Goal: Task Accomplishment & Management: Complete application form

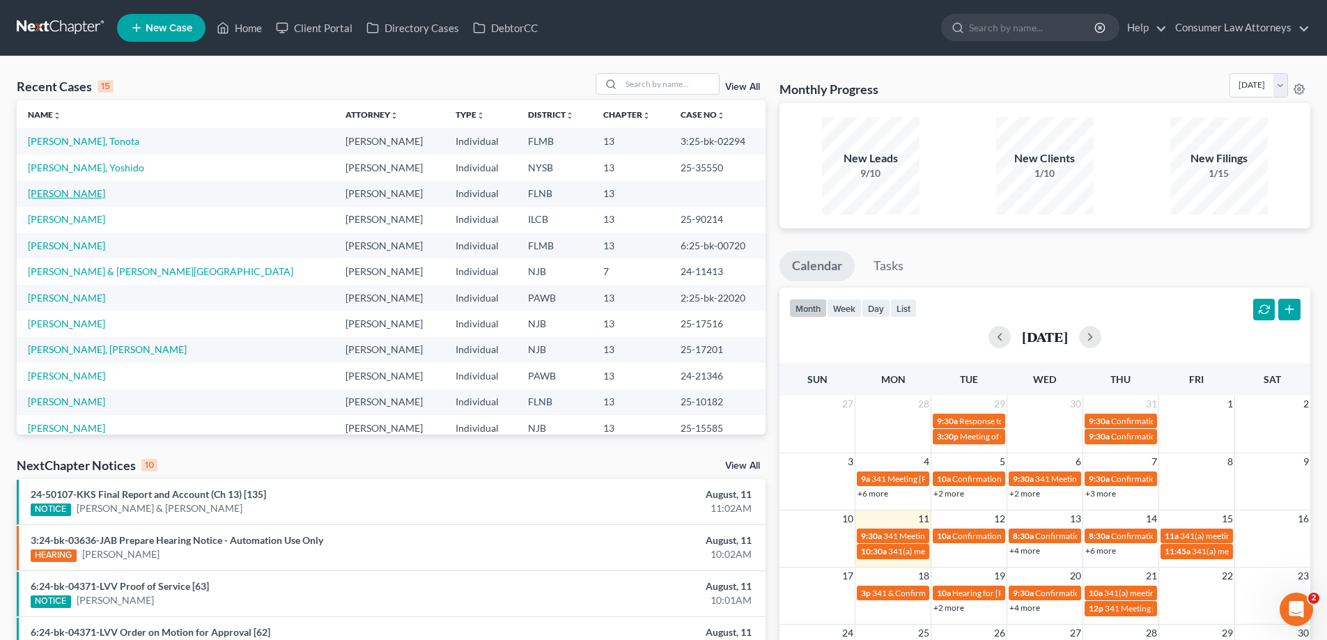
click at [62, 198] on link "[PERSON_NAME]" at bounding box center [66, 193] width 77 height 12
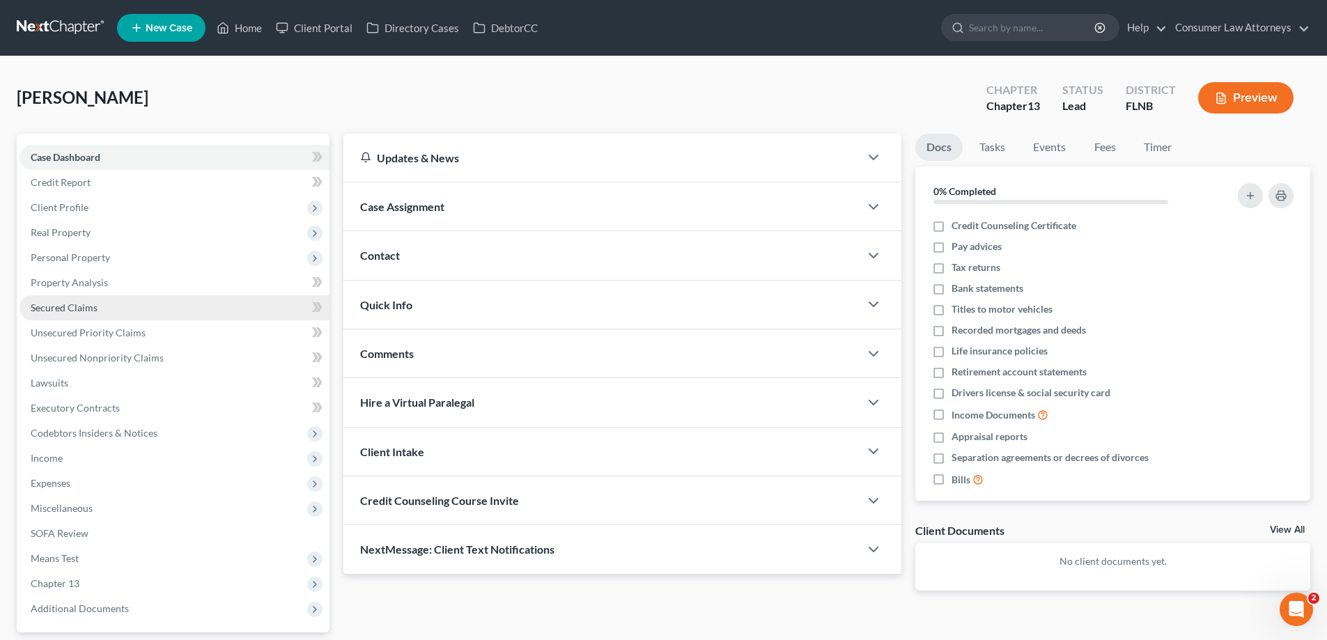
click at [76, 309] on span "Secured Claims" at bounding box center [64, 308] width 67 height 12
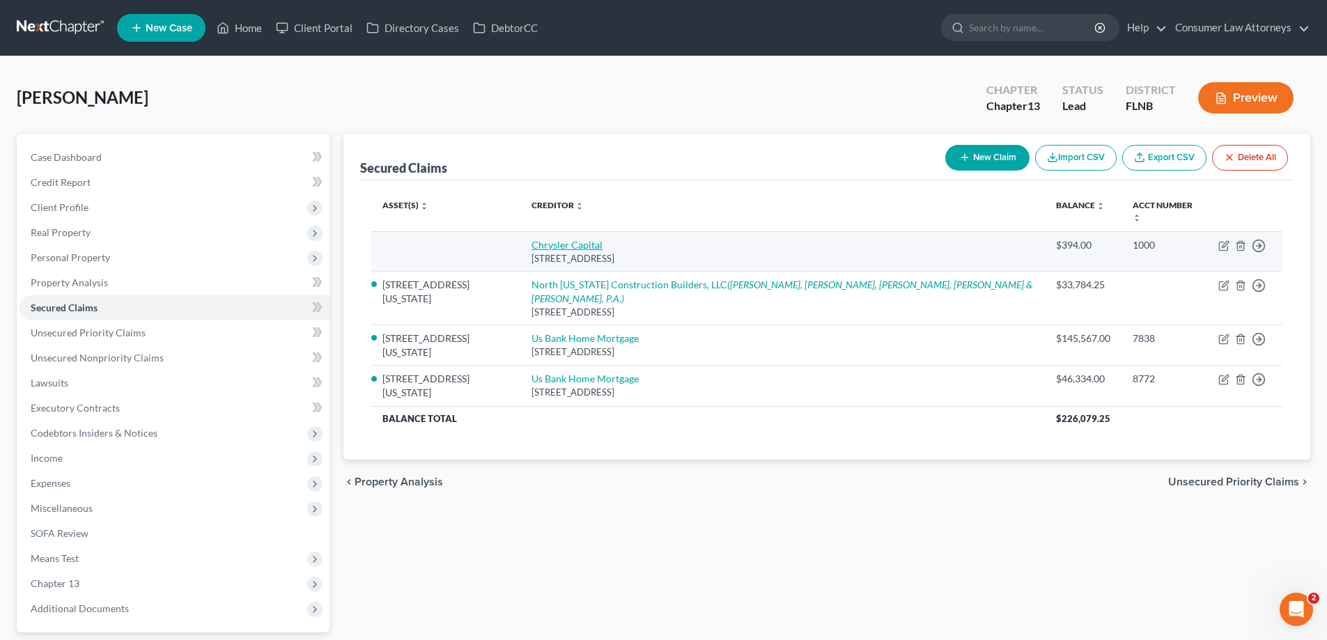
click at [584, 239] on link "Chrysler Capital" at bounding box center [566, 245] width 71 height 12
select select "45"
select select "0"
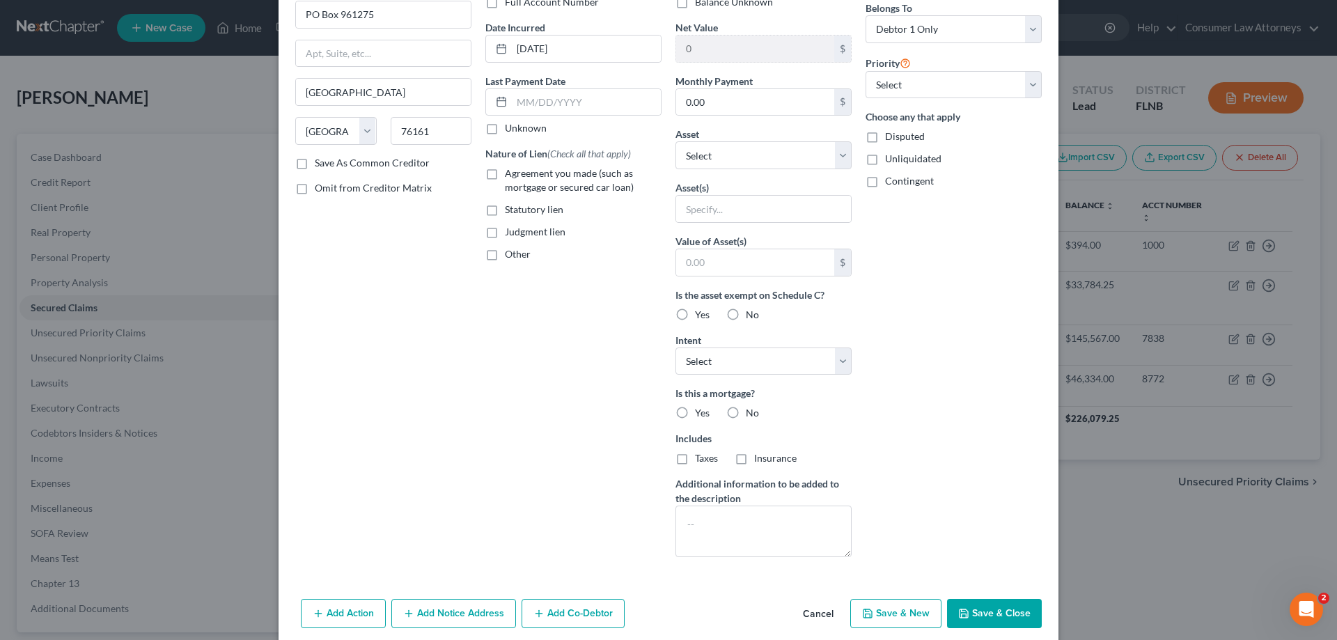
scroll to position [173, 0]
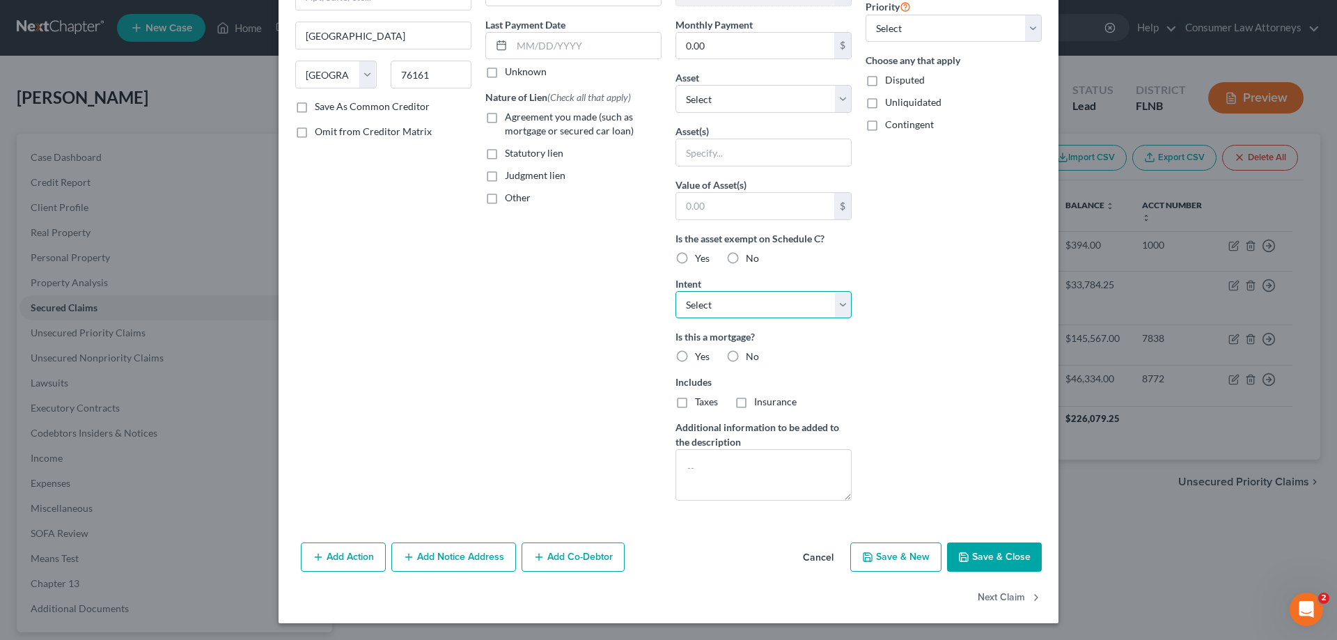
drag, startPoint x: 744, startPoint y: 308, endPoint x: 760, endPoint y: 287, distance: 26.9
click at [744, 308] on select "Select Surrender Redeem Reaffirm Avoid Other" at bounding box center [763, 305] width 176 height 28
select select "2"
click at [675, 291] on select "Select Surrender Redeem Reaffirm Avoid Other" at bounding box center [763, 305] width 176 height 28
drag, startPoint x: 725, startPoint y: 357, endPoint x: 794, endPoint y: 502, distance: 161.0
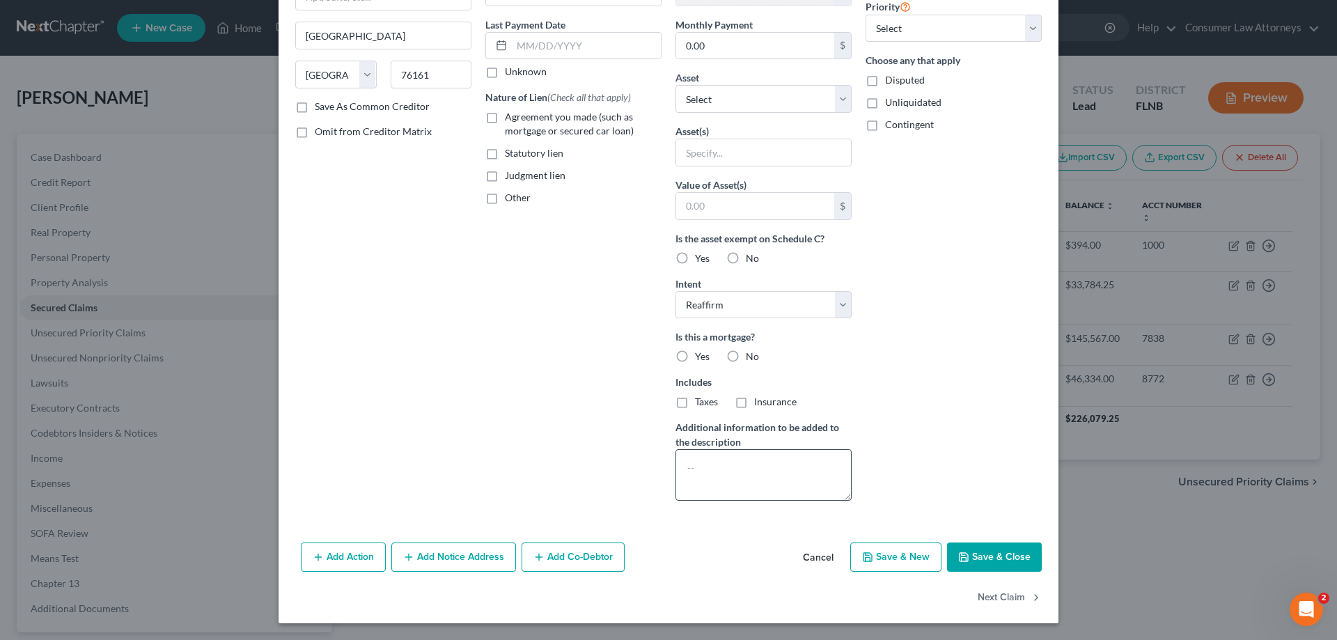
click at [746, 357] on label "No" at bounding box center [752, 357] width 13 height 14
click at [751, 357] on input "No" at bounding box center [755, 354] width 9 height 9
radio input "true"
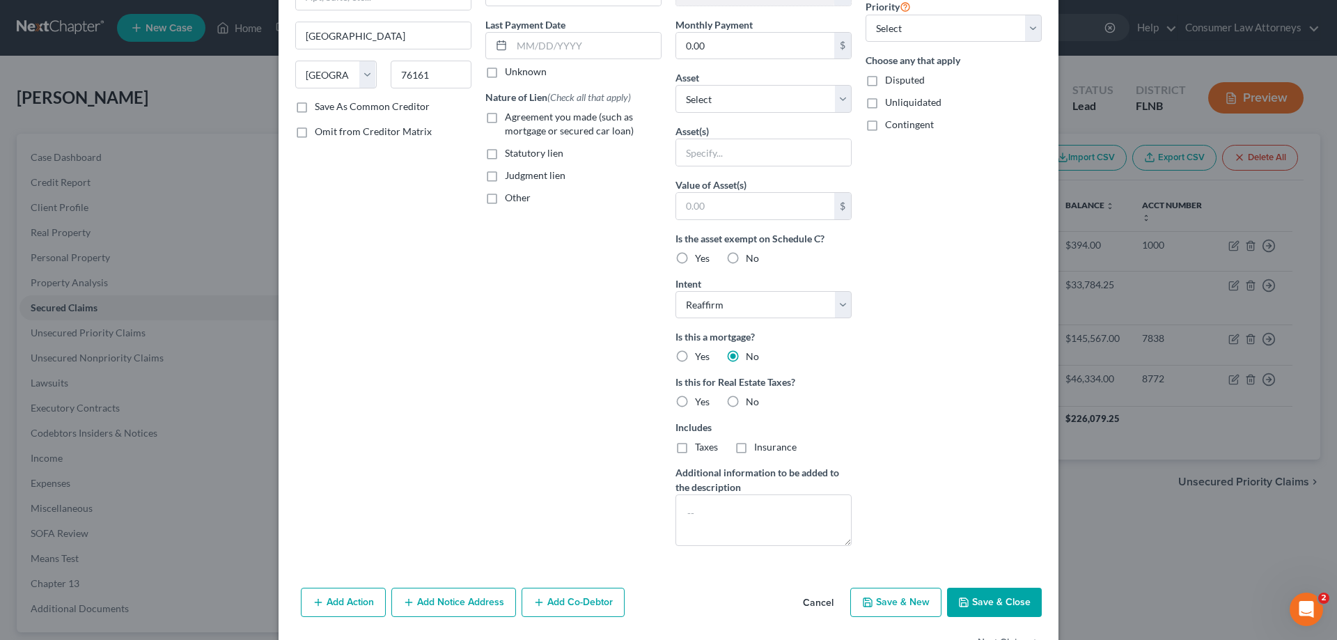
click at [746, 399] on label "No" at bounding box center [752, 402] width 13 height 14
click at [751, 399] on input "No" at bounding box center [755, 399] width 9 height 9
radio input "true"
click at [419, 607] on button "Add Notice Address" at bounding box center [453, 602] width 125 height 29
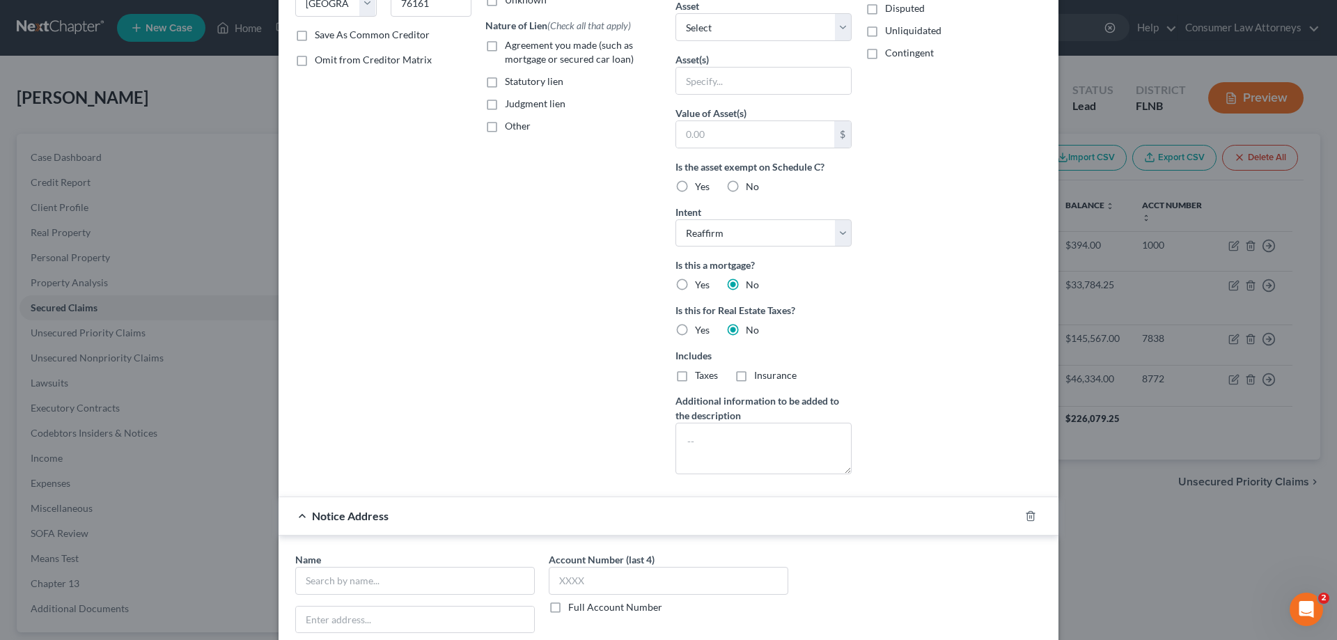
scroll to position [313, 0]
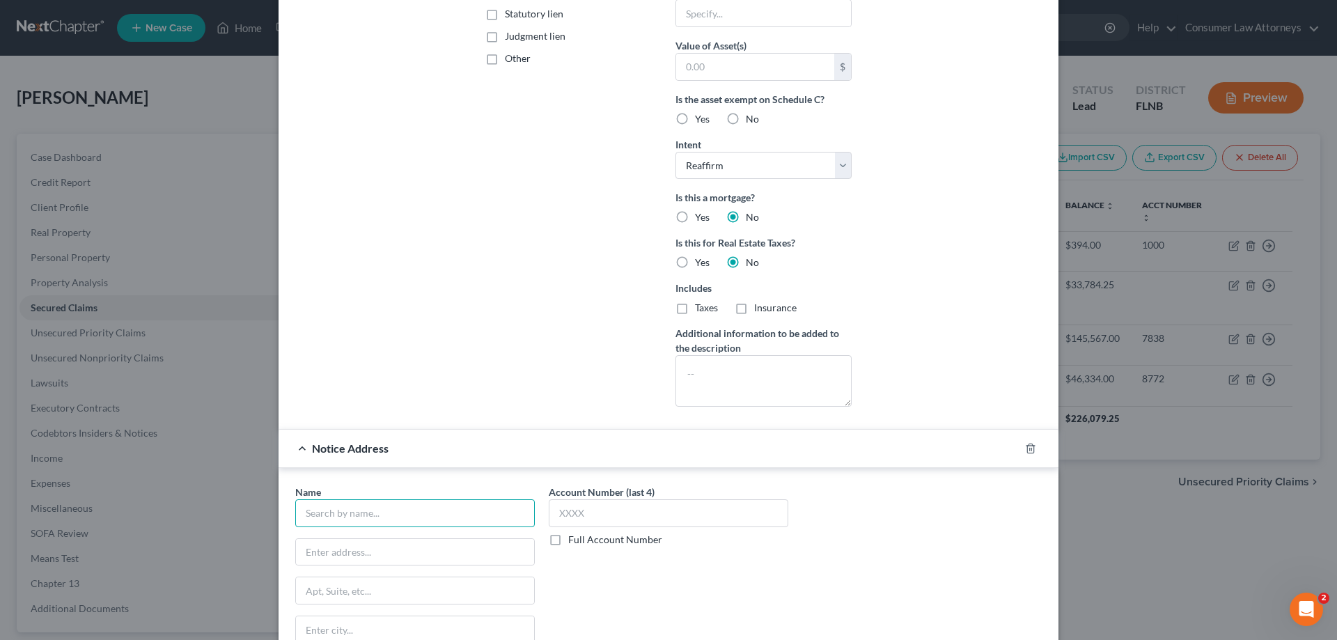
click at [403, 506] on input "text" at bounding box center [415, 513] width 240 height 28
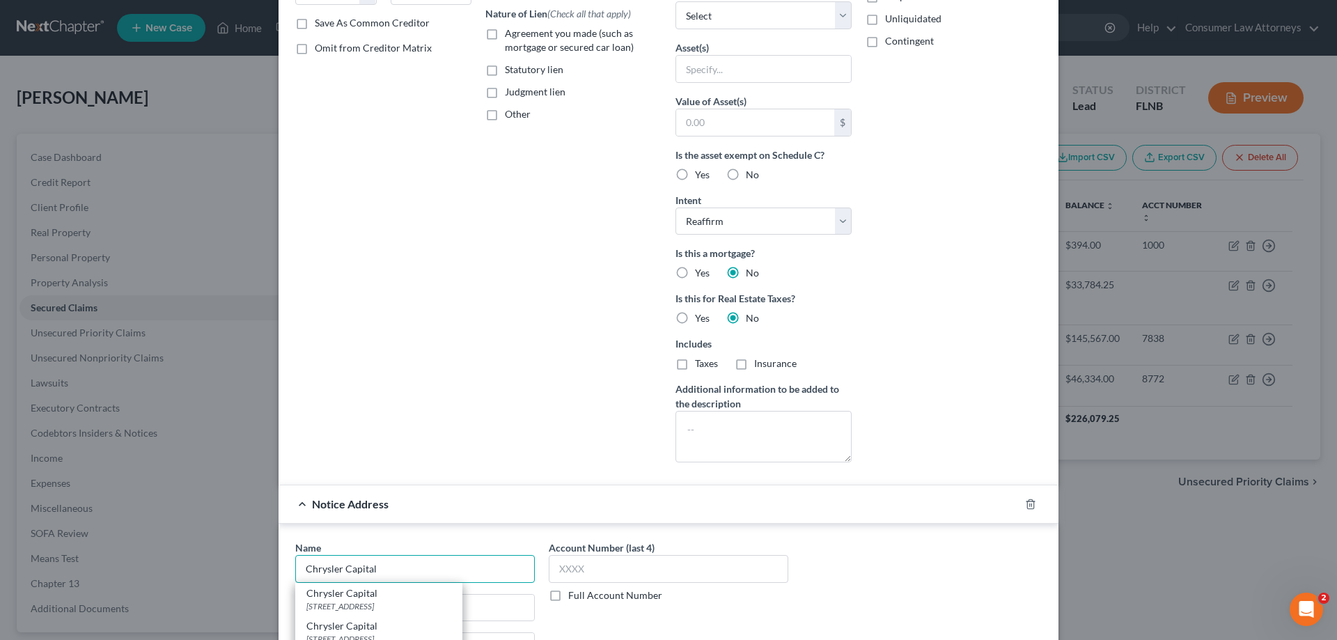
scroll to position [487, 0]
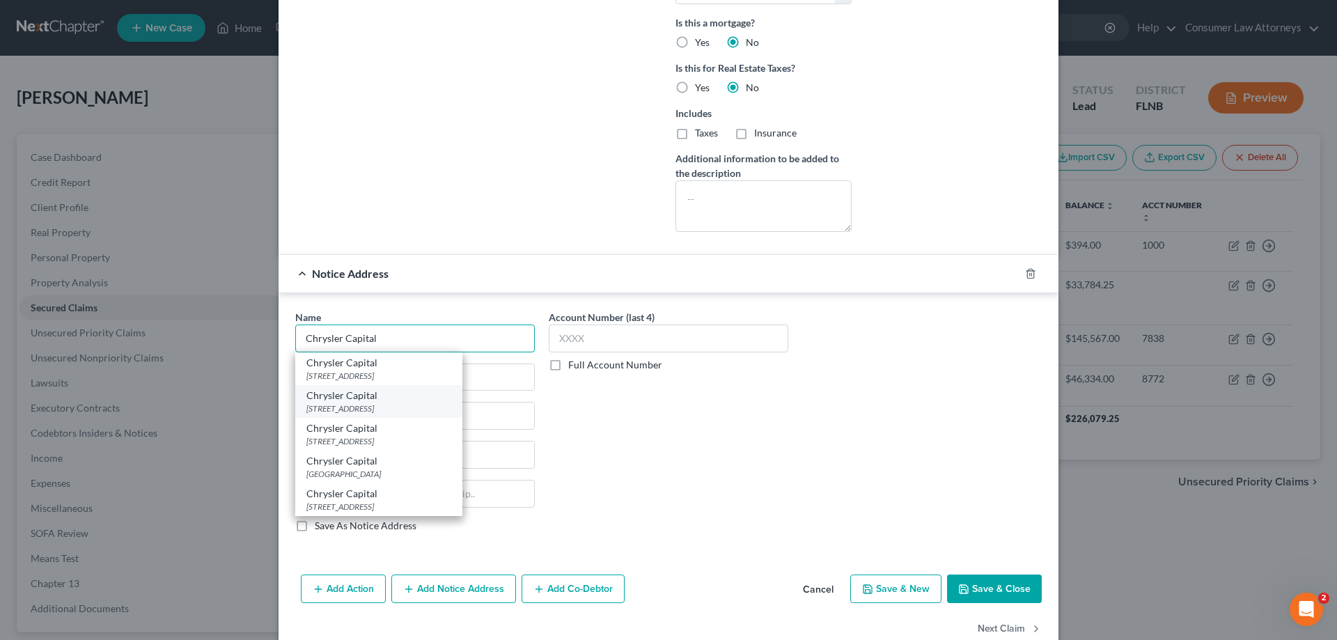
type input "Chrysler Capital"
click at [350, 405] on div "[STREET_ADDRESS]" at bounding box center [378, 409] width 145 height 12
type input "[STREET_ADDRESS]"
type input "[GEOGRAPHIC_DATA]"
select select "44"
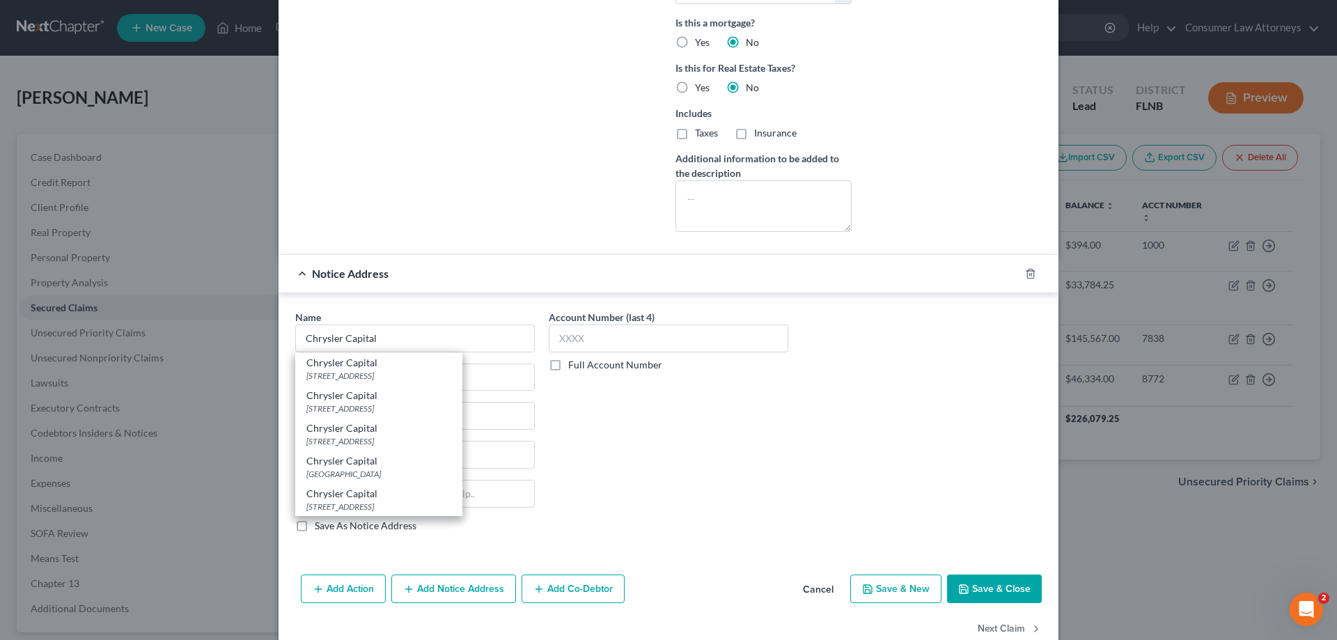
type input "38118"
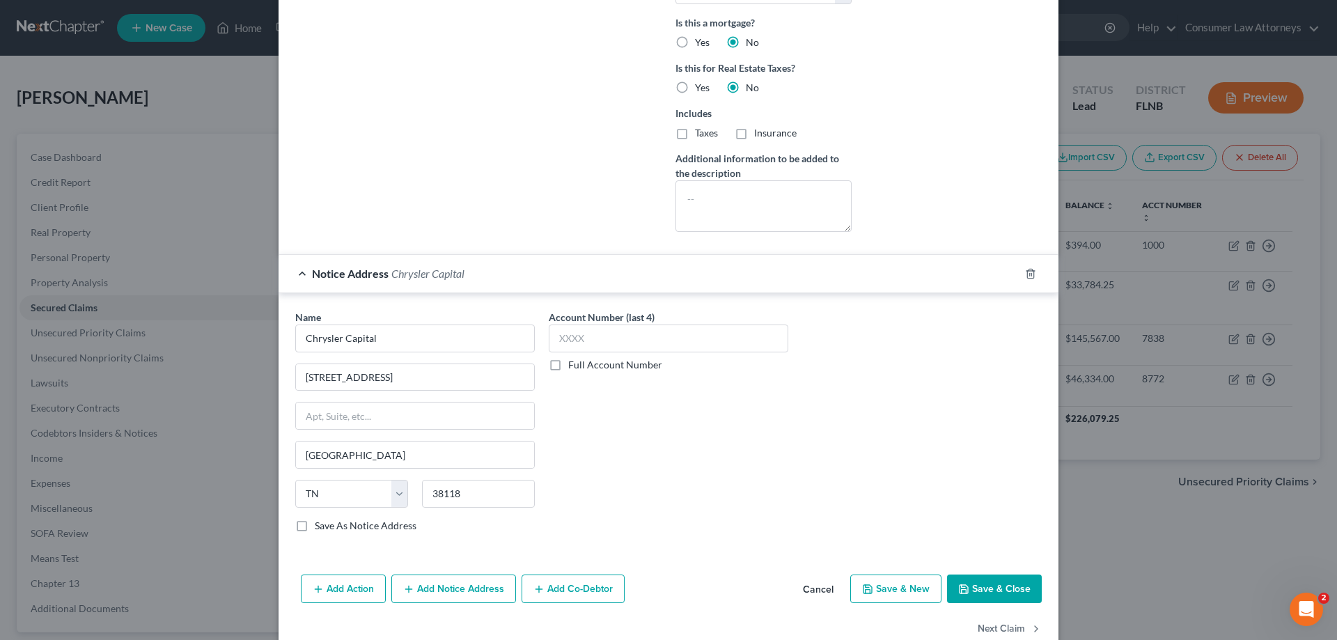
click at [444, 609] on div "Add Action Add Notice Address Add Co-Debtor Cancel Save & New Save & Close" at bounding box center [669, 592] width 780 height 46
click at [444, 597] on button "Add Notice Address" at bounding box center [453, 589] width 125 height 29
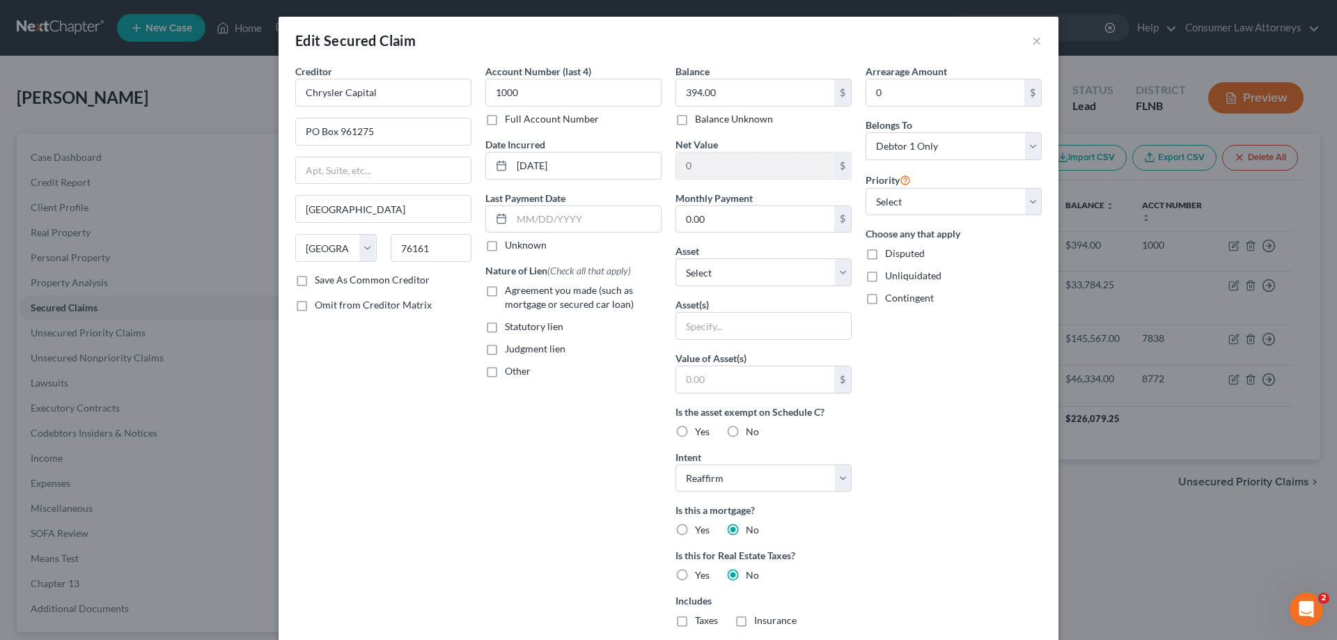
scroll to position [348, 0]
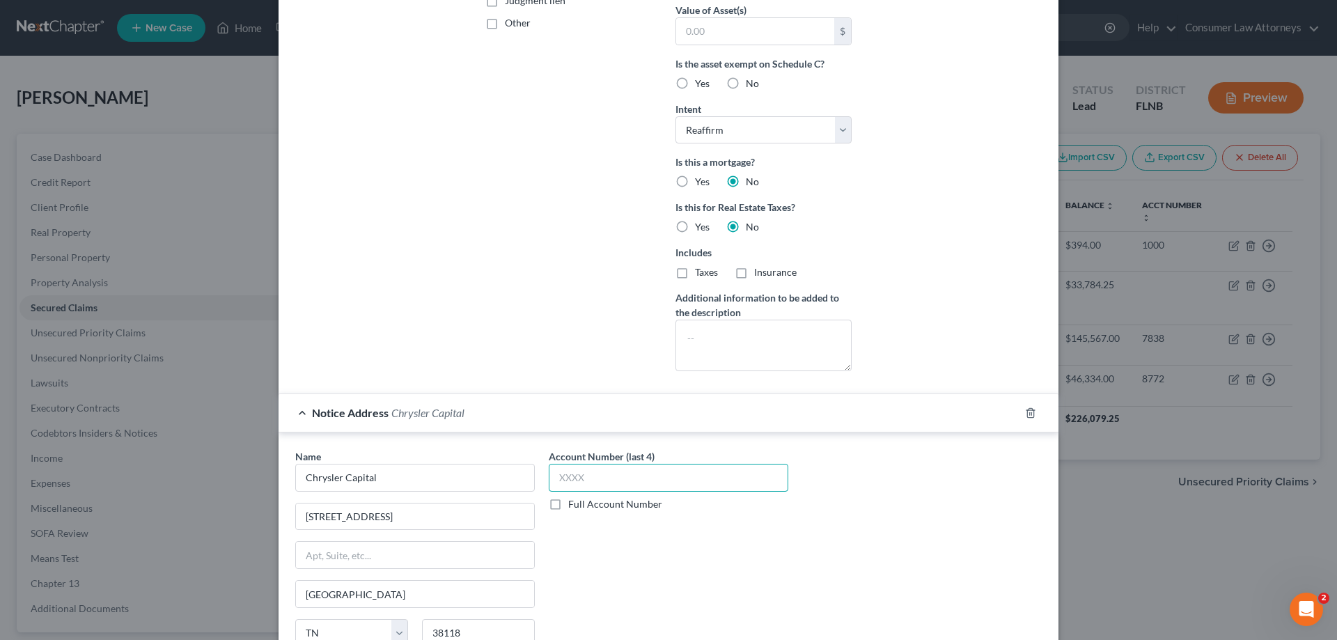
click at [564, 490] on input "text" at bounding box center [669, 478] width 240 height 28
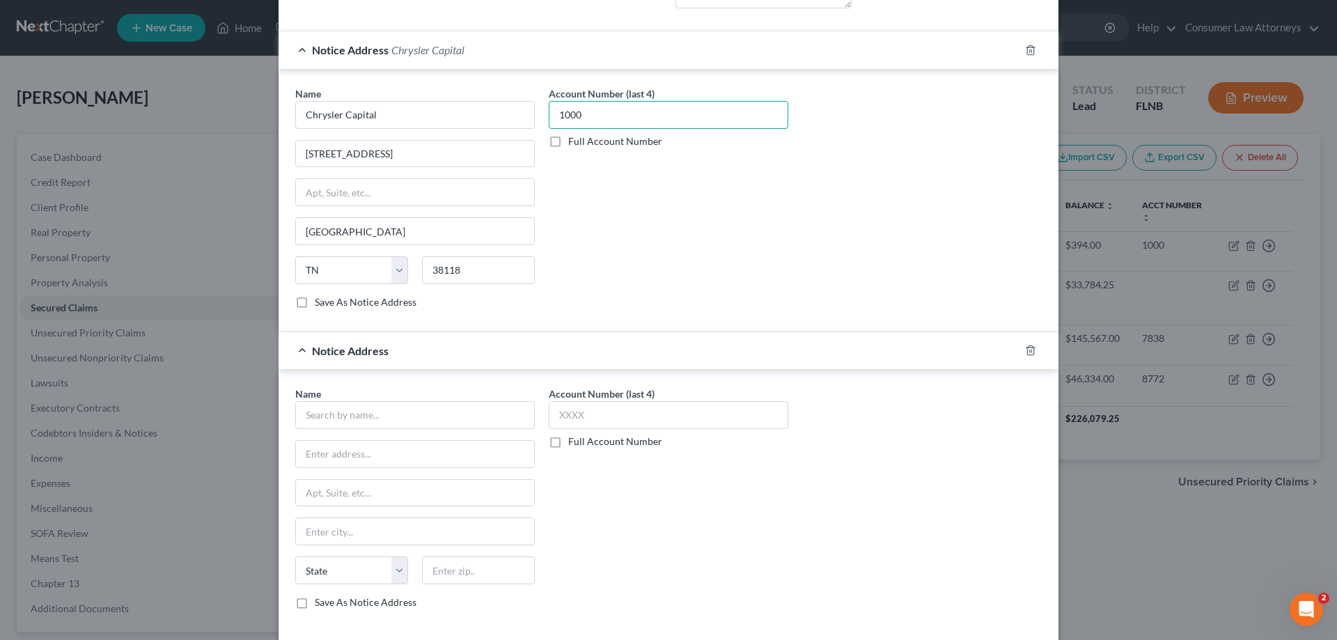
scroll to position [819, 0]
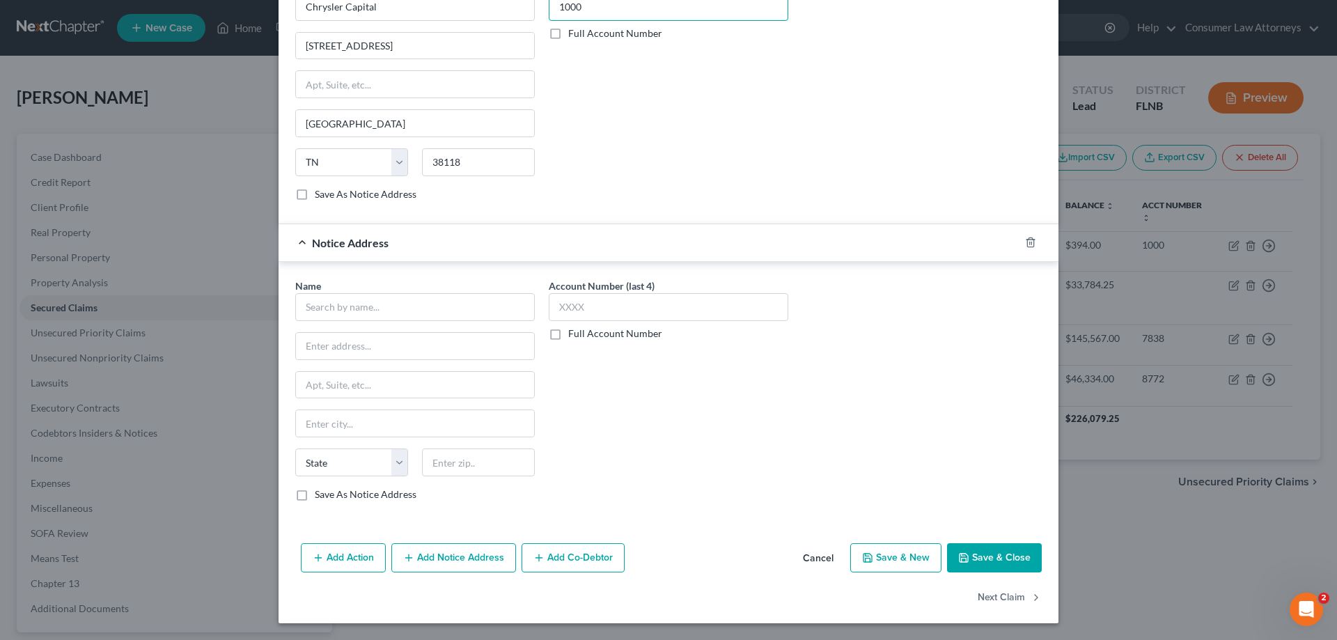
type input "1000"
click at [463, 561] on button "Add Notice Address" at bounding box center [453, 557] width 125 height 29
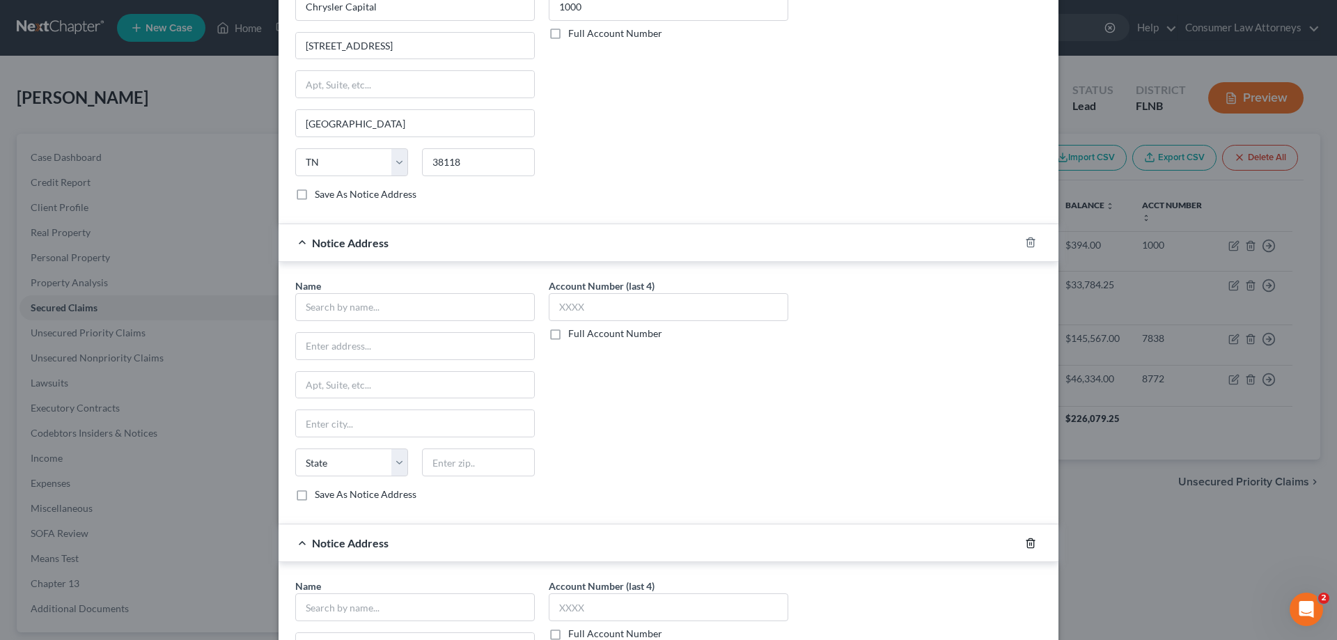
click at [1025, 541] on icon "button" at bounding box center [1030, 543] width 11 height 11
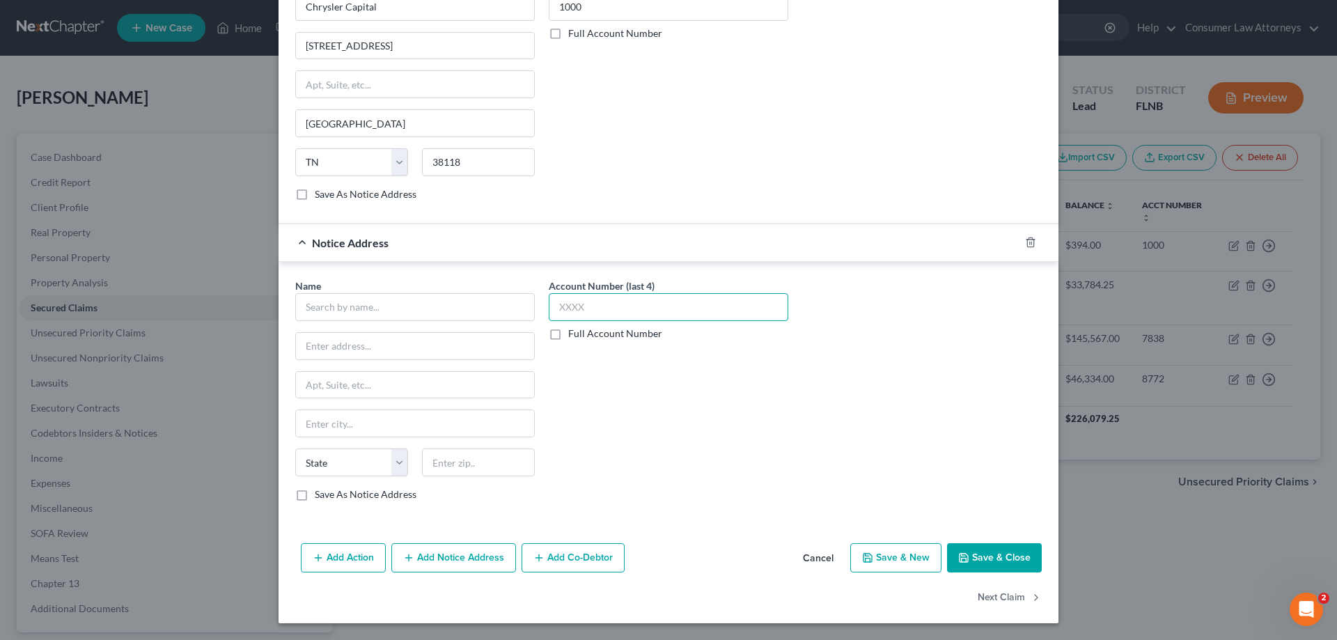
click at [633, 317] on input "text" at bounding box center [669, 307] width 240 height 28
type input "1000"
click at [407, 306] on input "text" at bounding box center [415, 307] width 240 height 28
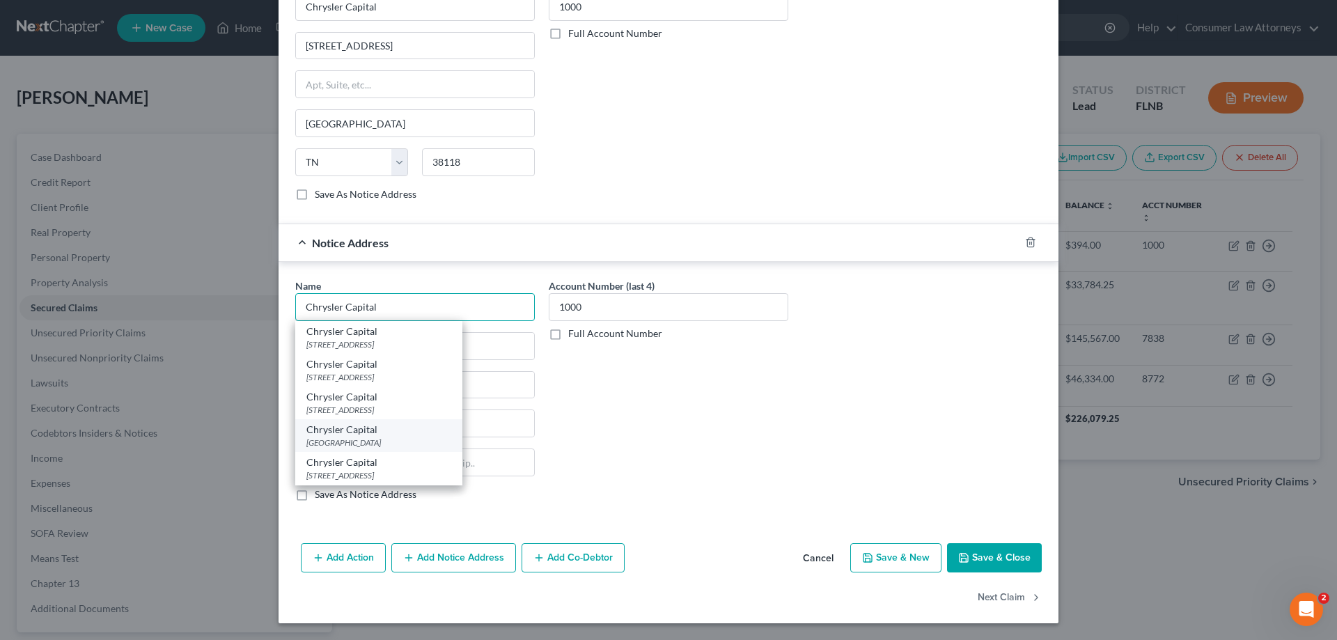
type input "Chrysler Capital"
click at [408, 434] on div "Chrysler Capital" at bounding box center [378, 430] width 145 height 14
type input "PO Box 660335"
type input "[GEOGRAPHIC_DATA]"
select select "45"
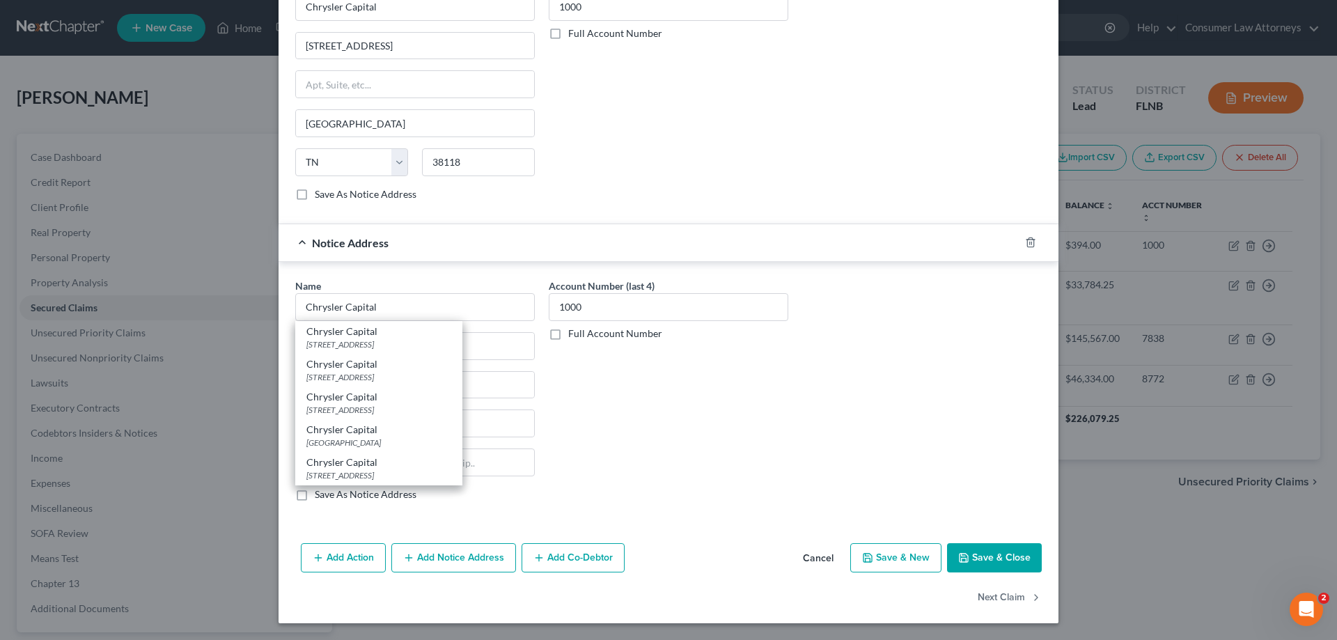
type input "75266"
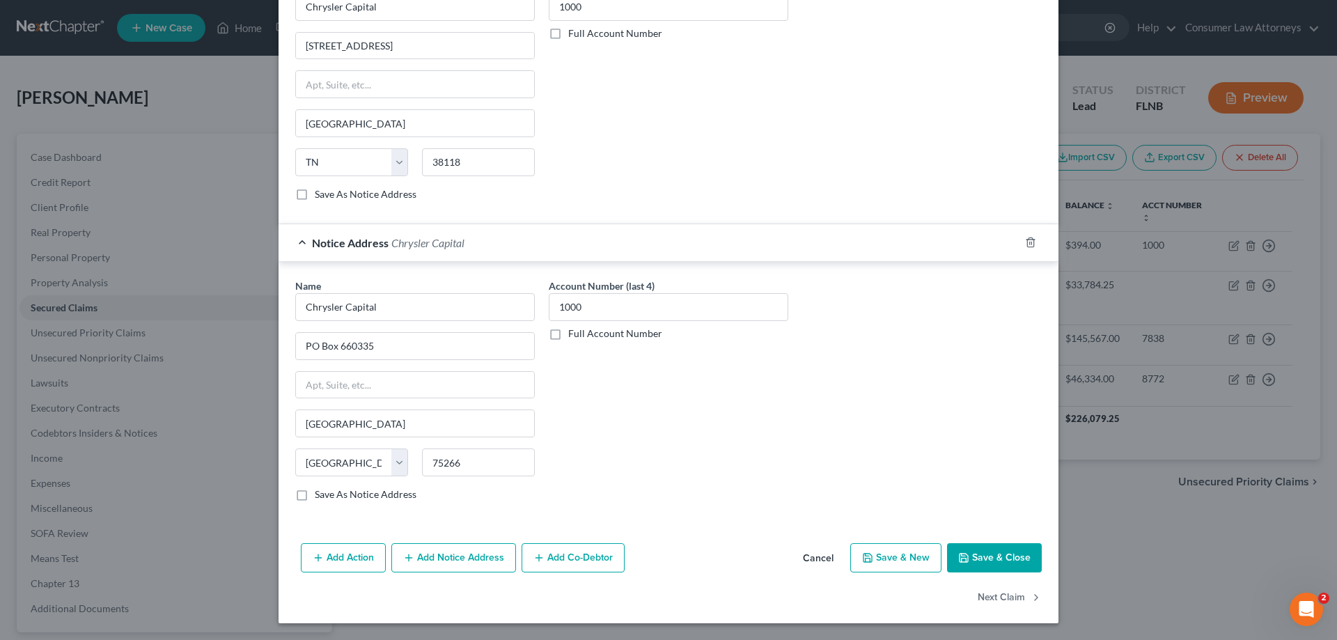
click at [954, 568] on button "Save & Close" at bounding box center [994, 557] width 95 height 29
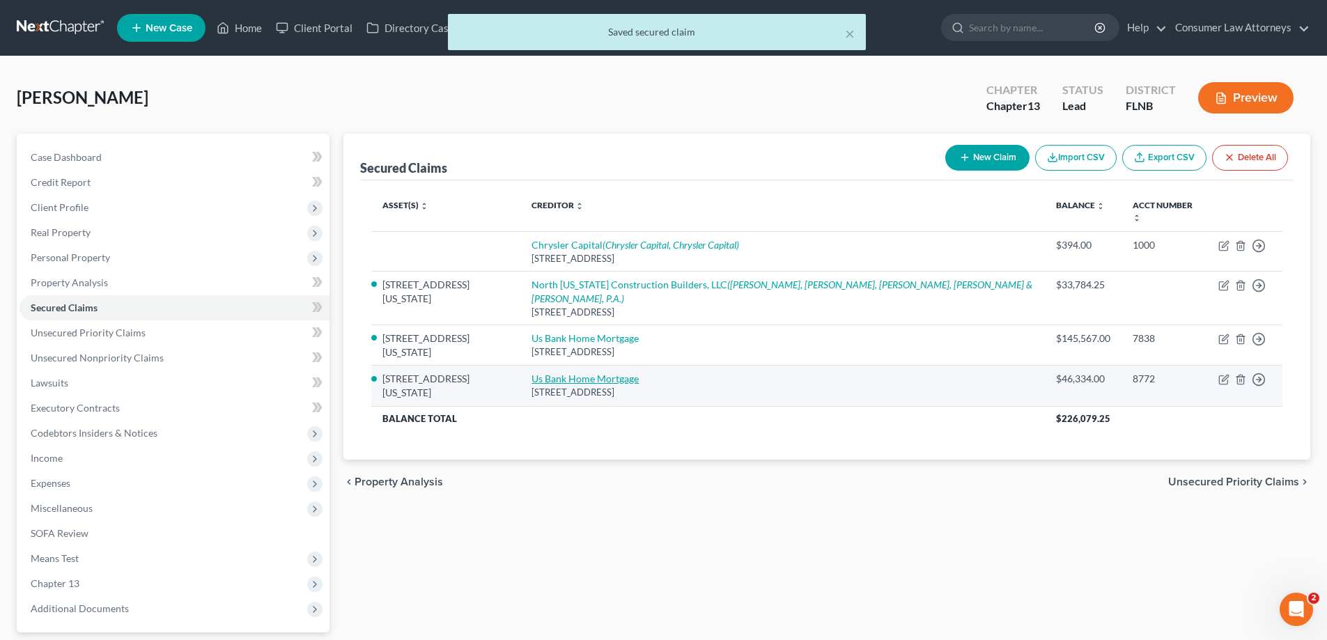
click at [569, 373] on link "Us Bank Home Mortgage" at bounding box center [584, 379] width 107 height 12
select select "18"
select select "2"
select select "0"
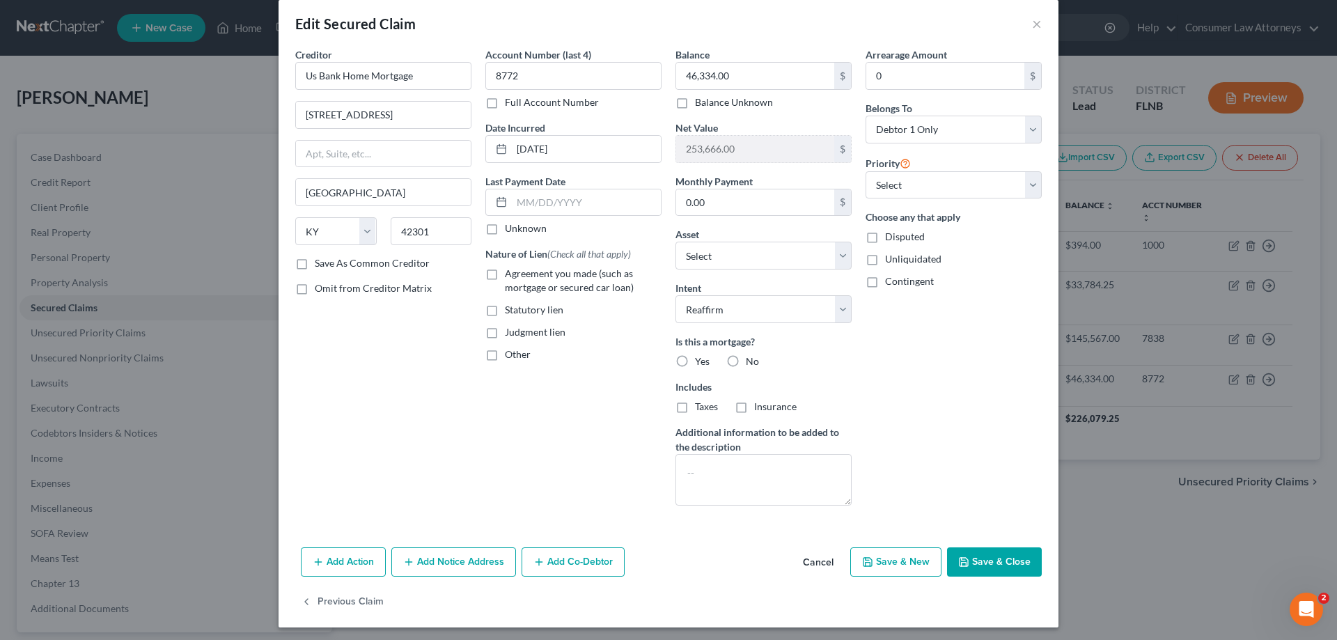
scroll to position [21, 0]
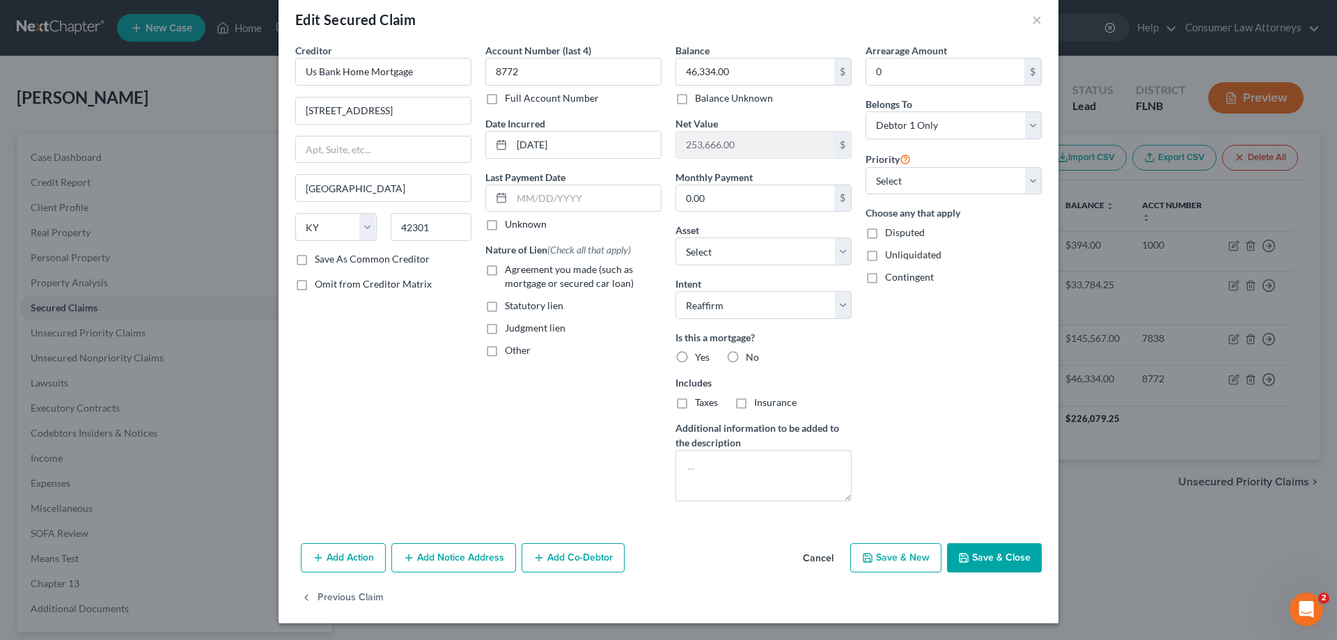
click at [419, 581] on div "Add Action Add Notice Address Add Co-Debtor Cancel Save & New Save & Close" at bounding box center [669, 561] width 780 height 46
click at [994, 571] on button "Save & Close" at bounding box center [994, 557] width 95 height 29
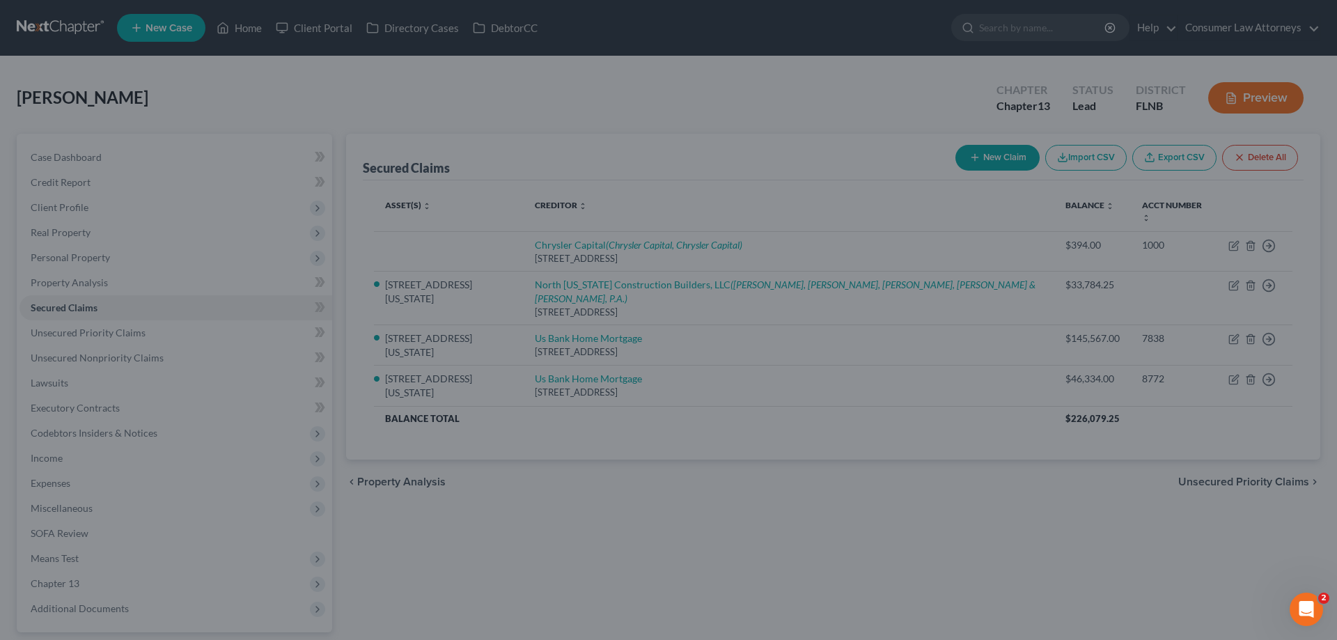
select select "2"
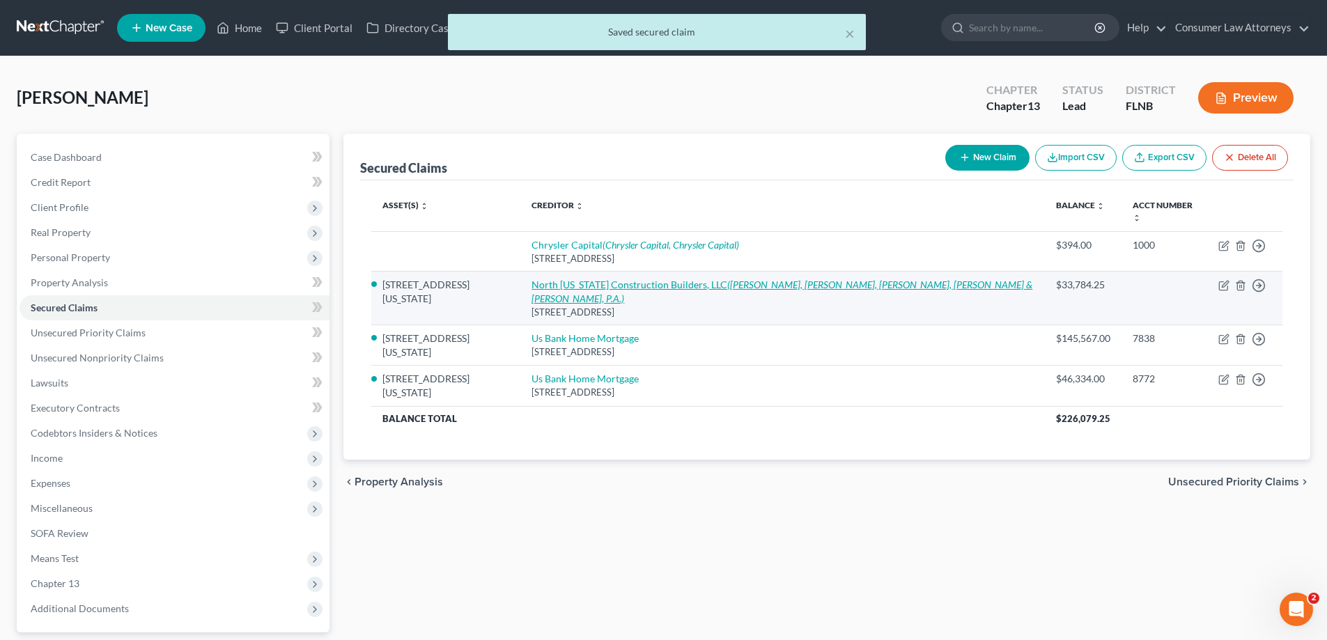
click at [571, 279] on link "North [US_STATE] Construction Builders, LLC ([PERSON_NAME], [PERSON_NAME] & Pow…" at bounding box center [781, 292] width 501 height 26
select select "9"
select select "2"
select select "0"
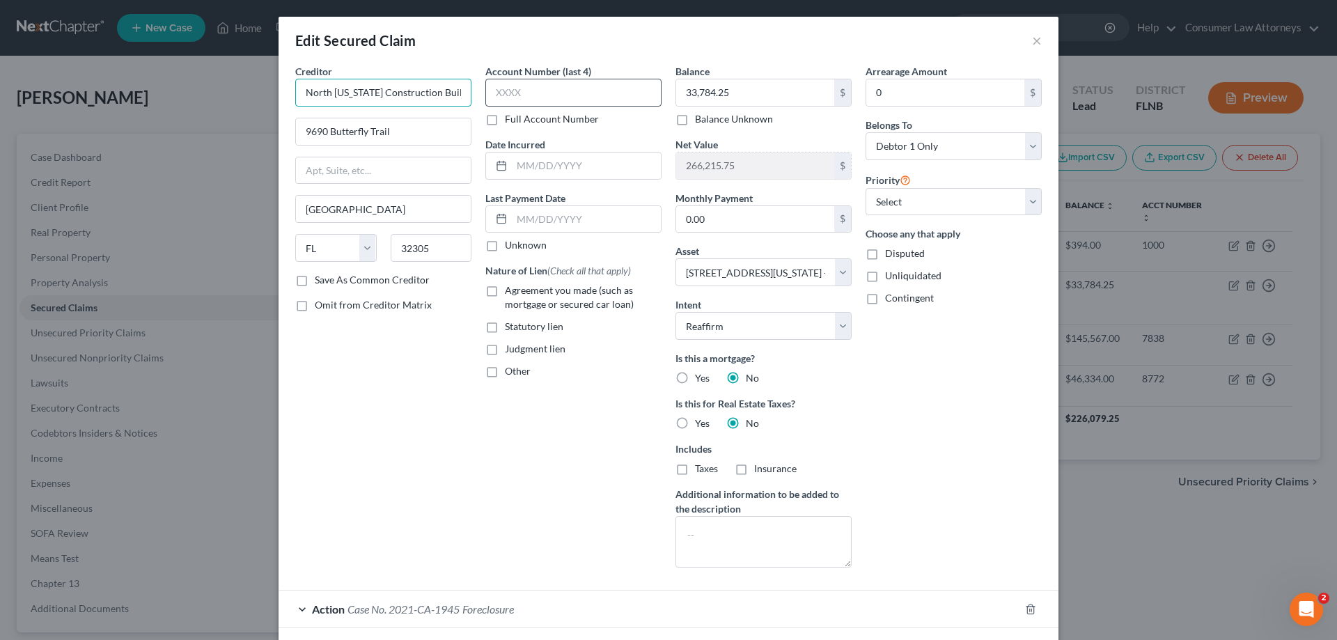
scroll to position [0, 18]
drag, startPoint x: 295, startPoint y: 89, endPoint x: 496, endPoint y: 98, distance: 201.5
click at [496, 98] on div "Creditor * North [US_STATE] Construction Builders, LLC 9690 Butterfly Trail [GE…" at bounding box center [668, 321] width 760 height 515
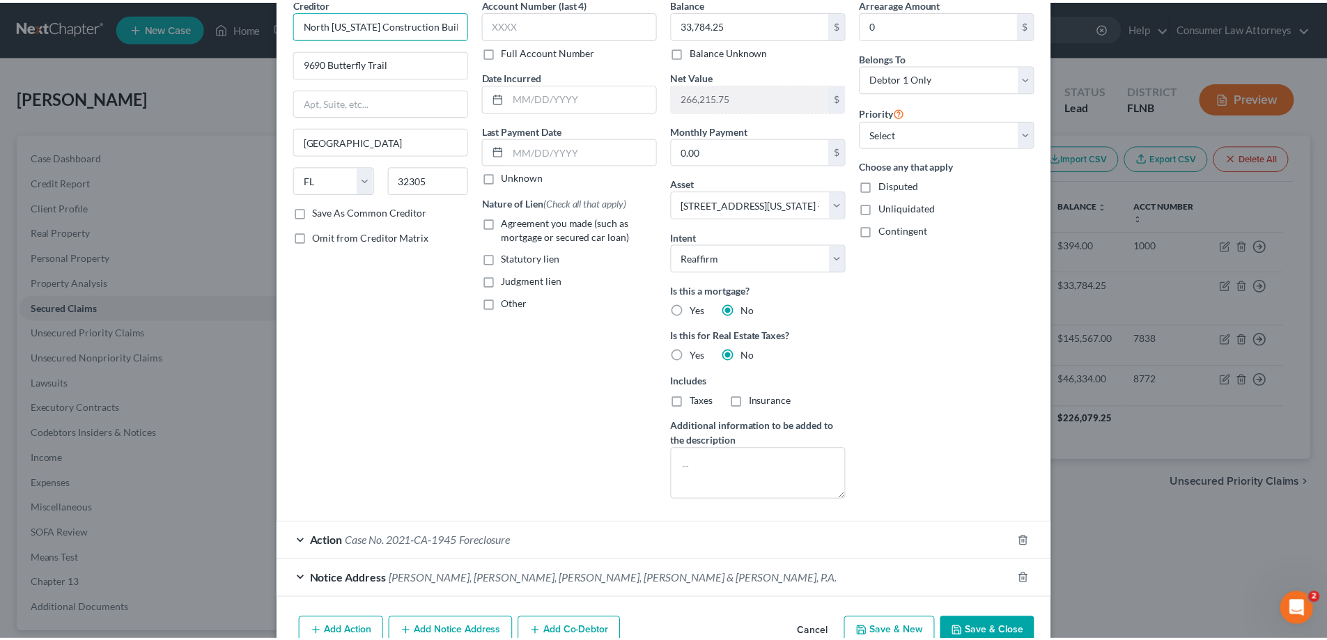
scroll to position [143, 0]
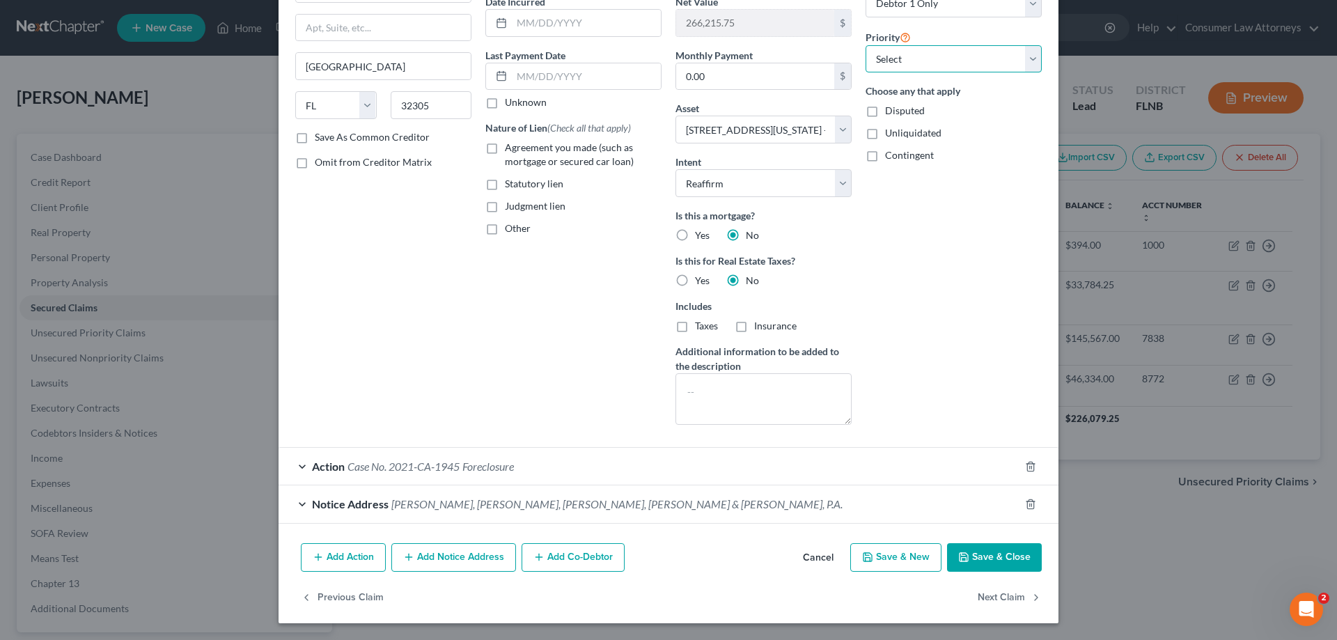
click at [909, 63] on select "Select 1st 2nd 3rd 4th 5th 6th 7th 8th 9th 10th 11th 12th 13th 14th 15th 16th 1…" at bounding box center [954, 59] width 176 height 28
select select "2"
click at [866, 45] on select "Select 1st 2nd 3rd 4th 5th 6th 7th 8th 9th 10th 11th 12th 13th 14th 15th 16th 1…" at bounding box center [954, 59] width 176 height 28
click at [983, 558] on button "Save & Close" at bounding box center [994, 557] width 95 height 29
select select
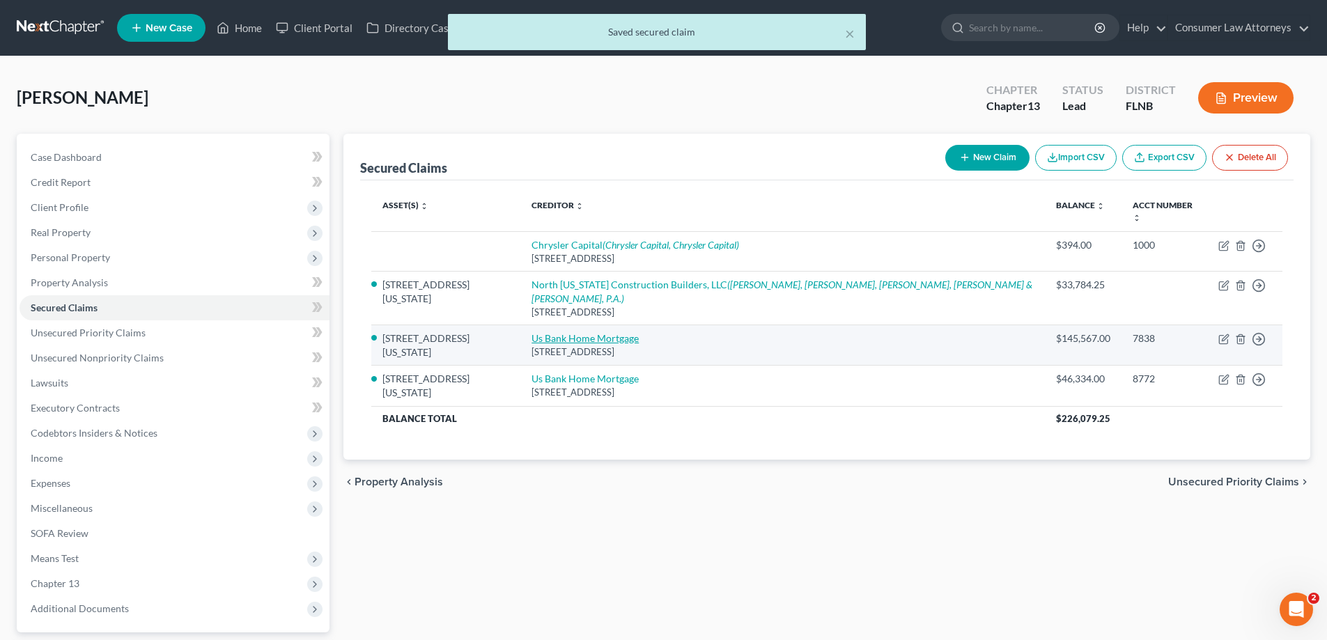
click at [621, 332] on link "Us Bank Home Mortgage" at bounding box center [584, 338] width 107 height 12
select select "18"
select select "2"
select select "0"
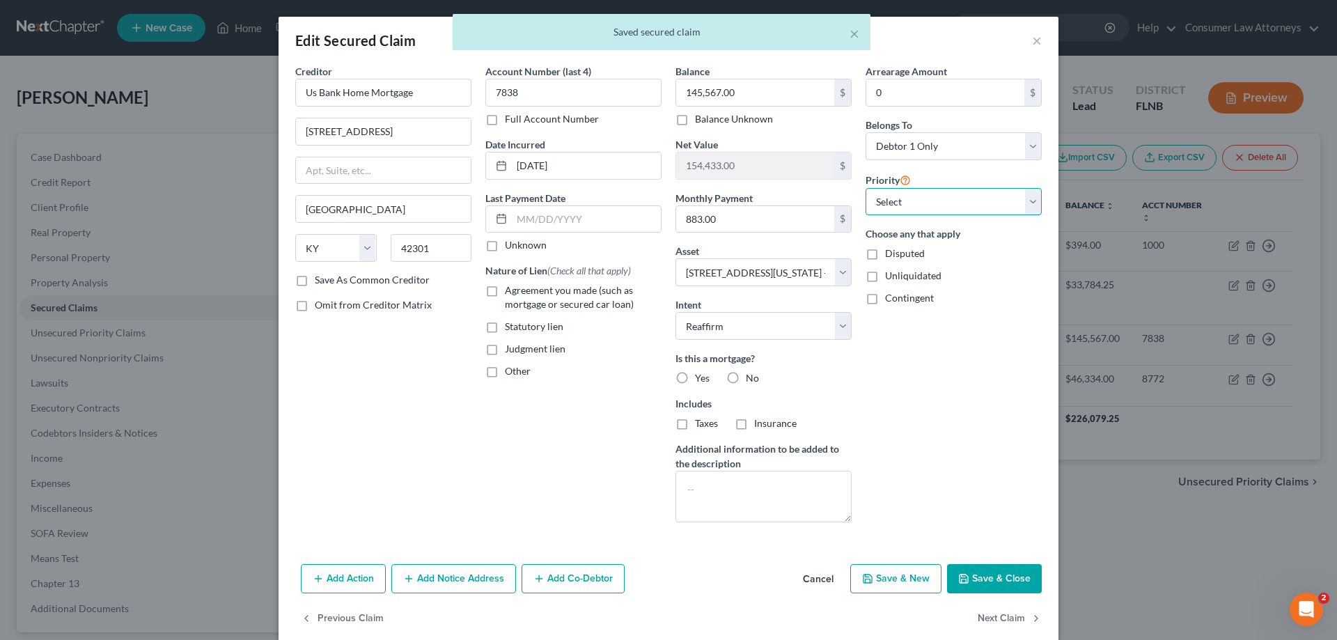
click at [904, 206] on select "Select 1st 2nd 4th 5th 6th 7th 8th 9th 10th 11th 12th 13th 14th 15th 16th 17th …" at bounding box center [954, 202] width 176 height 28
select select "0"
click at [866, 188] on select "Select 1st 2nd 4th 5th 6th 7th 8th 9th 10th 11th 12th 13th 14th 15th 16th 17th …" at bounding box center [954, 202] width 176 height 28
click at [999, 586] on button "Save & Close" at bounding box center [994, 578] width 95 height 29
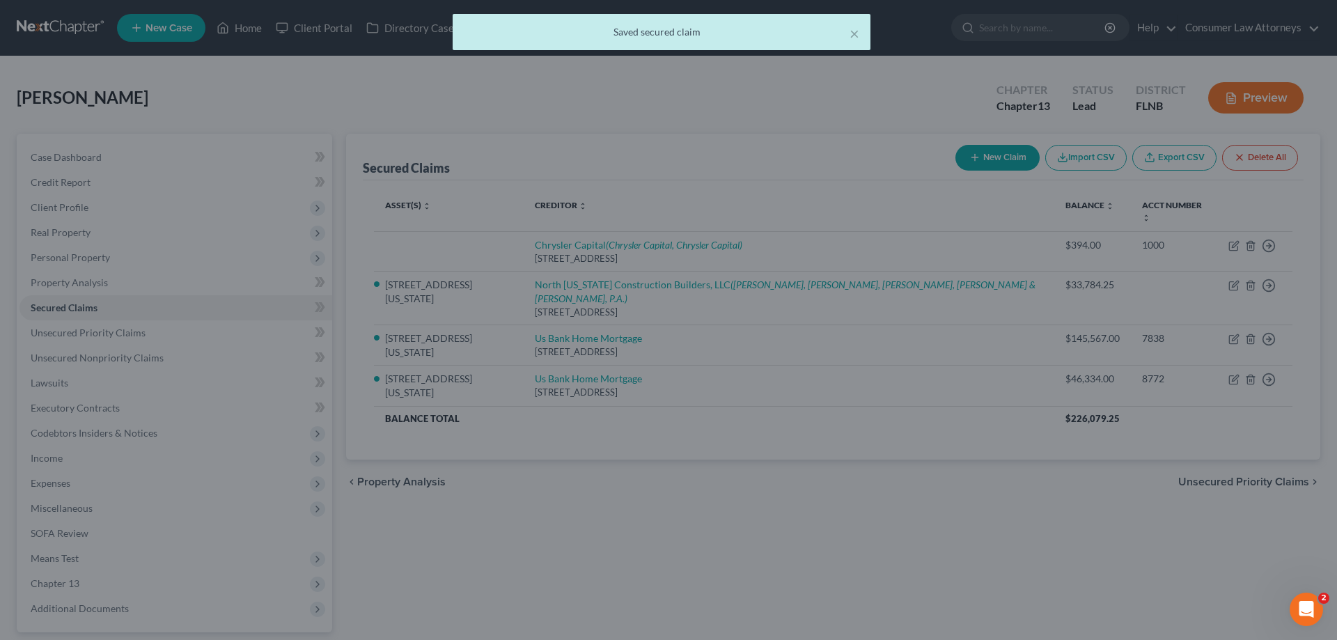
select select "2"
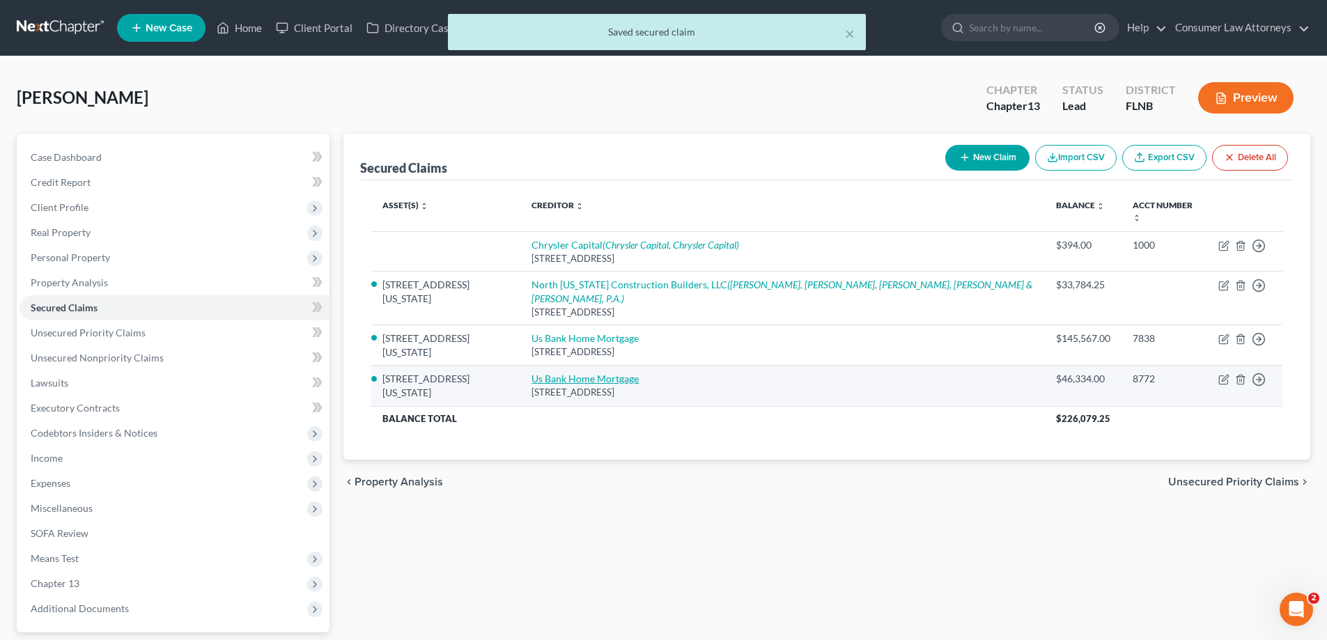
click at [604, 373] on link "Us Bank Home Mortgage" at bounding box center [584, 379] width 107 height 12
select select "18"
select select "2"
select select "0"
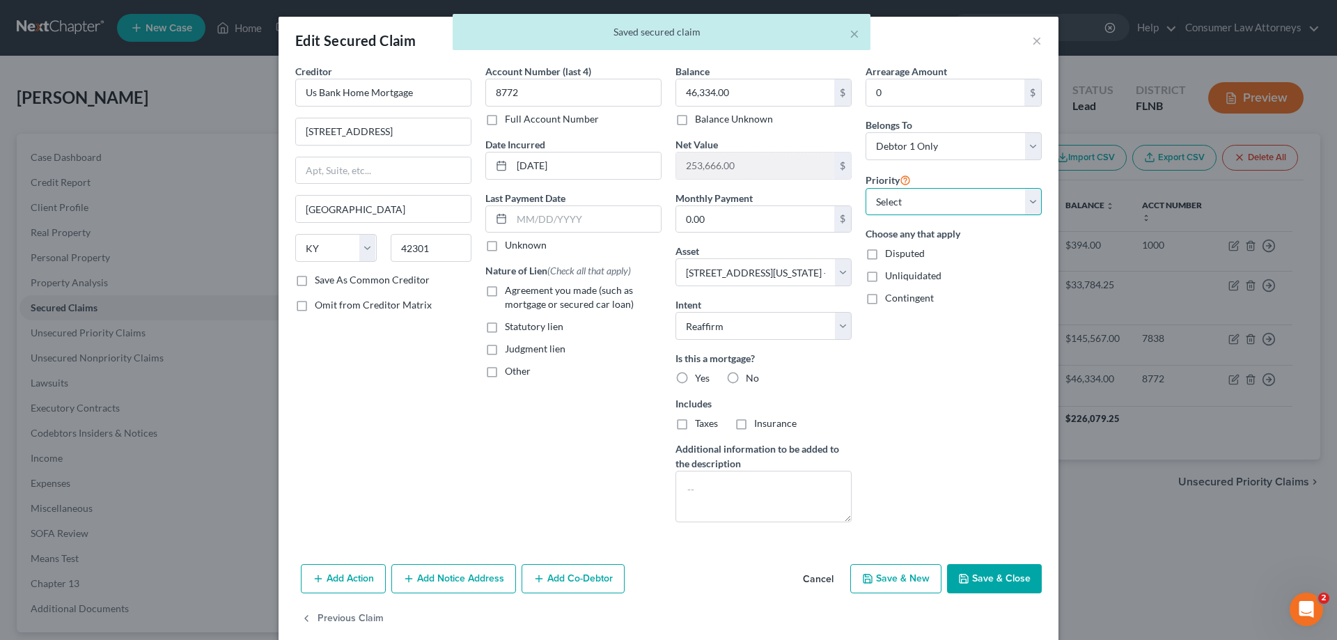
click at [912, 201] on select "Select 2nd 4th 5th 6th 7th 8th 9th 10th 11th 12th 13th 14th 15th 16th 17th 18th…" at bounding box center [954, 202] width 176 height 28
select select "0"
click at [866, 188] on select "Select 2nd 4th 5th 6th 7th 8th 9th 10th 11th 12th 13th 14th 15th 16th 17th 18th…" at bounding box center [954, 202] width 176 height 28
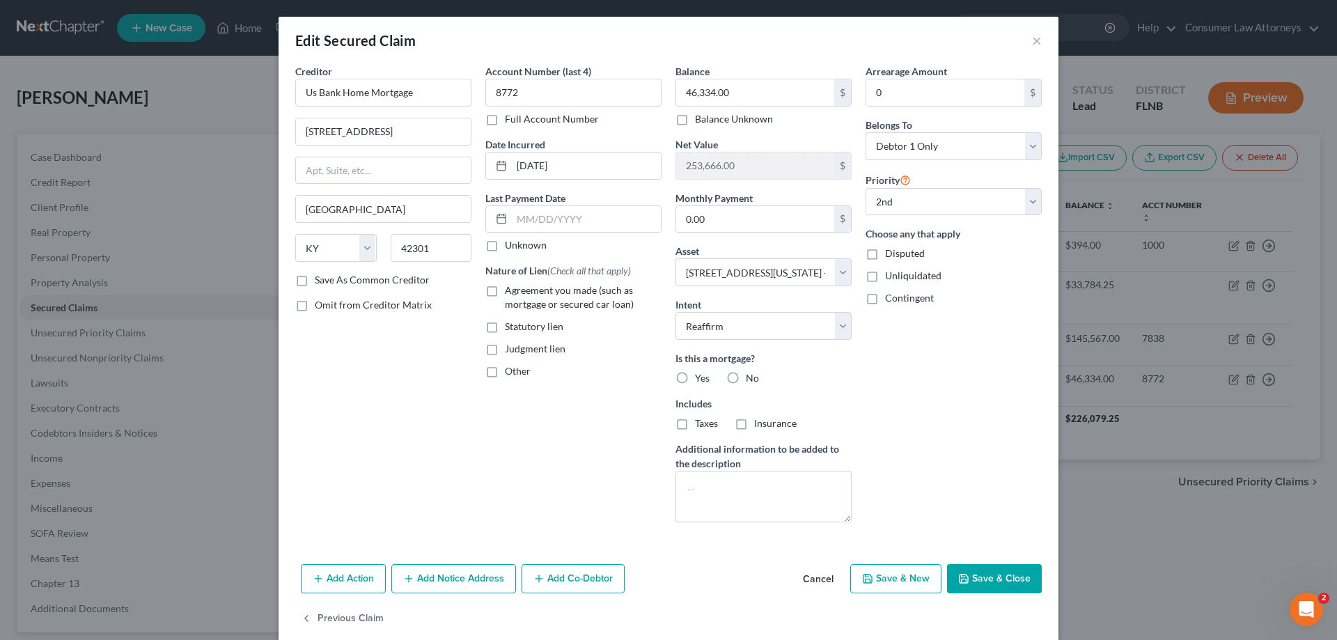
click at [808, 144] on div "Net Value 253,666.00 $" at bounding box center [763, 158] width 176 height 42
click at [695, 377] on label "Yes" at bounding box center [702, 378] width 15 height 14
click at [701, 377] on input "Yes" at bounding box center [705, 375] width 9 height 9
radio input "true"
click at [980, 579] on button "Save & Close" at bounding box center [994, 578] width 95 height 29
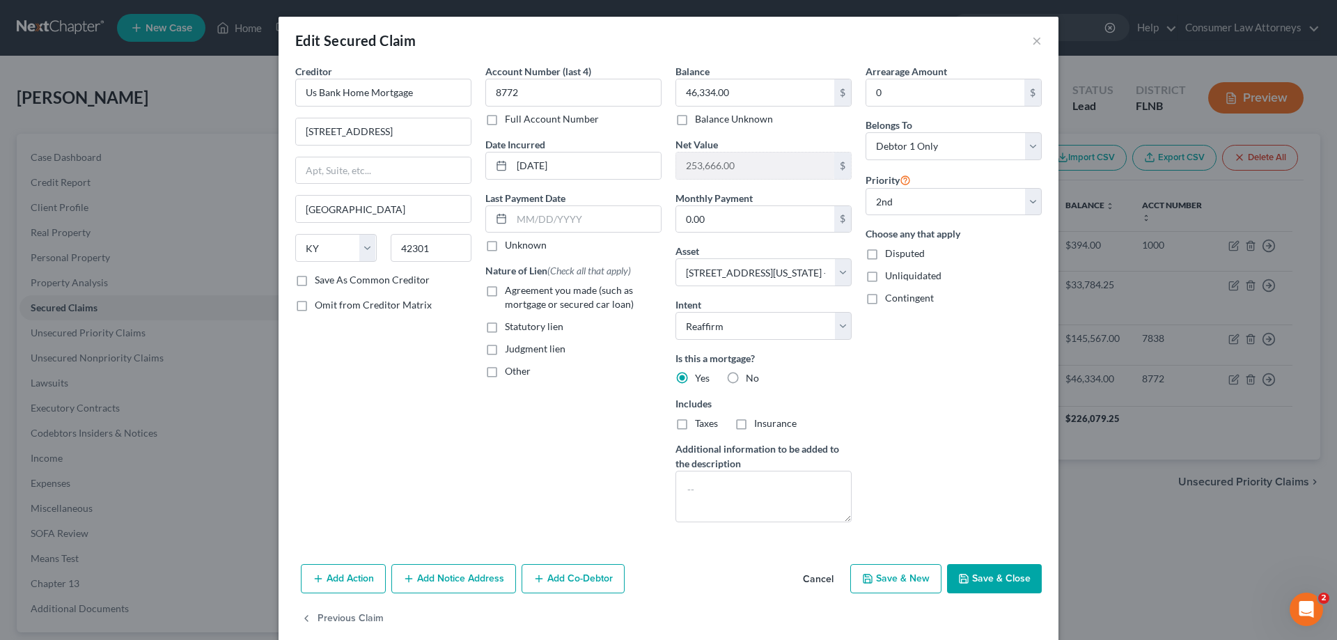
select select
select select "1"
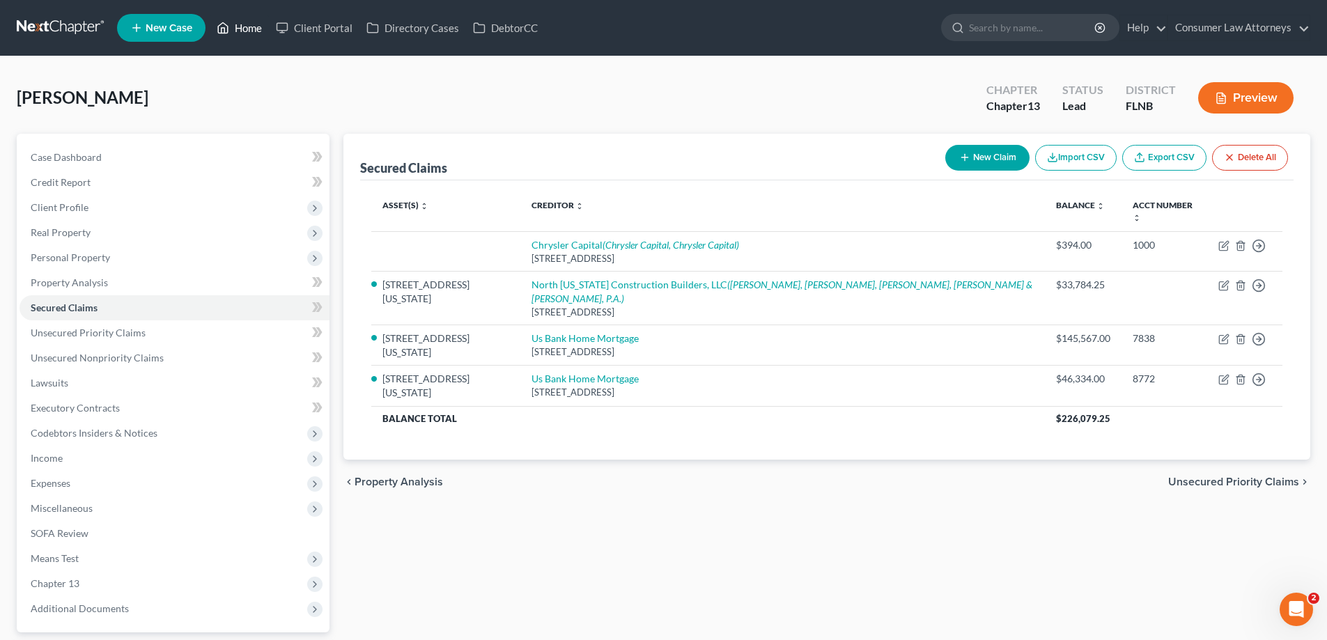
click at [252, 31] on link "Home" at bounding box center [239, 27] width 59 height 25
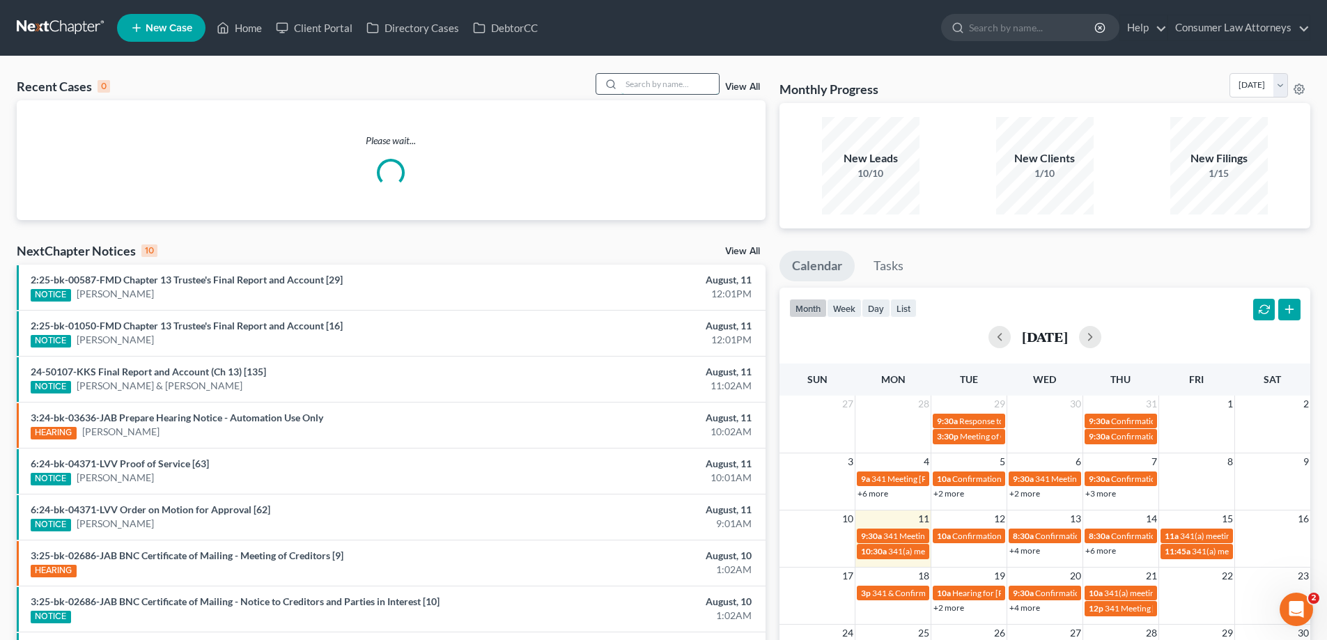
click at [696, 91] on input "search" at bounding box center [669, 84] width 97 height 20
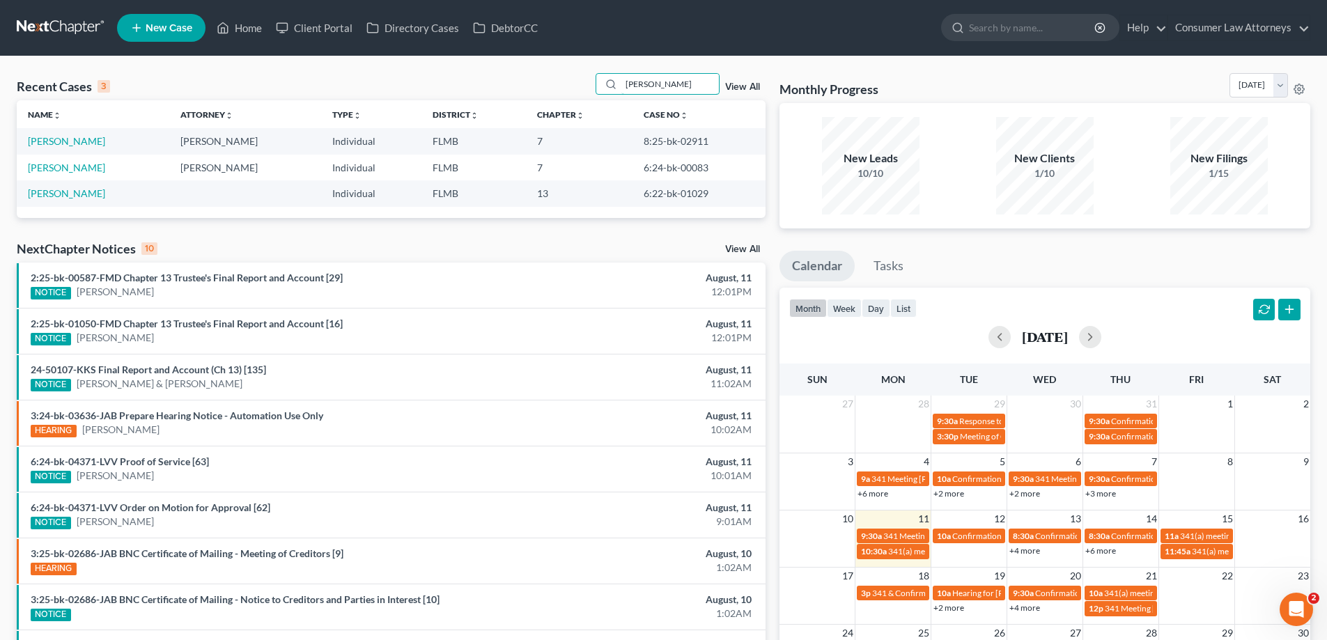
type input "[PERSON_NAME]"
drag, startPoint x: 701, startPoint y: 141, endPoint x: 634, endPoint y: 141, distance: 66.2
click at [634, 141] on td "8:25-bk-02911" at bounding box center [698, 141] width 133 height 26
copy td "8:25-bk-02911"
click at [82, 143] on link "[PERSON_NAME]" at bounding box center [66, 141] width 77 height 12
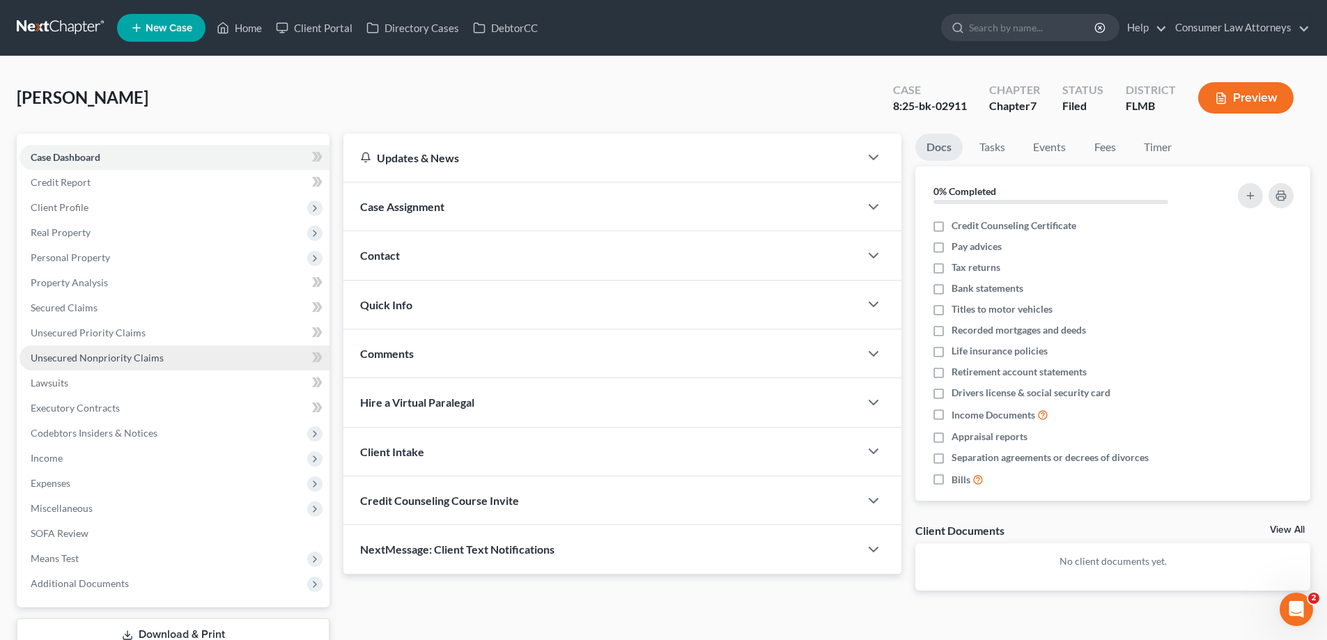
click at [141, 366] on link "Unsecured Nonpriority Claims" at bounding box center [174, 357] width 310 height 25
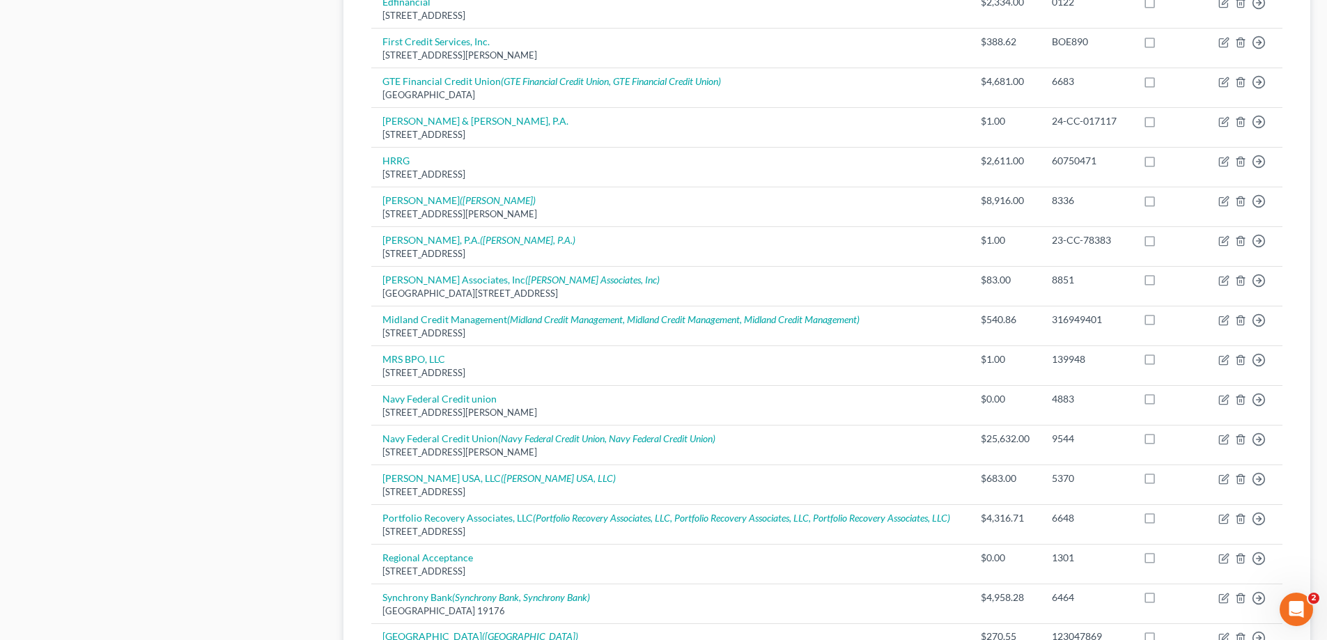
scroll to position [905, 0]
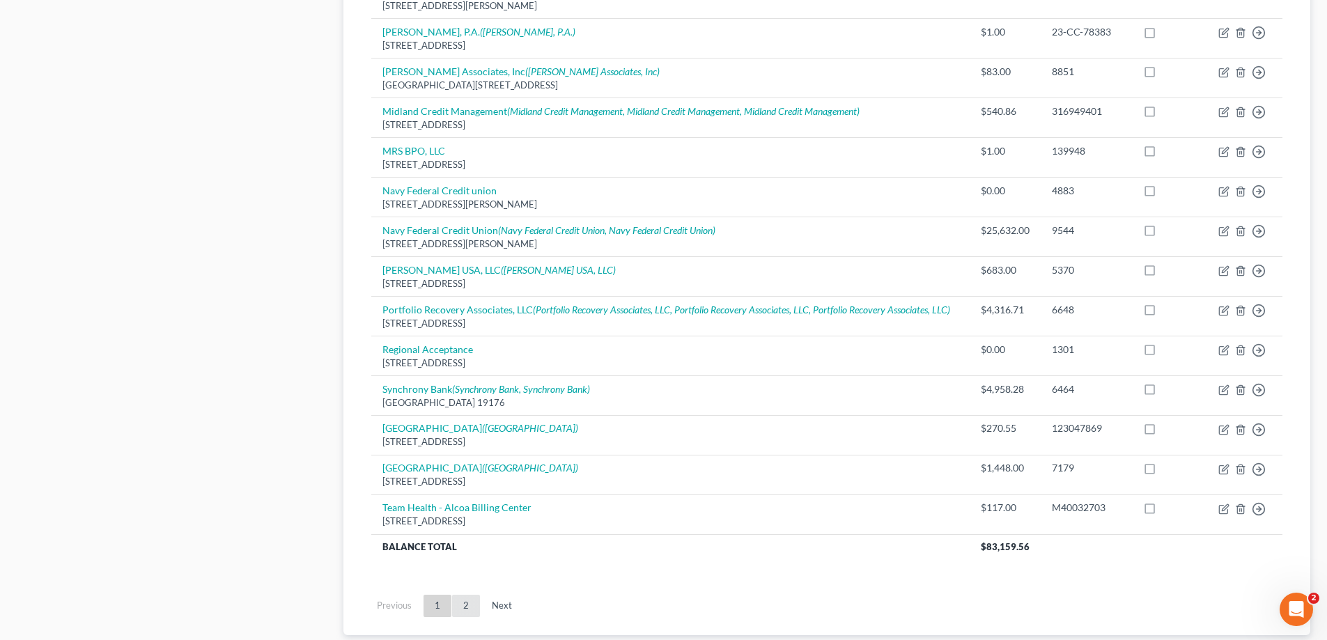
click at [463, 595] on link "2" at bounding box center [466, 606] width 28 height 22
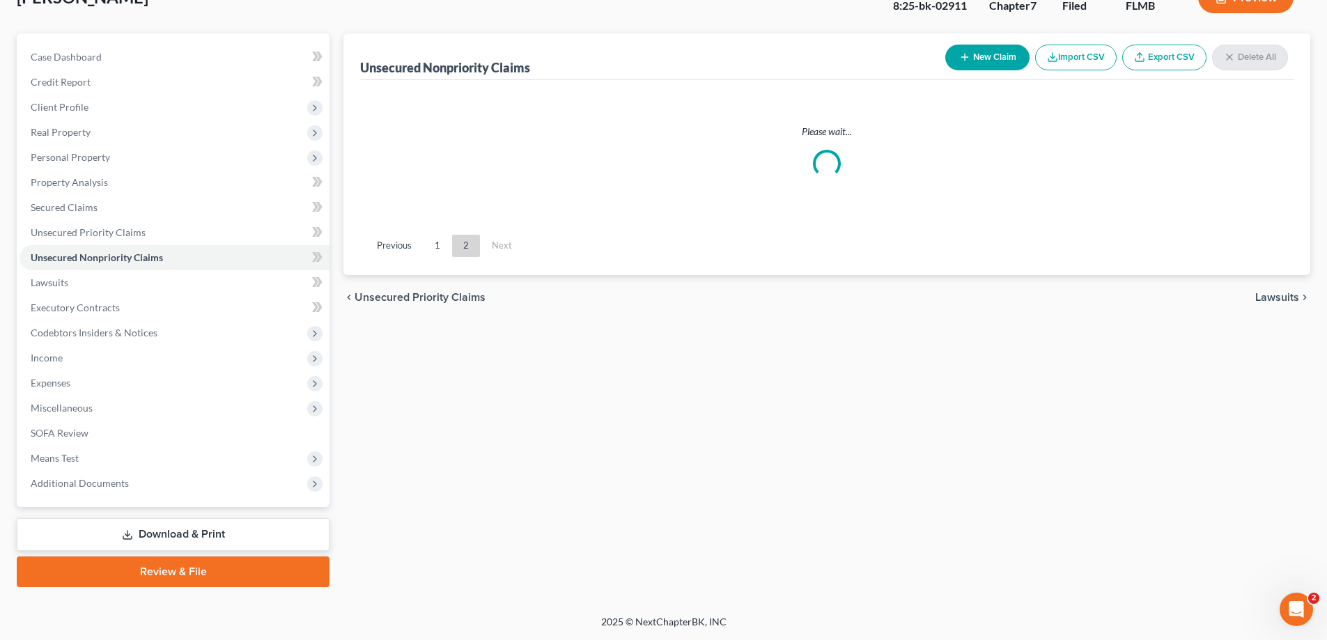
scroll to position [100, 0]
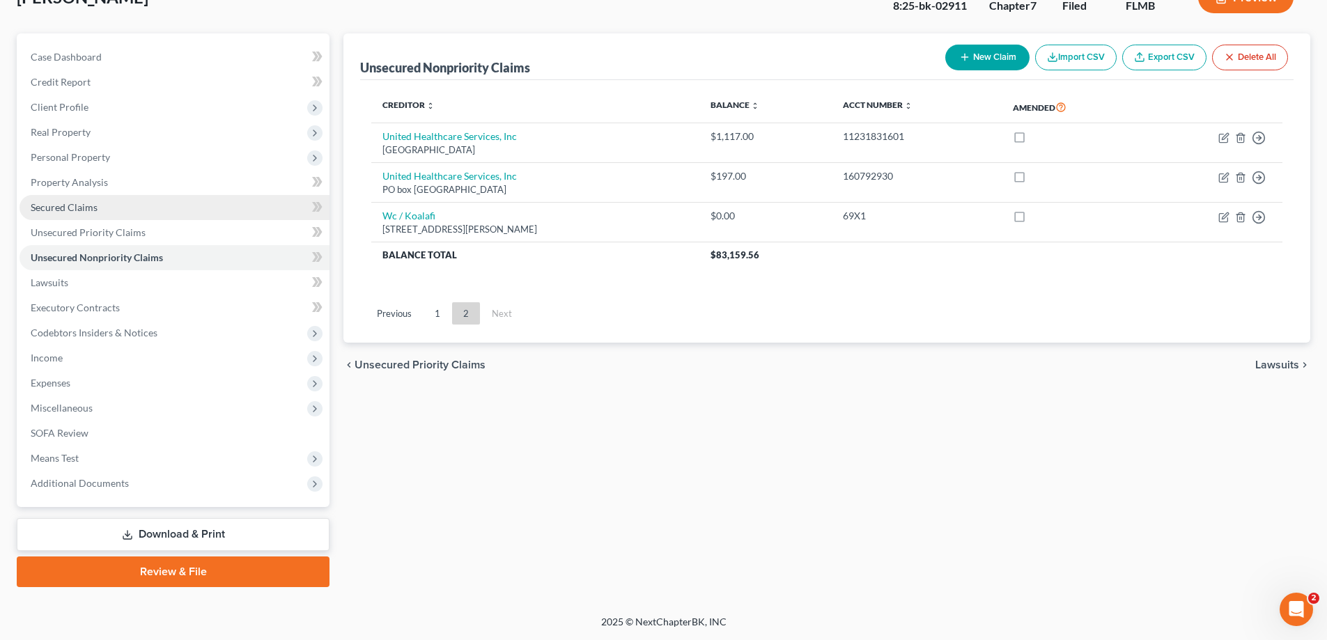
click at [70, 208] on span "Secured Claims" at bounding box center [64, 207] width 67 height 12
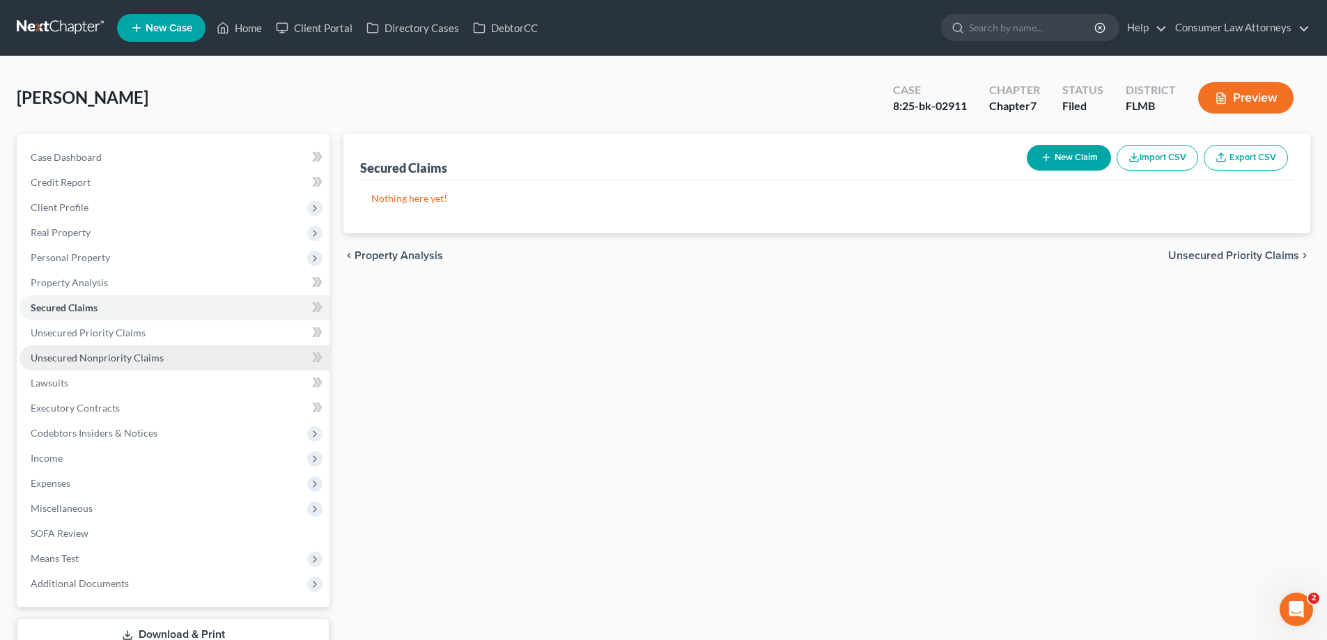
click at [88, 359] on span "Unsecured Nonpriority Claims" at bounding box center [97, 358] width 133 height 12
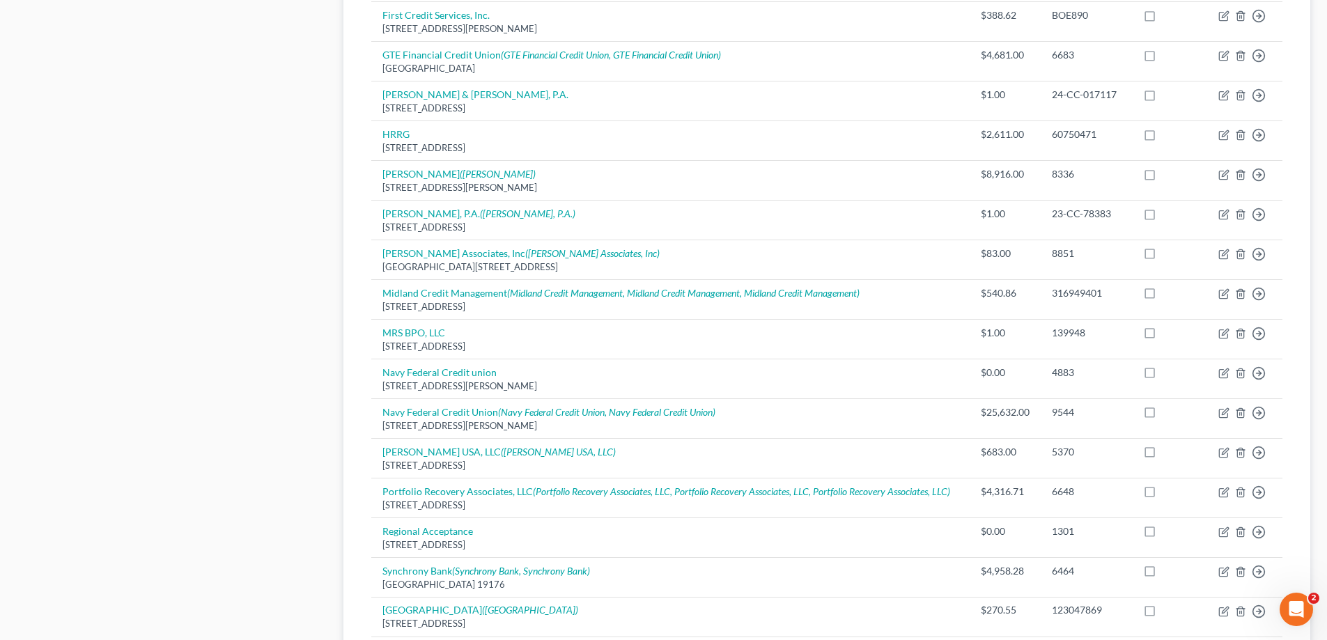
scroll to position [696, 0]
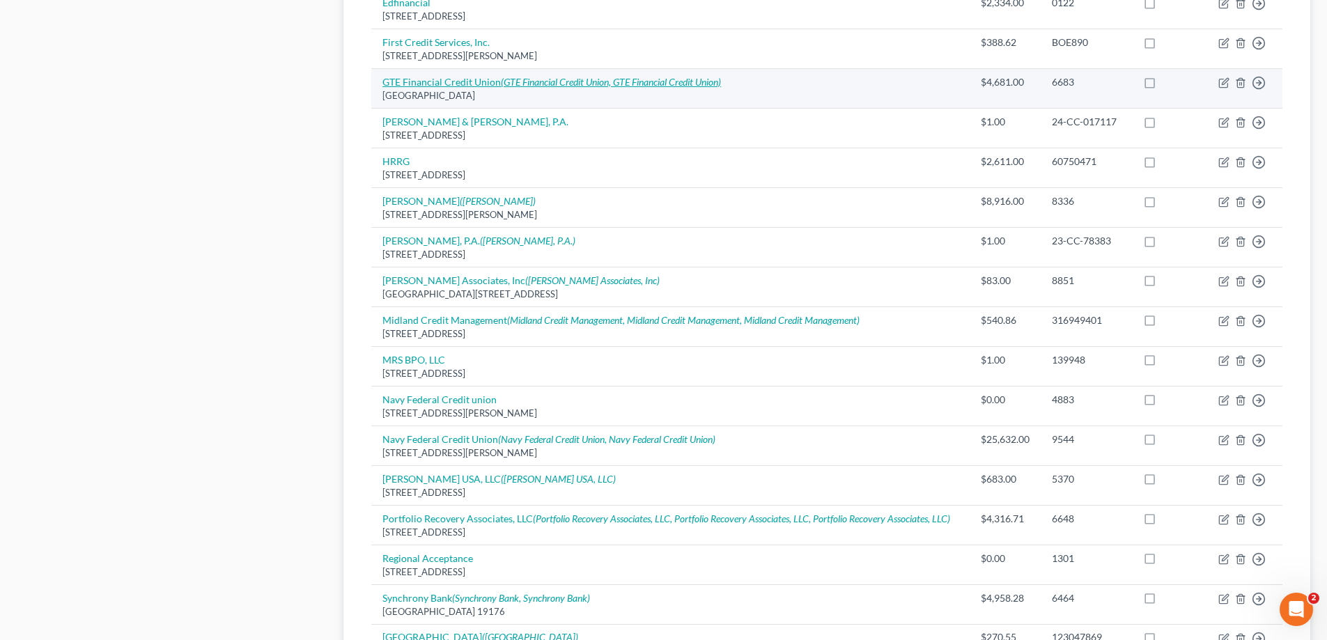
click at [676, 76] on icon "(GTE Financial Credit Union, GTE Financial Credit Union)" at bounding box center [611, 82] width 220 height 12
select select "9"
select select "0"
select select "4"
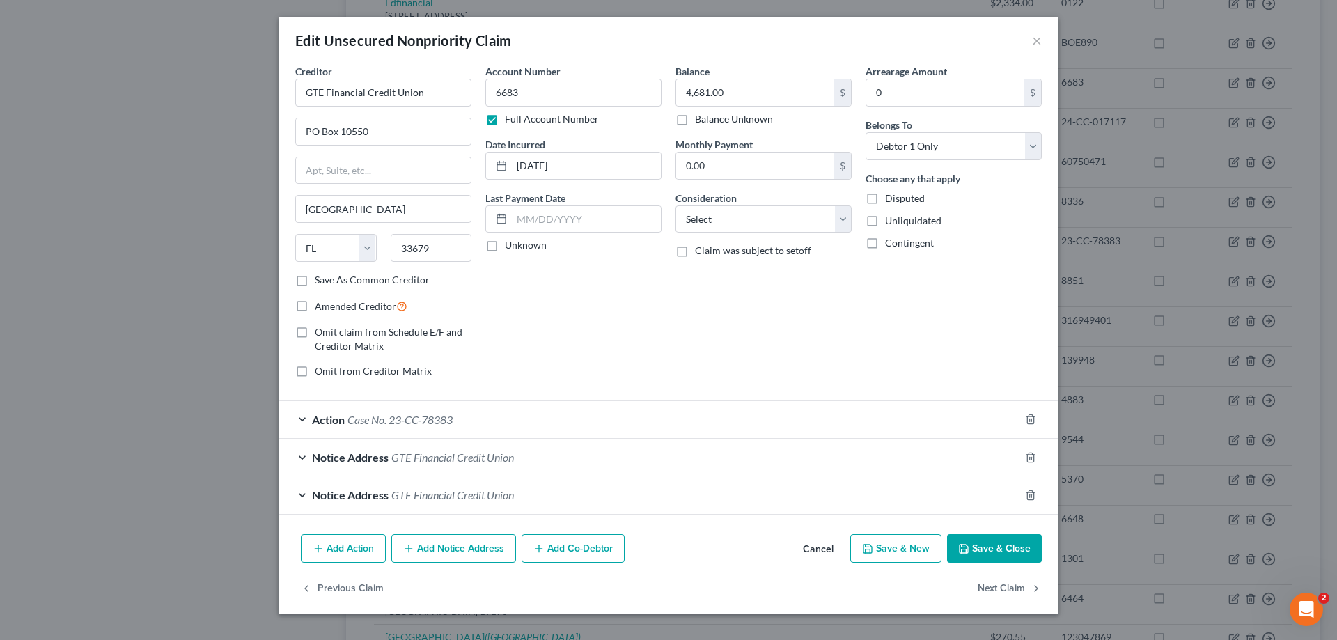
click at [476, 423] on div "Action Case No. 23-CC-78383" at bounding box center [649, 419] width 741 height 37
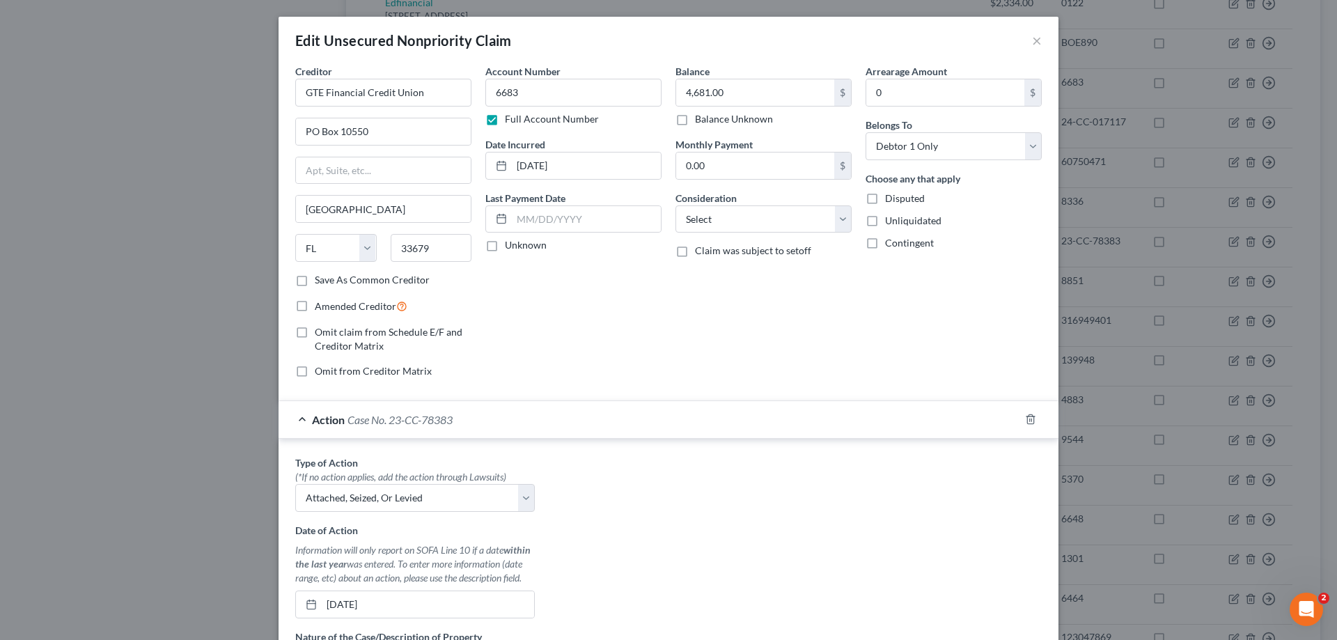
click at [483, 423] on div "Action Case No. 23-CC-78383" at bounding box center [649, 419] width 741 height 37
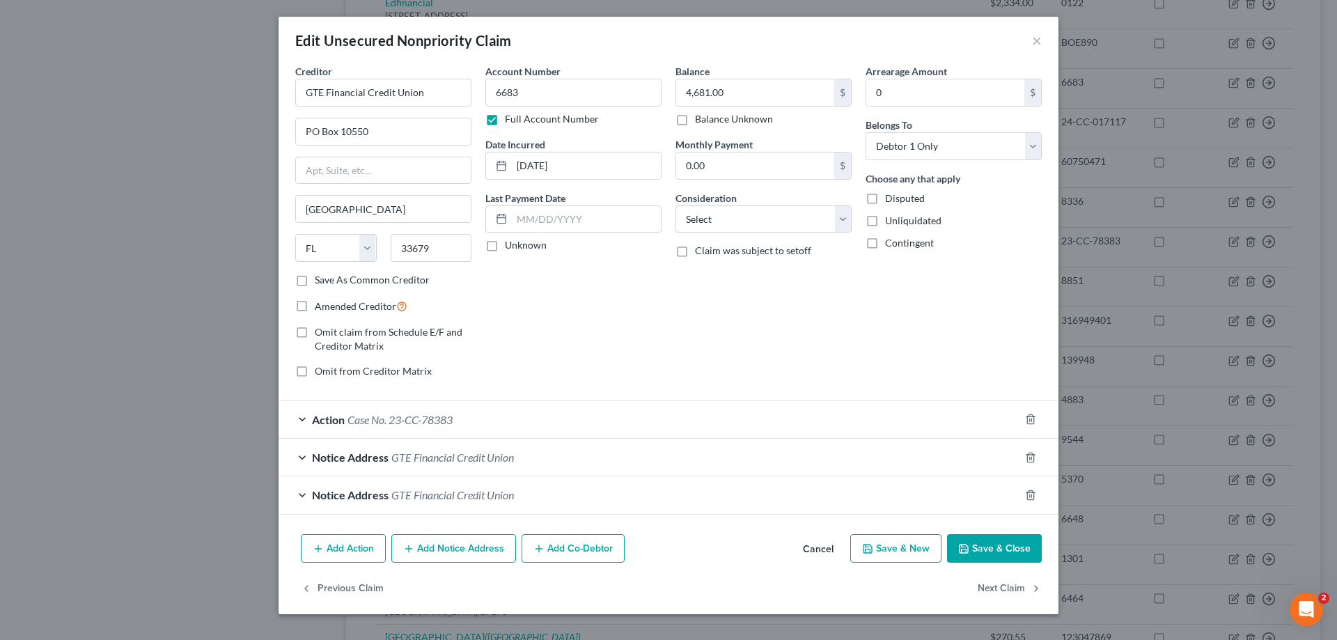
click at [989, 550] on button "Save & Close" at bounding box center [994, 548] width 95 height 29
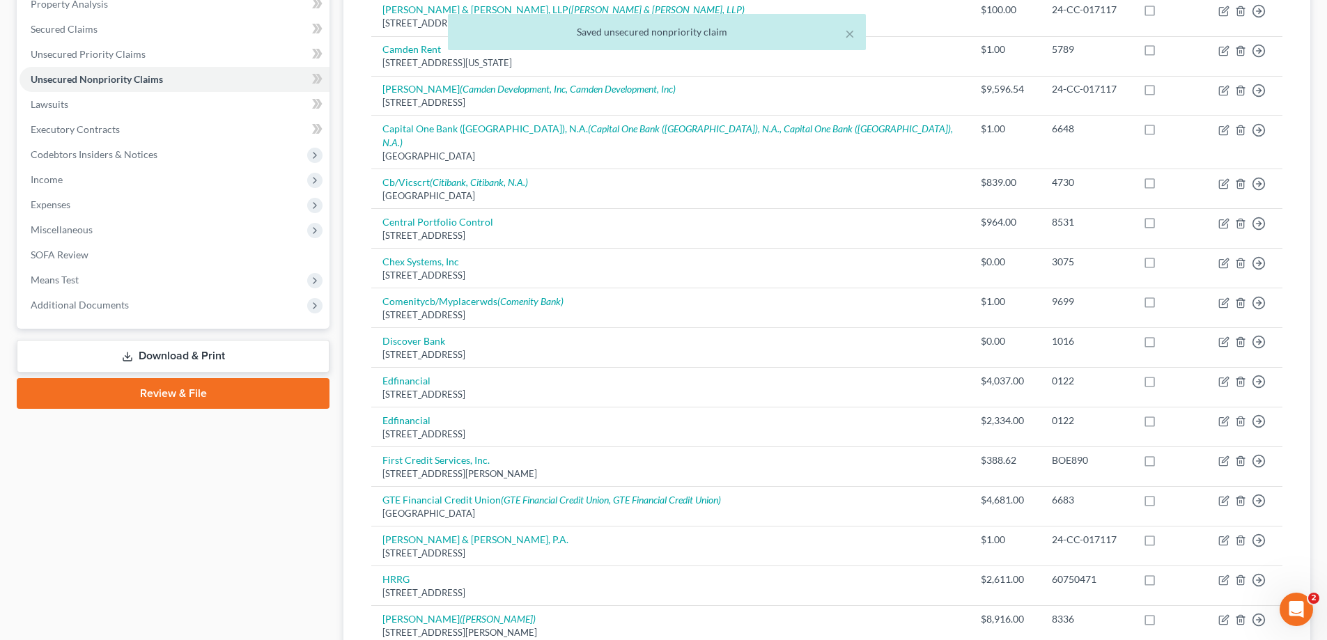
scroll to position [0, 0]
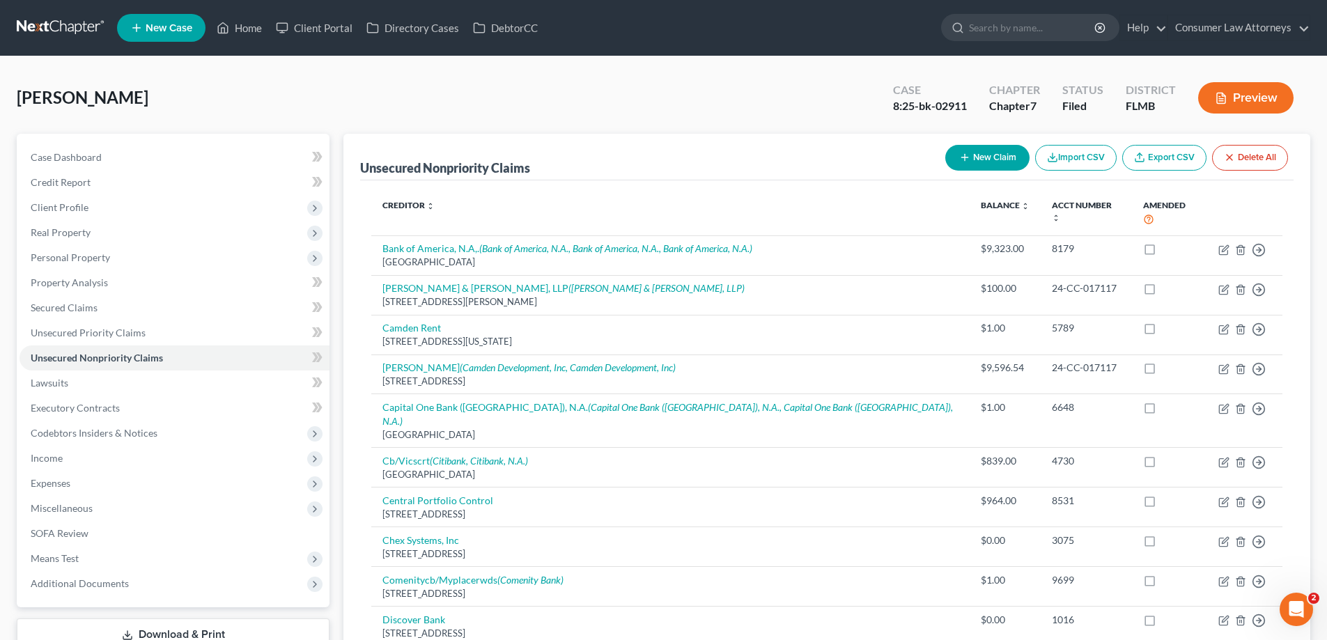
click at [339, 120] on div "[PERSON_NAME] Upgraded Case 8:25-bk-02911 Chapter Chapter 7 Status Filed Distri…" at bounding box center [663, 103] width 1293 height 61
click at [66, 255] on span "Personal Property" at bounding box center [70, 257] width 79 height 12
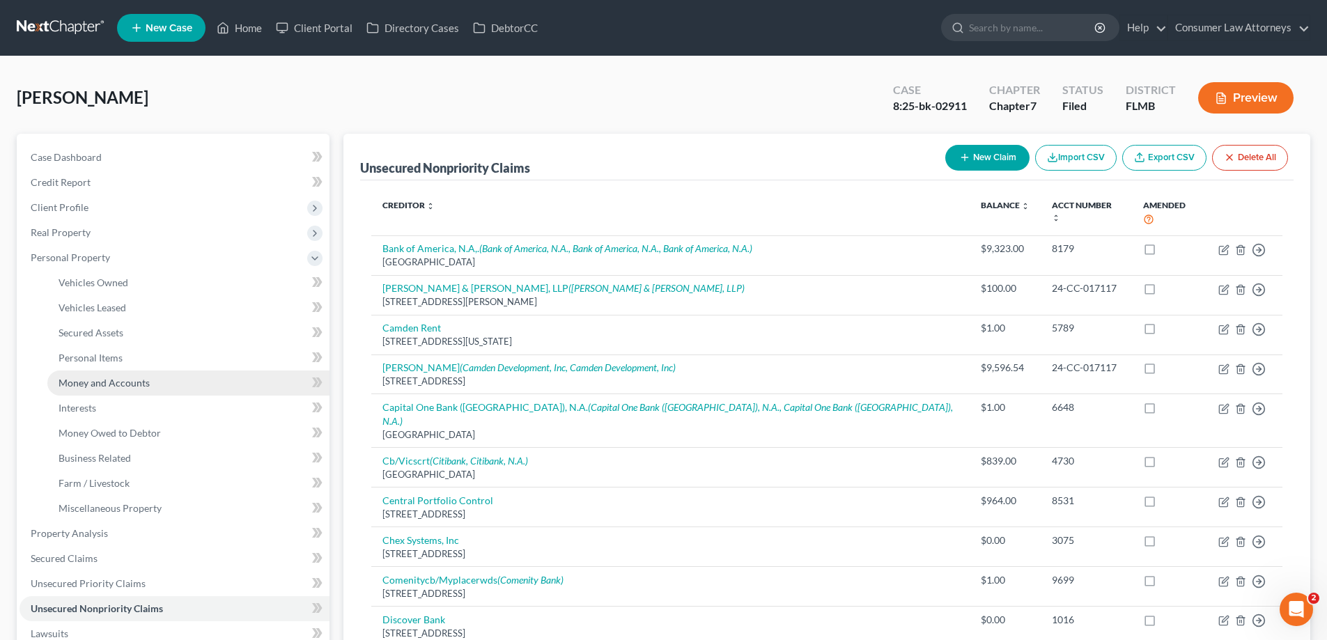
click at [95, 387] on span "Money and Accounts" at bounding box center [103, 383] width 91 height 12
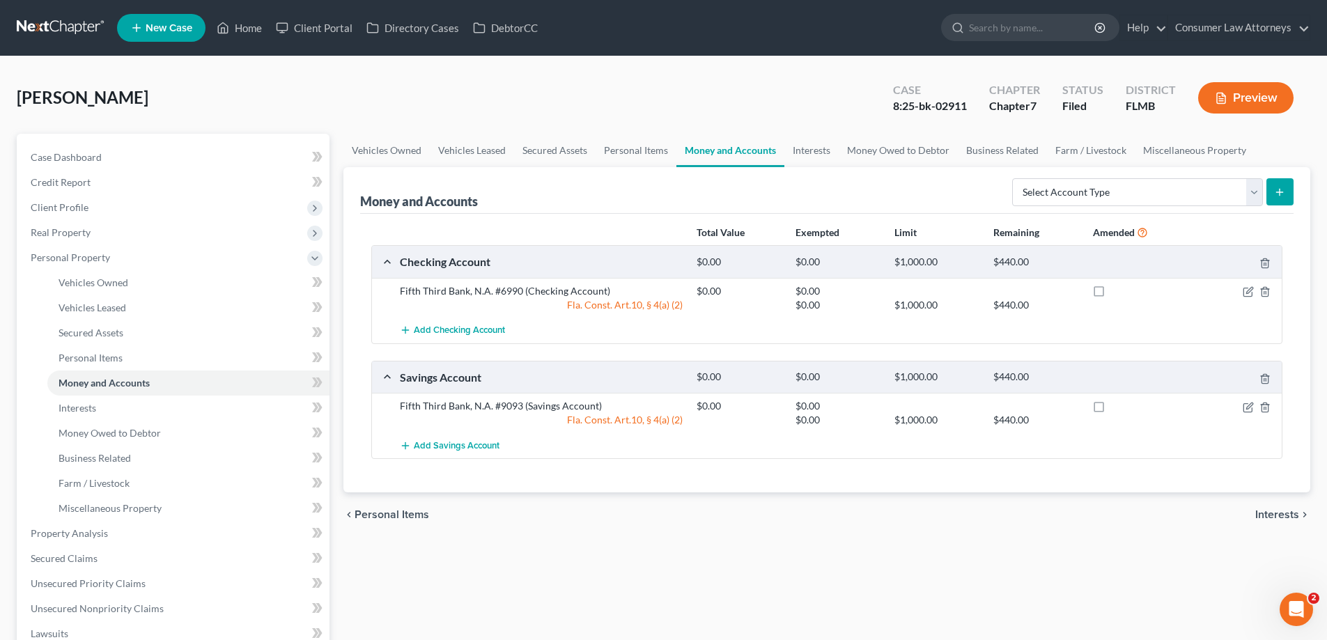
click at [729, 130] on div "[PERSON_NAME] Upgraded Case 8:25-bk-02911 Chapter Chapter 7 Status Filed Distri…" at bounding box center [663, 103] width 1293 height 61
click at [253, 26] on link "Home" at bounding box center [239, 27] width 59 height 25
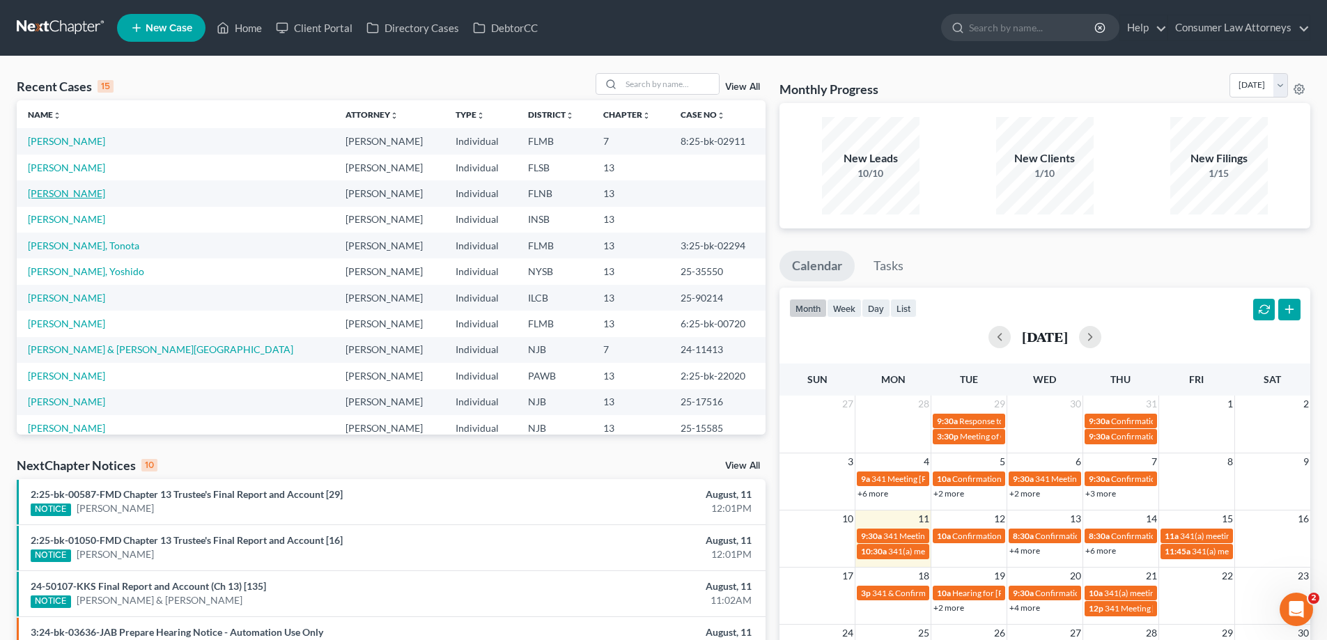
click at [62, 193] on link "[PERSON_NAME]" at bounding box center [66, 193] width 77 height 12
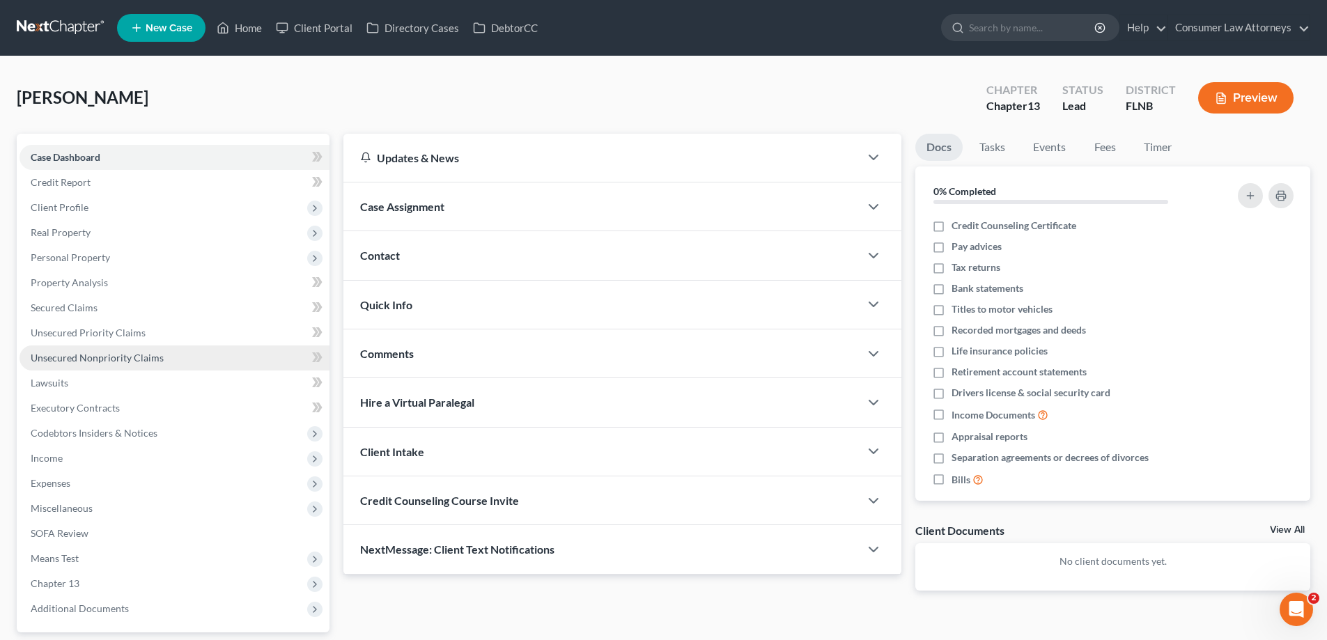
click at [120, 361] on span "Unsecured Nonpriority Claims" at bounding box center [97, 358] width 133 height 12
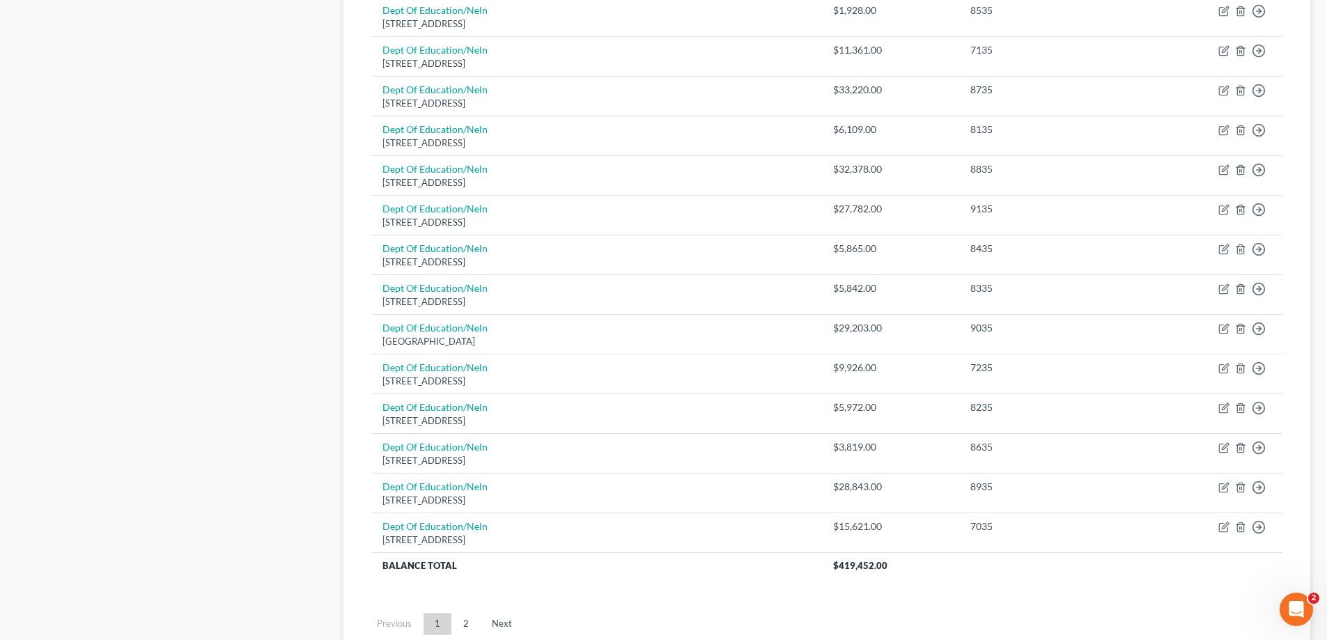
scroll to position [968, 0]
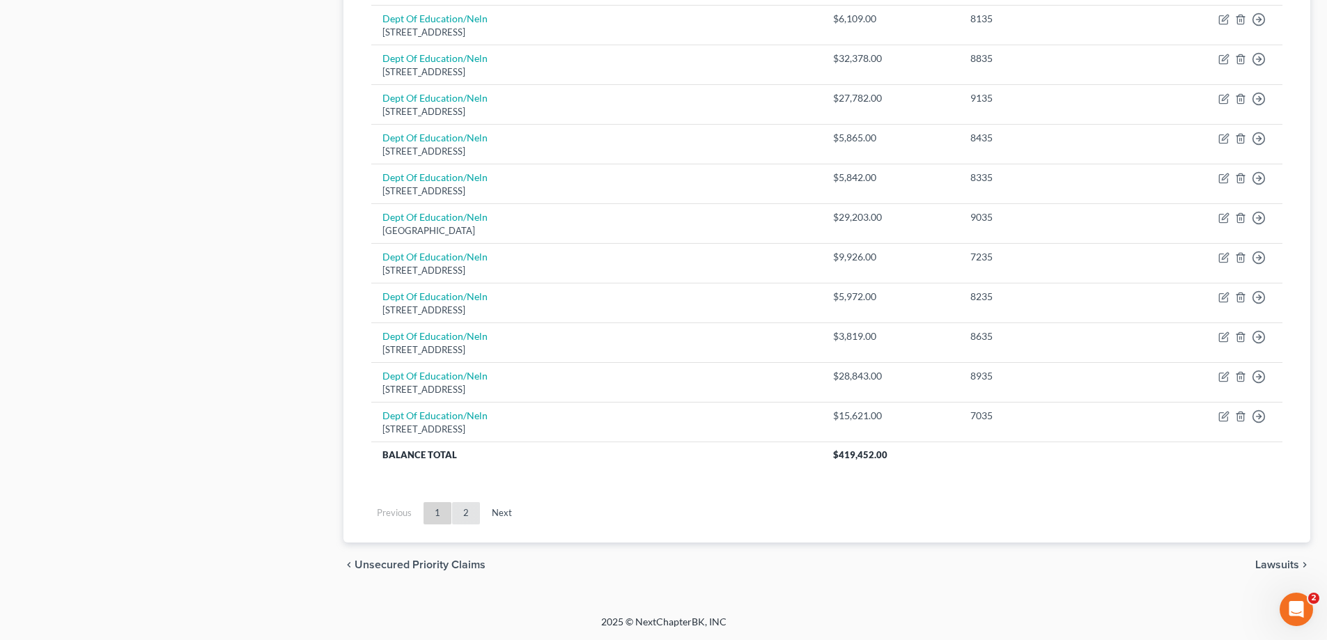
click at [469, 513] on link "2" at bounding box center [466, 513] width 28 height 22
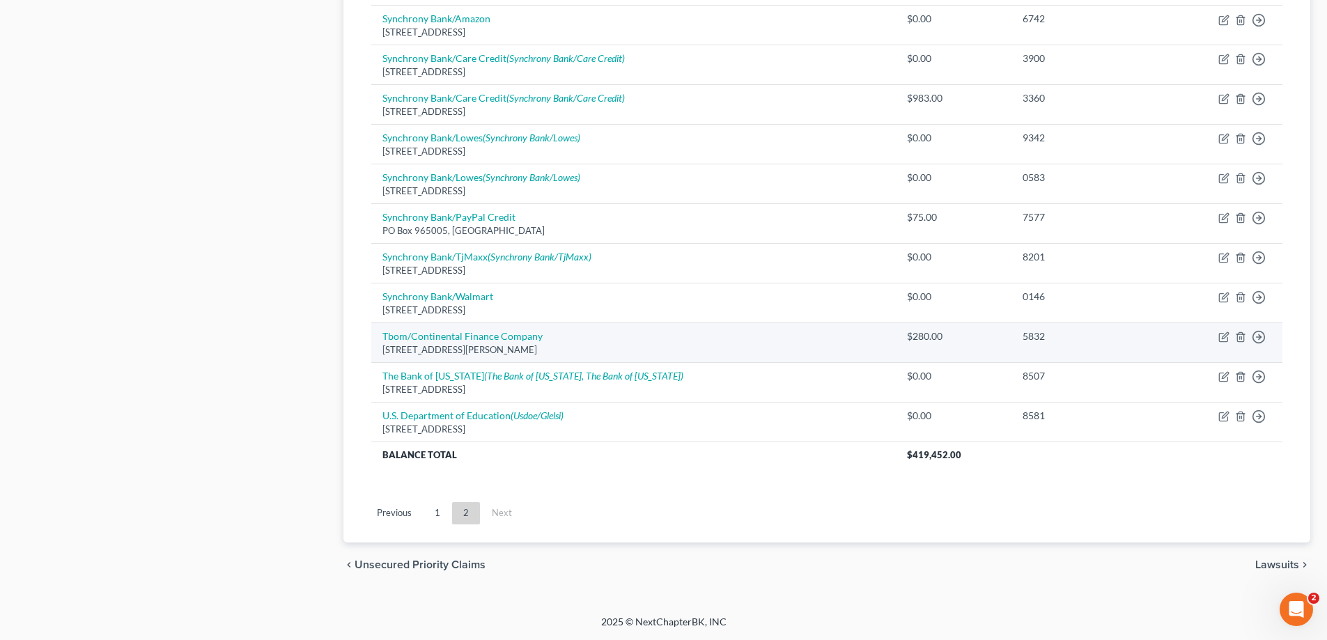
scroll to position [173, 0]
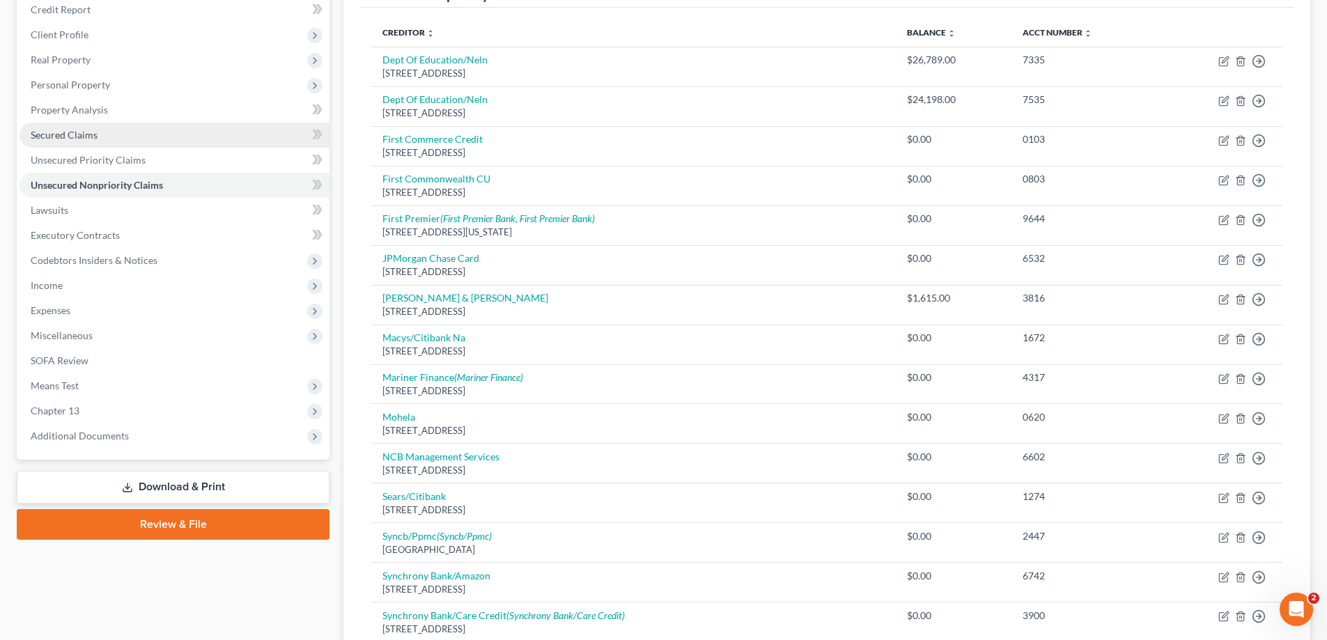
click at [88, 139] on span "Secured Claims" at bounding box center [64, 135] width 67 height 12
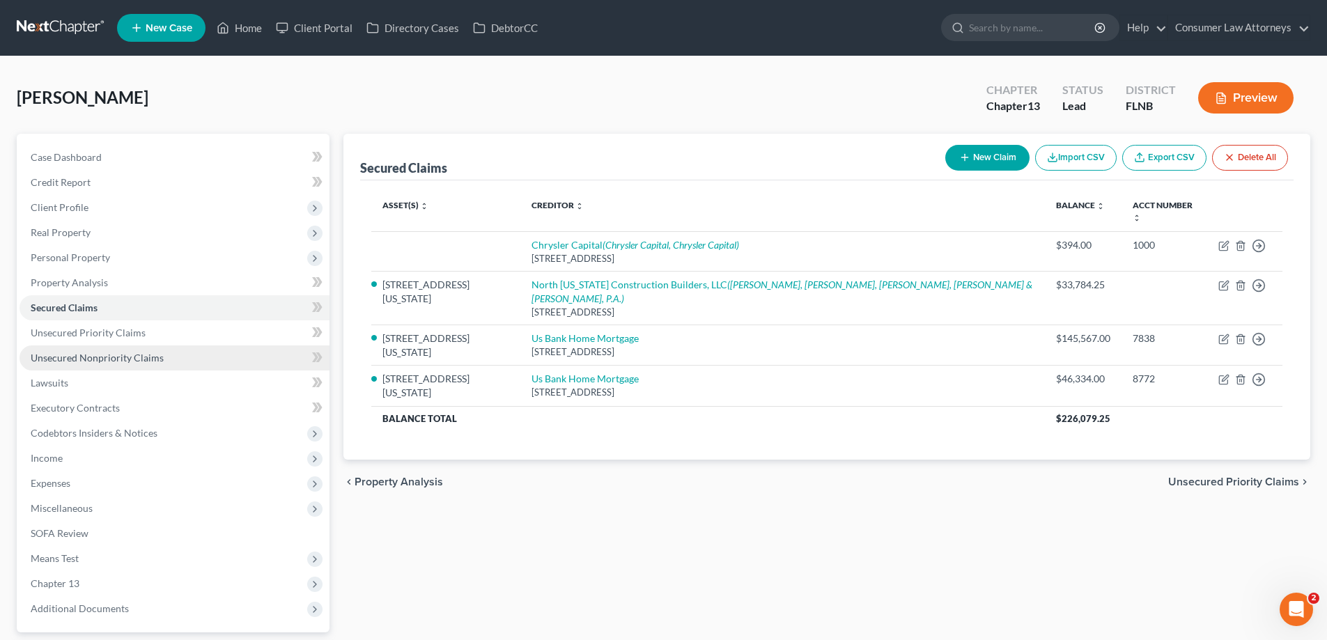
click at [155, 357] on span "Unsecured Nonpriority Claims" at bounding box center [97, 358] width 133 height 12
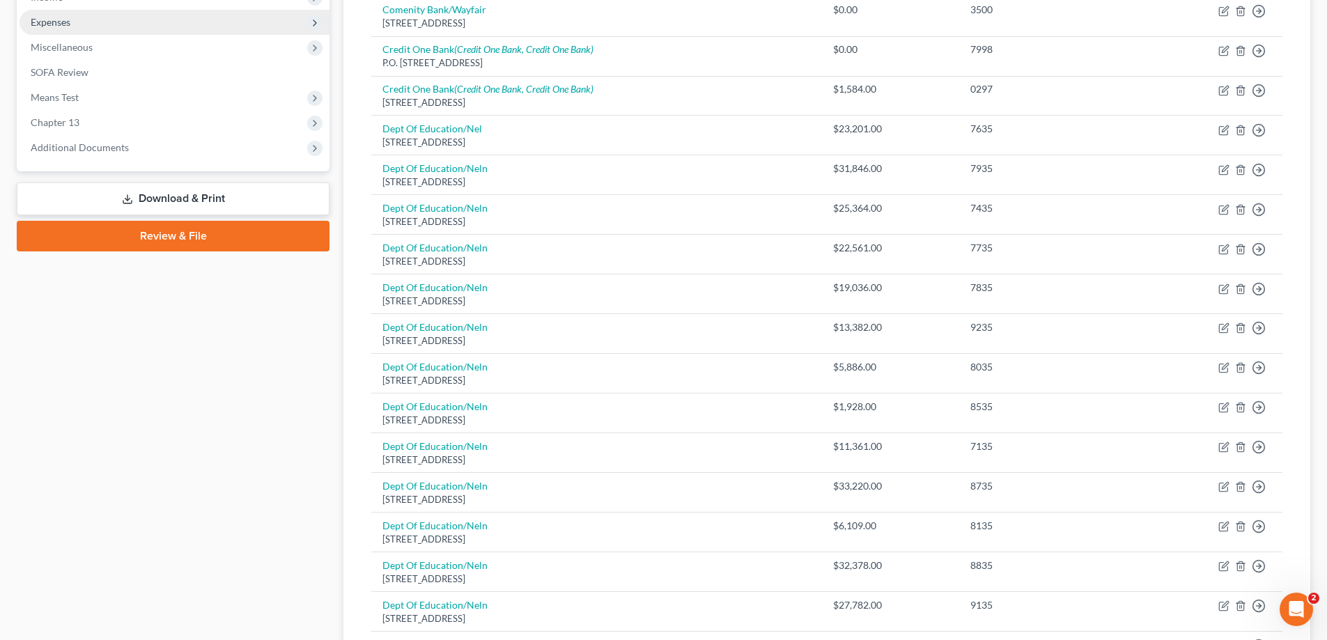
scroll to position [487, 0]
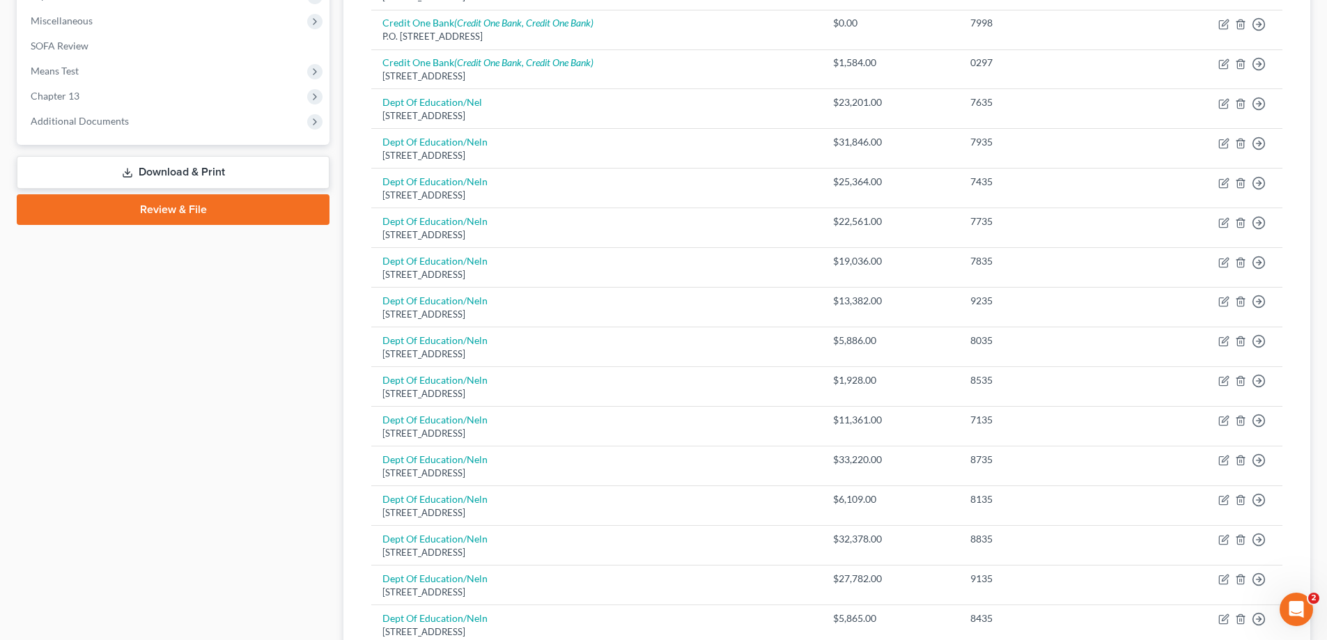
click at [138, 175] on link "Download & Print" at bounding box center [173, 172] width 313 height 33
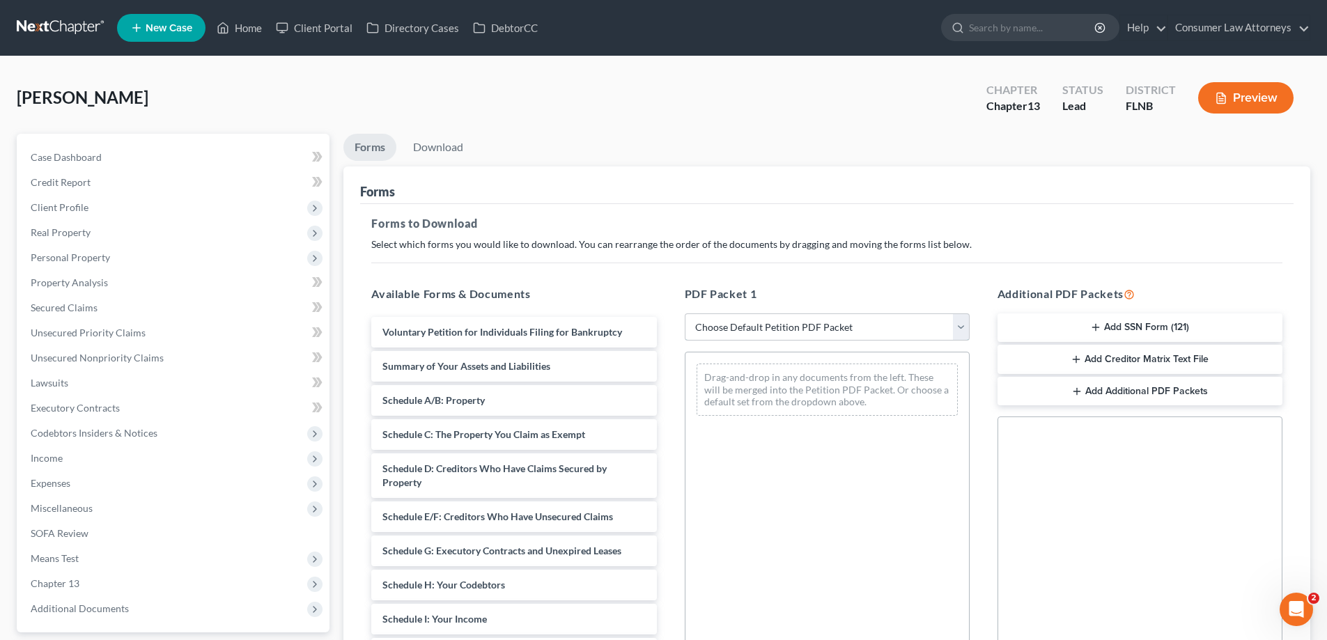
click at [871, 322] on select "Choose Default Petition PDF Packet Complete Bankruptcy Petition (all forms and …" at bounding box center [827, 327] width 285 height 28
click at [685, 313] on select "Choose Default Petition PDF Packet Complete Bankruptcy Petition (all forms and …" at bounding box center [827, 327] width 285 height 28
drag, startPoint x: 807, startPoint y: 330, endPoint x: 798, endPoint y: 339, distance: 12.8
click at [807, 330] on select "Choose Default Petition PDF Packet Complete Bankruptcy Petition (all forms and …" at bounding box center [827, 327] width 285 height 28
select select "0"
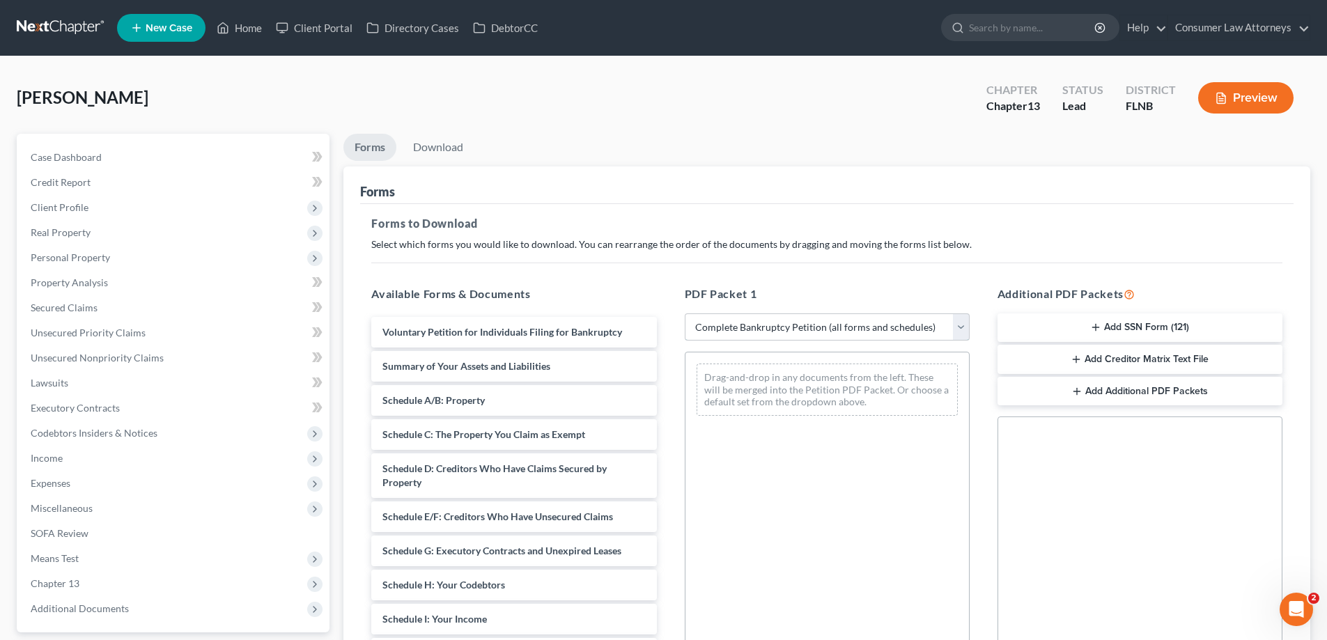
click at [685, 313] on select "Choose Default Petition PDF Packet Complete Bankruptcy Petition (all forms and …" at bounding box center [827, 327] width 285 height 28
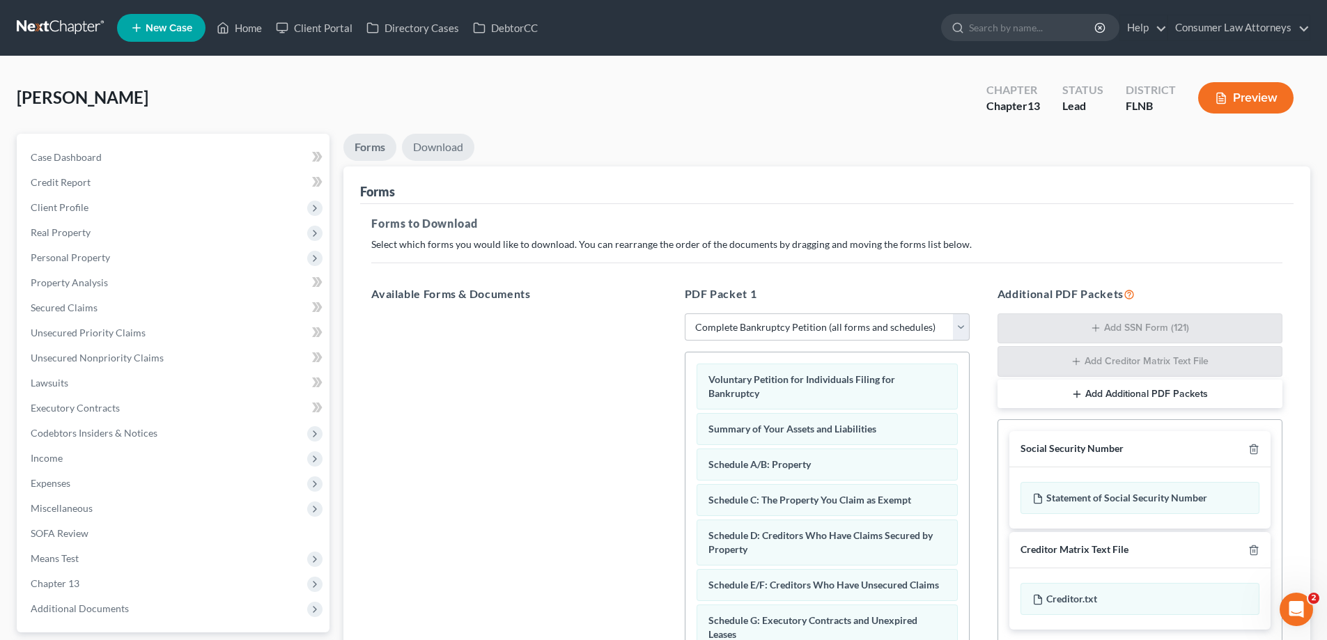
click at [454, 151] on link "Download" at bounding box center [438, 147] width 72 height 27
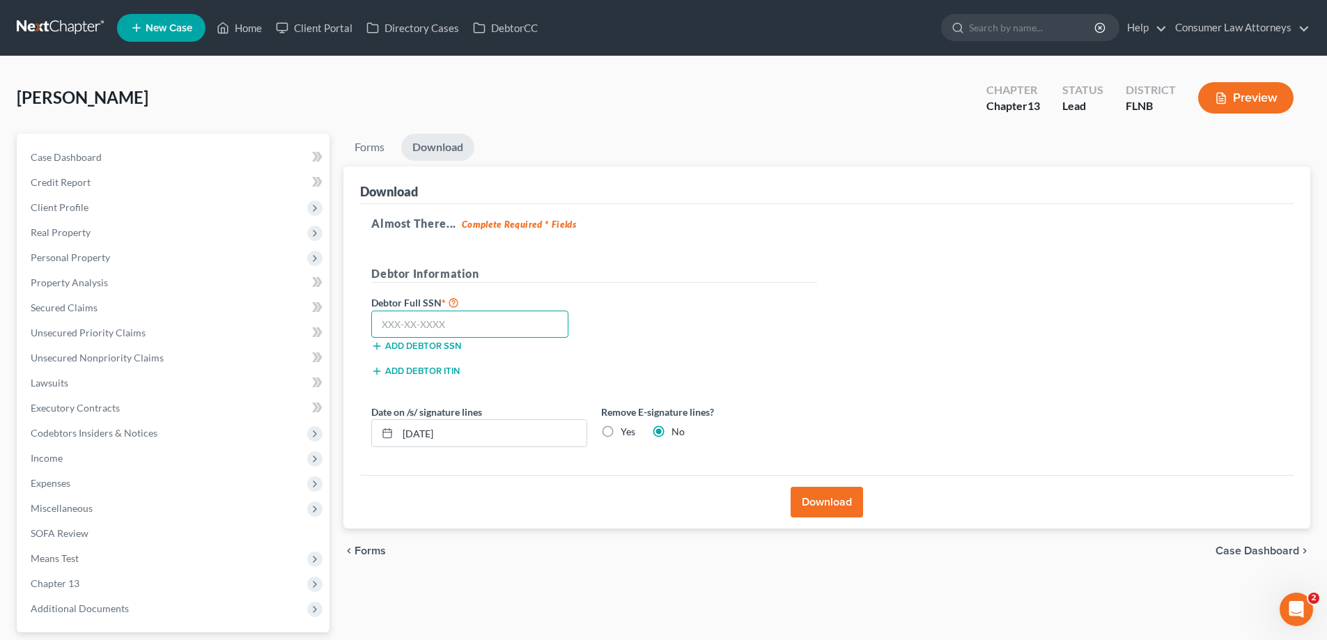
click at [457, 316] on input "text" at bounding box center [469, 325] width 197 height 28
type input "265-79-0634"
click at [806, 503] on button "Download" at bounding box center [826, 502] width 72 height 31
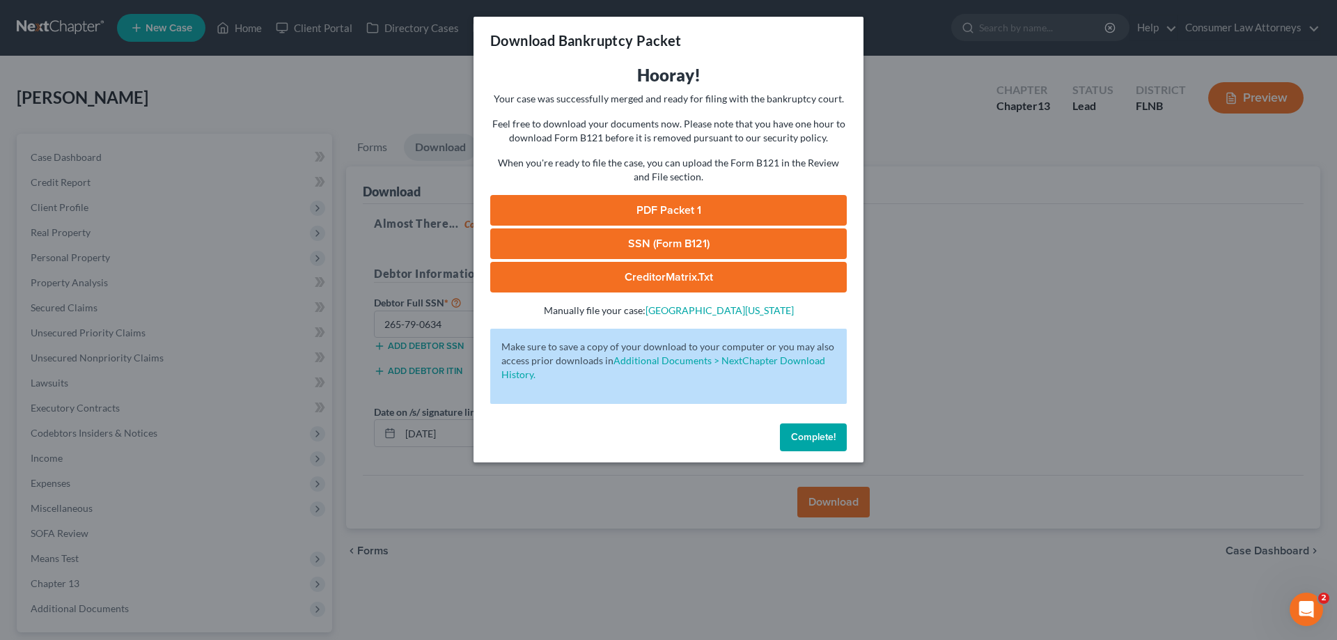
click at [702, 240] on link "SSN (Form B121)" at bounding box center [668, 243] width 357 height 31
click at [796, 439] on span "Complete!" at bounding box center [813, 437] width 45 height 12
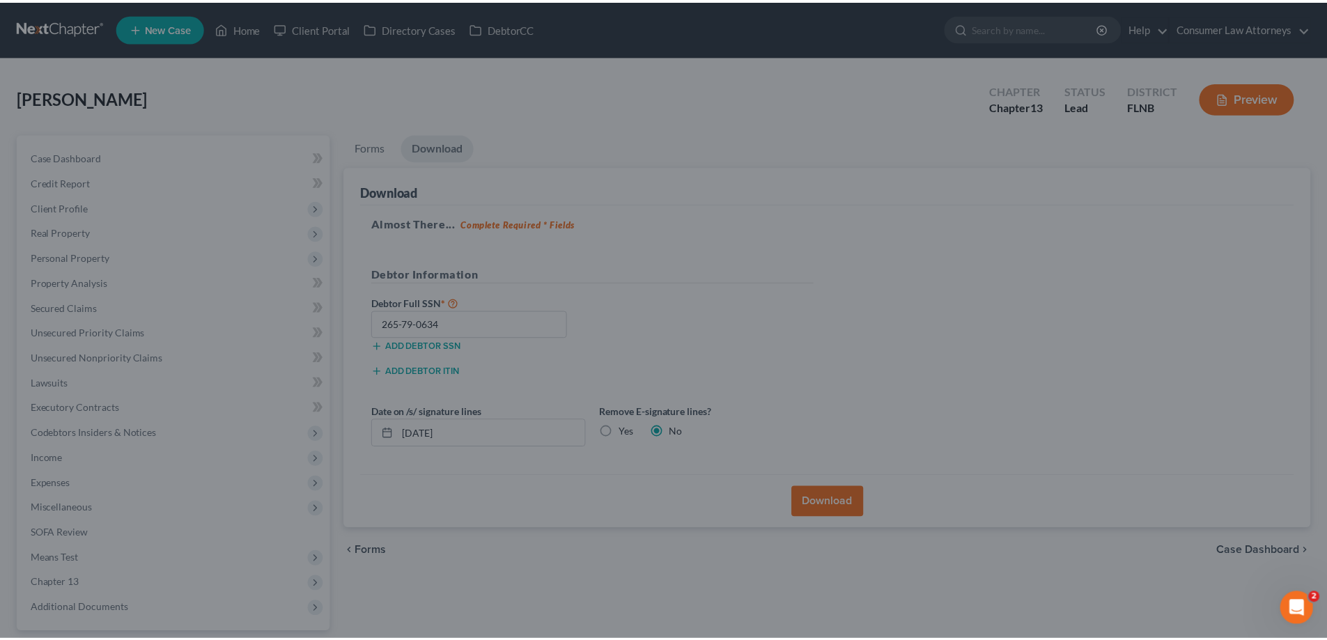
scroll to position [125, 0]
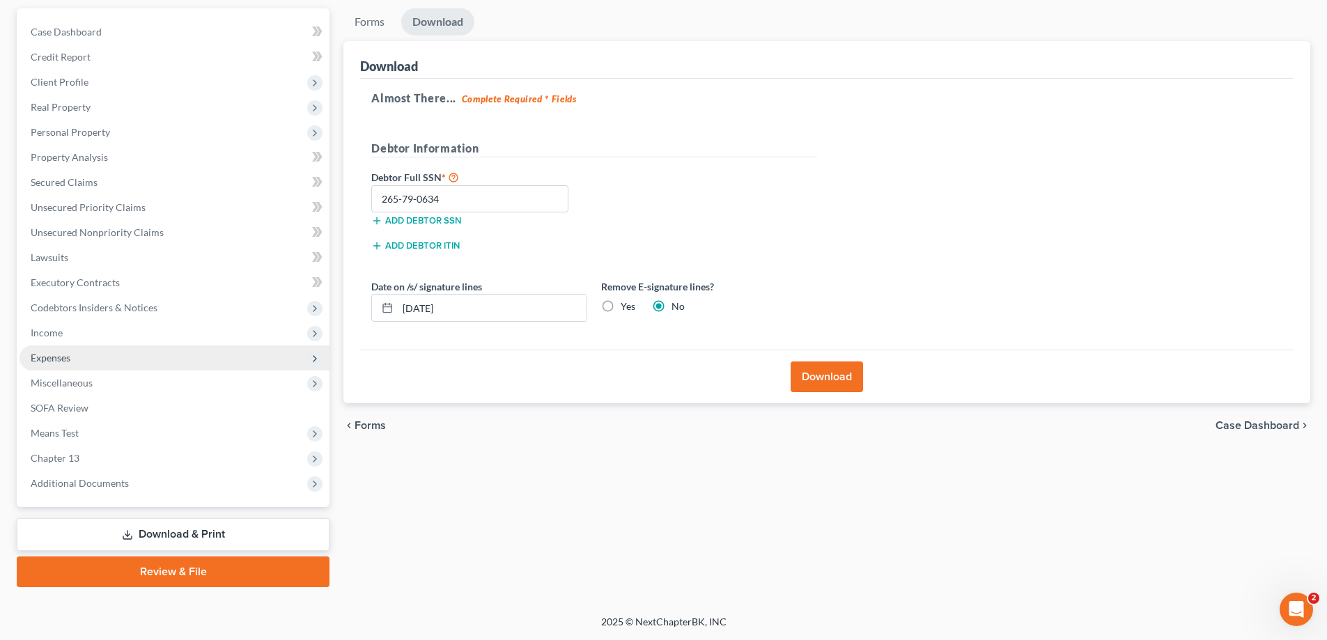
click at [42, 349] on span "Expenses" at bounding box center [174, 357] width 310 height 25
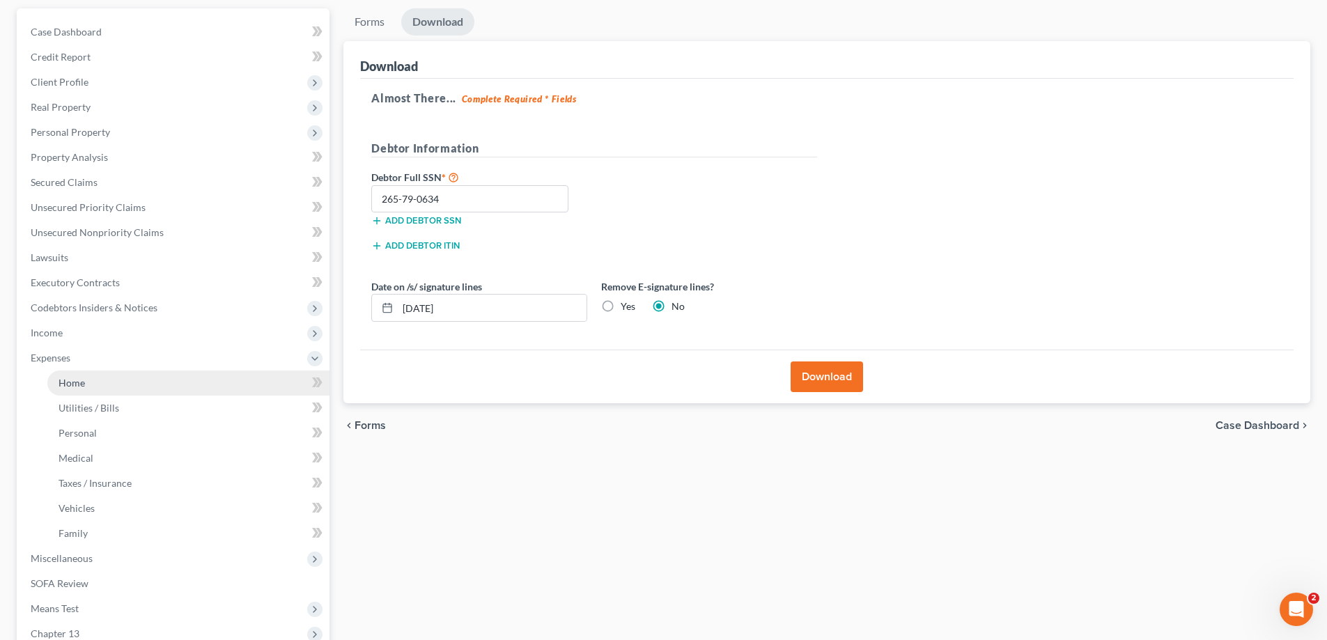
click at [61, 382] on span "Home" at bounding box center [71, 383] width 26 height 12
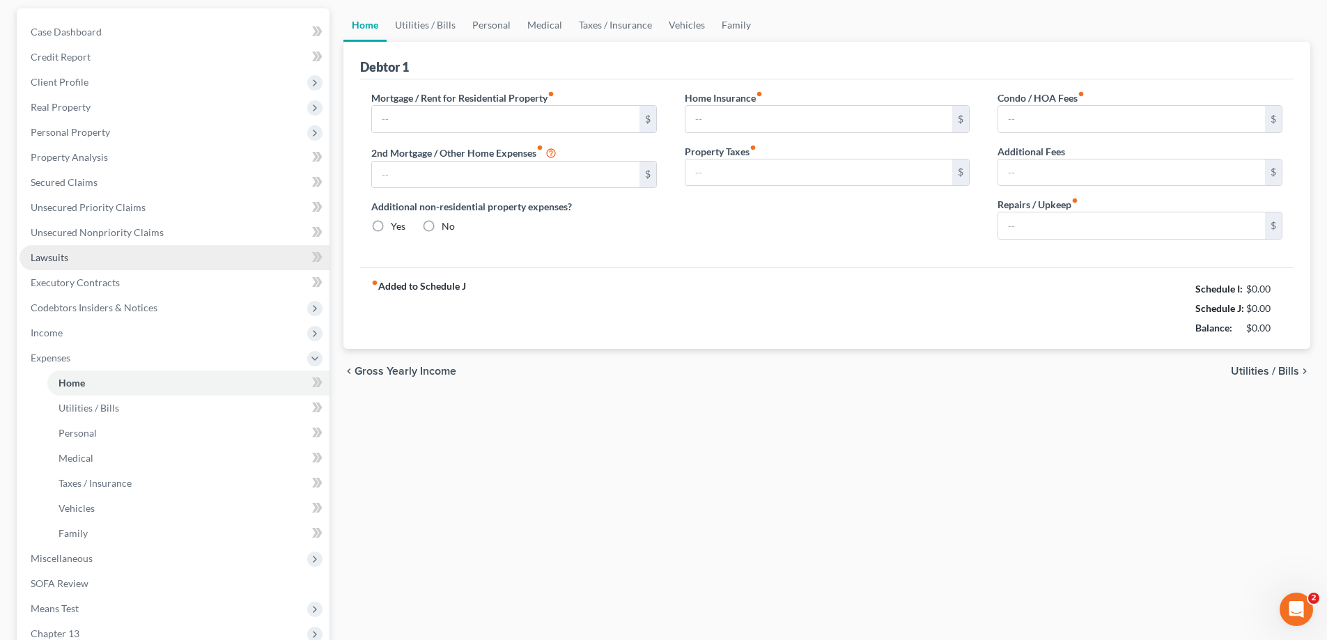
type input "0.00"
radio input "true"
type input "0.00"
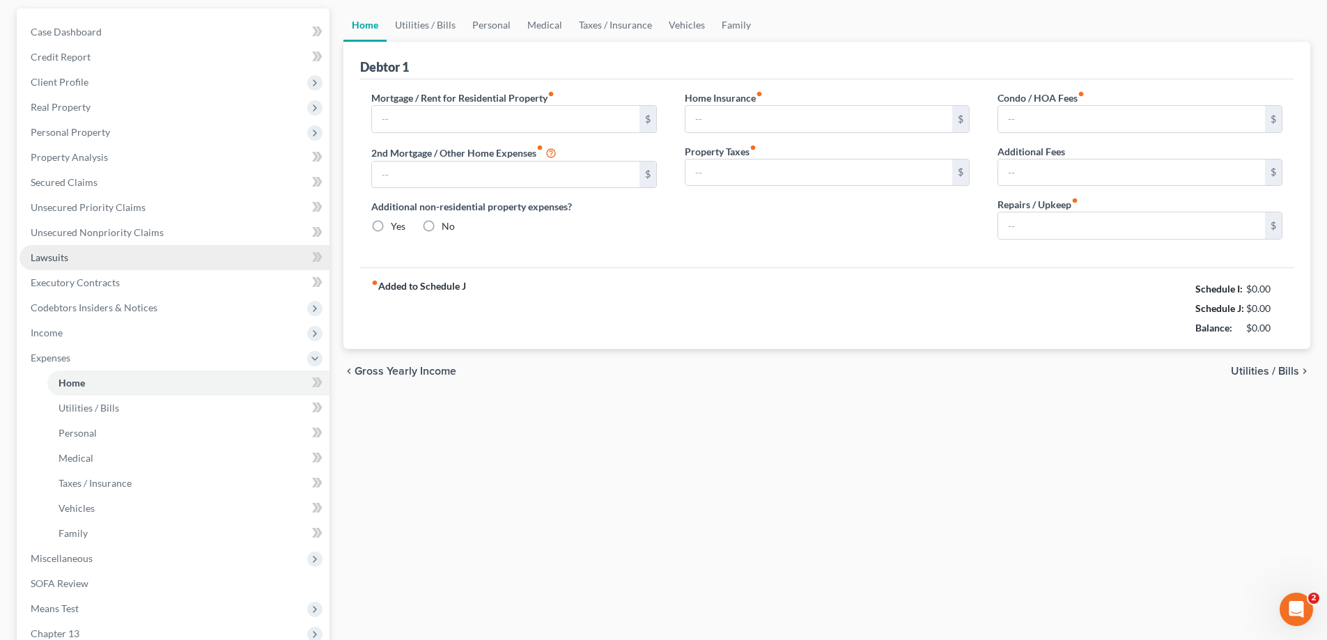
type input "0.00"
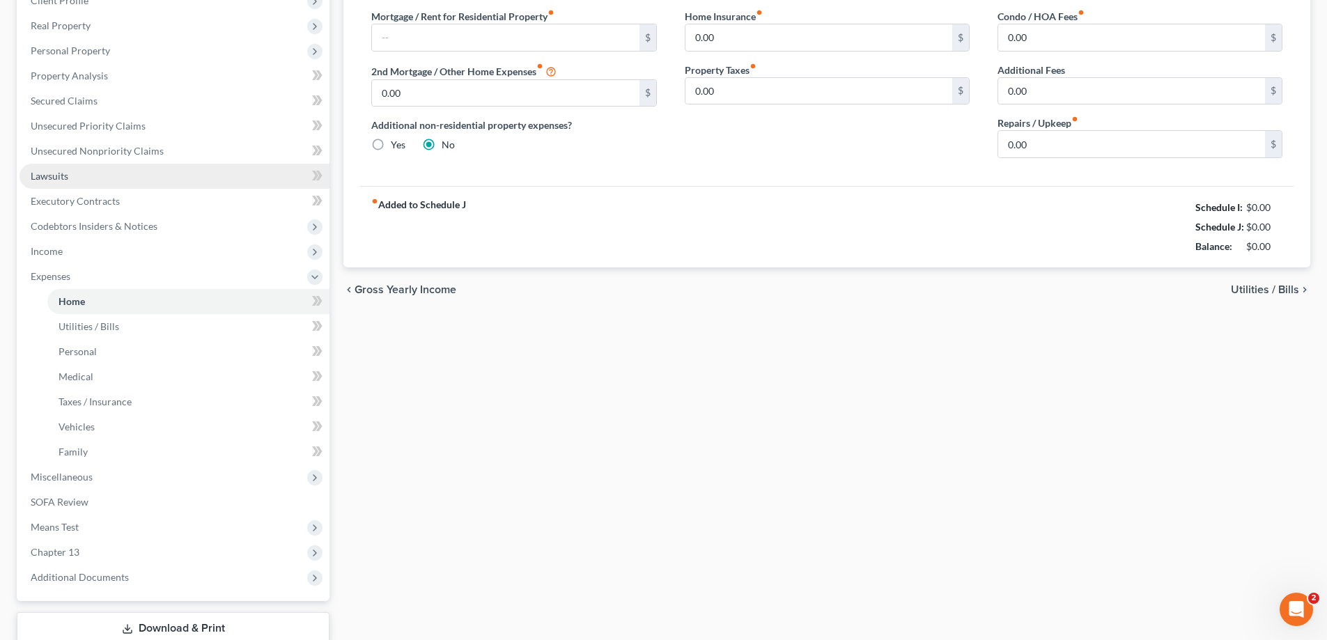
scroll to position [301, 0]
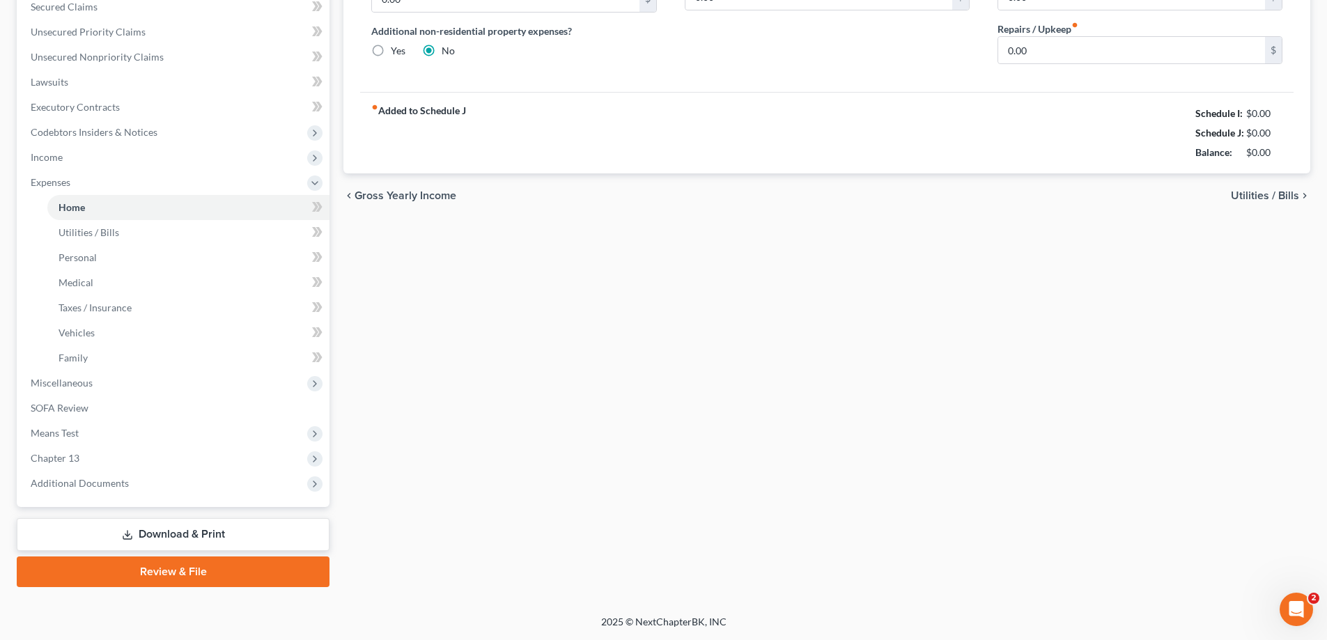
click at [166, 574] on link "Review & File" at bounding box center [173, 571] width 313 height 31
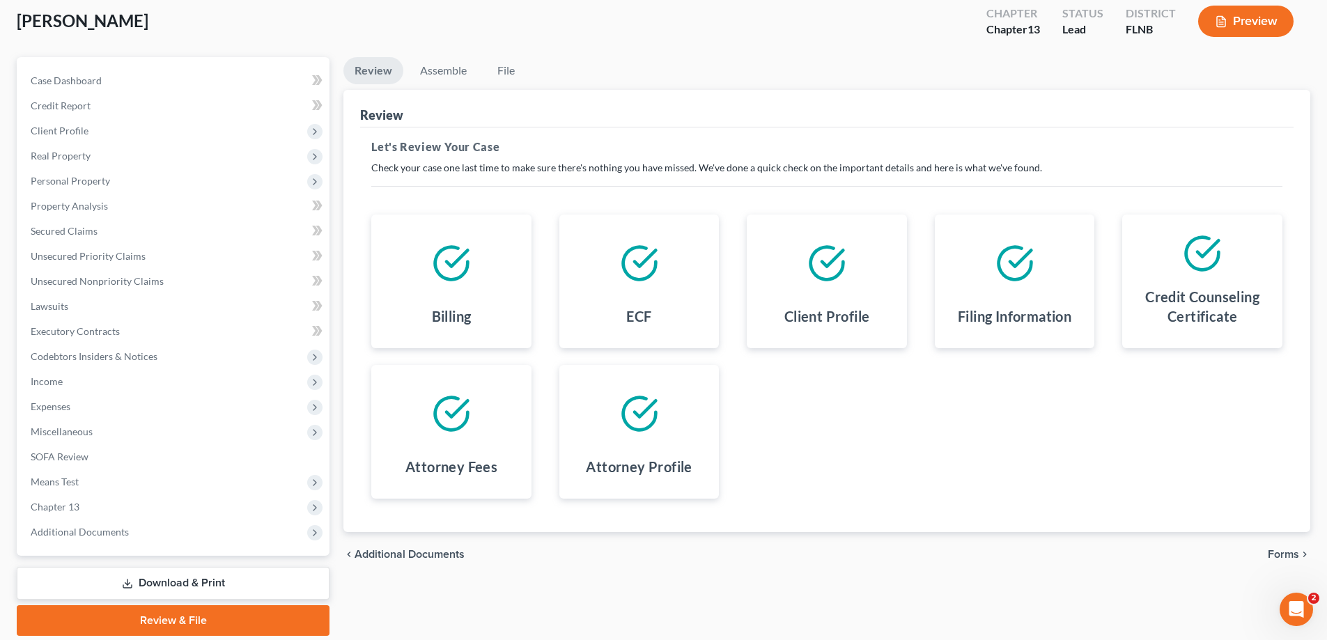
scroll to position [125, 0]
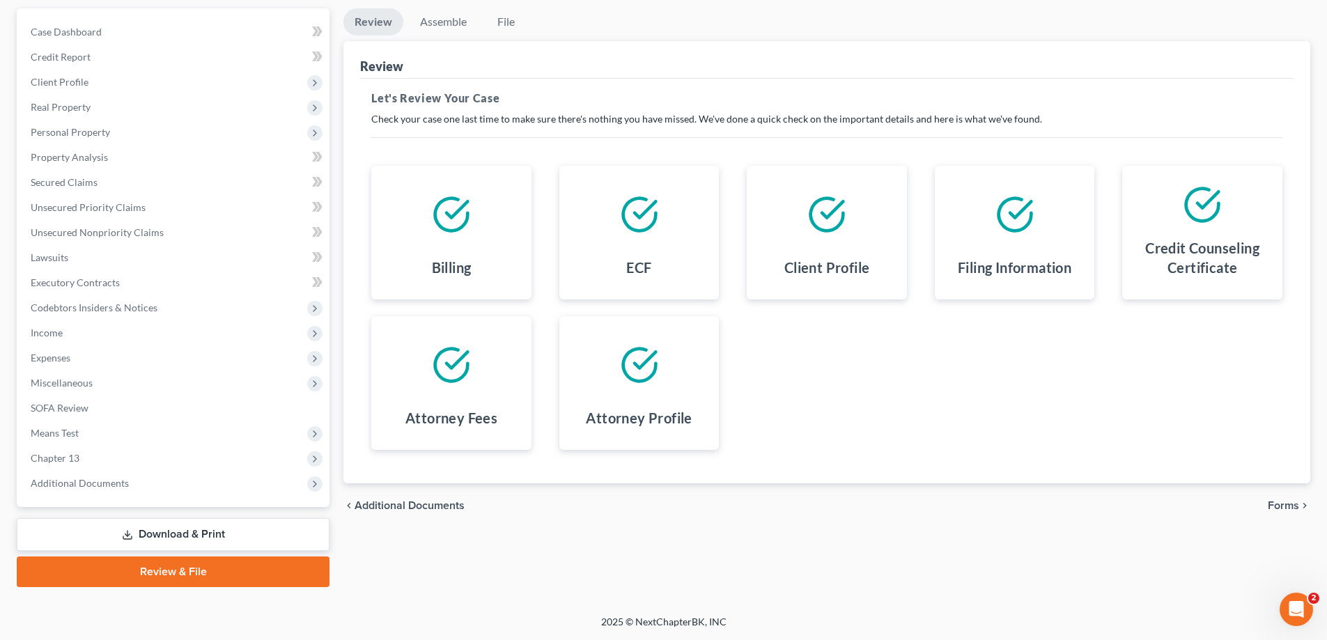
drag, startPoint x: 1289, startPoint y: 504, endPoint x: 1272, endPoint y: 558, distance: 56.2
click at [1290, 504] on span "Forms" at bounding box center [1282, 505] width 31 height 11
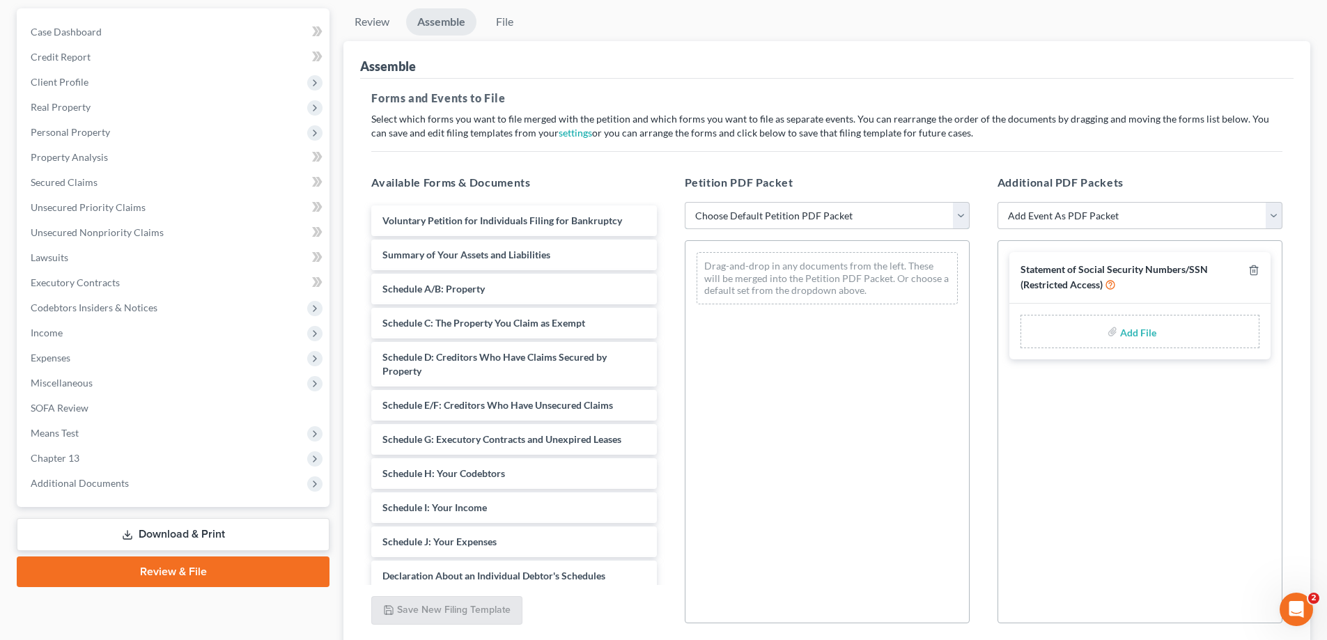
click at [758, 204] on select "Choose Default Petition PDF Packet Complete Bankruptcy Petition (all forms and …" at bounding box center [827, 216] width 285 height 28
click at [753, 219] on select "Choose Default Petition PDF Packet Complete Bankruptcy Petition (all forms and …" at bounding box center [827, 216] width 285 height 28
click at [745, 224] on select "Choose Default Petition PDF Packet Complete Bankruptcy Petition (all forms and …" at bounding box center [827, 216] width 285 height 28
select select "1"
click at [685, 202] on select "Choose Default Petition PDF Packet Complete Bankruptcy Petition (all forms and …" at bounding box center [827, 216] width 285 height 28
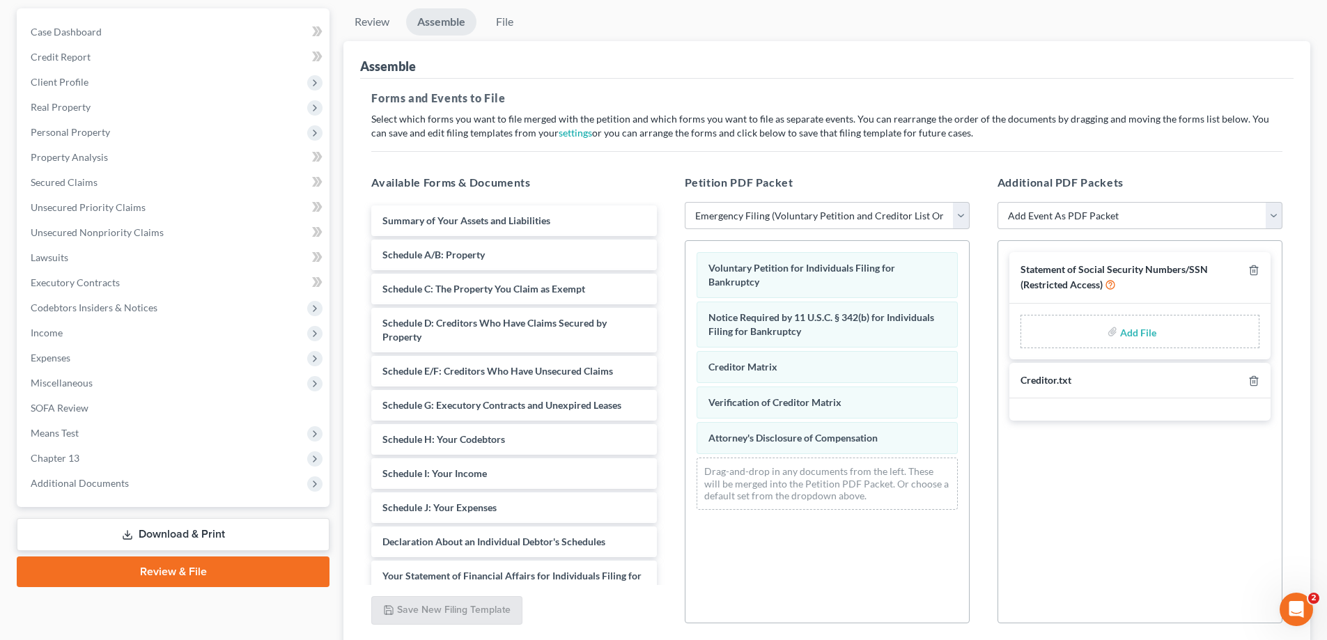
click at [1134, 333] on input "file" at bounding box center [1136, 331] width 33 height 25
type input "C:\fakepath\Statement of SS.pdf"
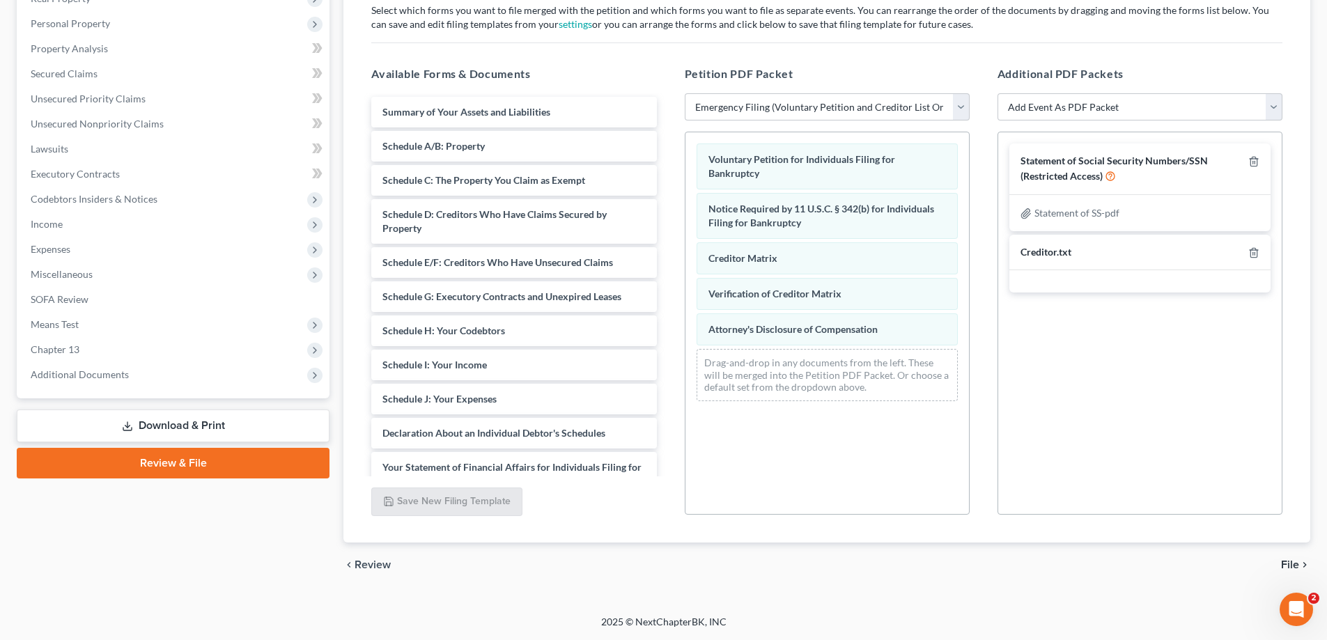
click at [1288, 565] on span "File" at bounding box center [1290, 564] width 18 height 11
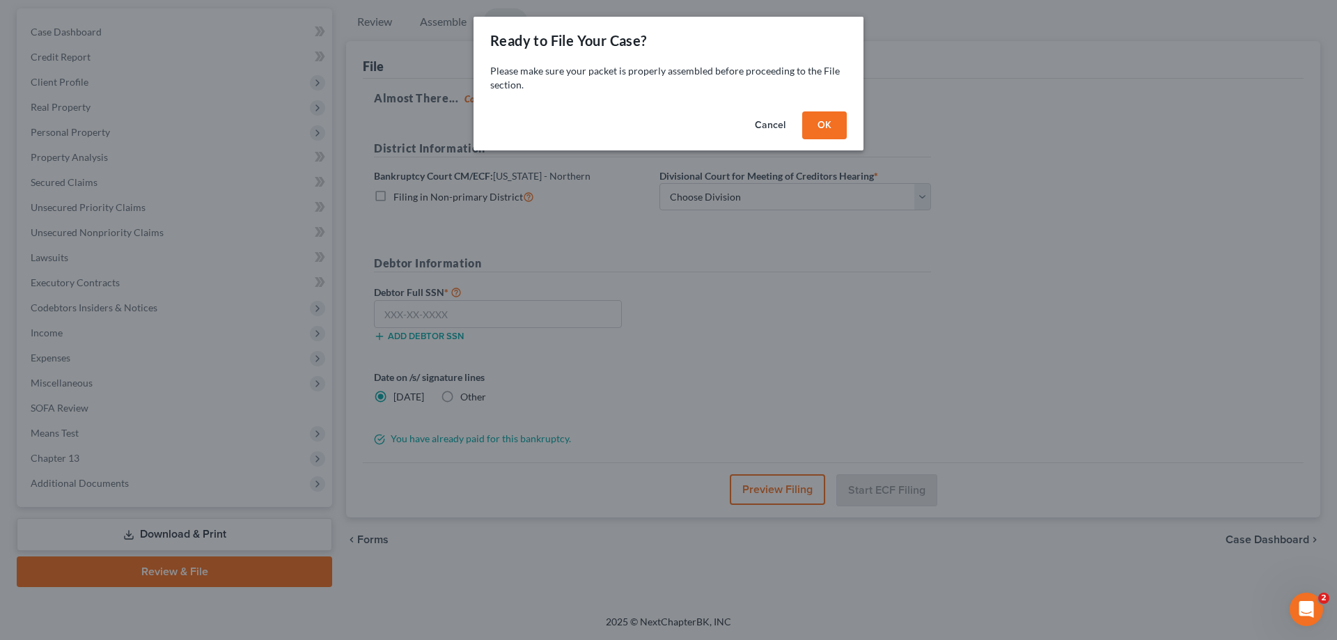
click at [829, 127] on button "OK" at bounding box center [824, 125] width 45 height 28
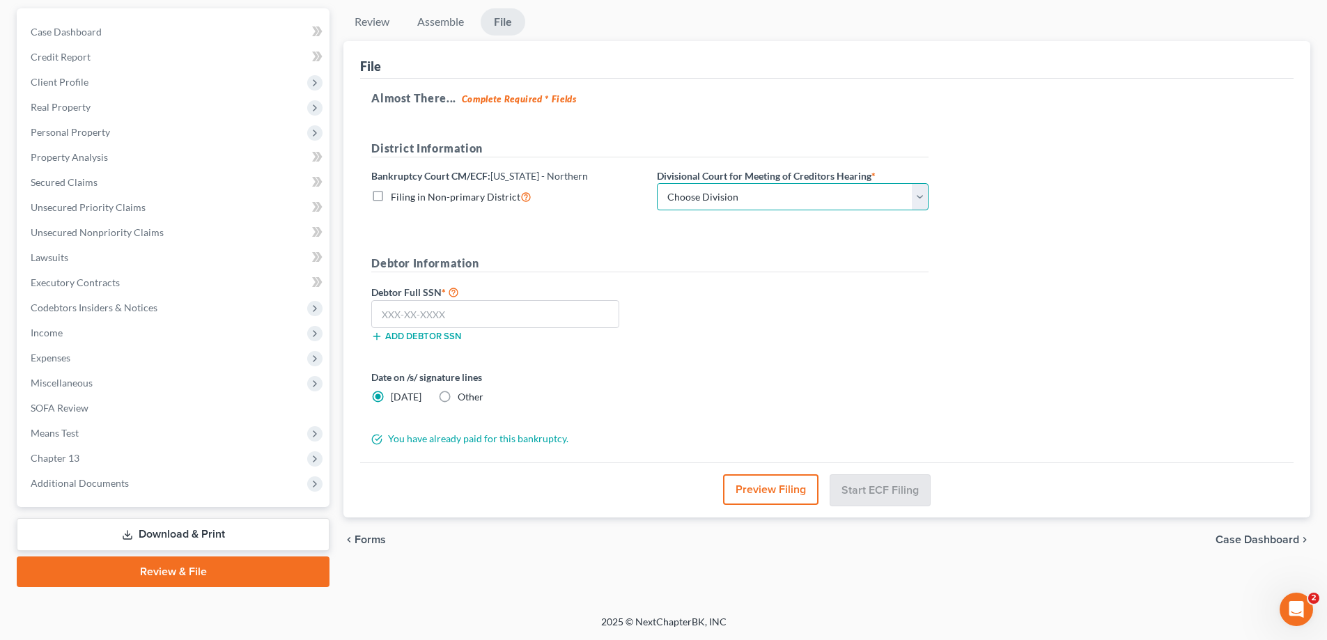
click at [740, 200] on select "Choose Division [GEOGRAPHIC_DATA] [GEOGRAPHIC_DATA] [GEOGRAPHIC_DATA] [GEOGRAPH…" at bounding box center [793, 197] width 272 height 28
select select "3"
click at [657, 183] on select "Choose Division [GEOGRAPHIC_DATA] [GEOGRAPHIC_DATA] [GEOGRAPHIC_DATA] [GEOGRAPH…" at bounding box center [793, 197] width 272 height 28
click at [554, 318] on input "text" at bounding box center [495, 314] width 248 height 28
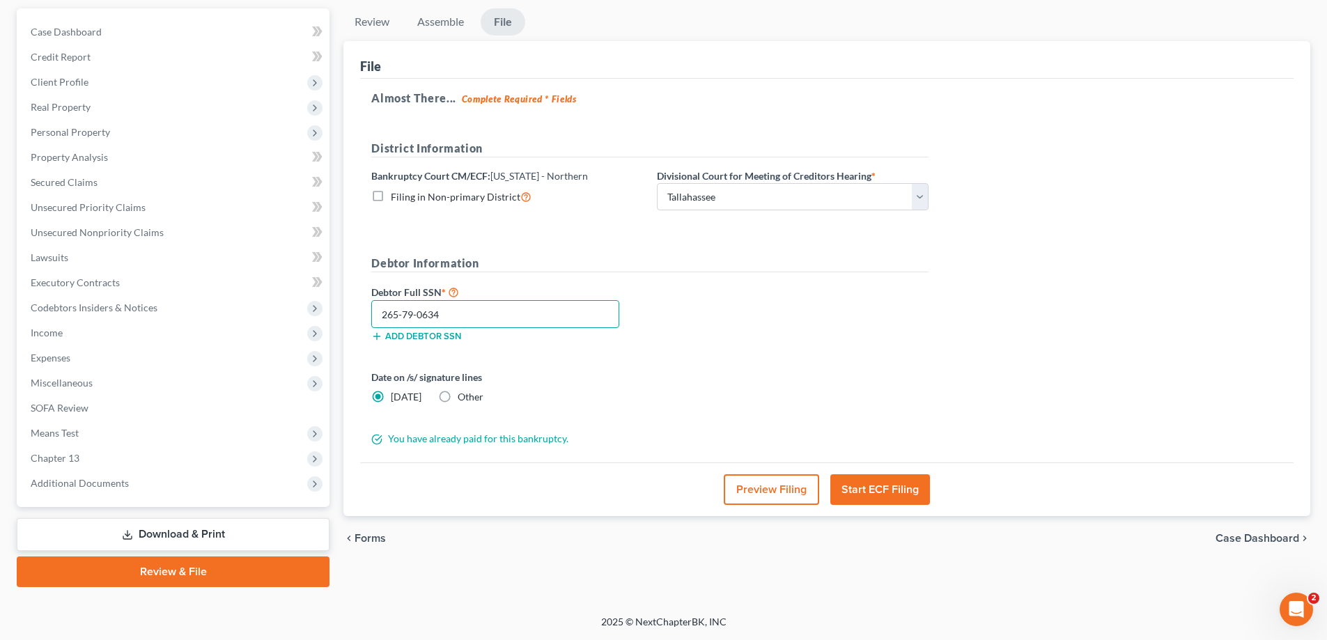
type input "265-79-0634"
click at [904, 491] on button "Start ECF Filing" at bounding box center [880, 489] width 100 height 31
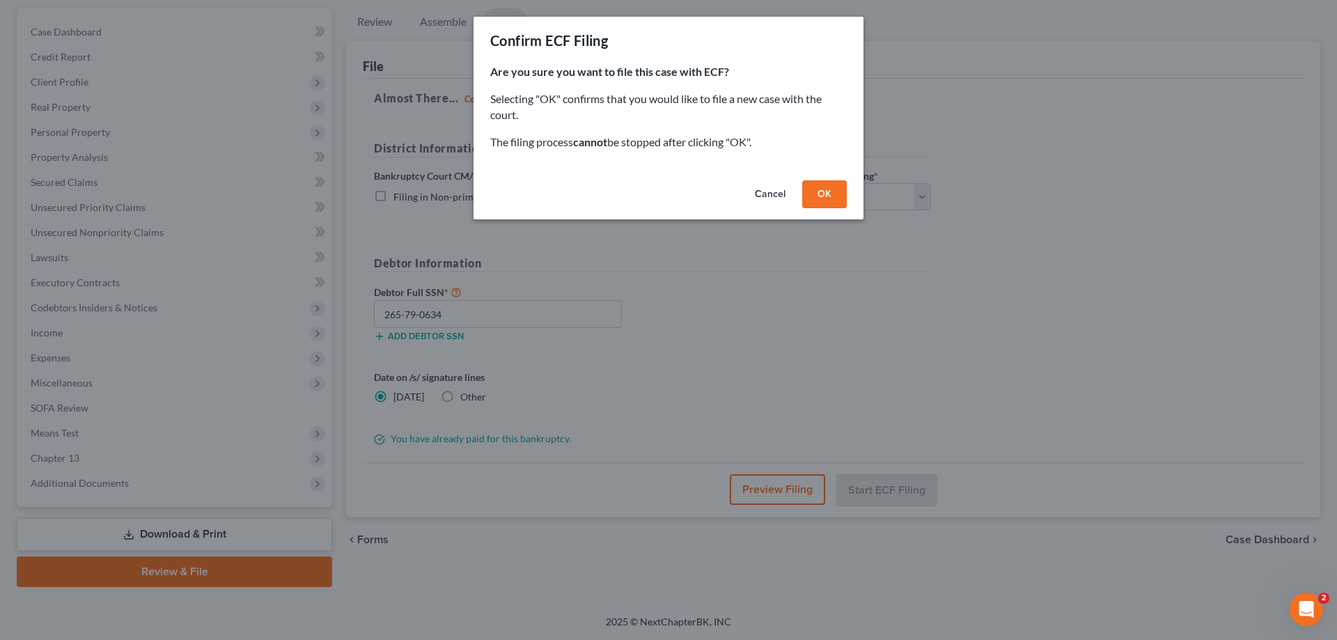
click at [822, 190] on button "OK" at bounding box center [824, 194] width 45 height 28
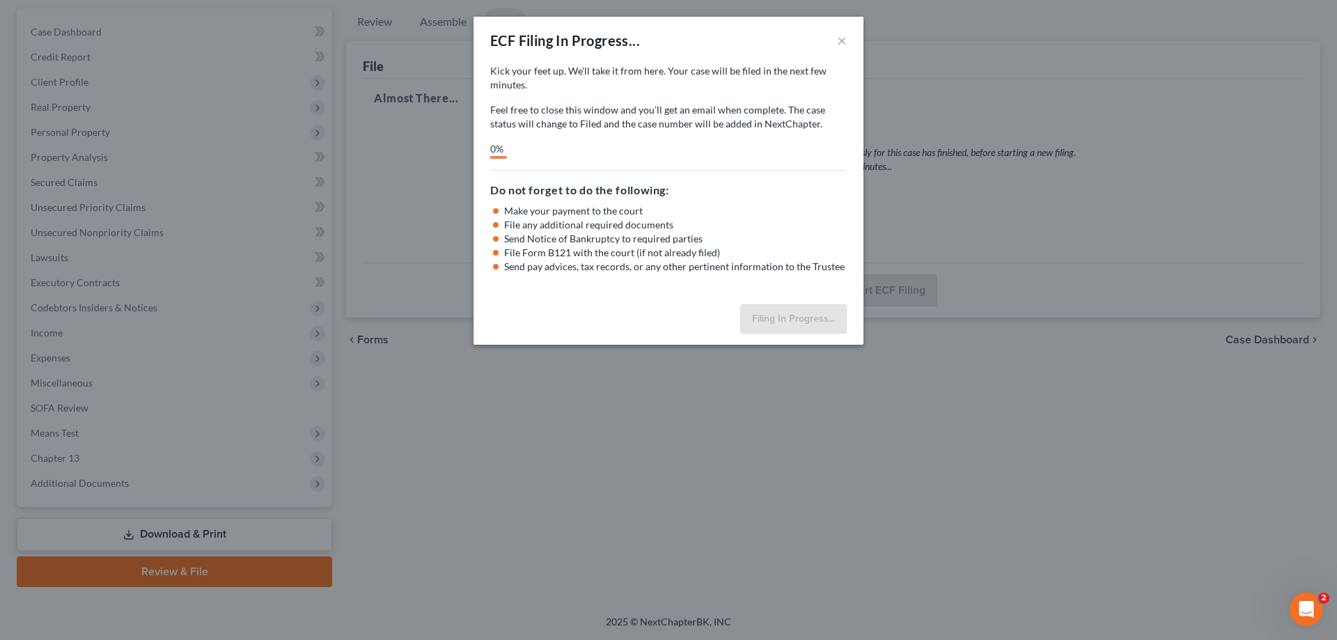
click at [1054, 256] on div "ECF Filing In Progress... × Kick your feet up. We’ll take it from here. Your ca…" at bounding box center [668, 320] width 1337 height 640
select select "3"
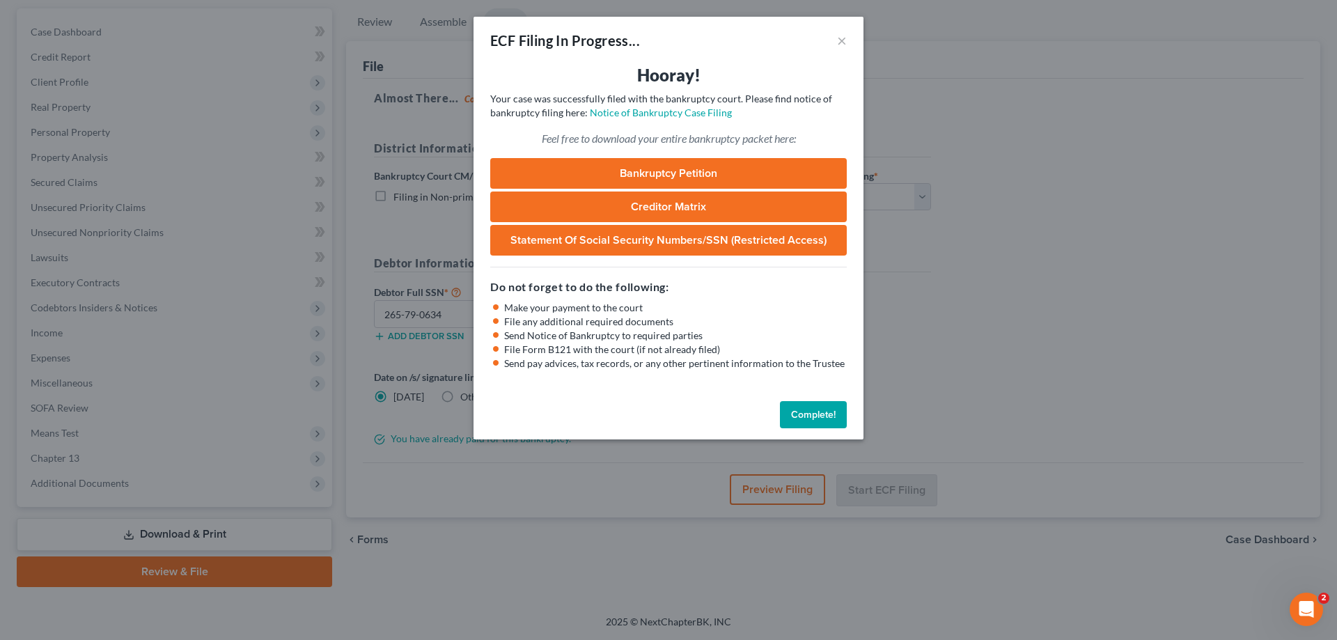
drag, startPoint x: 815, startPoint y: 417, endPoint x: 1020, endPoint y: 437, distance: 205.7
click at [815, 417] on button "Complete!" at bounding box center [813, 415] width 67 height 28
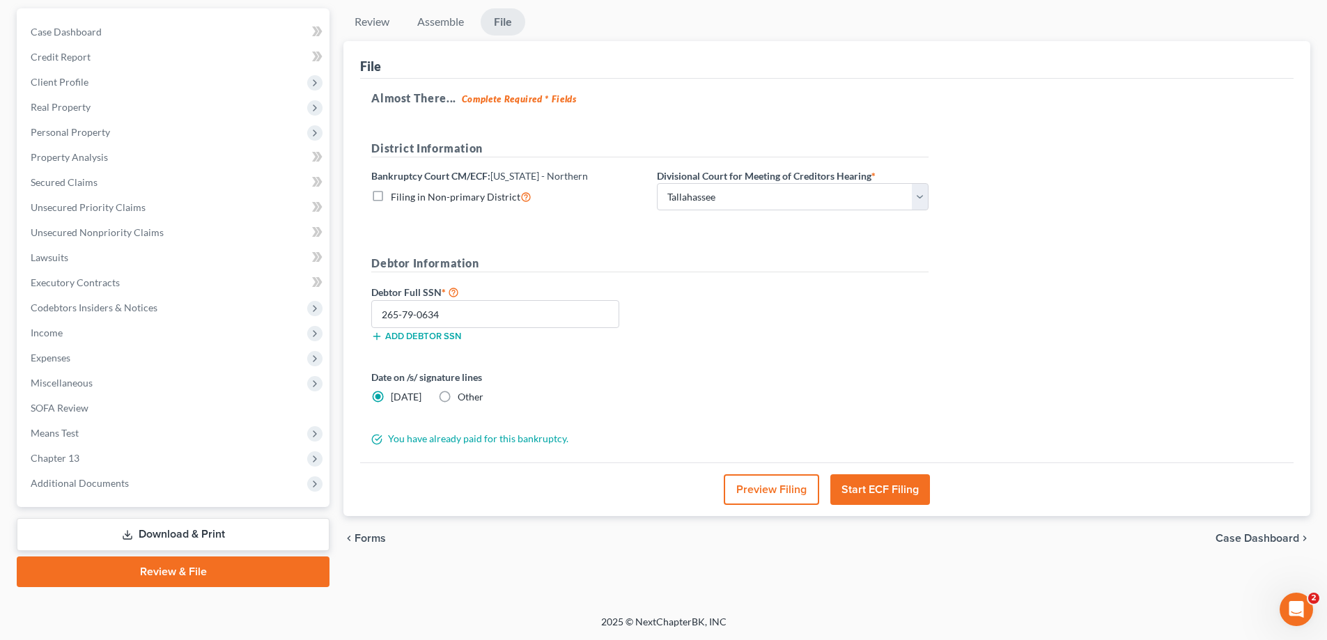
scroll to position [0, 0]
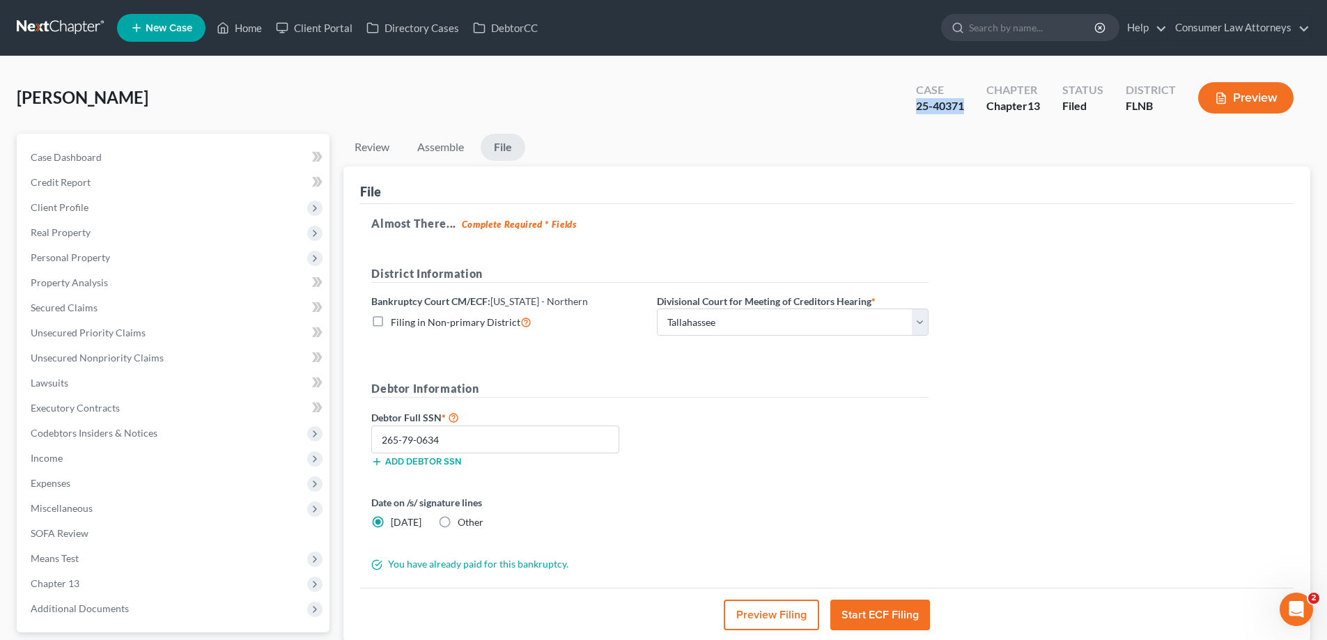
drag, startPoint x: 964, startPoint y: 111, endPoint x: 914, endPoint y: 109, distance: 50.9
click at [914, 109] on div "Case 25-40371" at bounding box center [940, 99] width 70 height 41
copy div "25-40371"
click at [54, 308] on span "Secured Claims" at bounding box center [64, 308] width 67 height 12
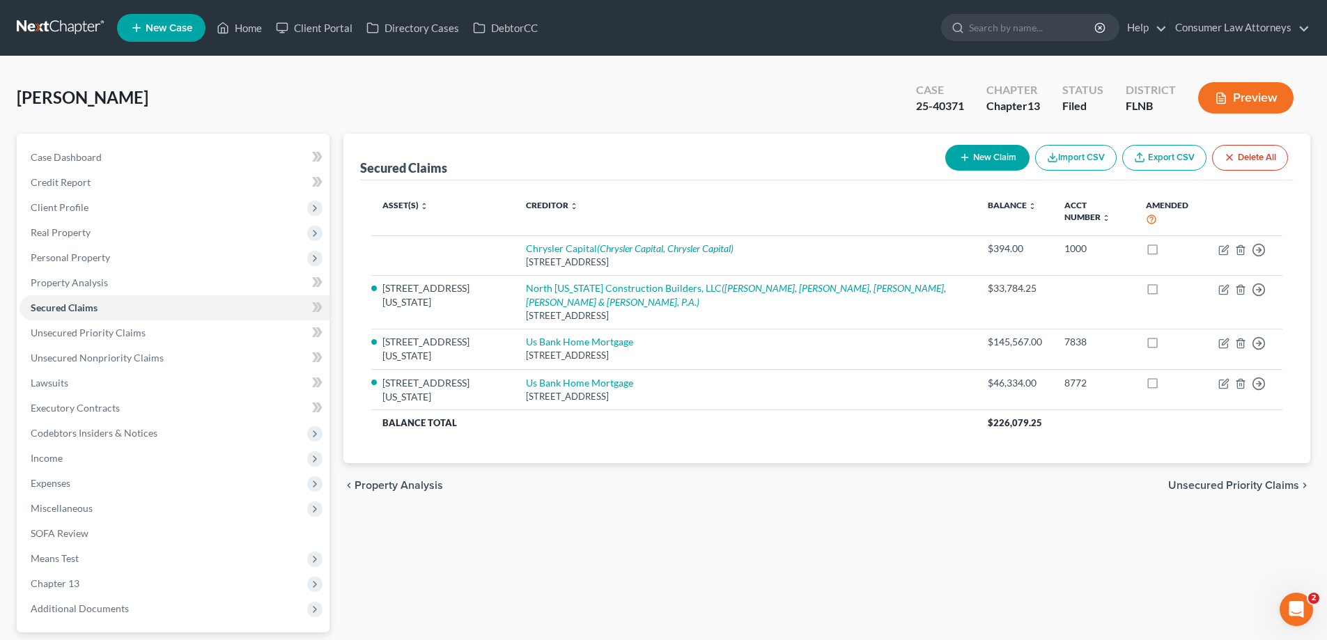
click at [674, 138] on div "Secured Claims New Claim Import CSV Export CSV Delete All" at bounding box center [826, 157] width 933 height 47
click at [141, 363] on span "Unsecured Nonpriority Claims" at bounding box center [97, 358] width 133 height 12
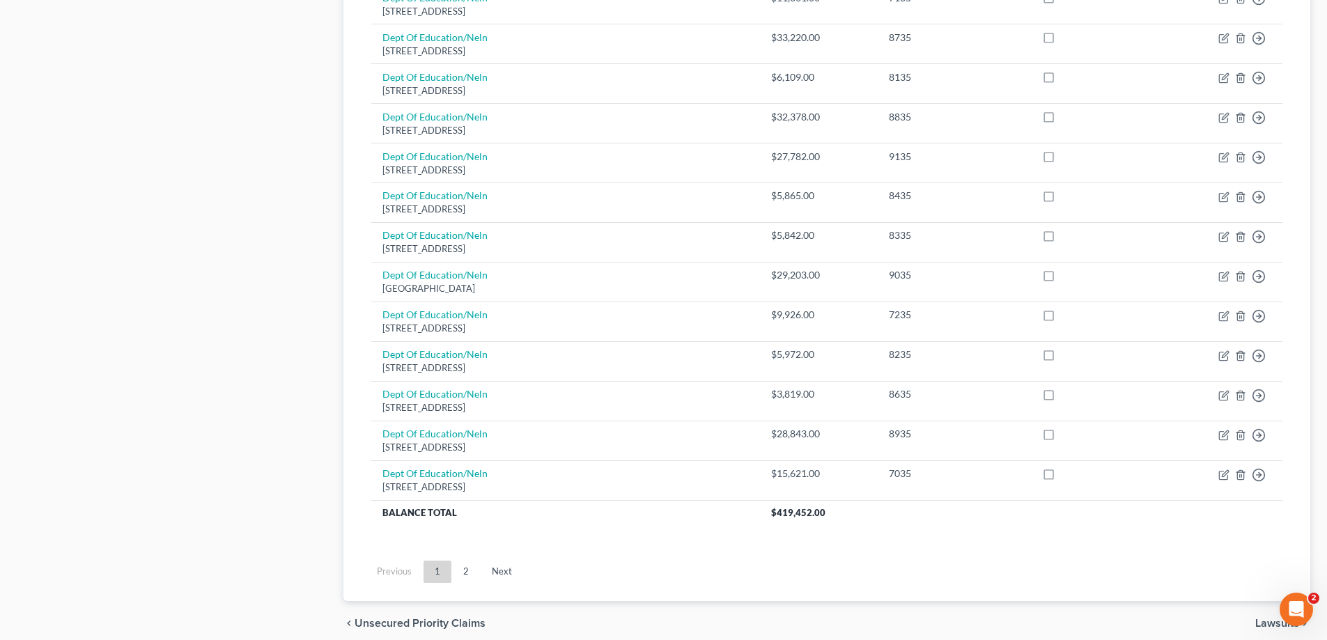
scroll to position [972, 0]
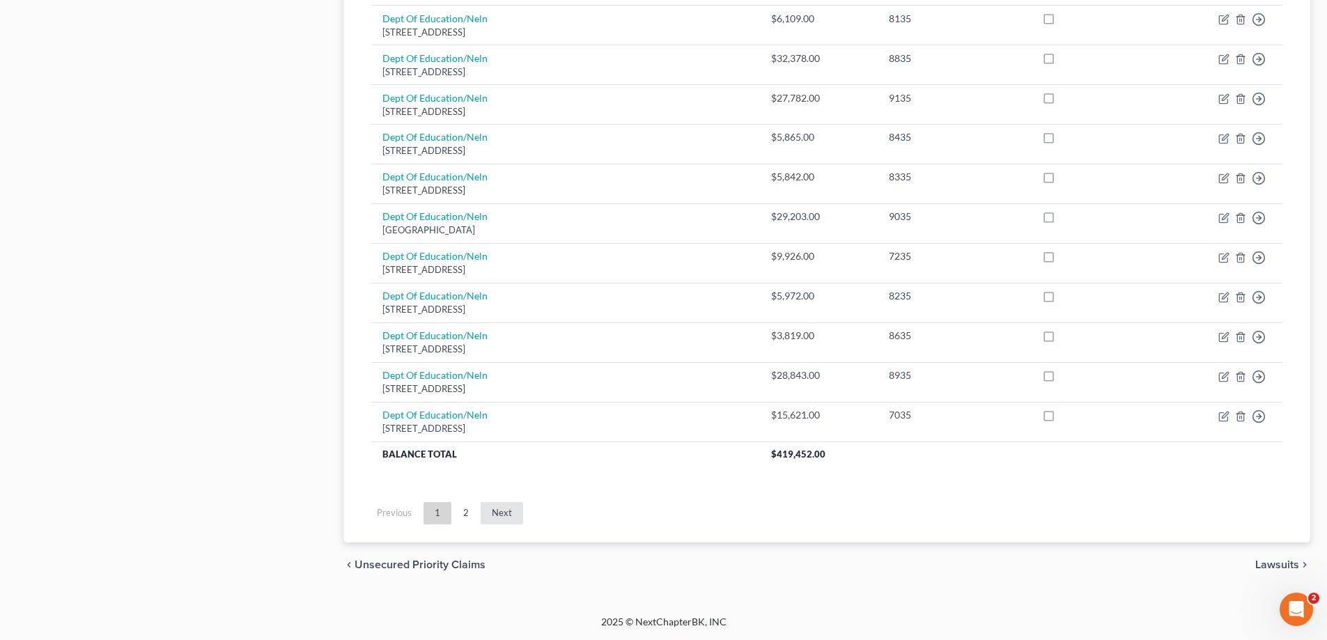
click at [513, 521] on link "Next" at bounding box center [501, 513] width 42 height 22
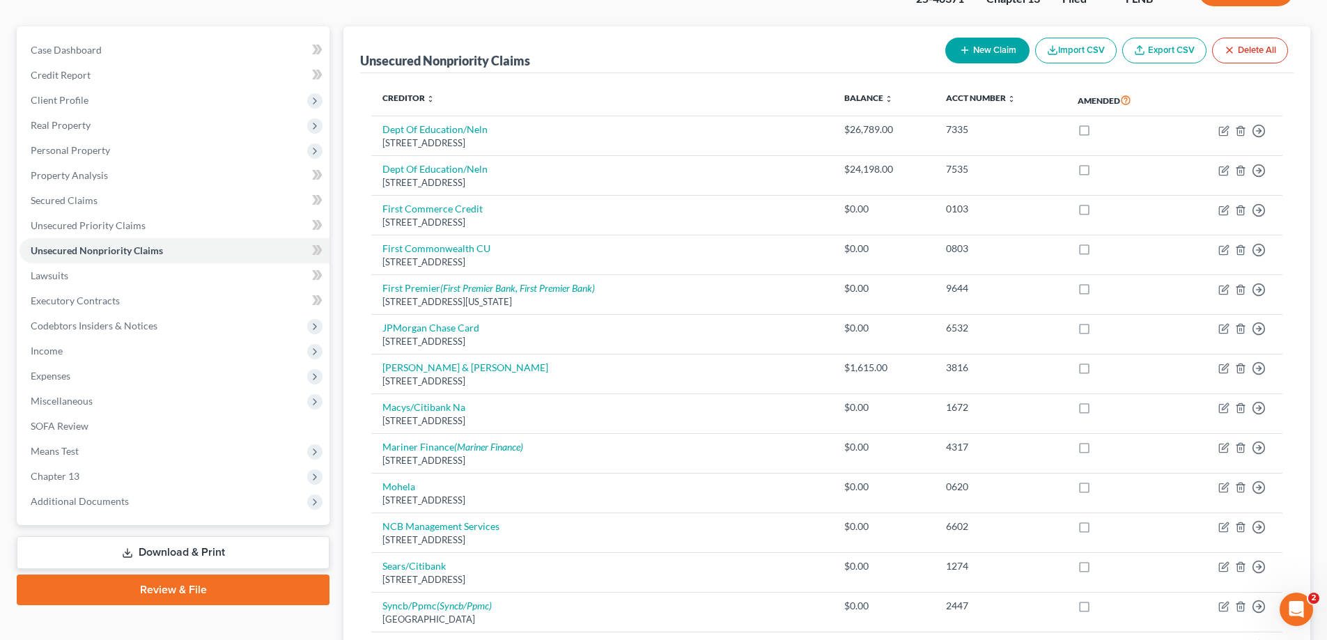
scroll to position [0, 0]
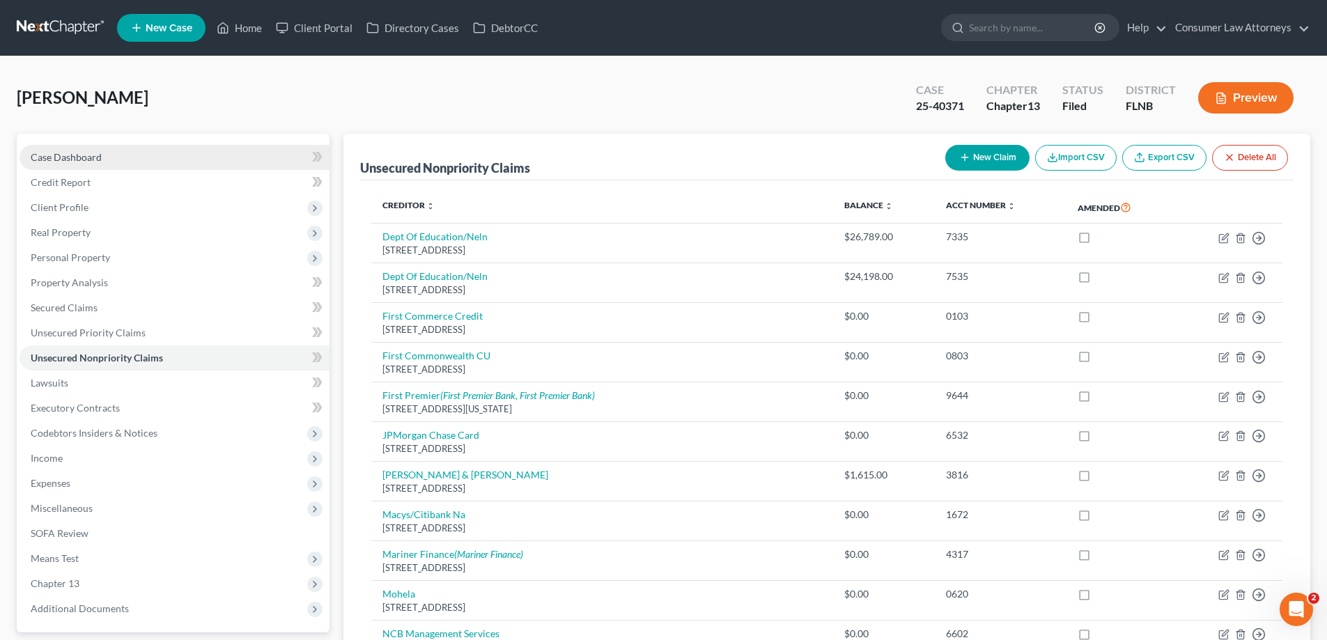
click at [65, 156] on span "Case Dashboard" at bounding box center [66, 157] width 71 height 12
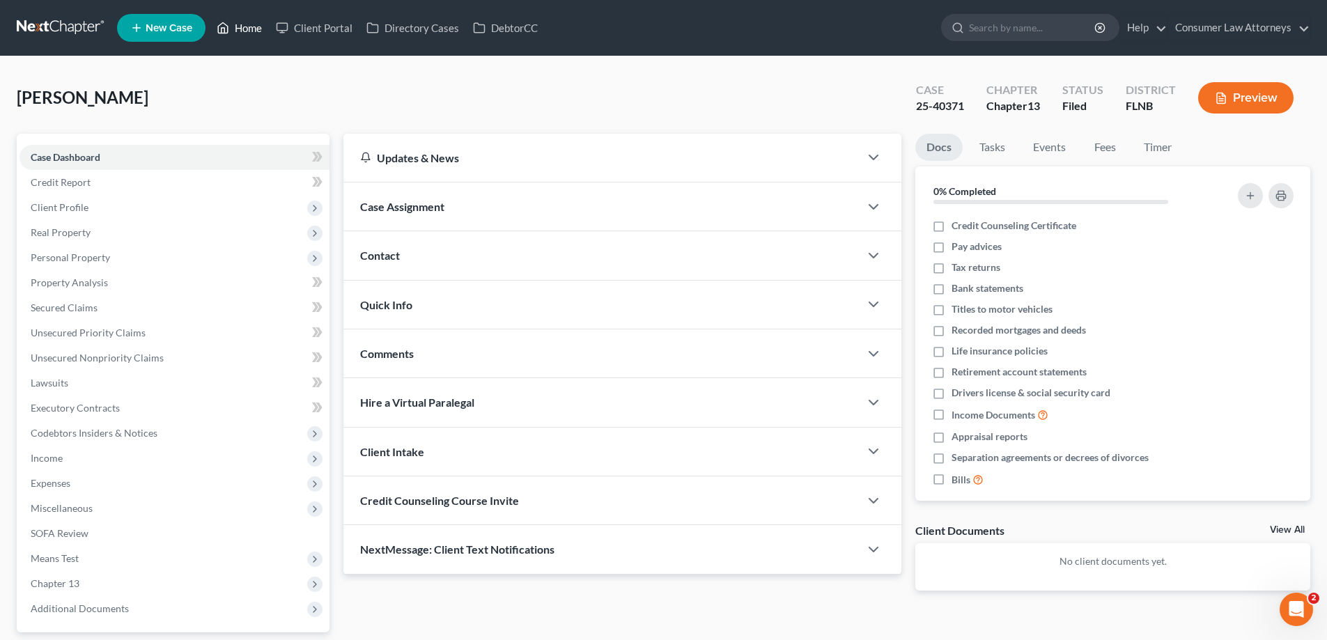
click at [251, 31] on link "Home" at bounding box center [239, 27] width 59 height 25
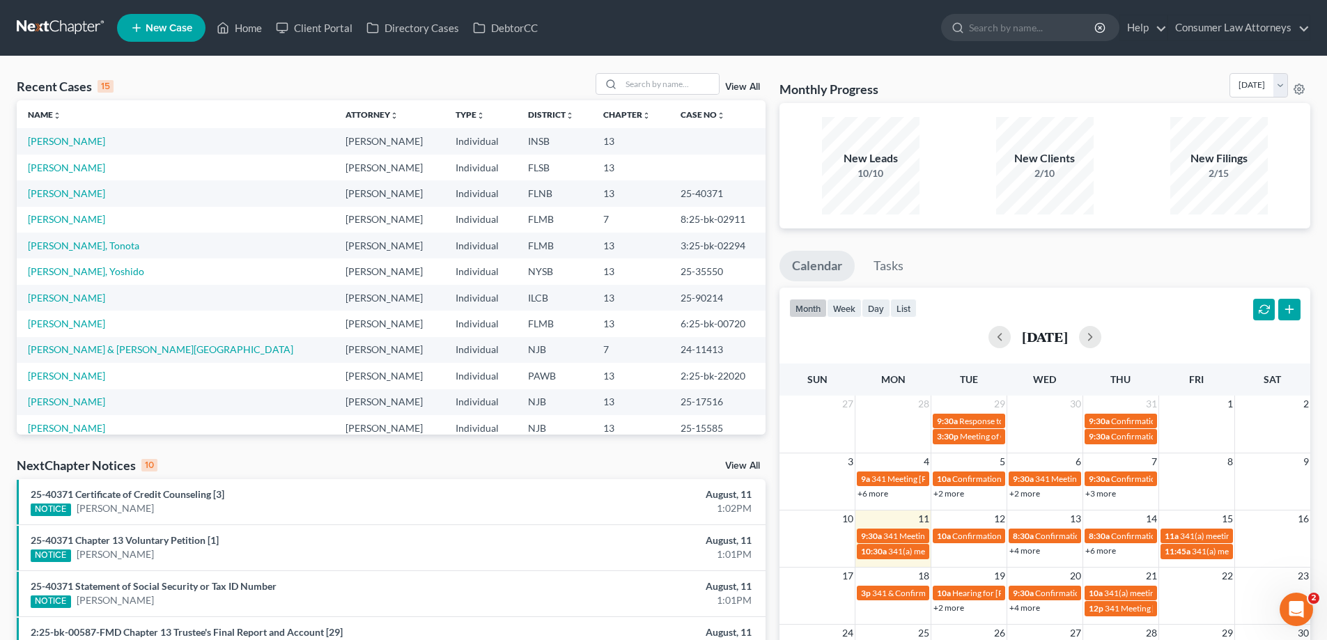
click at [83, 179] on td "[PERSON_NAME]" at bounding box center [176, 168] width 318 height 26
click at [79, 169] on link "[PERSON_NAME]" at bounding box center [66, 168] width 77 height 12
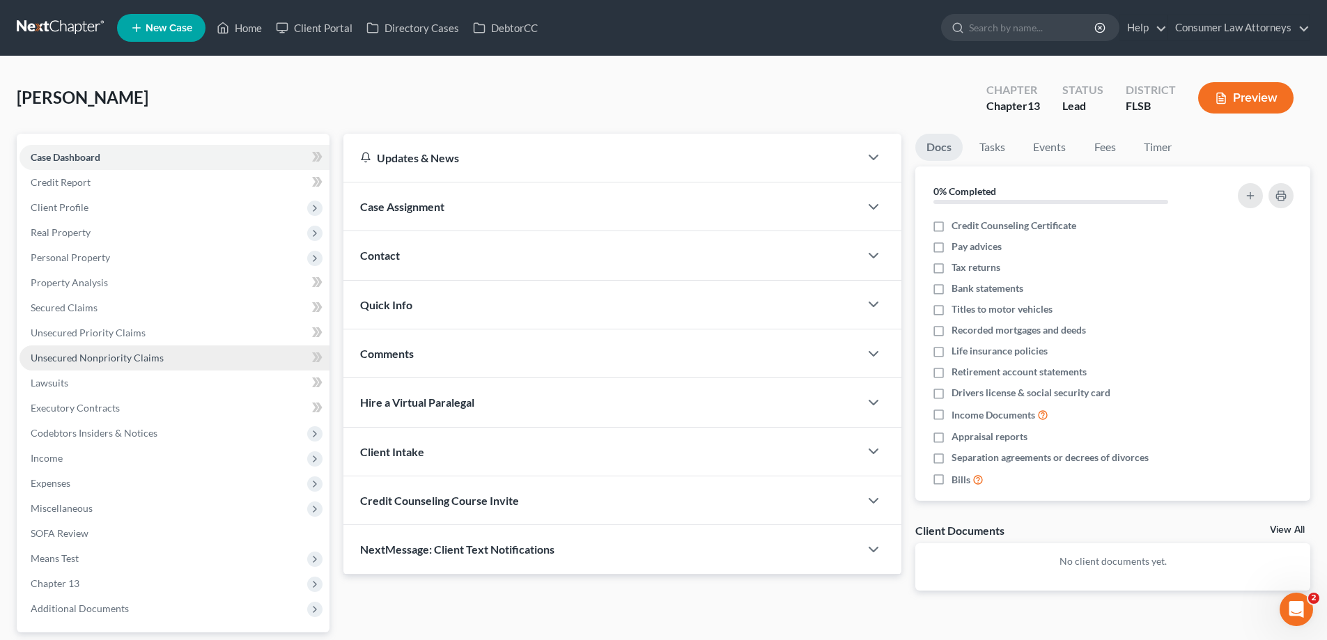
click at [130, 359] on span "Unsecured Nonpriority Claims" at bounding box center [97, 358] width 133 height 12
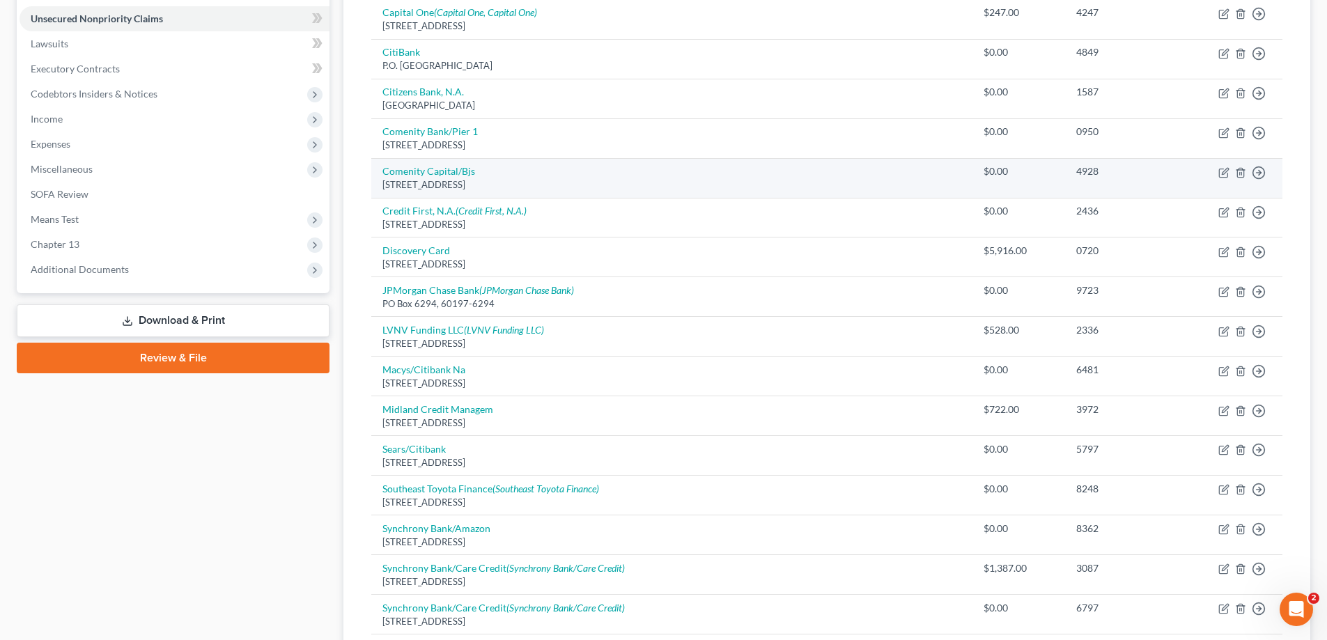
scroll to position [304, 0]
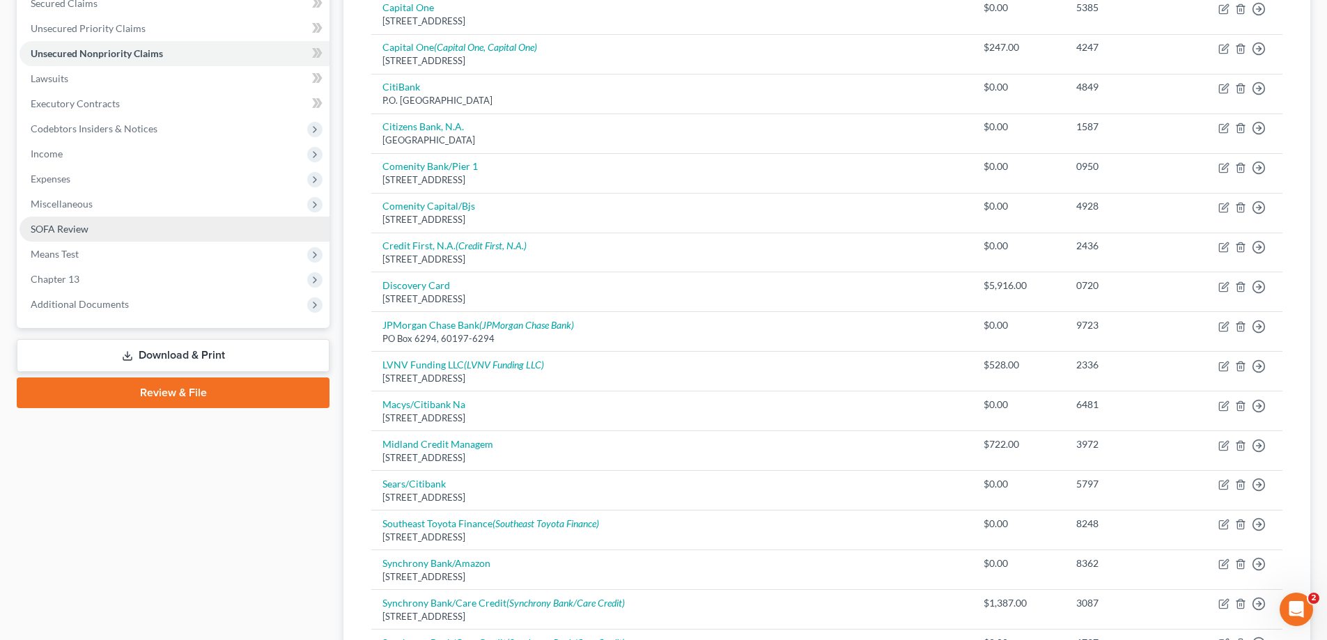
click at [46, 231] on span "SOFA Review" at bounding box center [60, 229] width 58 height 12
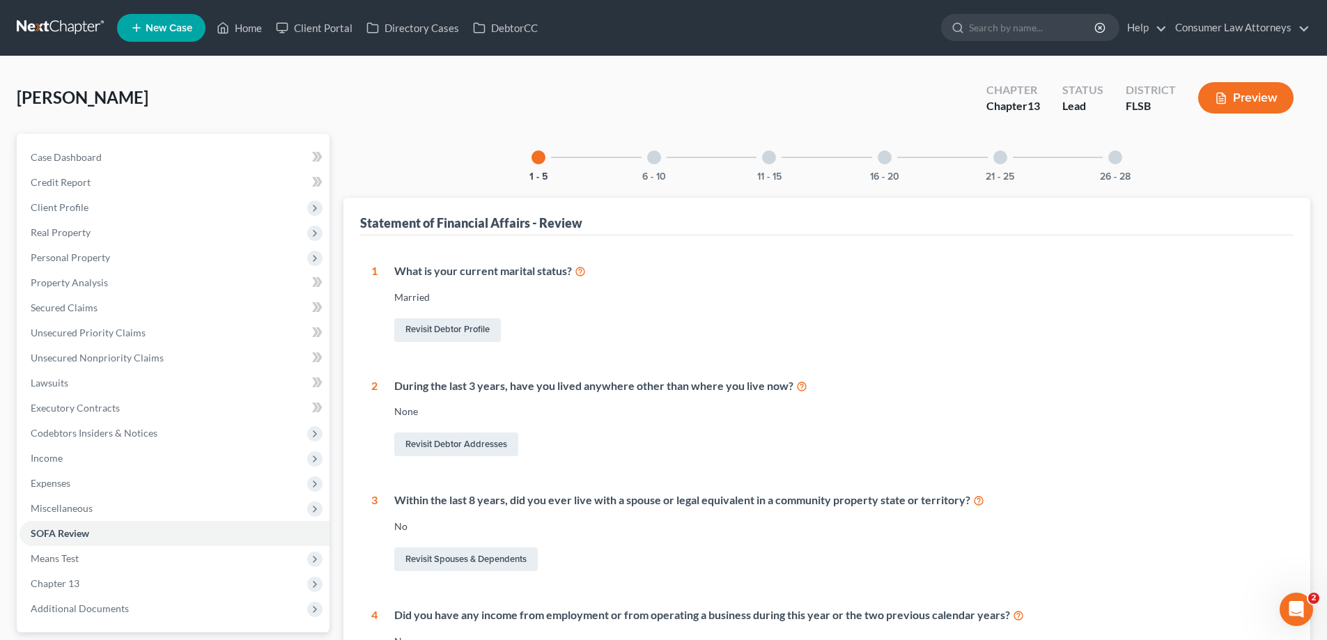
click at [907, 161] on div "16 - 20" at bounding box center [884, 157] width 47 height 47
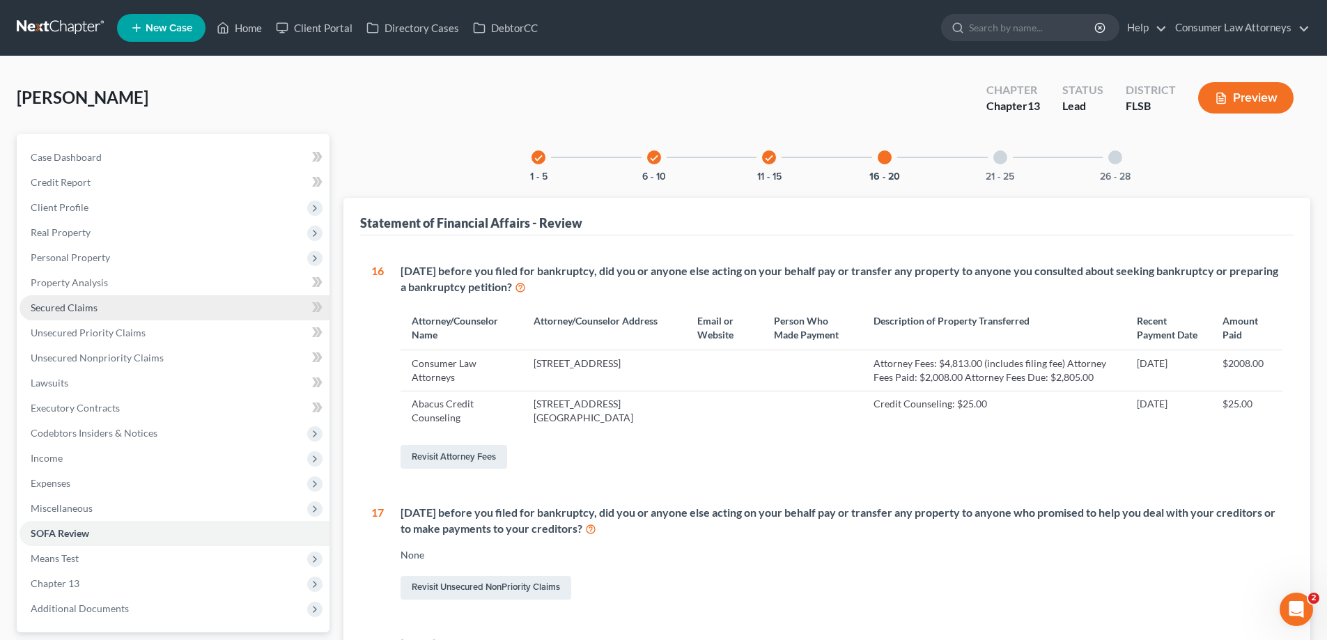
click at [77, 316] on link "Secured Claims" at bounding box center [174, 307] width 310 height 25
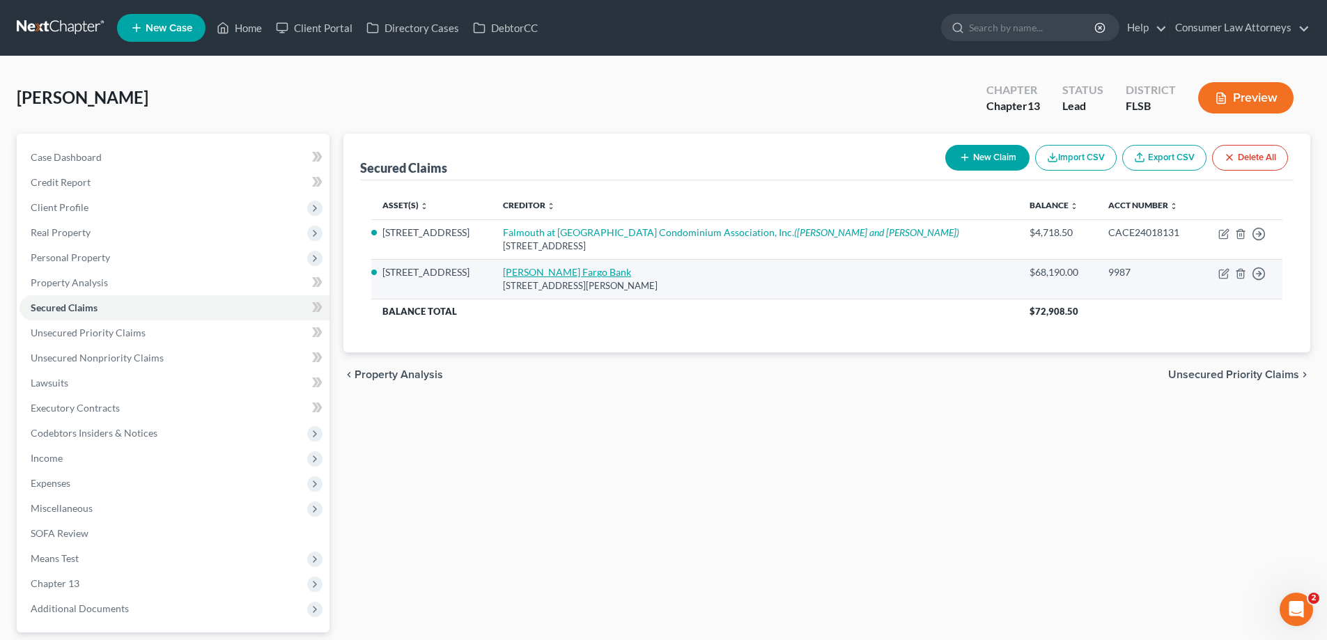
click at [569, 272] on link "[PERSON_NAME] Fargo Bank" at bounding box center [567, 272] width 128 height 12
select select "4"
select select "2"
select select "0"
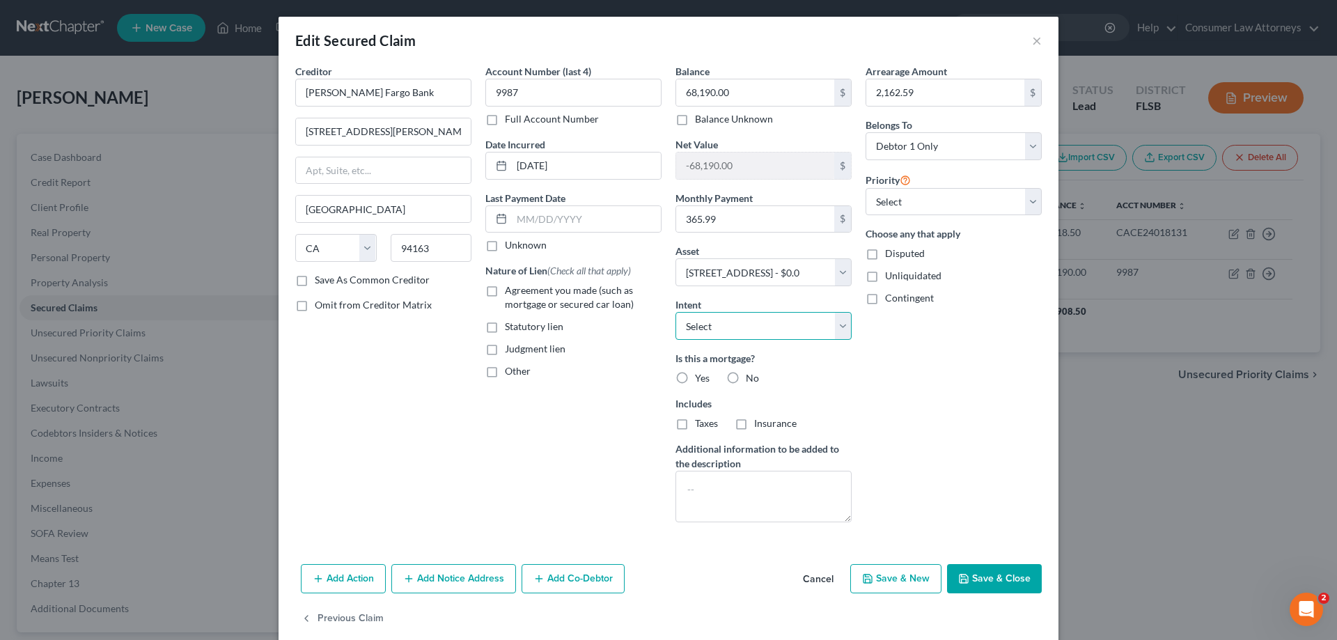
drag, startPoint x: 789, startPoint y: 331, endPoint x: 790, endPoint y: 313, distance: 18.1
click at [789, 331] on select "Select Surrender Redeem Reaffirm Avoid Other" at bounding box center [763, 326] width 176 height 28
select select "2"
click at [675, 312] on select "Select Surrender Redeem Reaffirm Avoid Other" at bounding box center [763, 326] width 176 height 28
click at [695, 376] on label "Yes" at bounding box center [702, 378] width 15 height 14
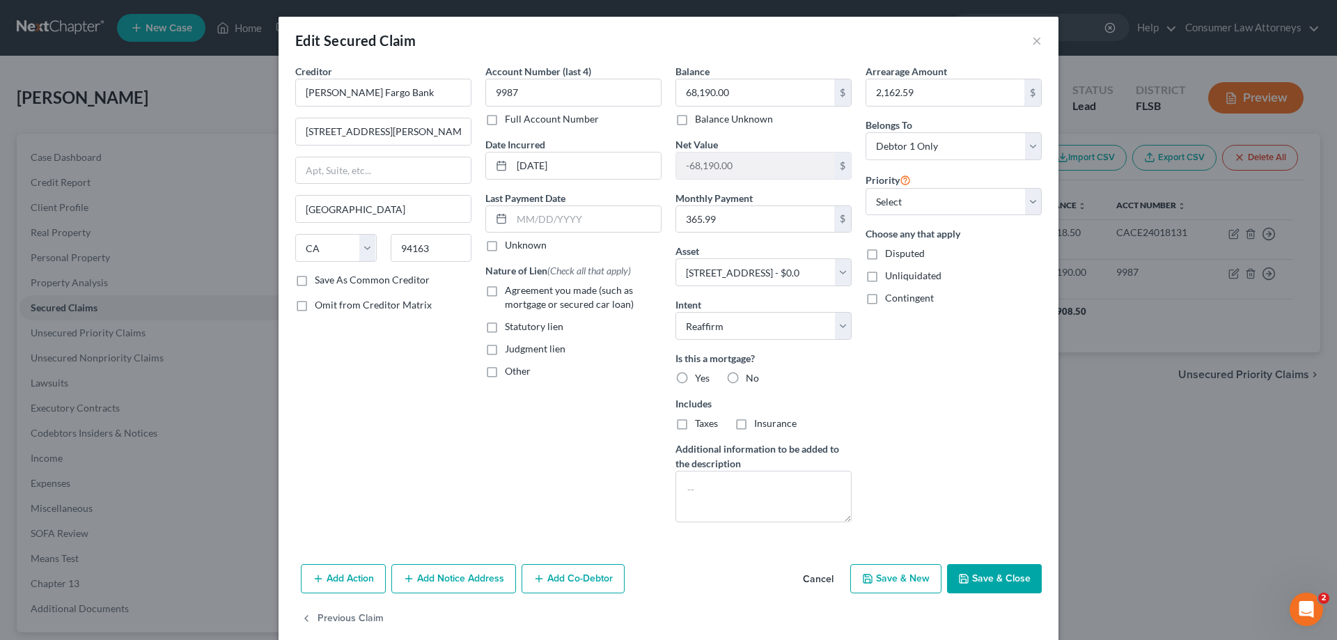
click at [701, 376] on input "Yes" at bounding box center [705, 375] width 9 height 9
radio input "true"
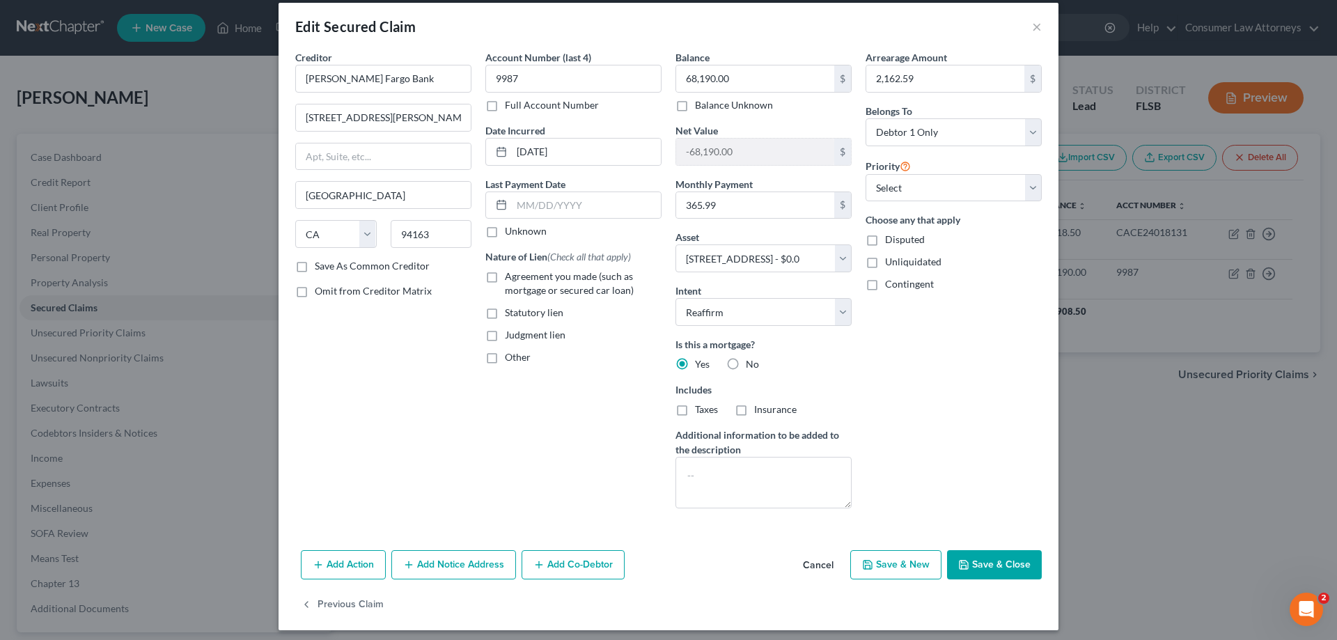
scroll to position [21, 0]
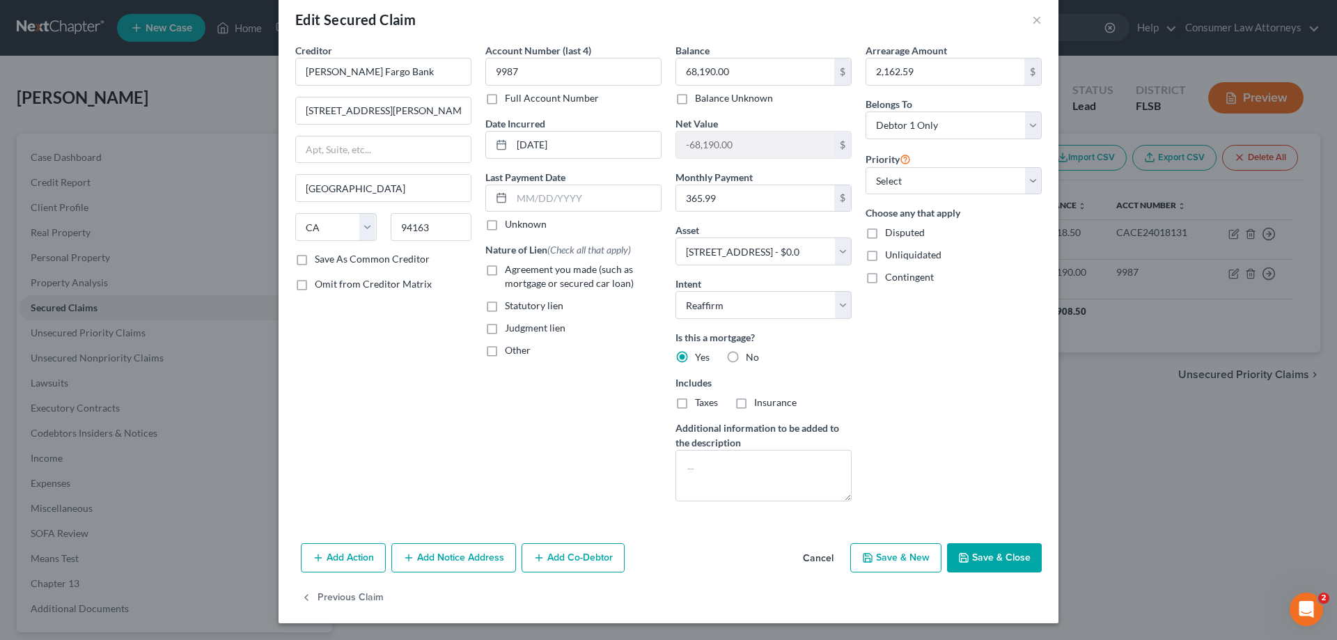
drag, startPoint x: 428, startPoint y: 570, endPoint x: 510, endPoint y: 475, distance: 124.9
click at [428, 570] on button "Add Notice Address" at bounding box center [453, 557] width 125 height 29
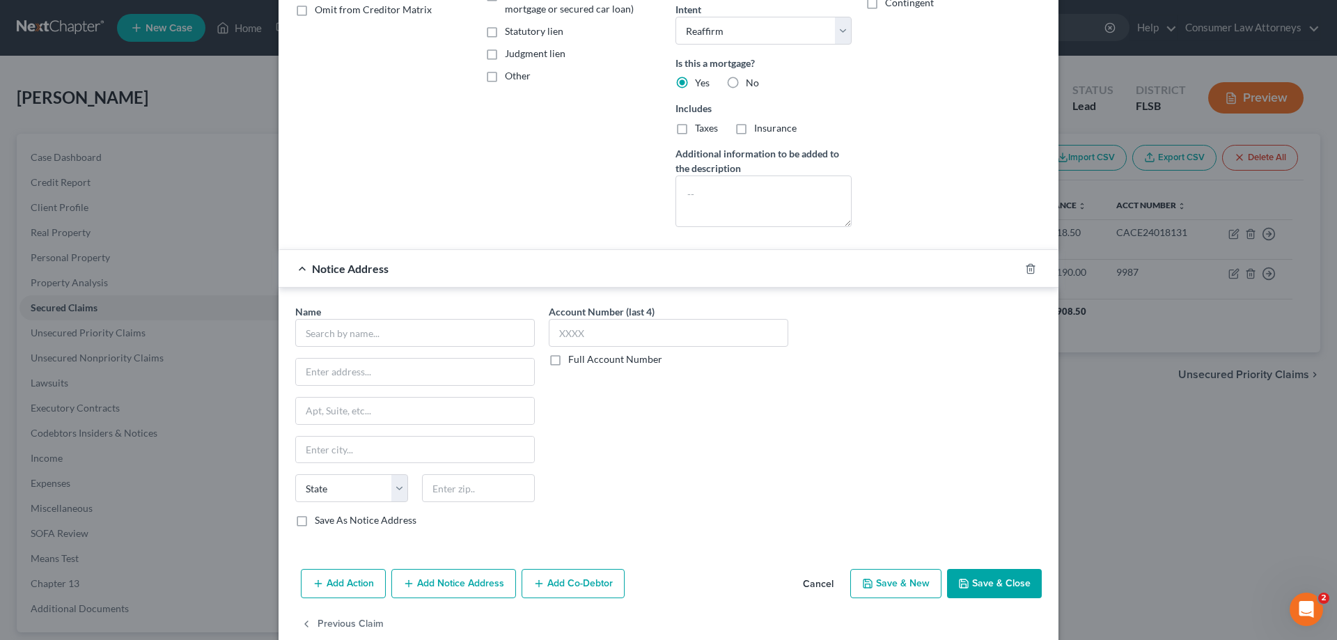
scroll to position [299, 0]
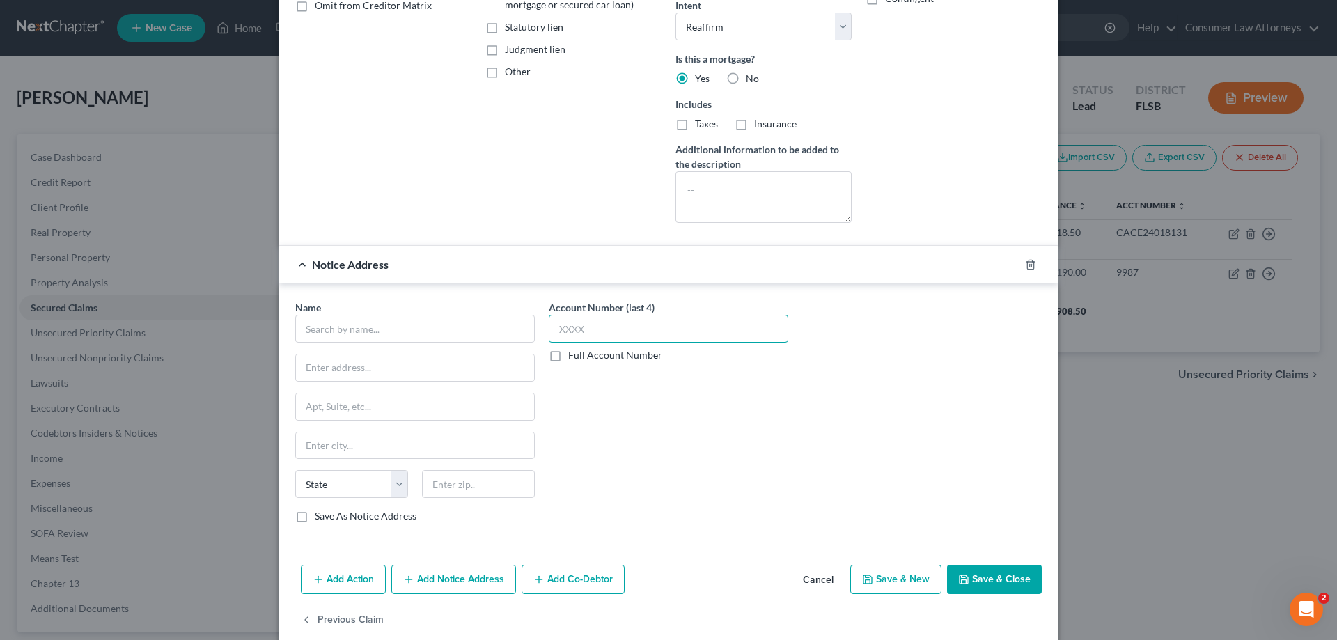
click at [606, 343] on input "text" at bounding box center [669, 329] width 240 height 28
type input "9987"
click at [474, 341] on input "text" at bounding box center [415, 329] width 240 height 28
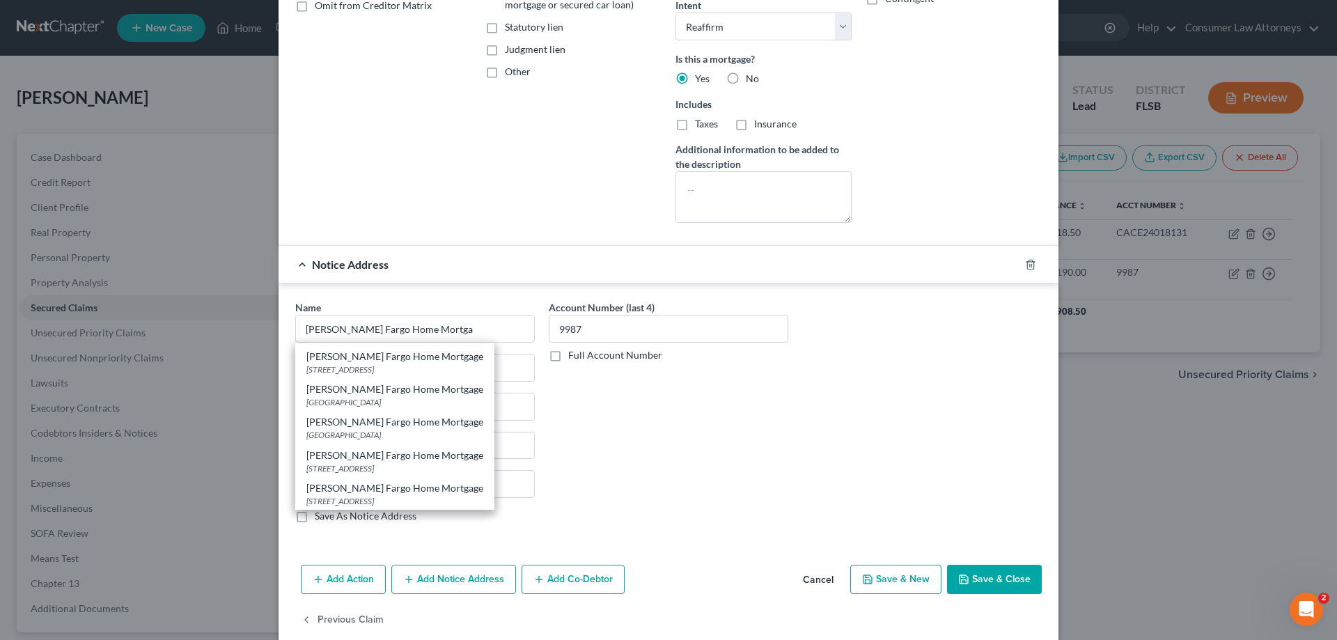
scroll to position [30, 0]
click at [377, 463] on div "[STREET_ADDRESS]" at bounding box center [394, 468] width 177 height 12
type input "[PERSON_NAME] Fargo Home Mortgage"
type input "PO Box 14411"
type input "Des Moines"
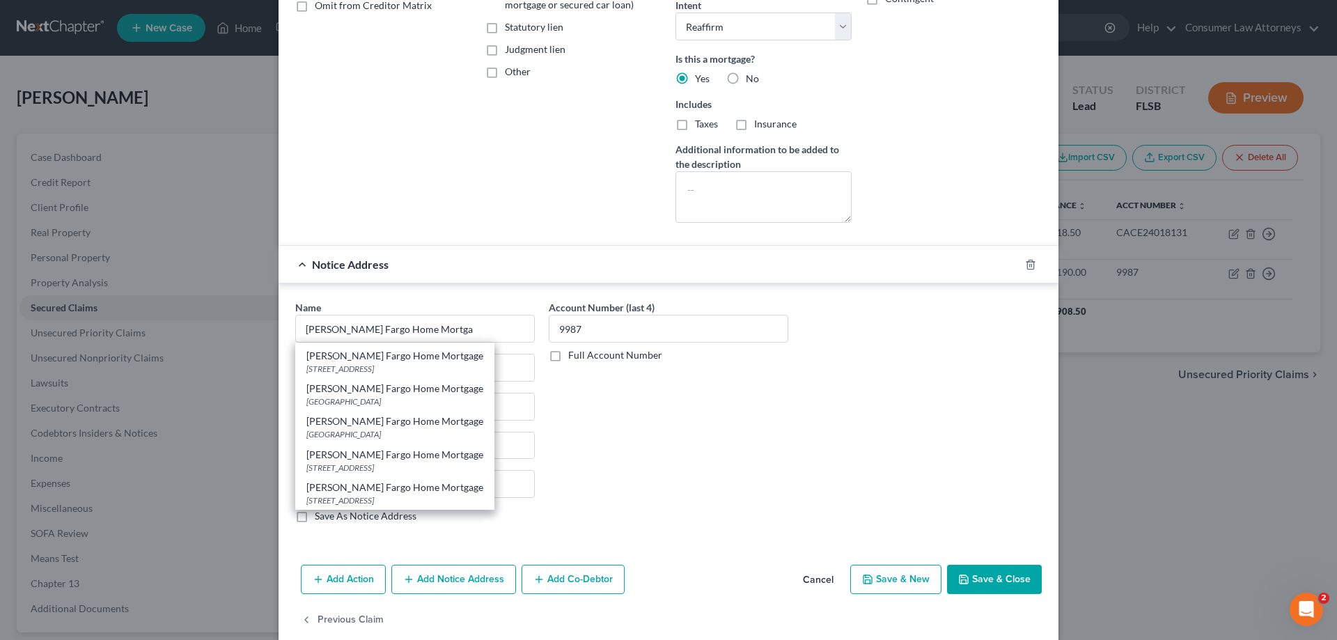
select select "16"
type input "50306"
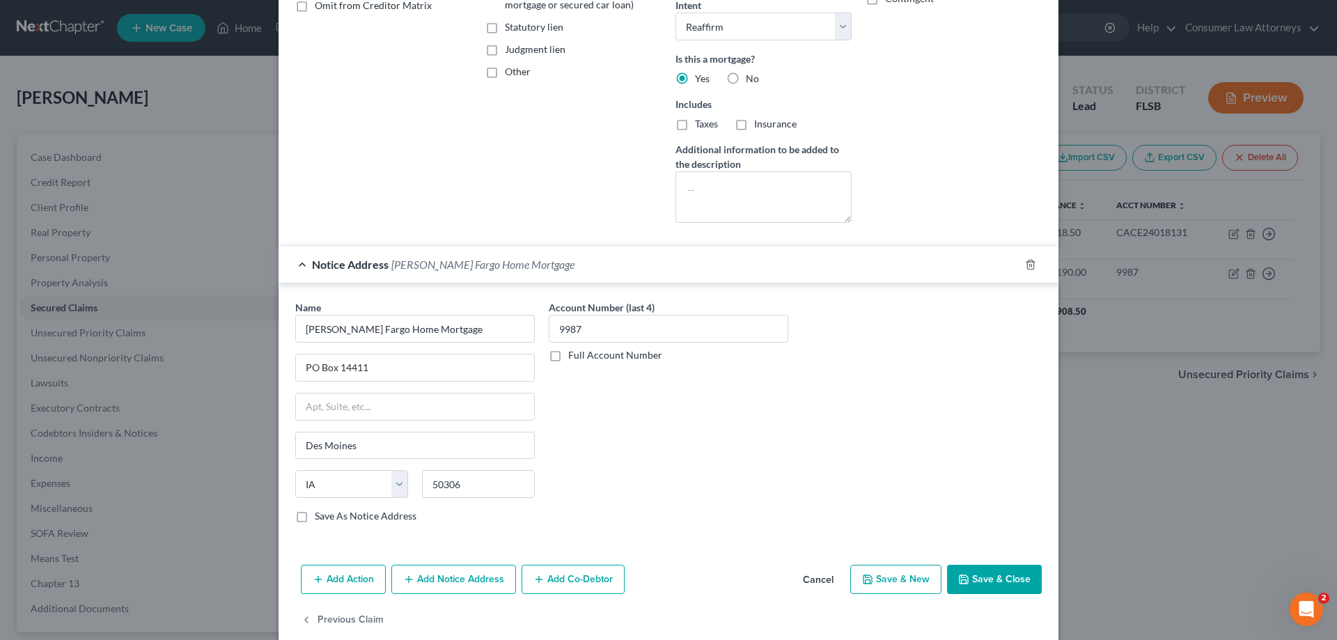
scroll to position [0, 0]
click at [485, 581] on button "Add Notice Address" at bounding box center [453, 579] width 125 height 29
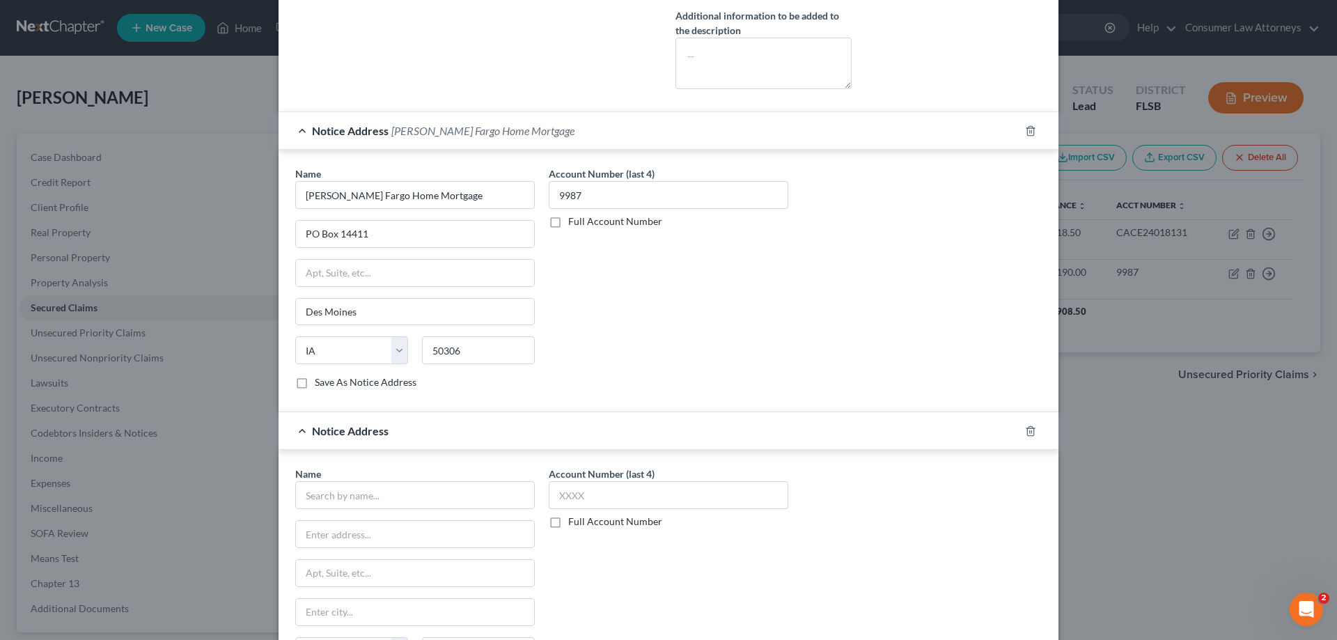
scroll to position [439, 0]
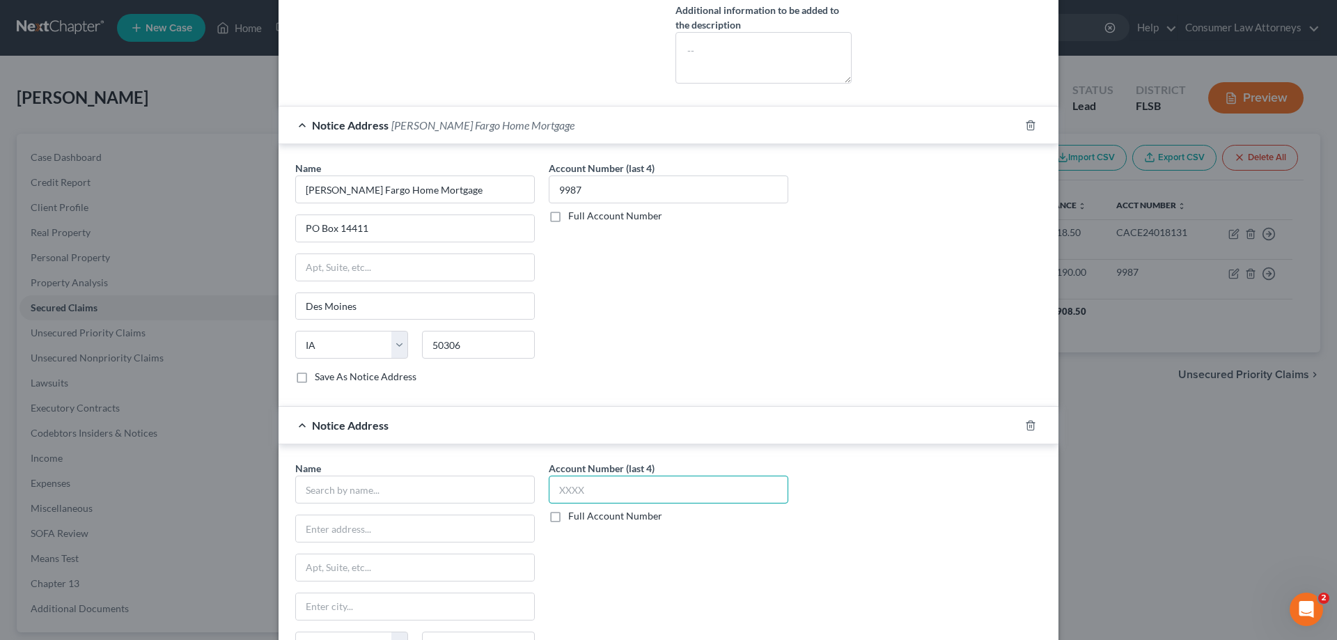
click at [612, 494] on input "text" at bounding box center [669, 490] width 240 height 28
type input "9987"
click at [503, 487] on input "text" at bounding box center [415, 490] width 240 height 28
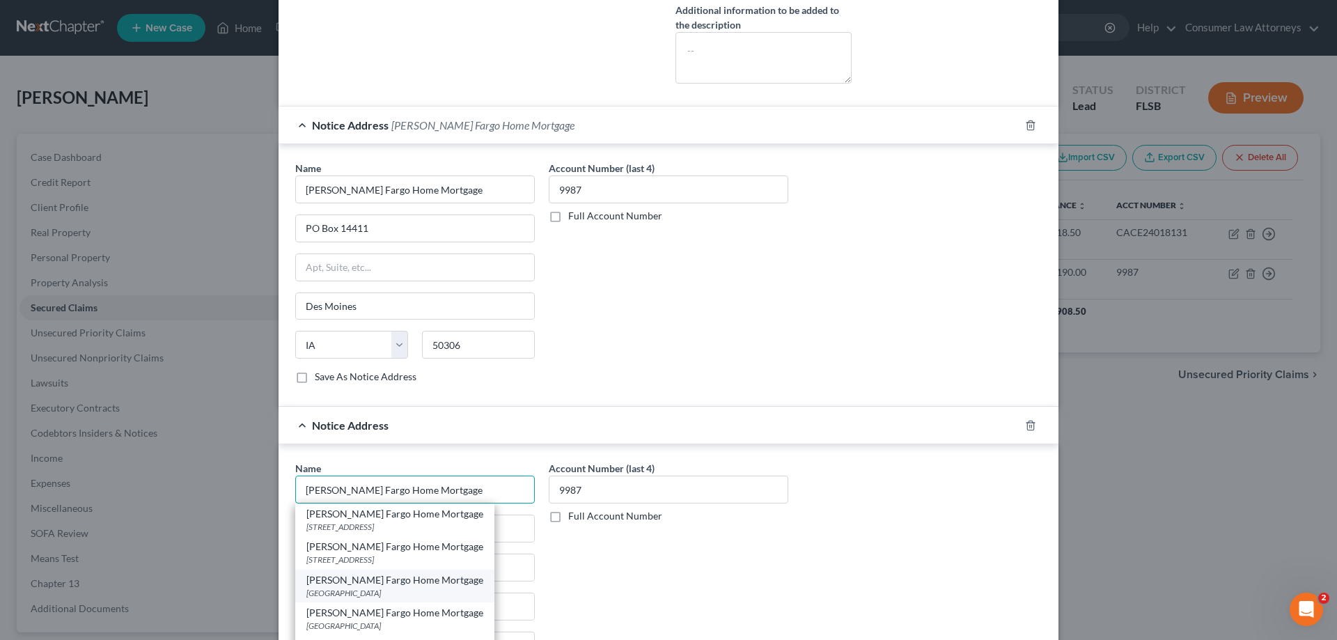
type input "[PERSON_NAME] Fargo Home Mortgage"
click at [368, 591] on div "[GEOGRAPHIC_DATA]" at bounding box center [394, 593] width 177 height 12
type input "PO Box 105632"
type input "[GEOGRAPHIC_DATA]"
select select "10"
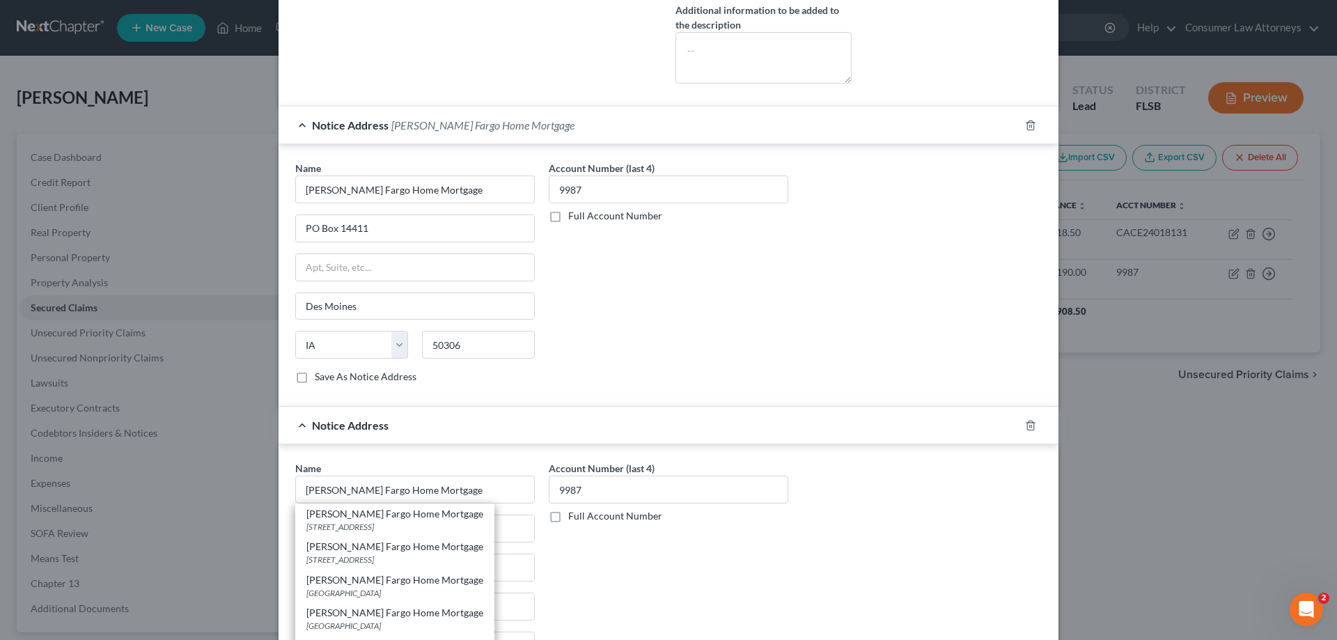
type input "30348"
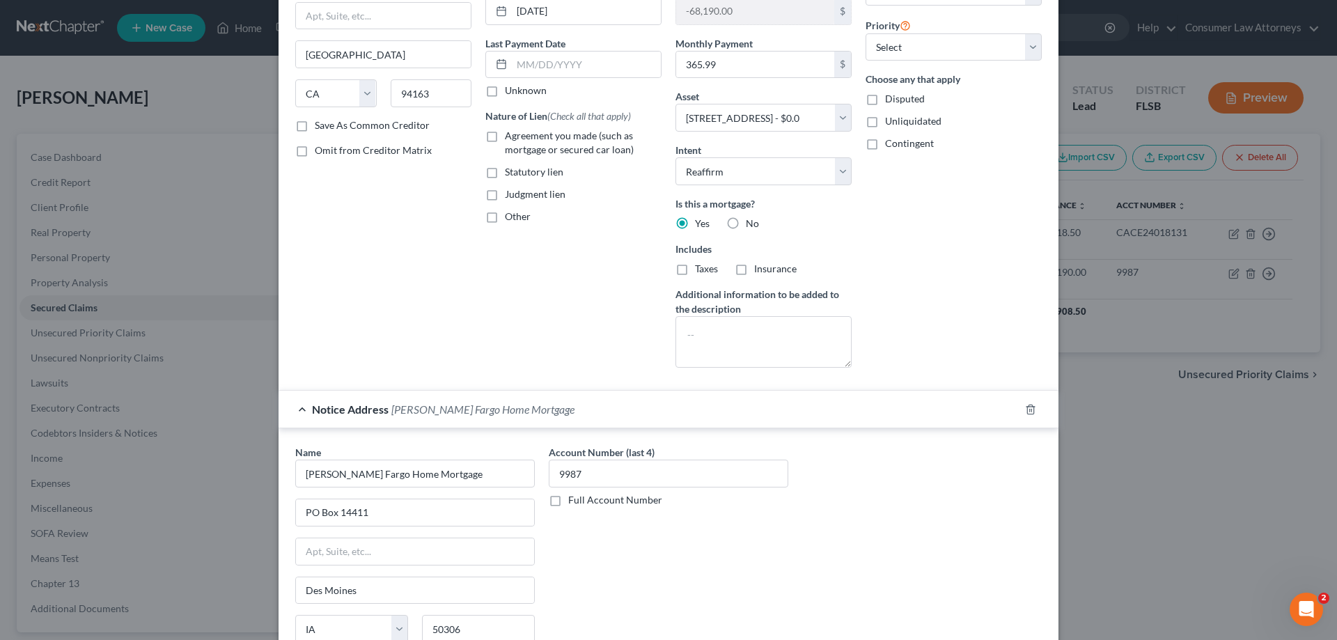
scroll to position [348, 0]
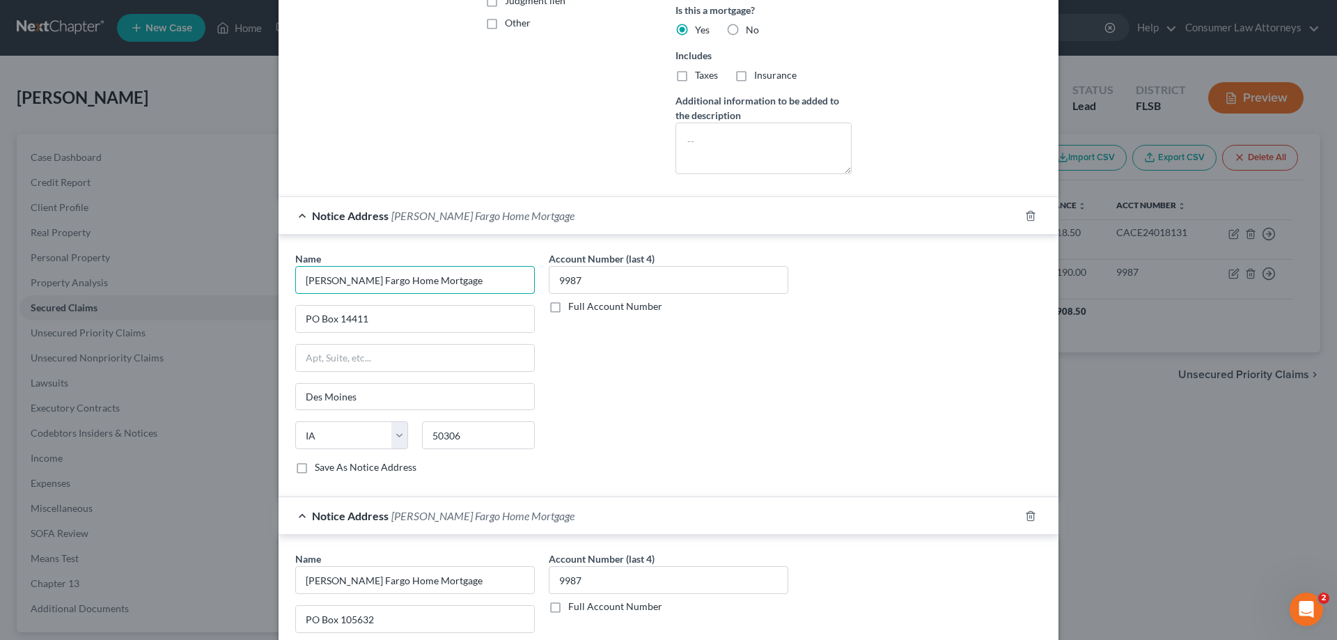
drag, startPoint x: 430, startPoint y: 276, endPoint x: 201, endPoint y: 281, distance: 229.2
click at [172, 279] on div "Edit Secured Claim × Creditor * [PERSON_NAME] Fargo Bank [STREET_ADDRESS][PERSO…" at bounding box center [668, 320] width 1337 height 640
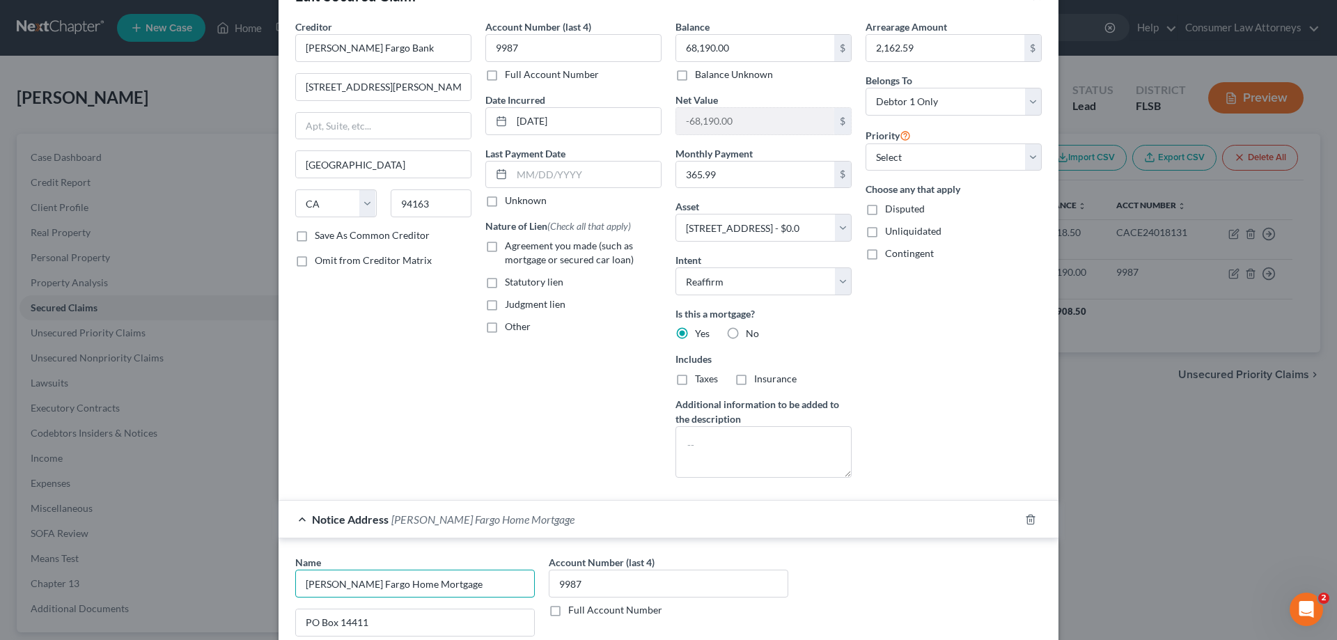
scroll to position [0, 0]
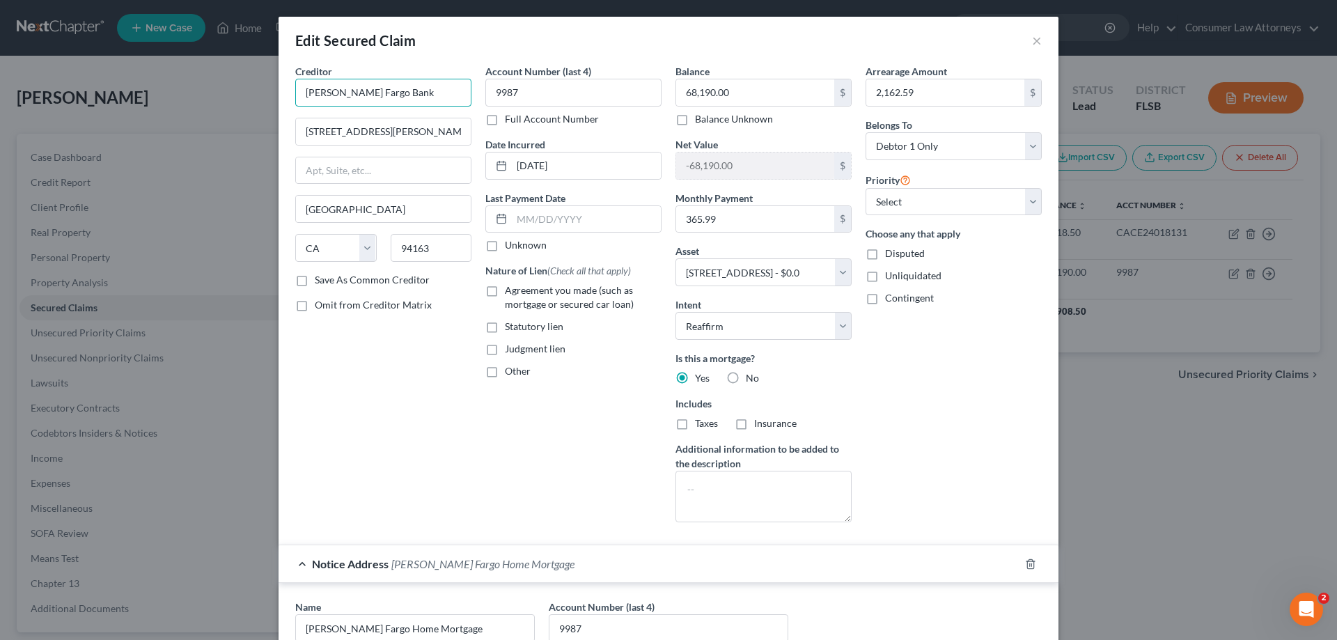
drag, startPoint x: 404, startPoint y: 85, endPoint x: 70, endPoint y: 115, distance: 335.6
click at [74, 114] on div "Edit Secured Claim × Creditor * [PERSON_NAME] Fargo Bank [STREET_ADDRESS][PERSO…" at bounding box center [668, 320] width 1337 height 640
paste input "Home Mortgage"
type input "[PERSON_NAME] Fargo Home Mortgage"
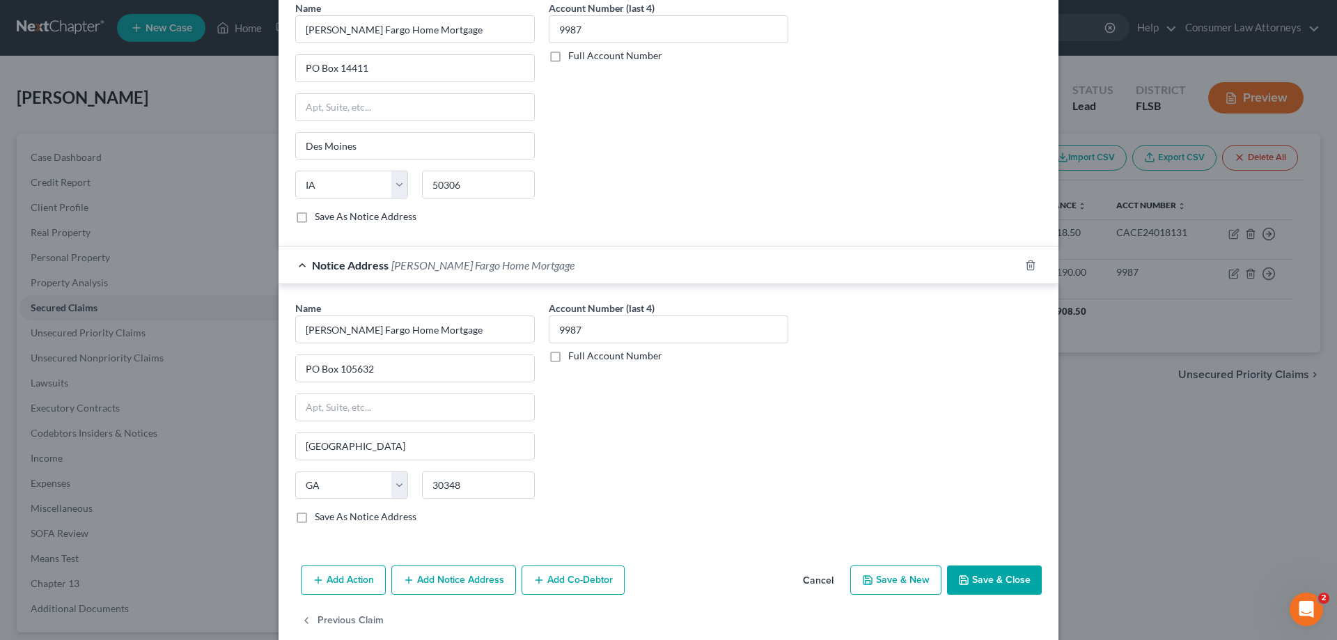
scroll to position [622, 0]
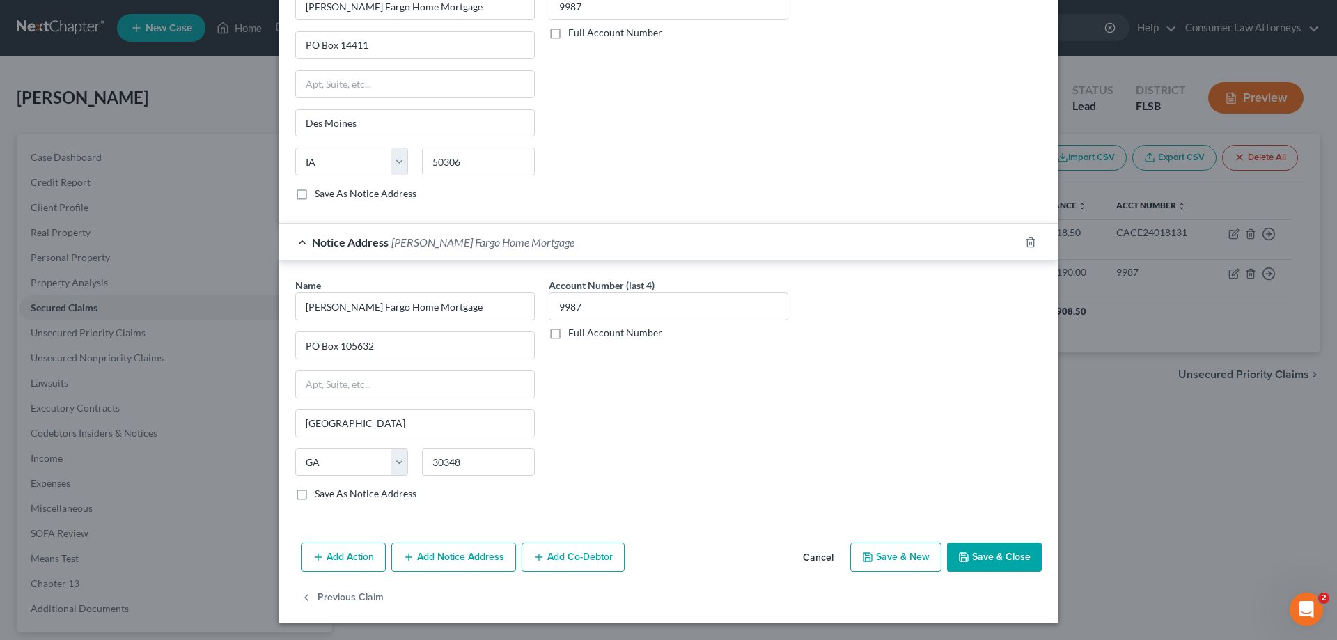
click at [982, 564] on button "Save & Close" at bounding box center [994, 556] width 95 height 29
select select
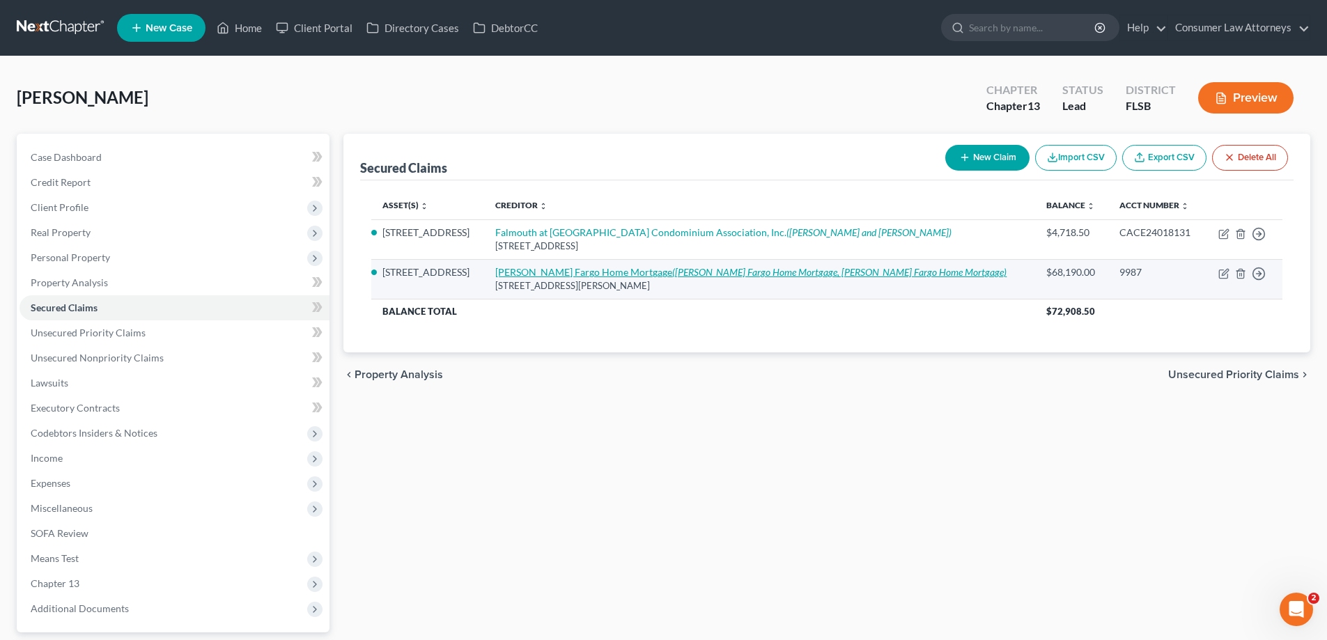
click at [749, 269] on icon "([PERSON_NAME] Fargo Home Mortgage, [PERSON_NAME] Fargo Home Mortgage)" at bounding box center [839, 272] width 334 height 12
select select "4"
select select "2"
select select "0"
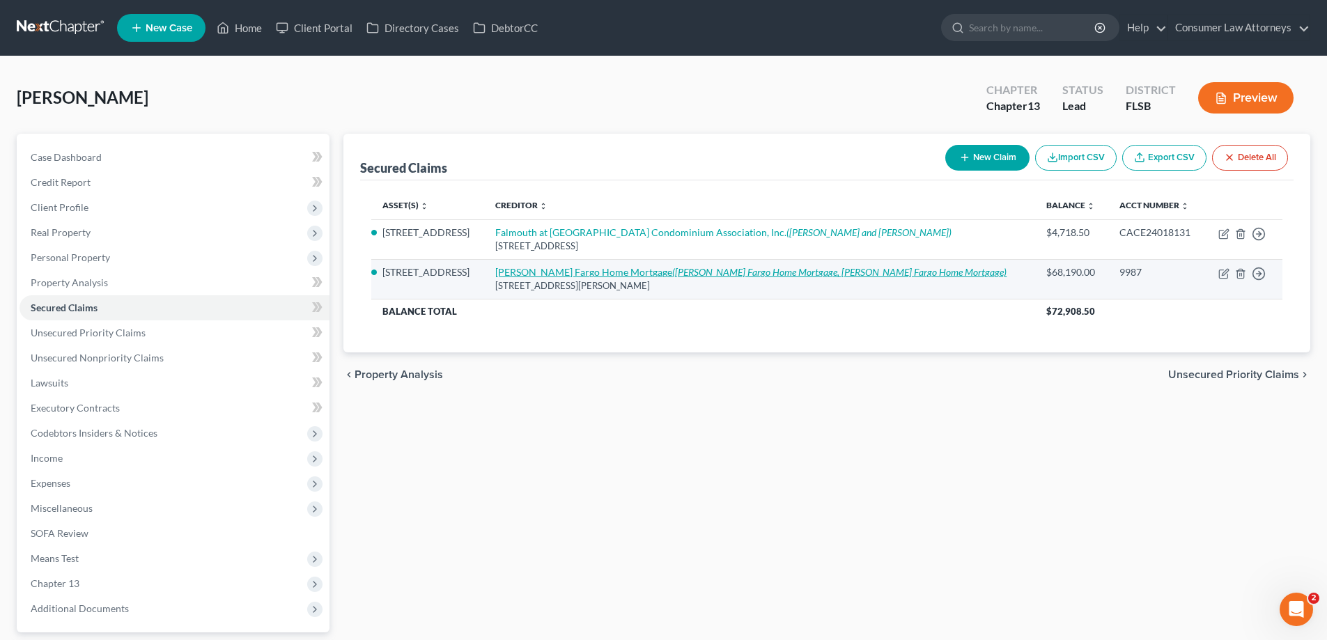
select select "16"
select select "10"
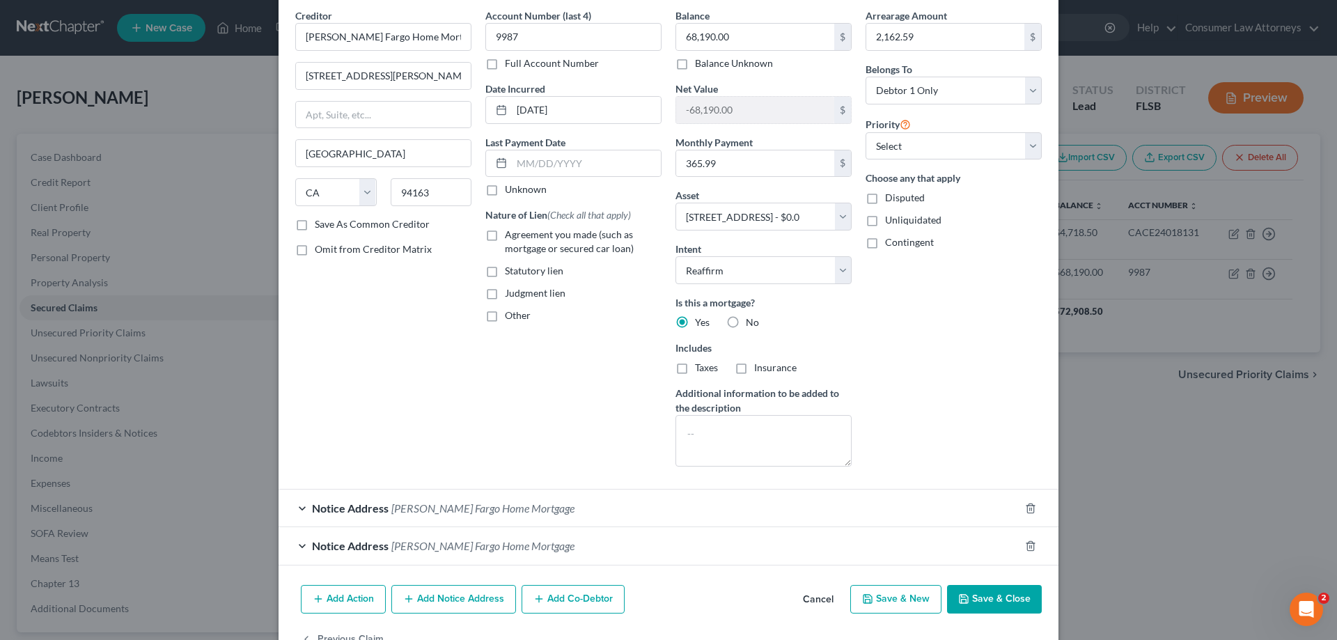
scroll to position [97, 0]
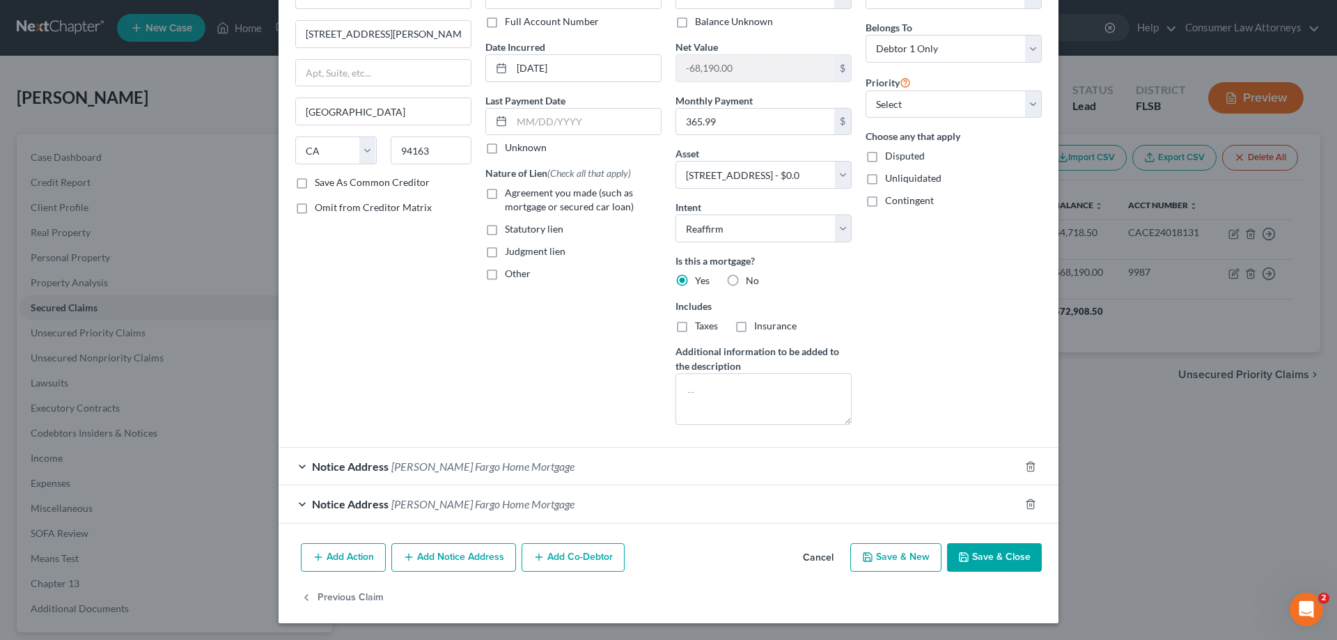
click at [529, 458] on div "Notice Address [PERSON_NAME] Fargo Home Mortgage" at bounding box center [649, 466] width 741 height 37
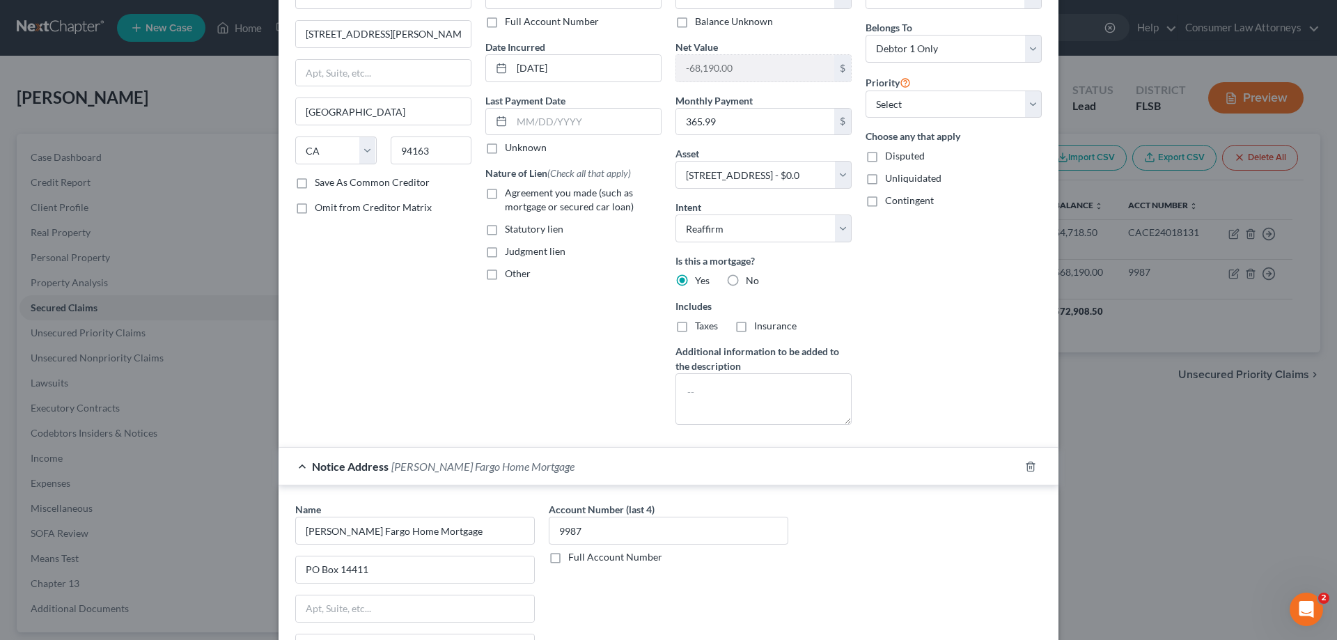
scroll to position [360, 0]
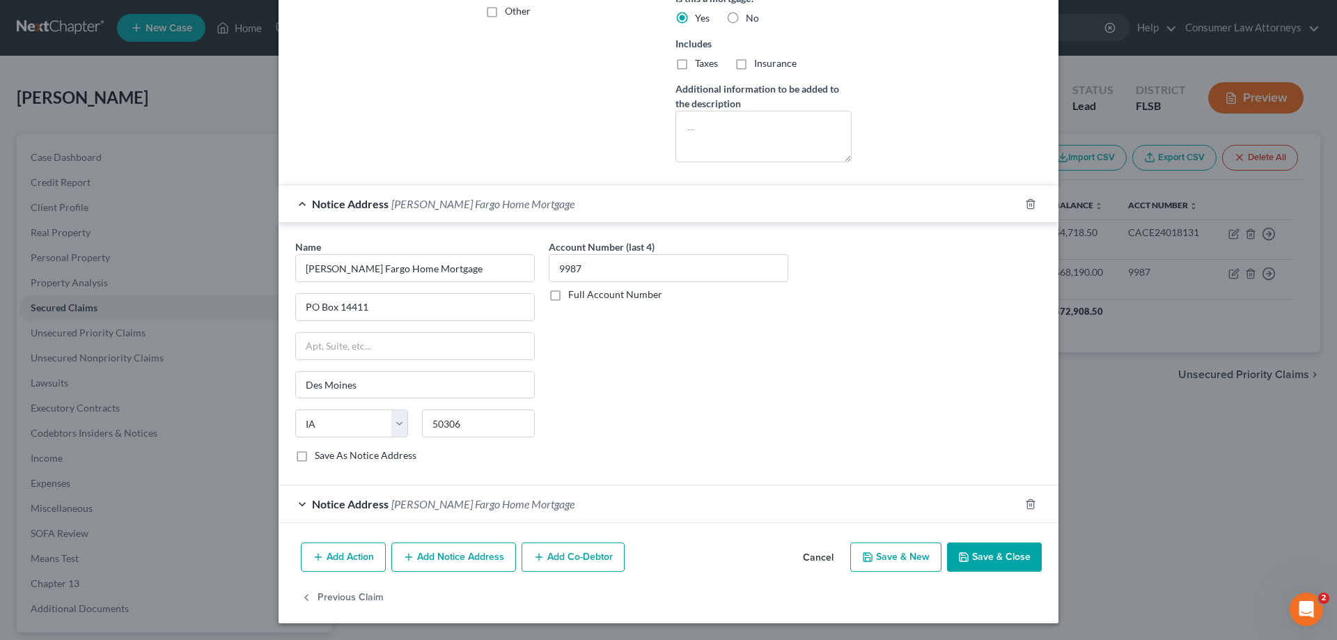
click at [602, 511] on div "Notice Address [PERSON_NAME] Fargo Home Mortgage" at bounding box center [649, 503] width 741 height 37
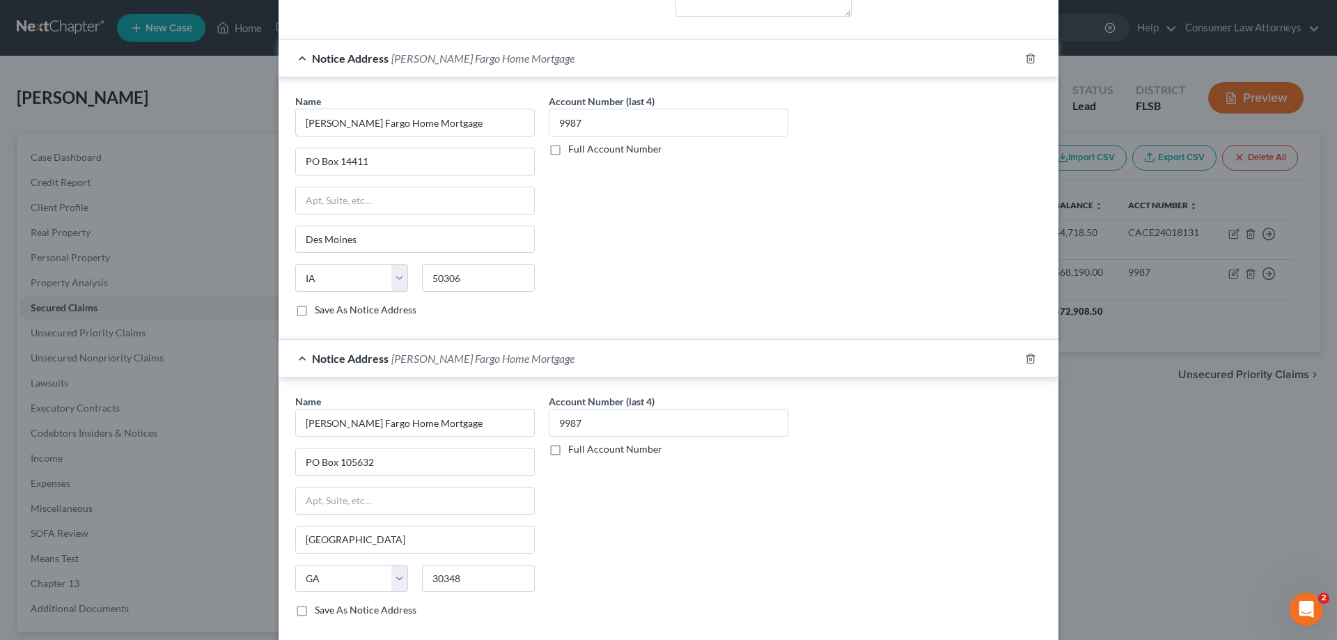
scroll to position [622, 0]
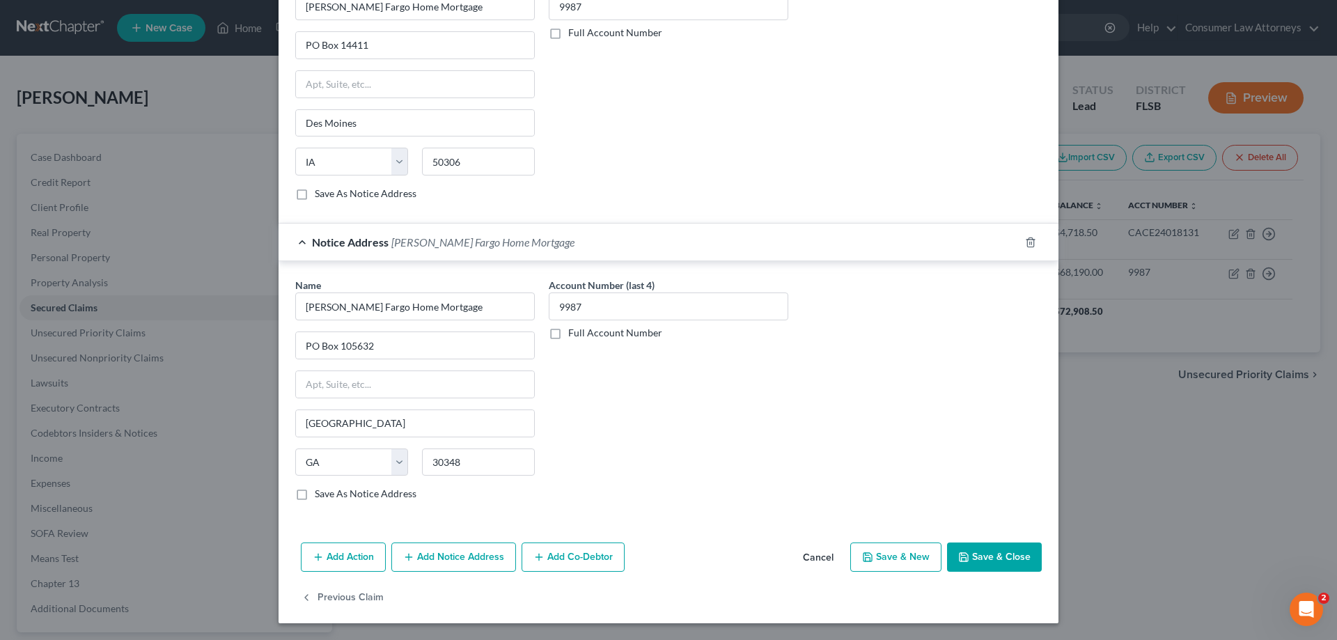
click at [455, 566] on button "Add Notice Address" at bounding box center [453, 556] width 125 height 29
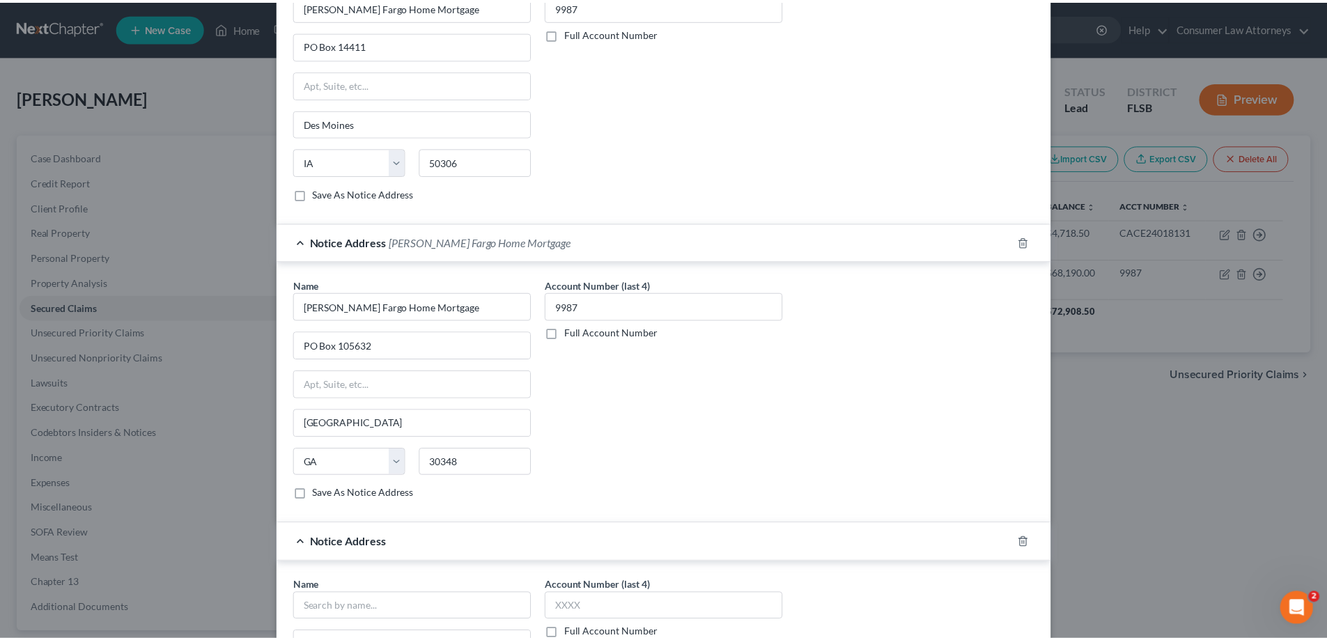
scroll to position [900, 0]
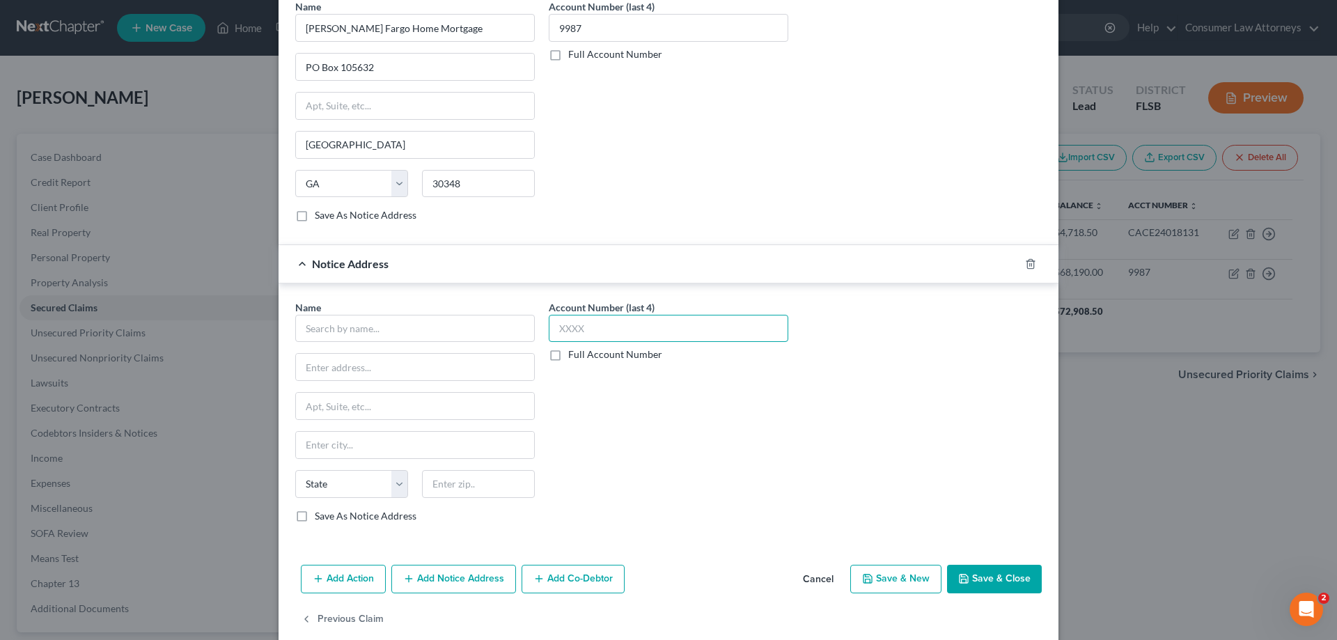
click at [722, 336] on input "text" at bounding box center [669, 329] width 240 height 28
type input "9987"
click at [469, 330] on input "text" at bounding box center [415, 329] width 240 height 28
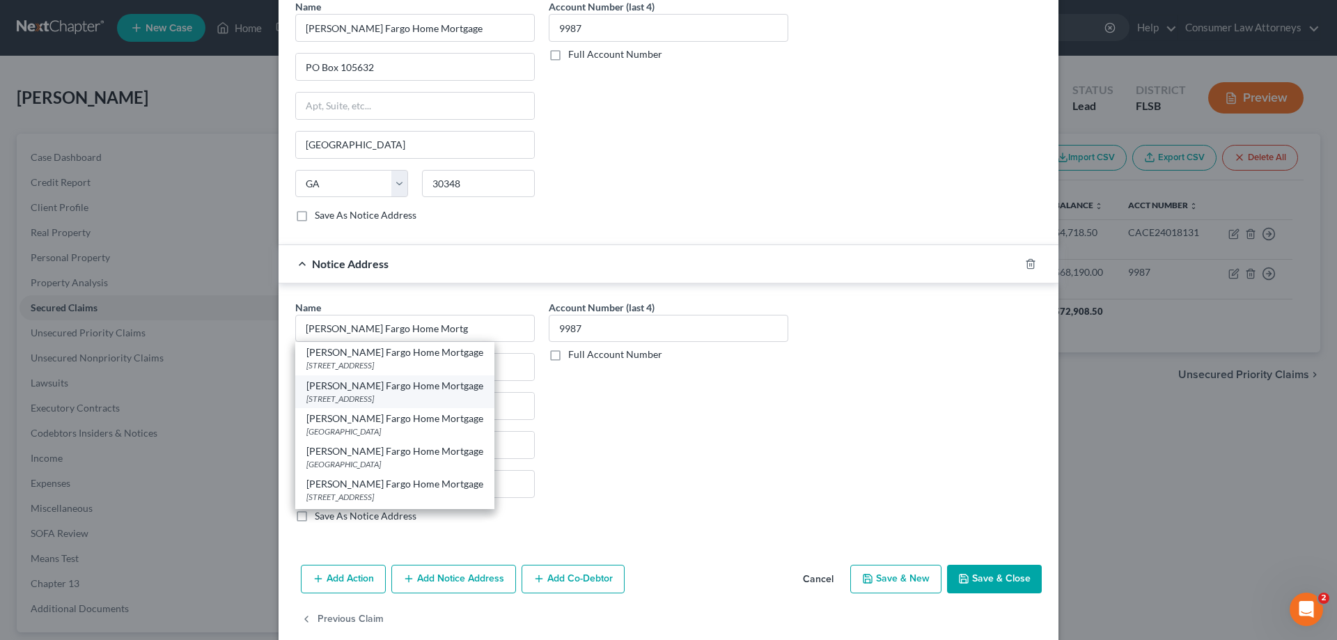
click at [384, 386] on div "[PERSON_NAME] Fargo Home Mortgage" at bounding box center [394, 386] width 177 height 14
type input "[PERSON_NAME] Fargo Home Mortgage"
type input "PO Box 10335"
type input "Des Moines"
select select "16"
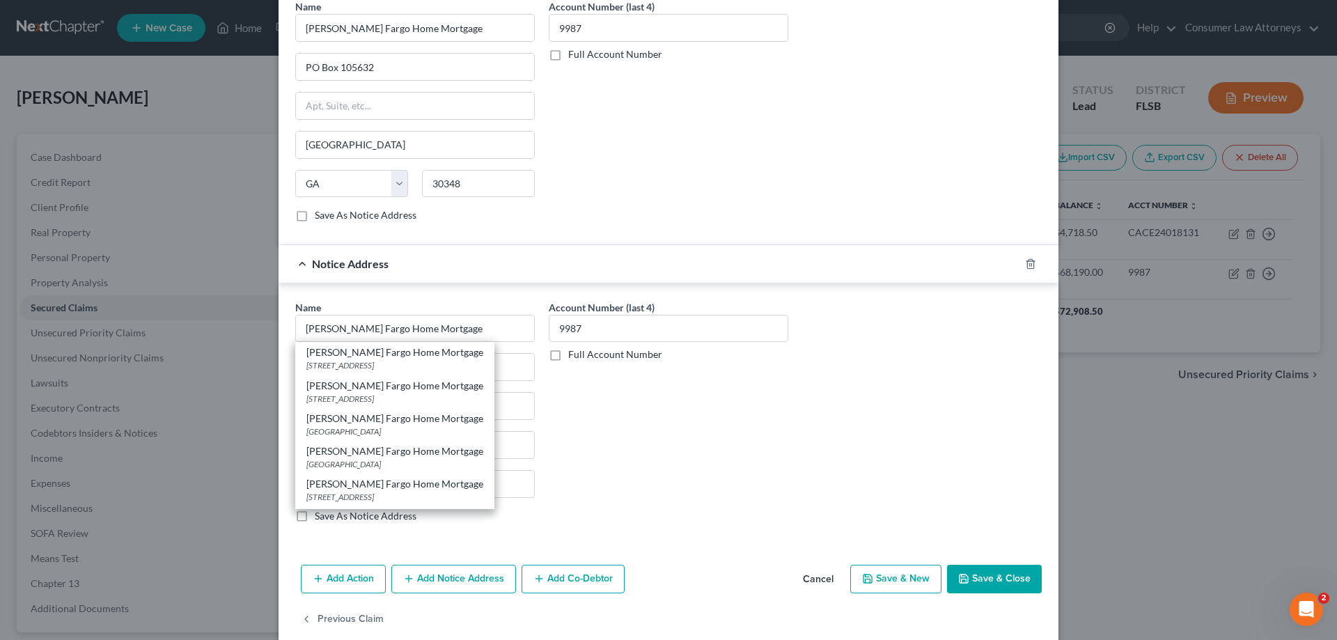
type input "50306"
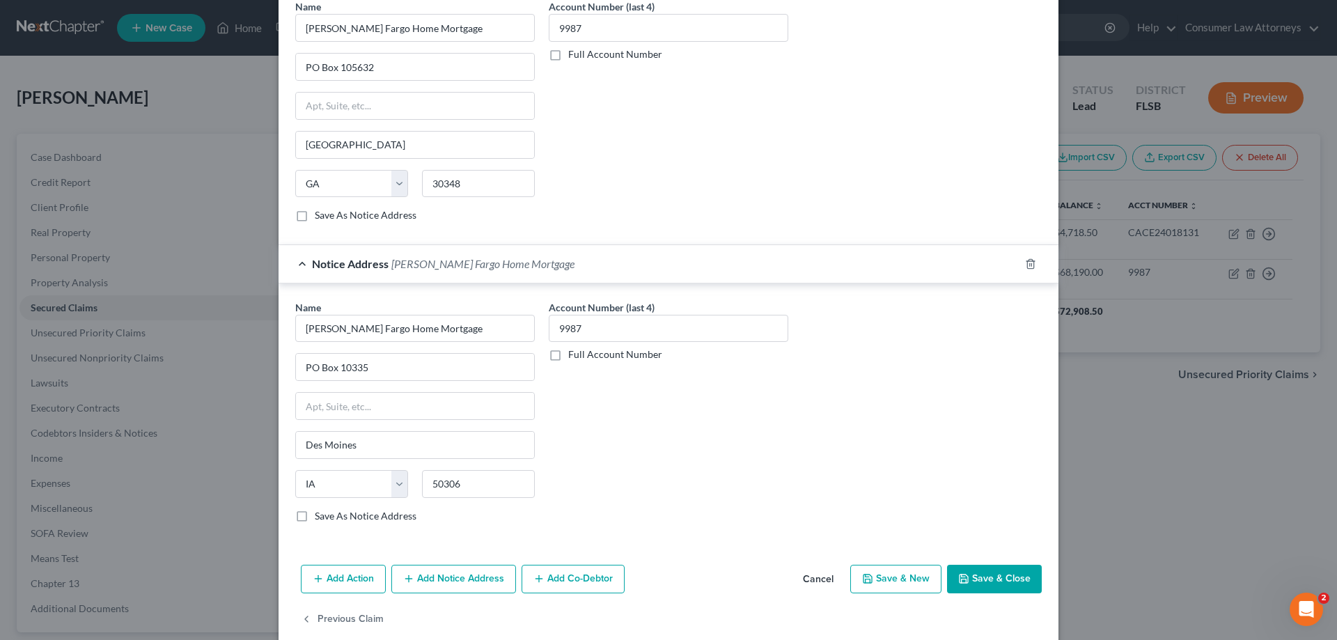
click at [996, 575] on button "Save & Close" at bounding box center [994, 579] width 95 height 29
select select
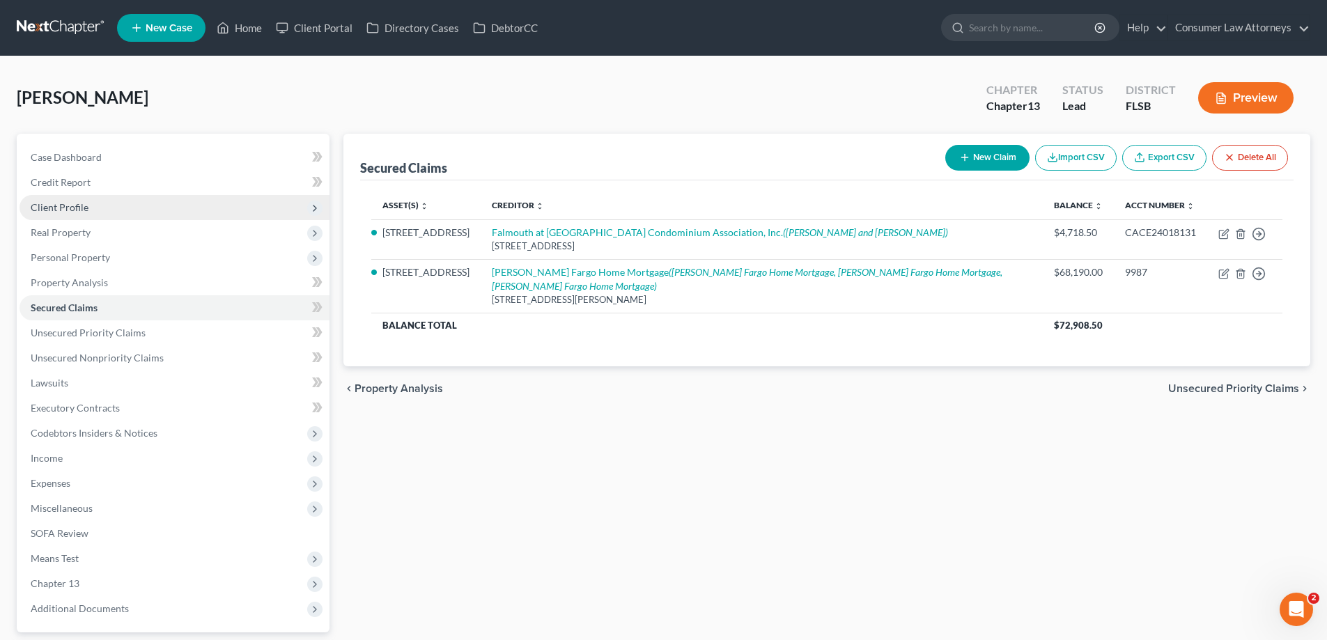
click at [63, 214] on span "Client Profile" at bounding box center [174, 207] width 310 height 25
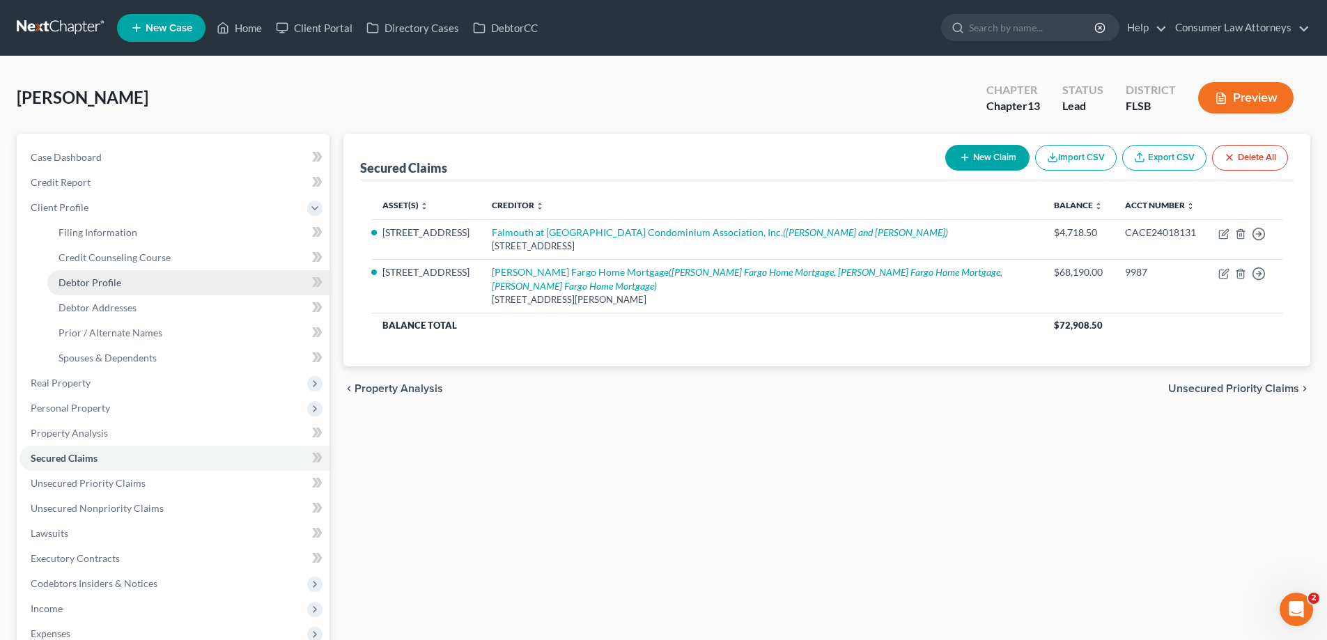
click at [84, 277] on span "Debtor Profile" at bounding box center [89, 282] width 63 height 12
select select "1"
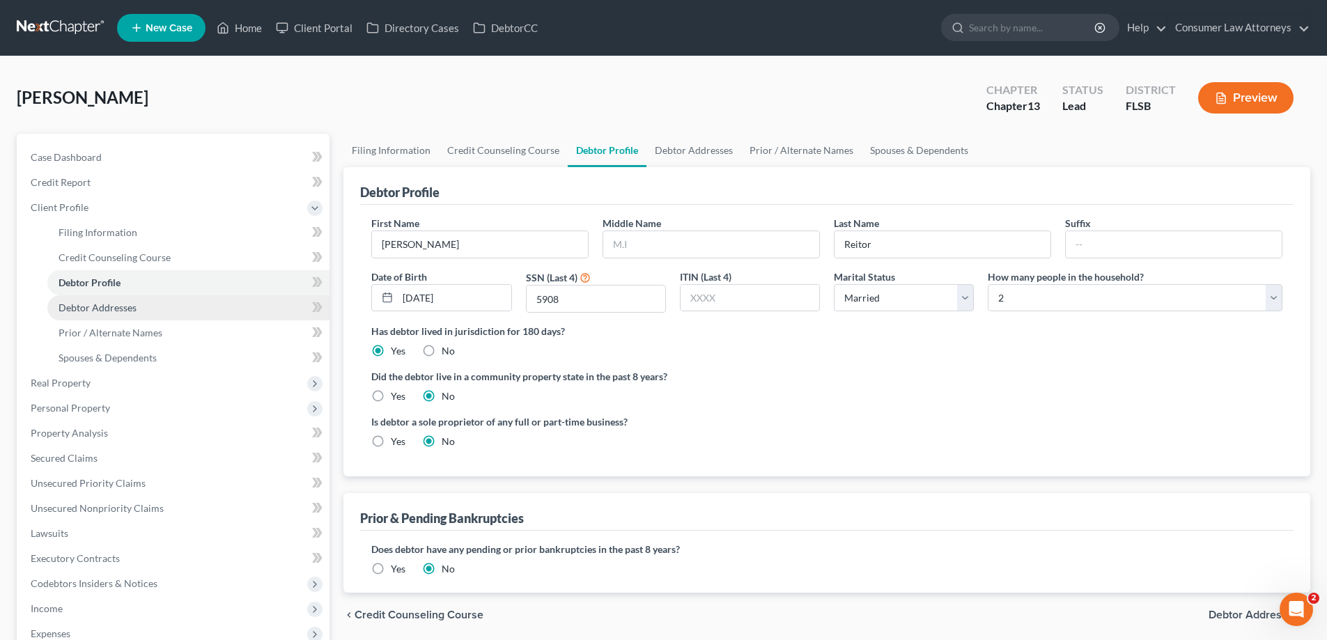
click at [87, 306] on span "Debtor Addresses" at bounding box center [97, 308] width 78 height 12
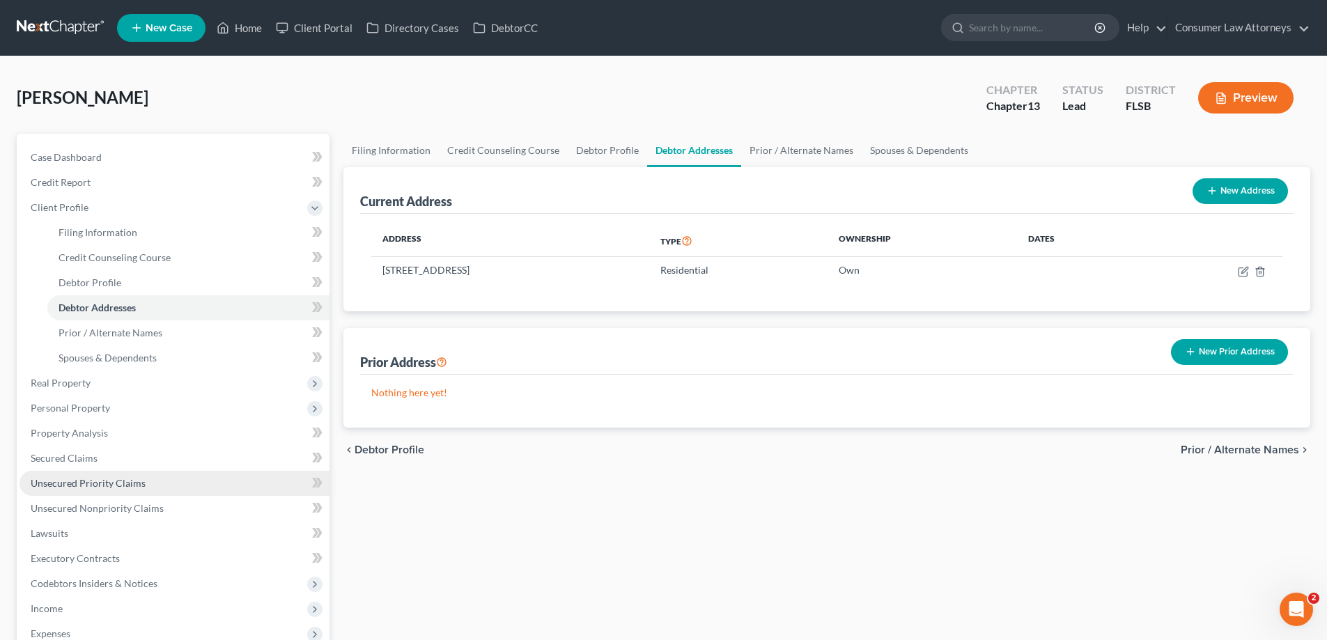
click at [79, 487] on span "Unsecured Priority Claims" at bounding box center [88, 483] width 115 height 12
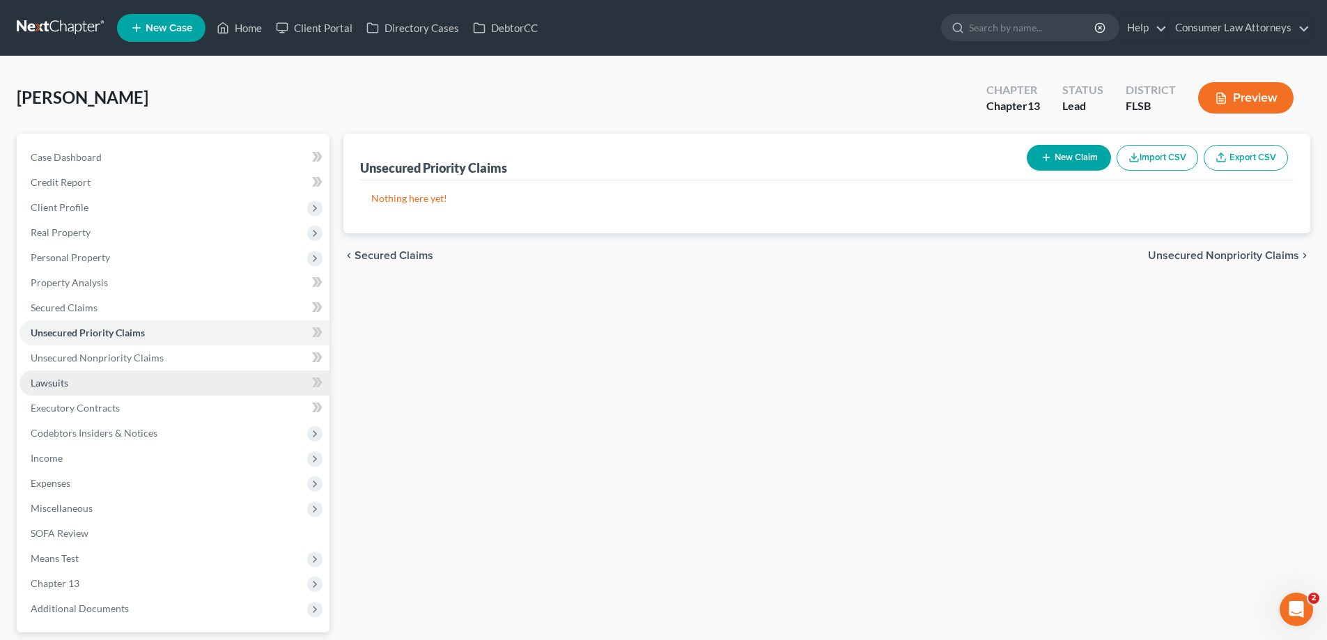
click at [96, 373] on link "Lawsuits" at bounding box center [174, 382] width 310 height 25
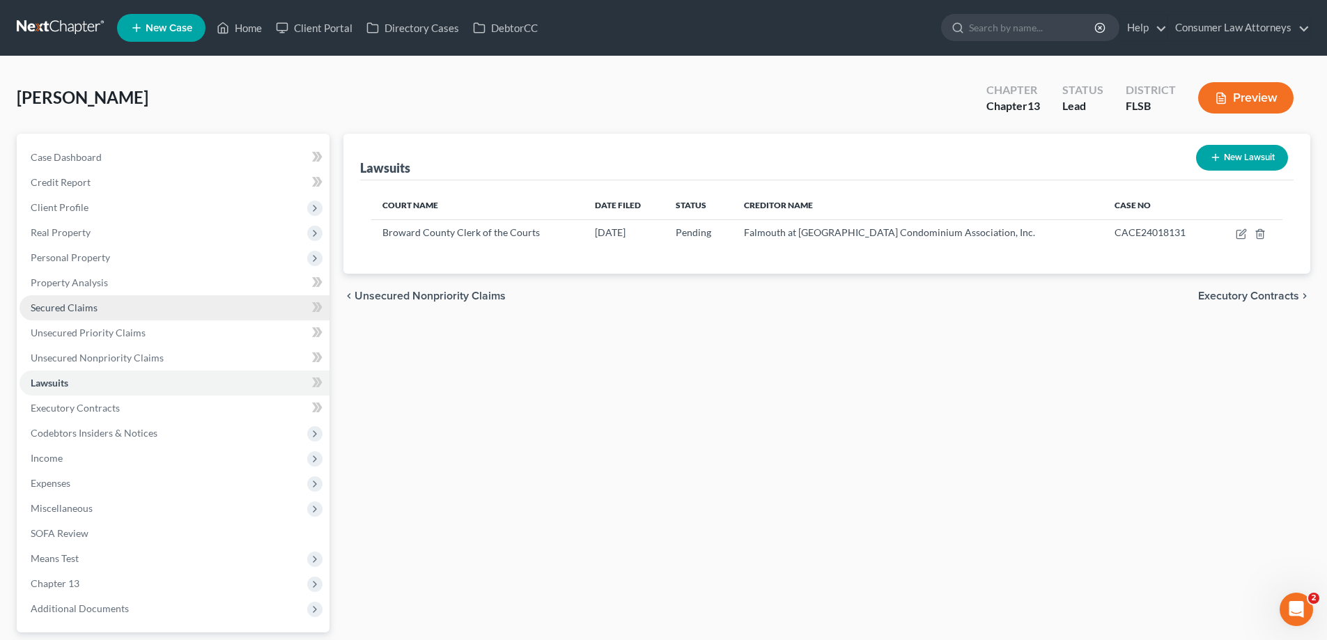
click at [72, 308] on span "Secured Claims" at bounding box center [64, 308] width 67 height 12
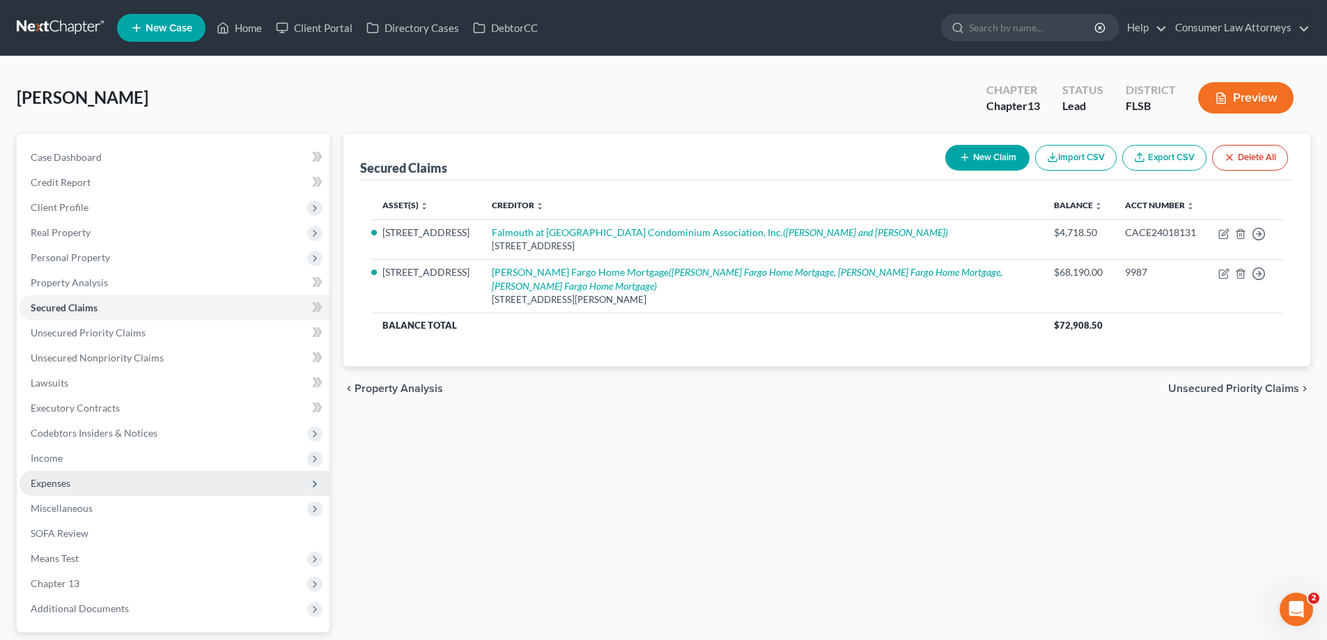
click at [53, 477] on span "Expenses" at bounding box center [51, 483] width 40 height 12
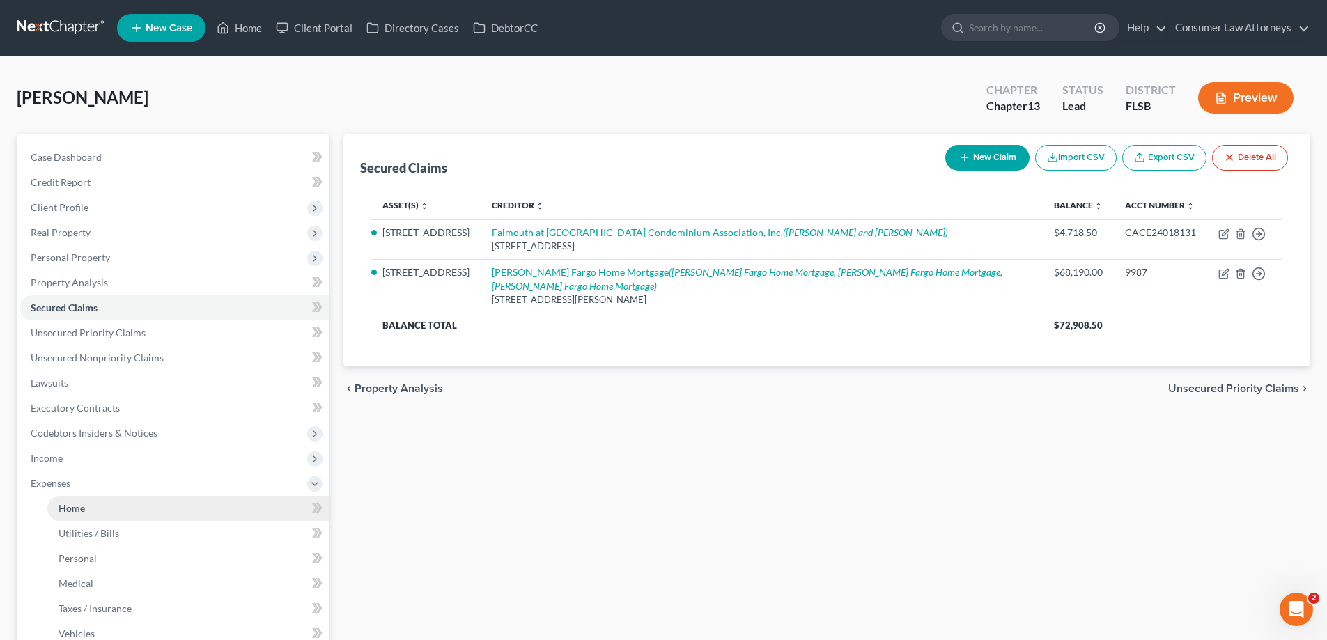
click at [67, 508] on span "Home" at bounding box center [71, 508] width 26 height 12
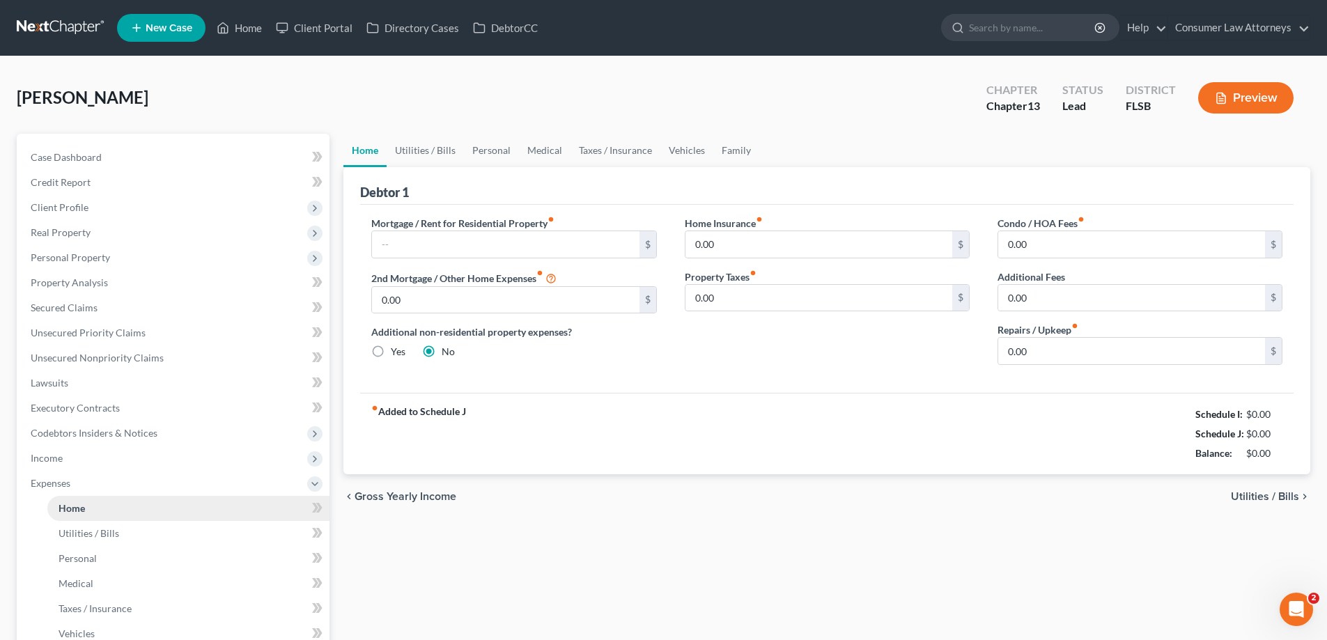
click at [64, 512] on span "Home" at bounding box center [71, 508] width 26 height 12
click at [49, 459] on span "Income" at bounding box center [47, 458] width 32 height 12
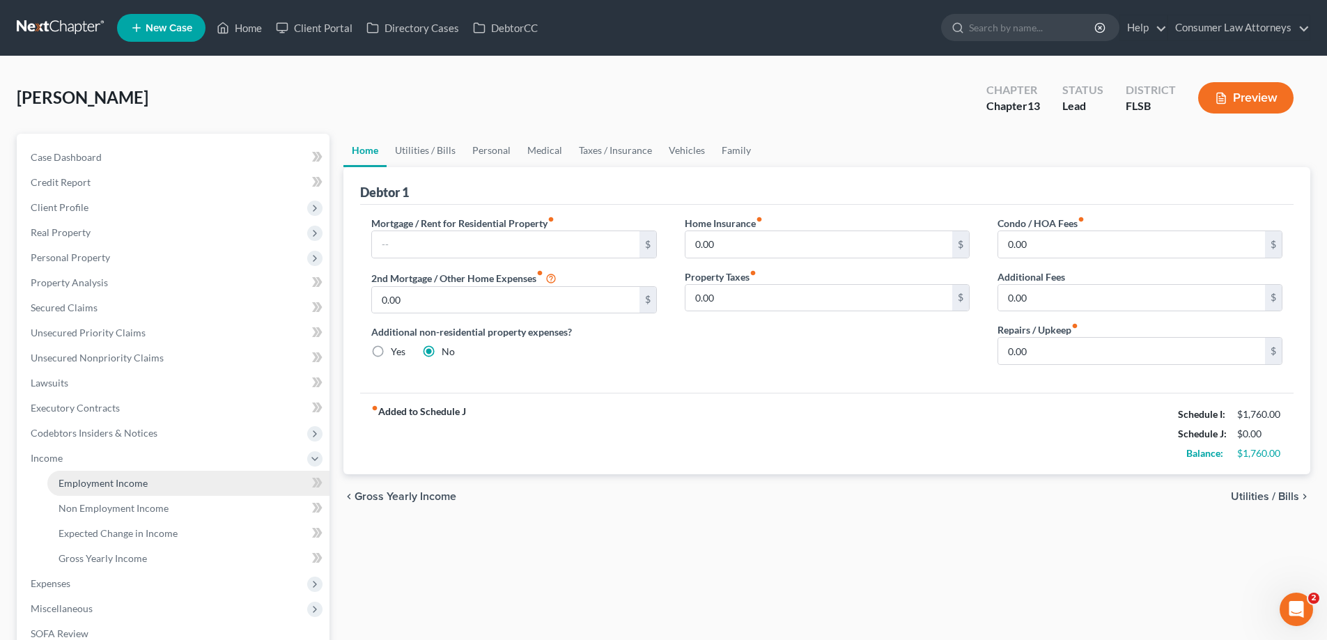
click at [72, 482] on span "Employment Income" at bounding box center [102, 483] width 89 height 12
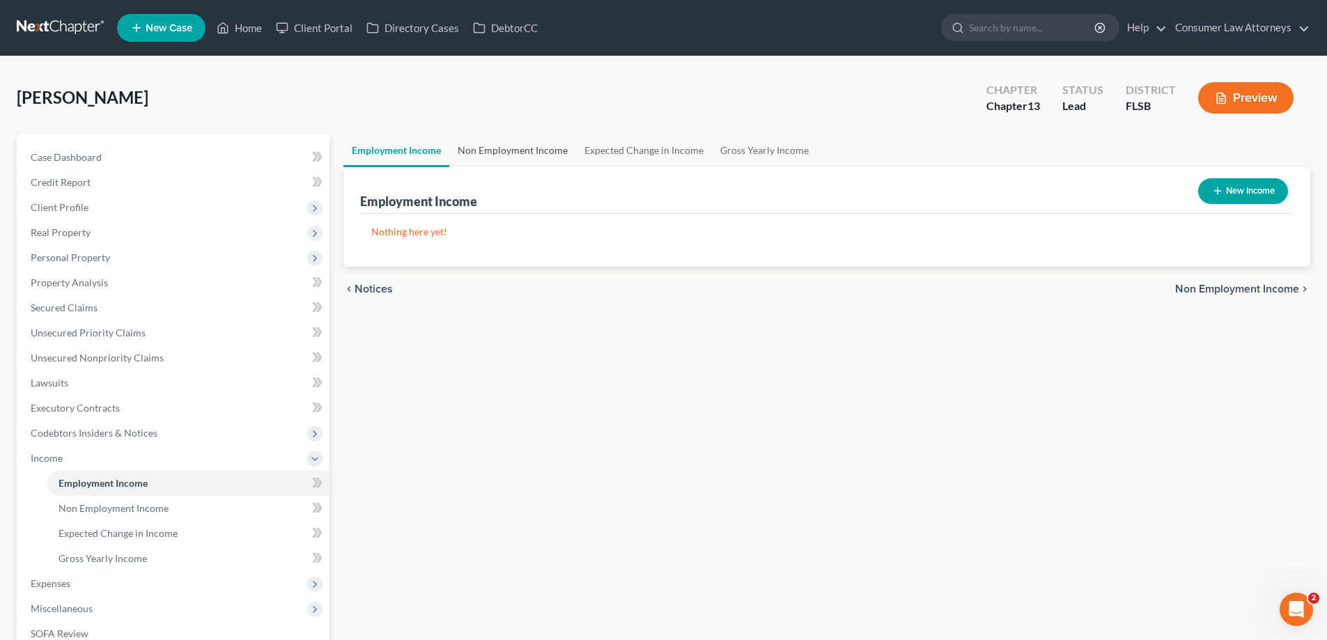
click at [522, 155] on link "Non Employment Income" at bounding box center [512, 150] width 127 height 33
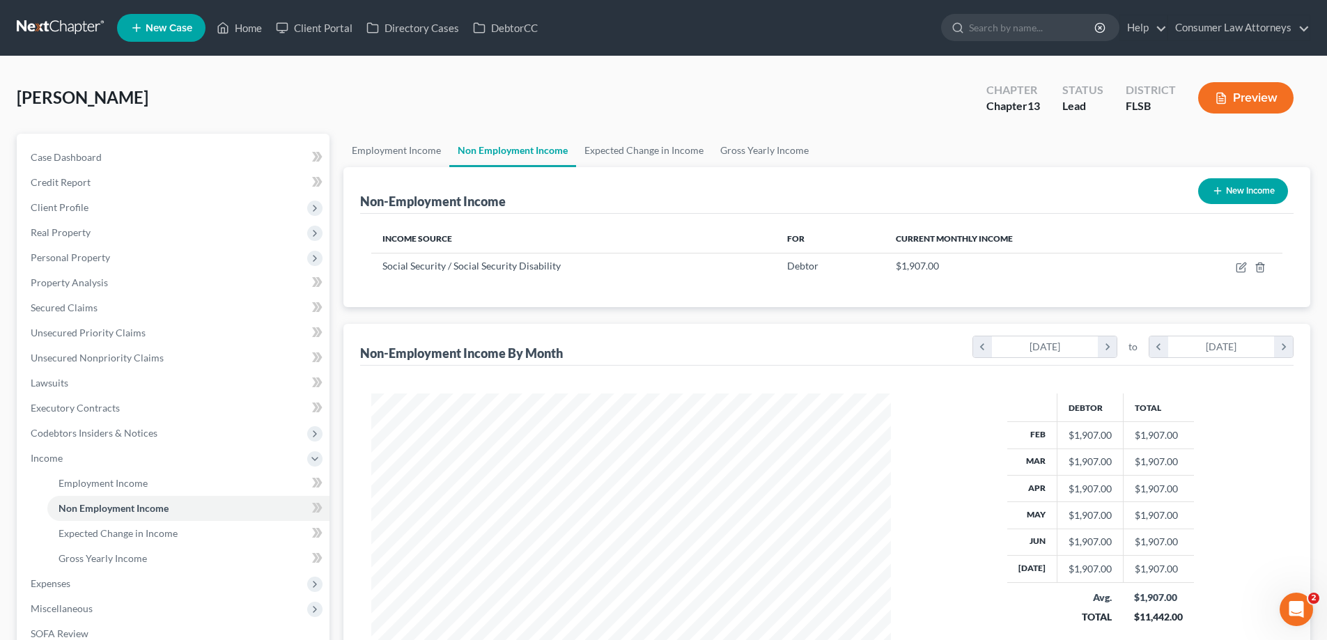
scroll to position [260, 547]
click at [54, 583] on span "Expenses" at bounding box center [51, 583] width 40 height 12
click at [76, 515] on link "Home" at bounding box center [188, 508] width 282 height 25
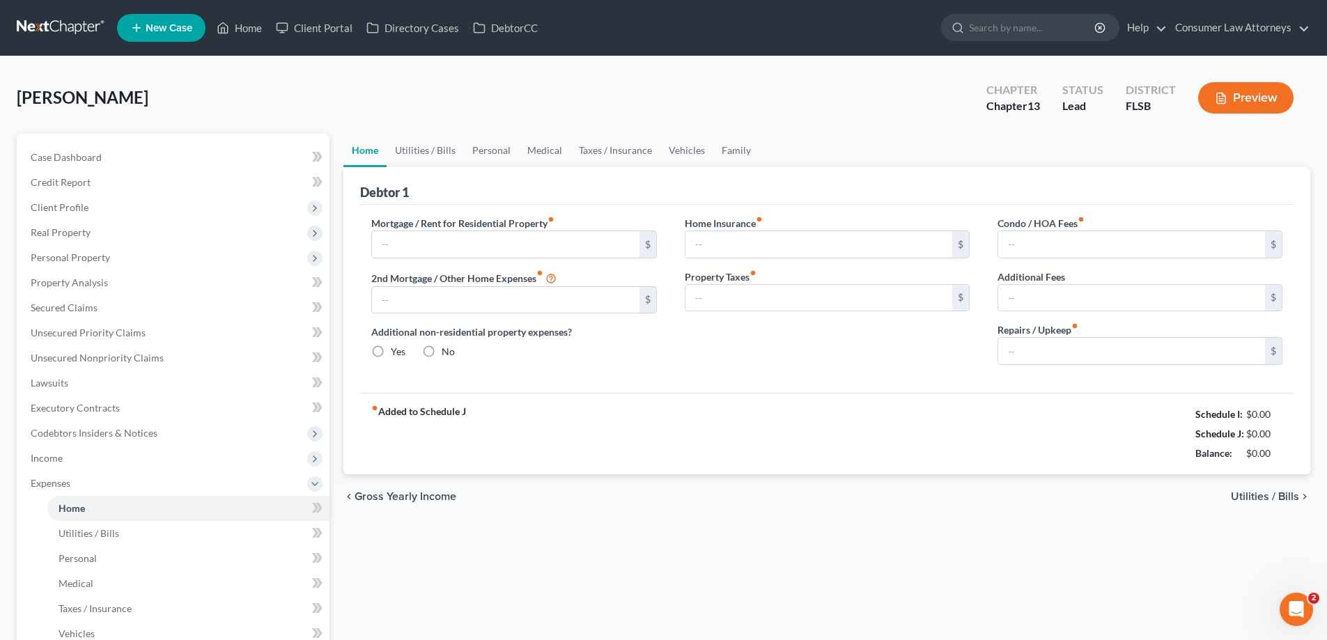
type input "0.00"
radio input "true"
type input "0.00"
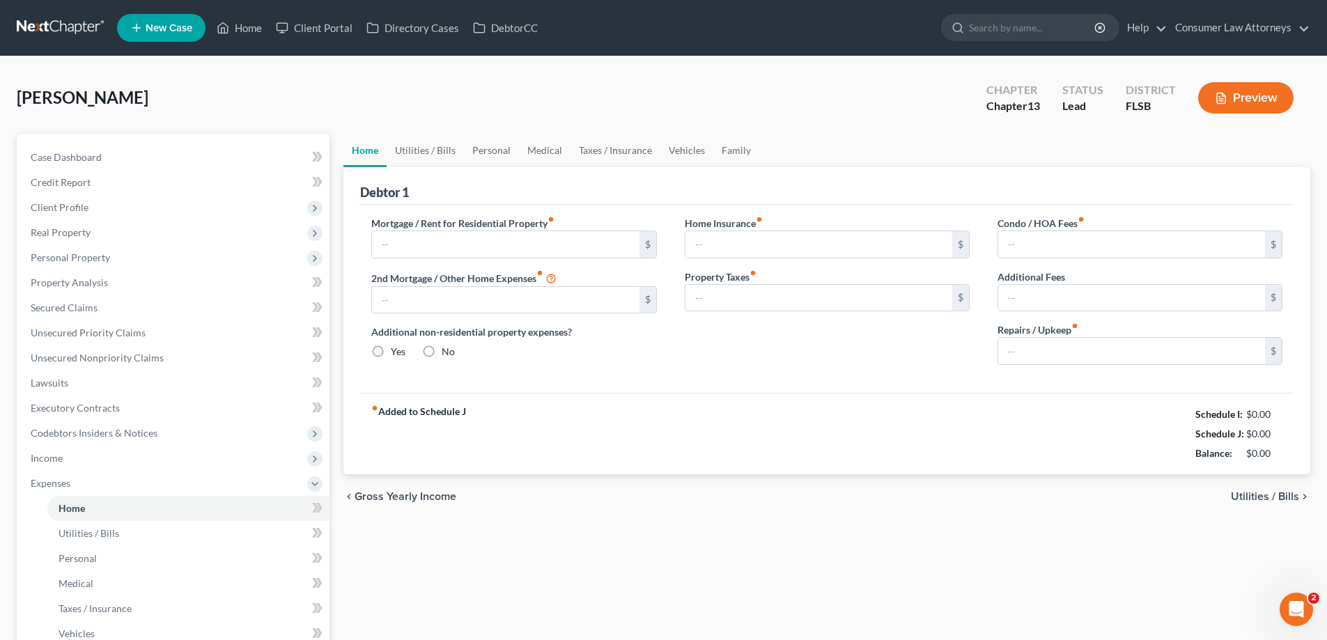
type input "0.00"
click at [405, 243] on input "text" at bounding box center [505, 244] width 267 height 26
type input "365.99"
click at [765, 334] on div "Home Insurance fiber_manual_record 0.00 $ Property Taxes fiber_manual_record 0.…" at bounding box center [827, 296] width 313 height 160
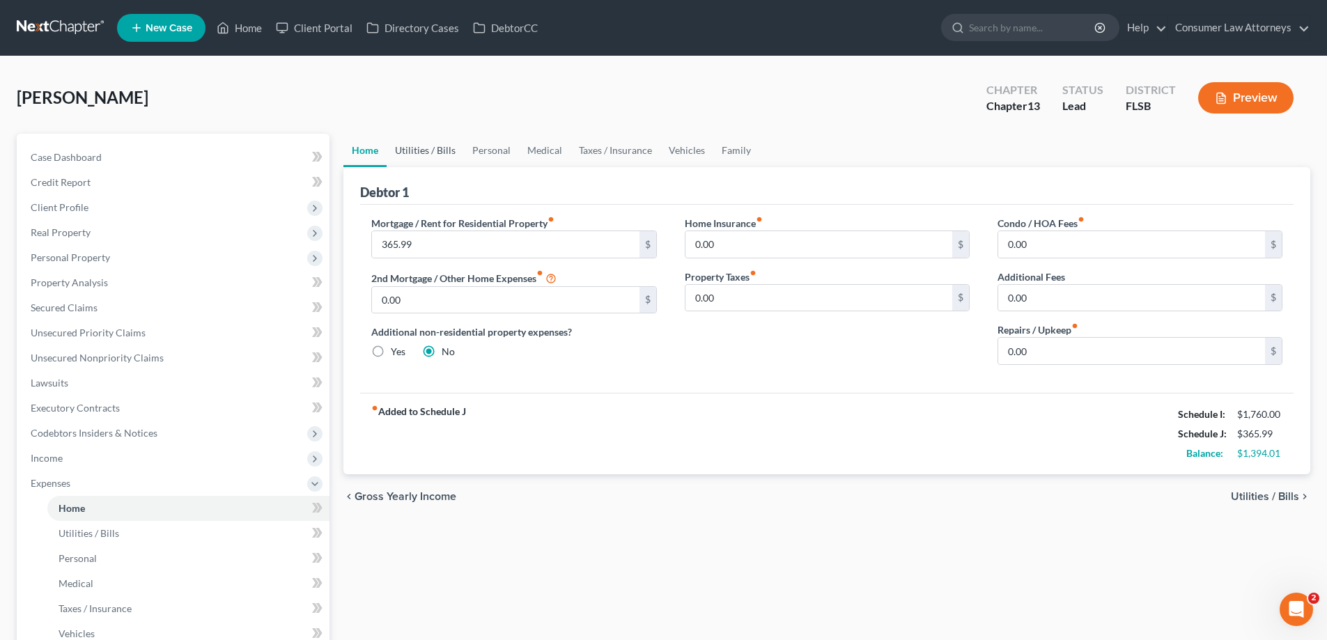
click at [425, 151] on link "Utilities / Bills" at bounding box center [424, 150] width 77 height 33
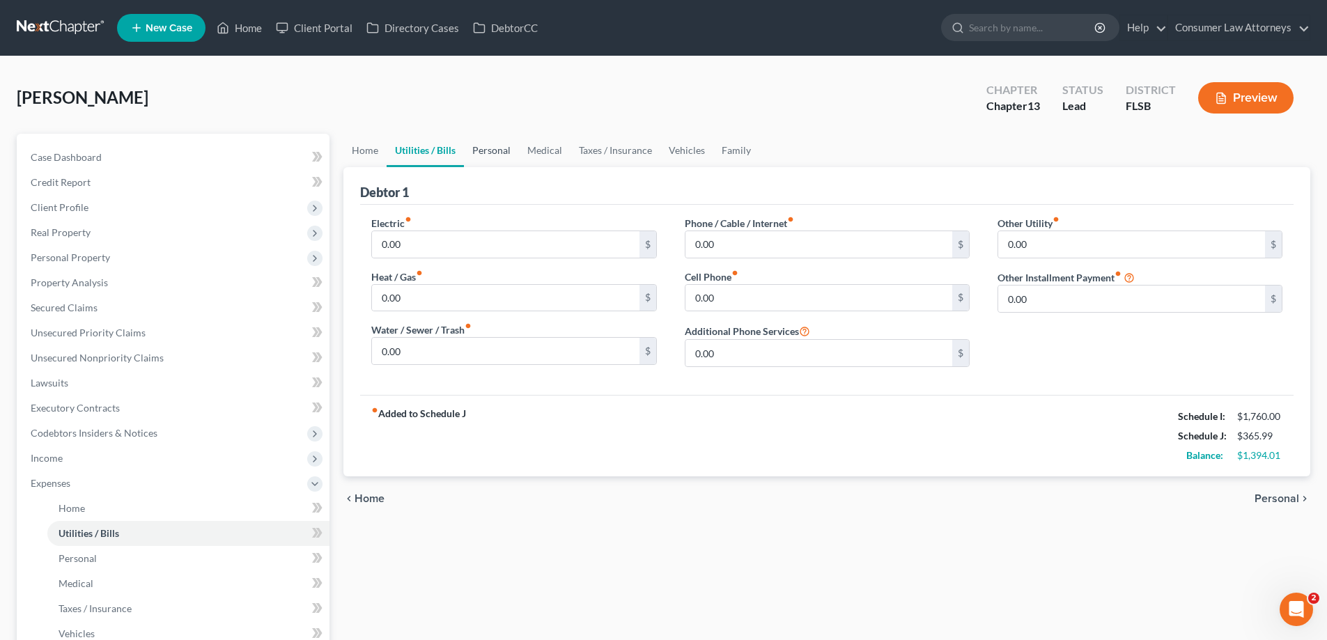
click at [507, 146] on link "Personal" at bounding box center [491, 150] width 55 height 33
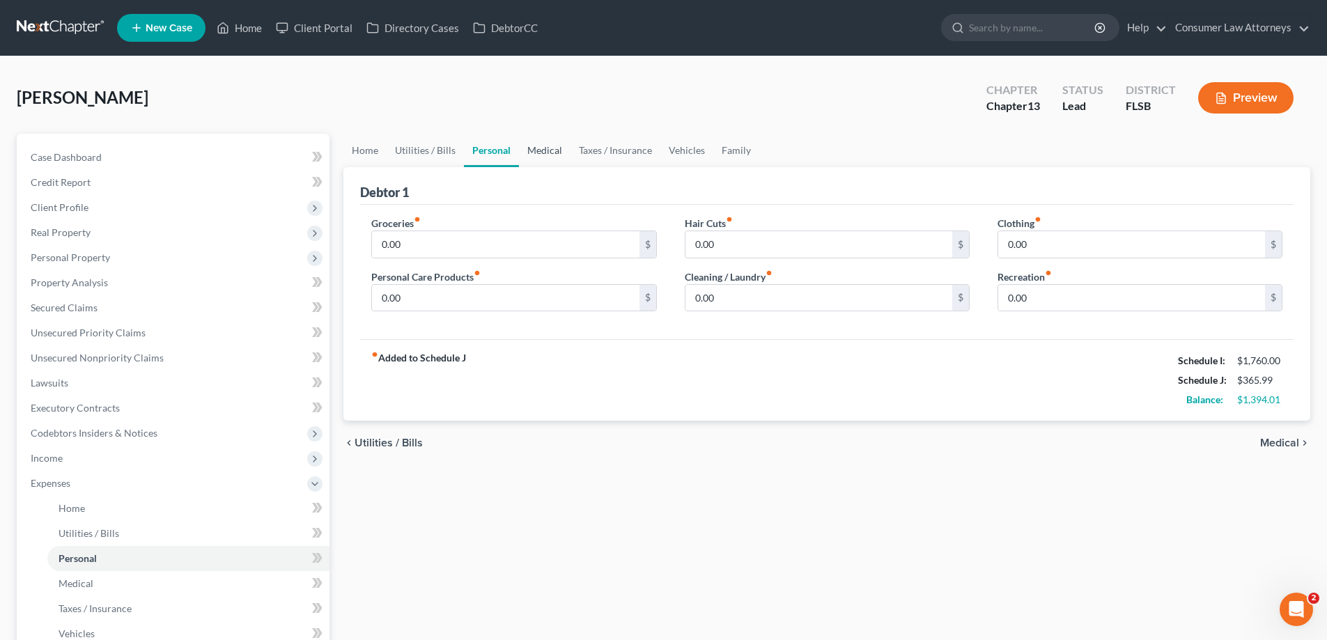
click at [538, 146] on link "Medical" at bounding box center [545, 150] width 52 height 33
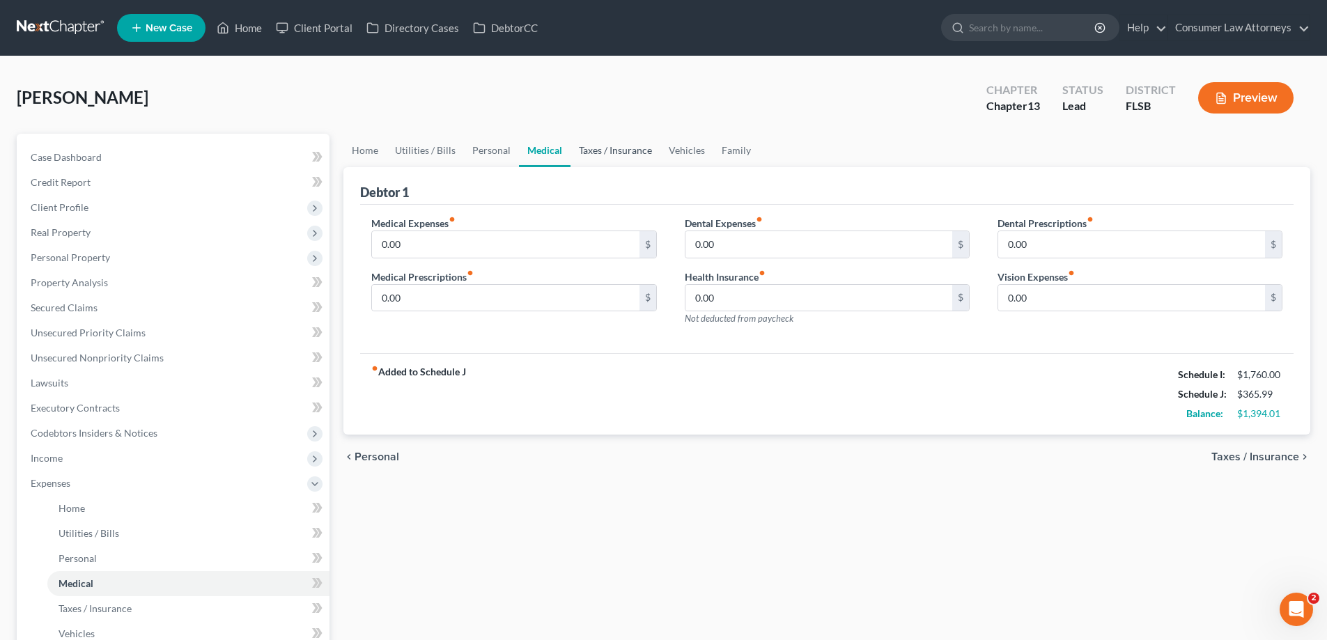
click at [599, 154] on link "Taxes / Insurance" at bounding box center [615, 150] width 90 height 33
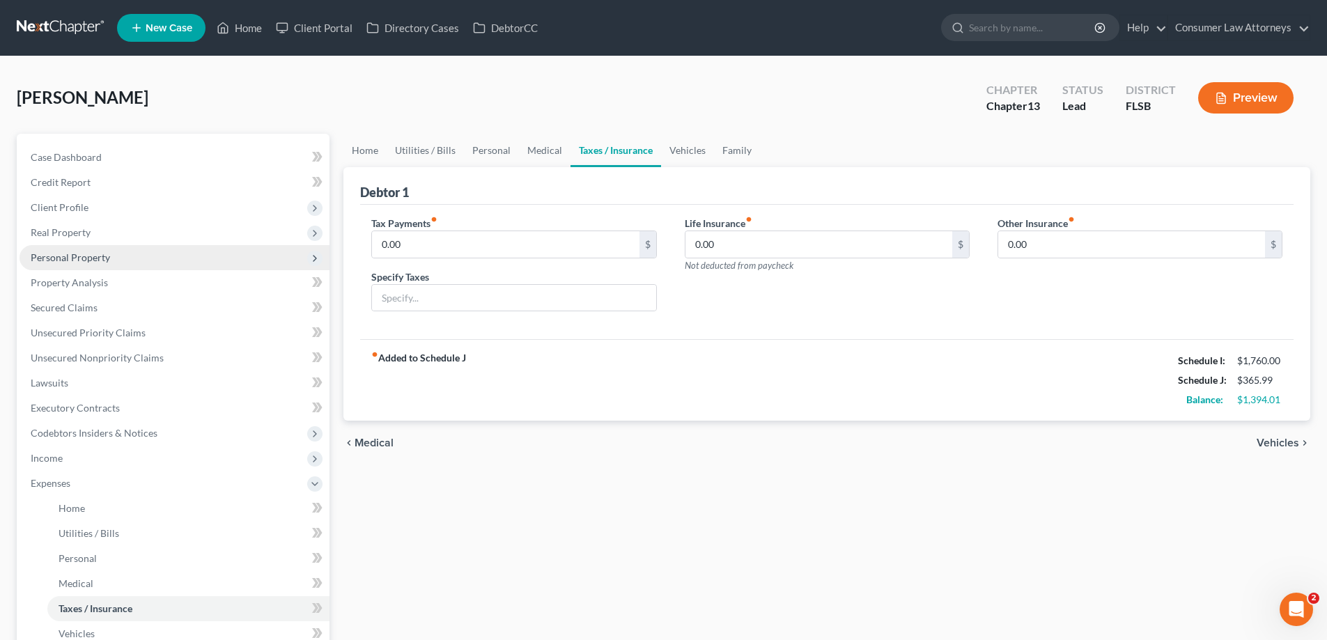
click at [100, 249] on span "Personal Property" at bounding box center [174, 257] width 310 height 25
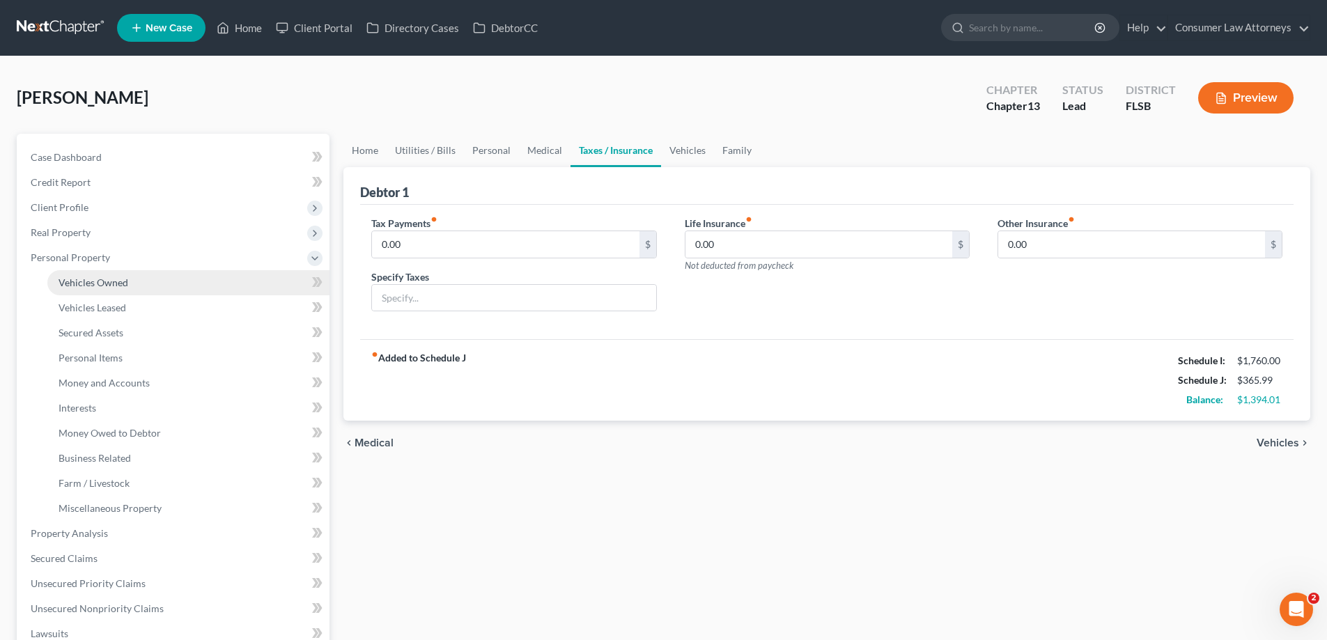
click at [124, 285] on span "Vehicles Owned" at bounding box center [93, 282] width 70 height 12
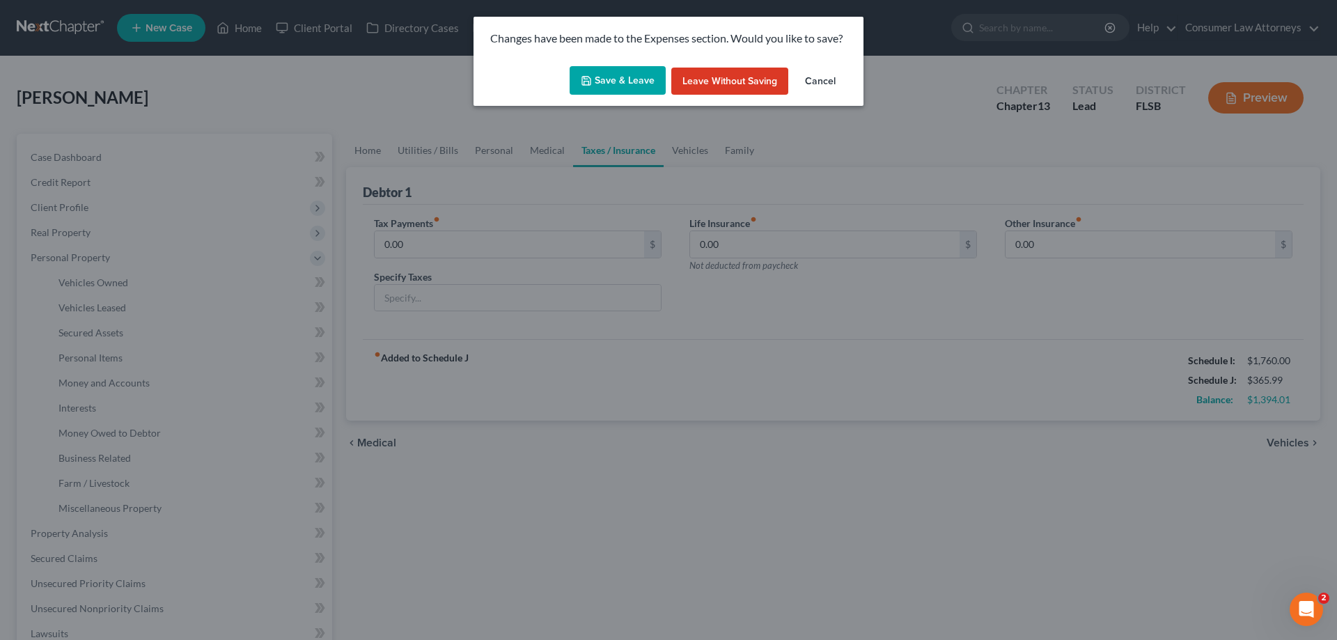
click at [620, 70] on button "Save & Leave" at bounding box center [618, 80] width 96 height 29
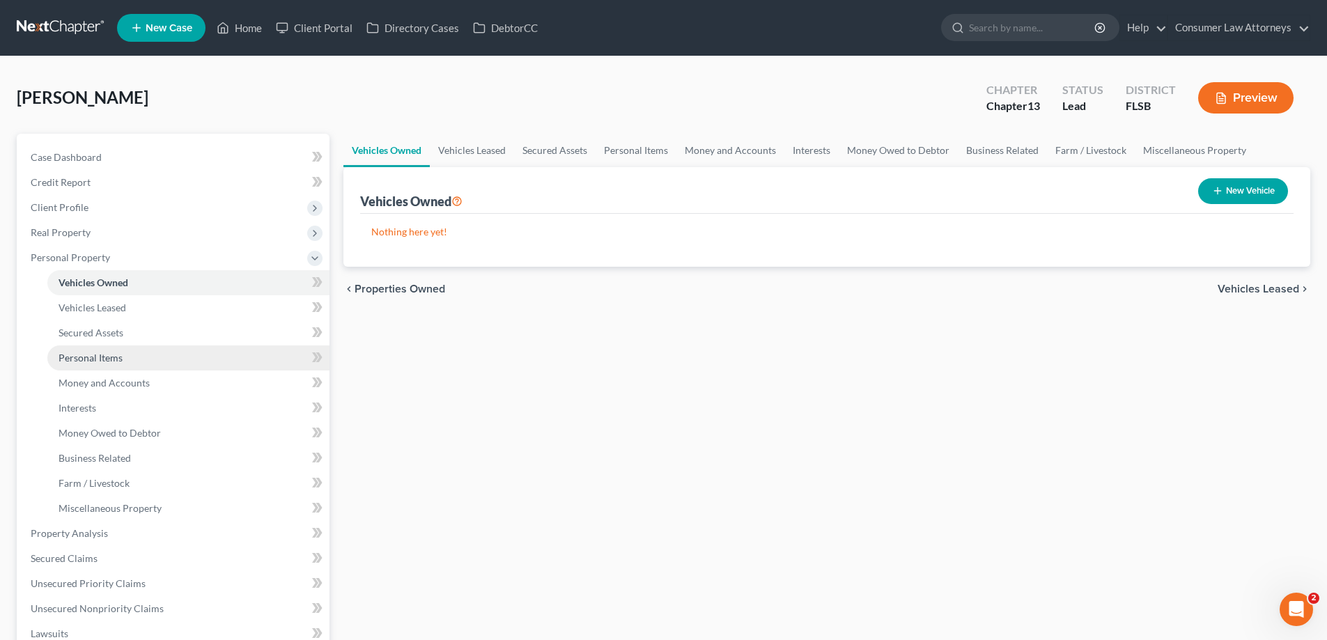
click at [82, 364] on link "Personal Items" at bounding box center [188, 357] width 282 height 25
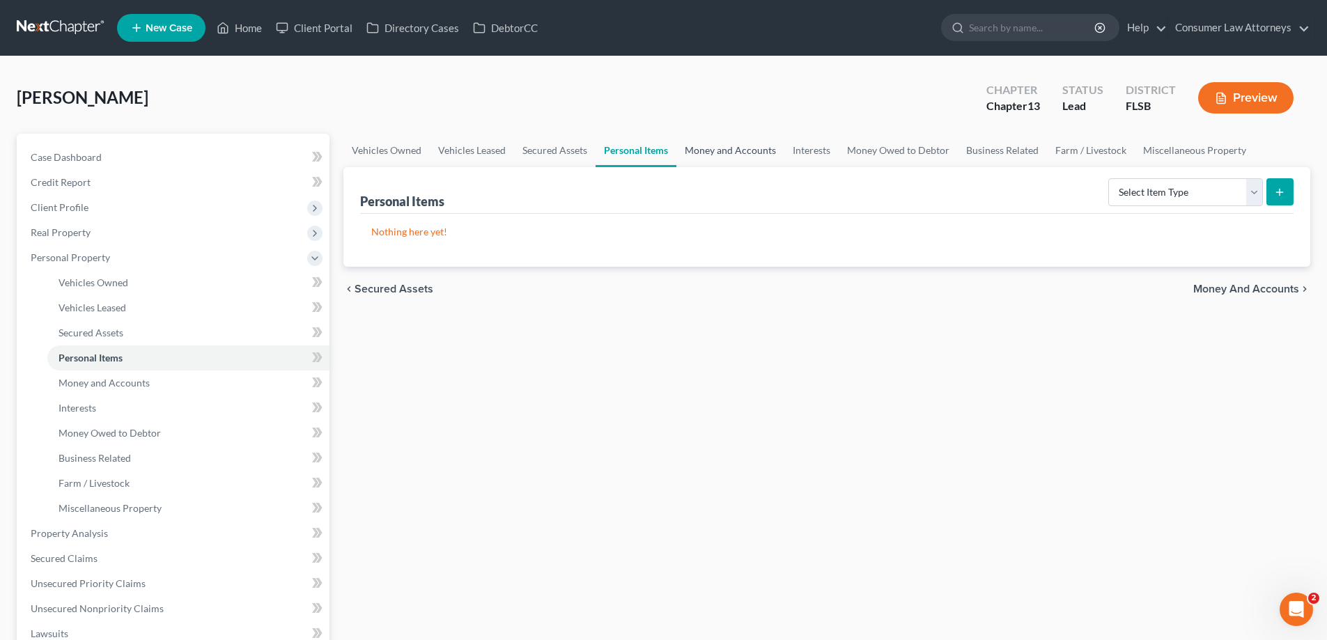
click at [715, 148] on link "Money and Accounts" at bounding box center [730, 150] width 108 height 33
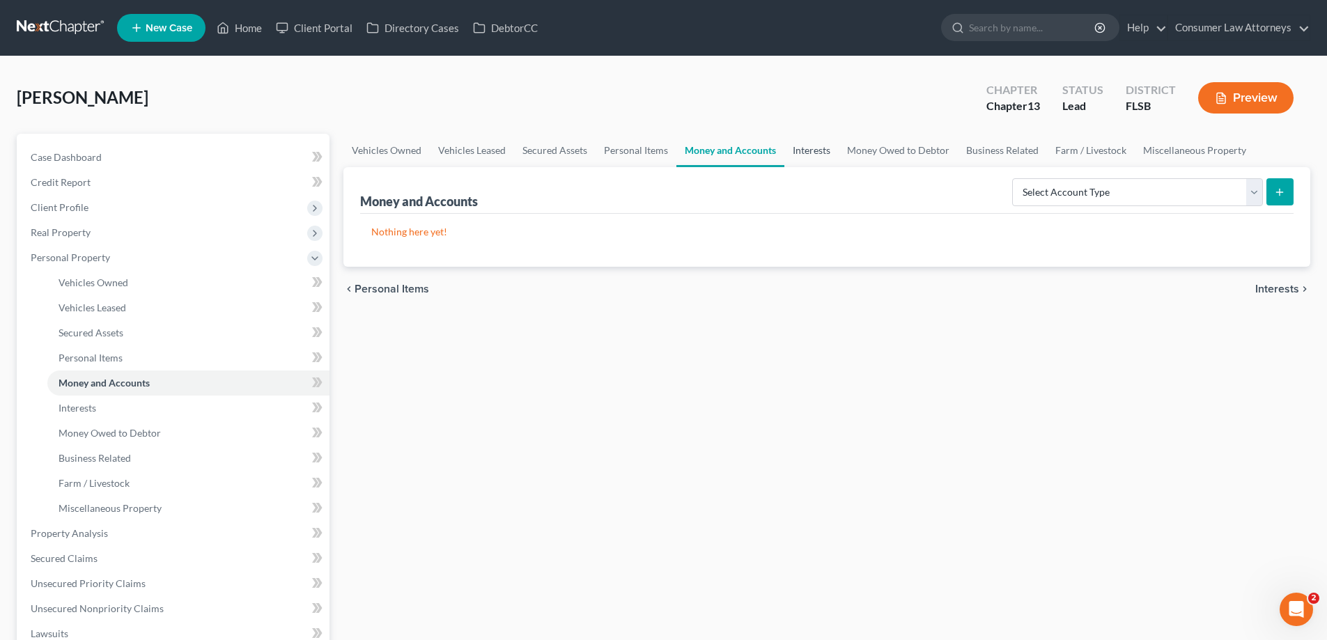
click at [821, 153] on link "Interests" at bounding box center [811, 150] width 54 height 33
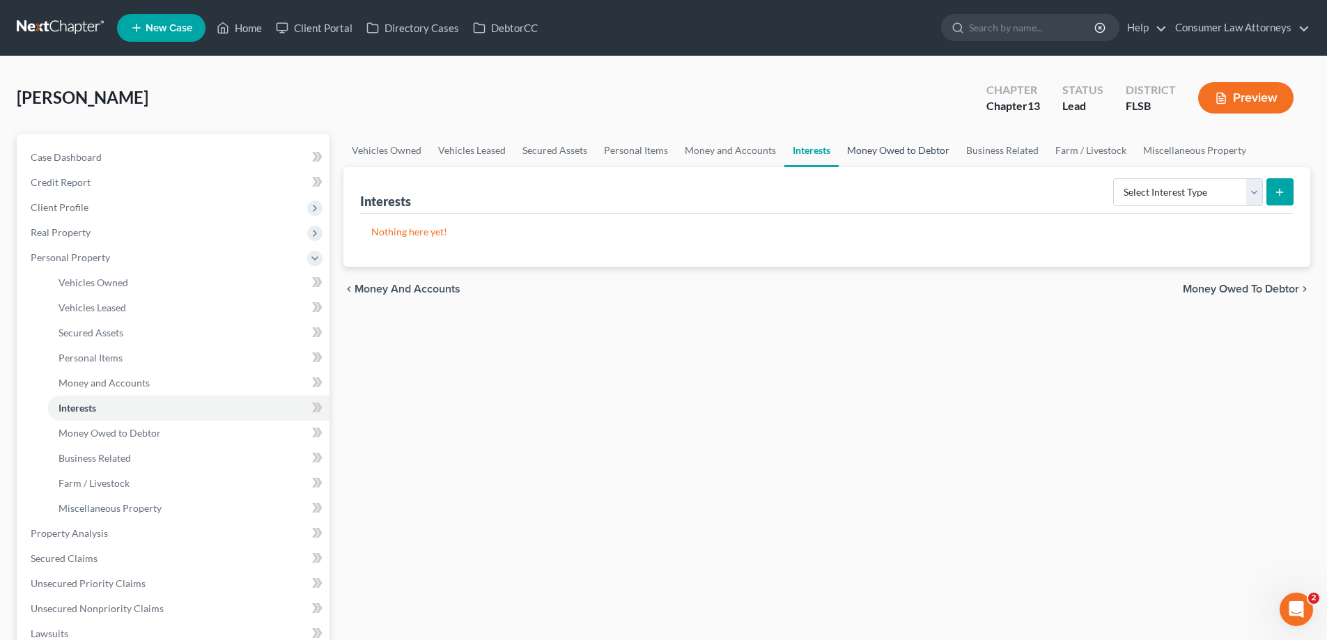
click at [898, 157] on link "Money Owed to Debtor" at bounding box center [897, 150] width 119 height 33
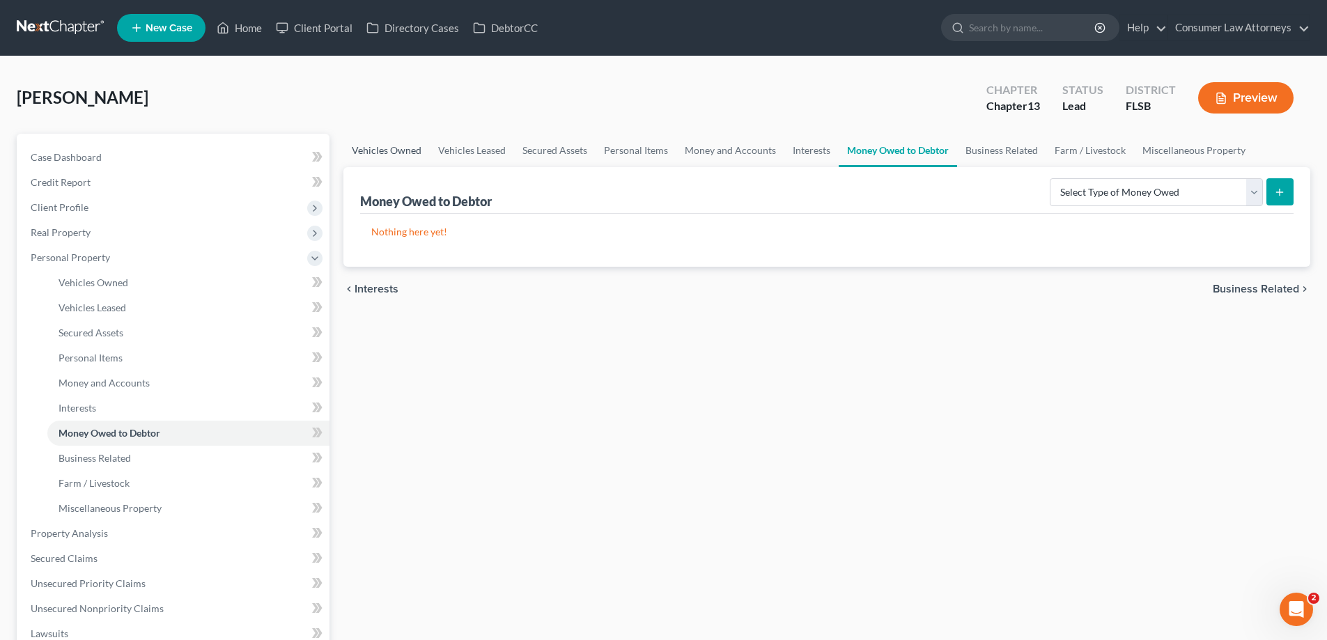
click at [367, 150] on link "Vehicles Owned" at bounding box center [386, 150] width 86 height 33
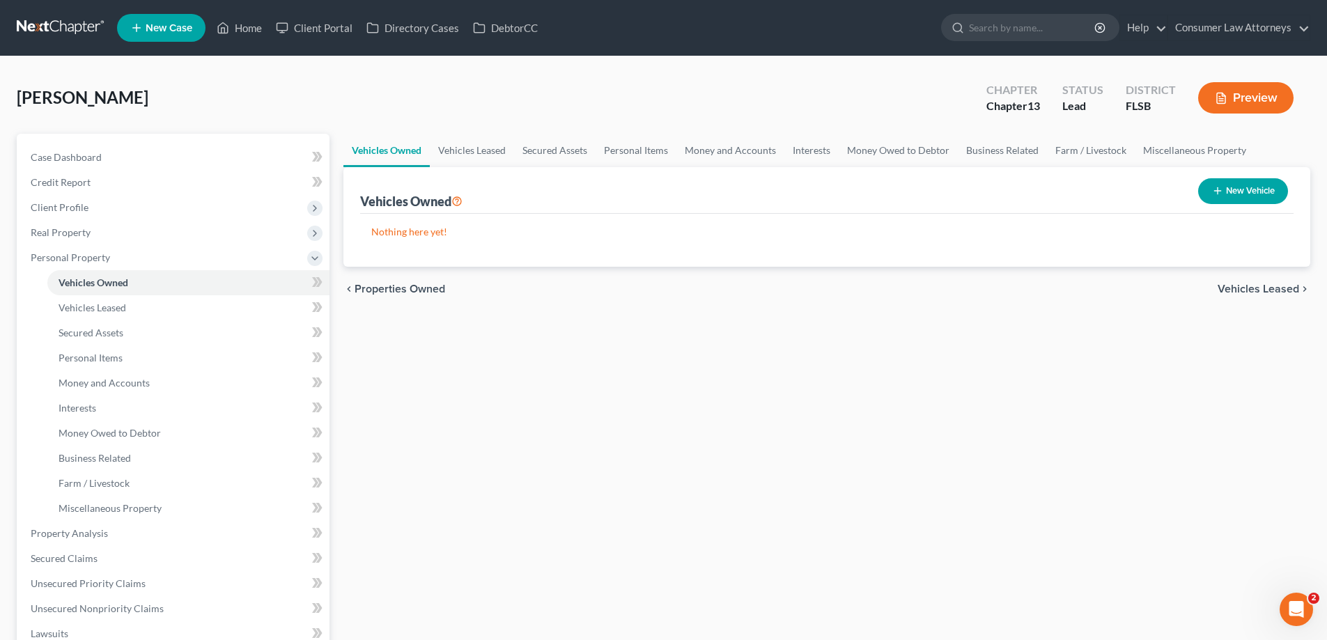
click at [338, 214] on div "Vehicles Owned Vehicles Leased Secured Assets Personal Items Money and Accounts…" at bounding box center [826, 548] width 980 height 829
drag, startPoint x: 16, startPoint y: 100, endPoint x: 153, endPoint y: 100, distance: 137.2
click at [153, 100] on div "[PERSON_NAME] Upgraded Chapter Chapter 13 Status Lead District FLSB Preview Pet…" at bounding box center [663, 523] width 1327 height 935
click at [153, 100] on div "[PERSON_NAME] Upgraded Chapter Chapter 13 Status Lead District [GEOGRAPHIC_DATA…" at bounding box center [663, 103] width 1293 height 61
drag, startPoint x: 166, startPoint y: 100, endPoint x: 12, endPoint y: 100, distance: 153.9
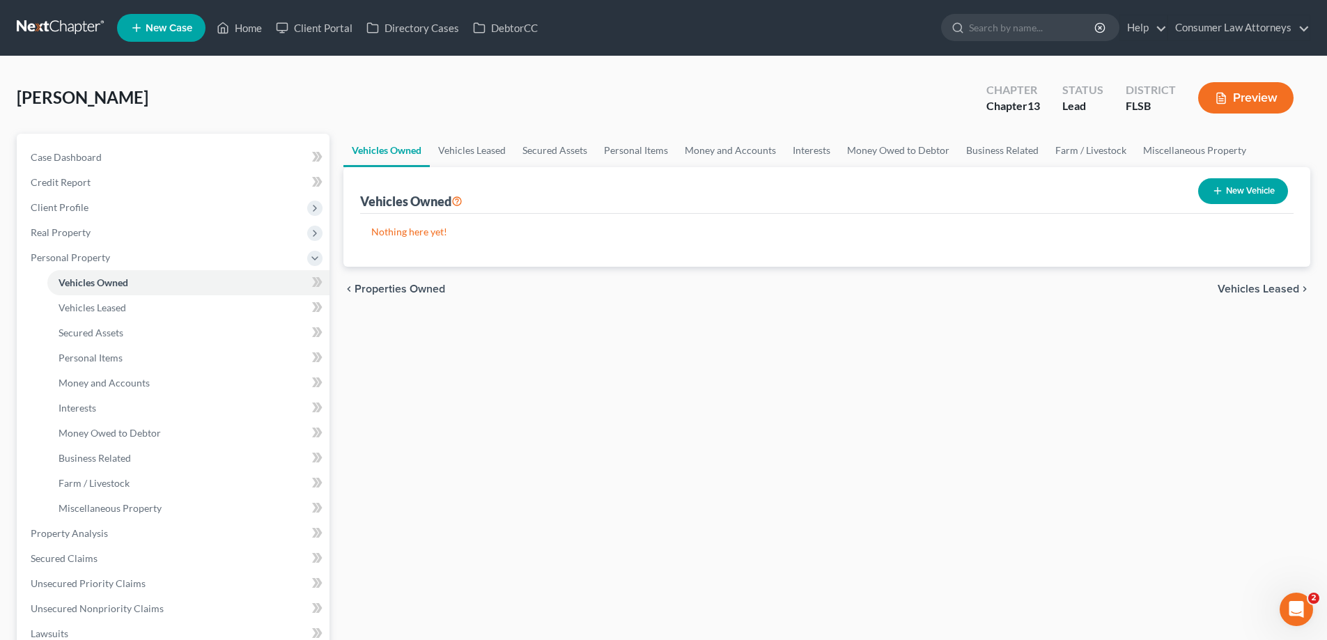
click at [12, 100] on div "[PERSON_NAME] Upgraded Chapter Chapter 13 Status Lead District FLSB Preview Pet…" at bounding box center [663, 523] width 1327 height 935
drag, startPoint x: 13, startPoint y: 97, endPoint x: 150, endPoint y: 98, distance: 136.5
click at [148, 99] on div "[PERSON_NAME] Upgraded Chapter Chapter 13 Status Lead District FLSB Preview Pet…" at bounding box center [663, 523] width 1327 height 935
click at [150, 98] on div "[PERSON_NAME] Upgraded Chapter Chapter 13 Status Lead District [GEOGRAPHIC_DATA…" at bounding box center [663, 103] width 1293 height 61
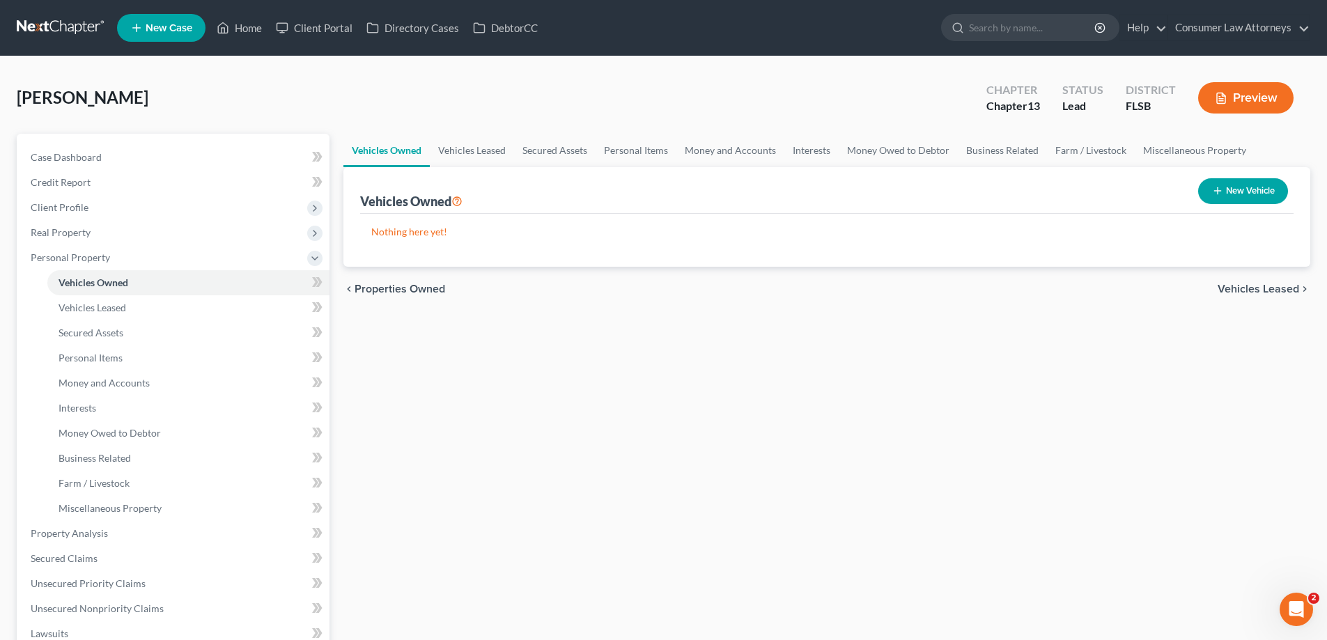
drag, startPoint x: 155, startPoint y: 98, endPoint x: 17, endPoint y: 100, distance: 137.2
click at [17, 100] on div "[PERSON_NAME] Upgraded Chapter Chapter 13 Status Lead District [GEOGRAPHIC_DATA…" at bounding box center [663, 103] width 1293 height 61
click at [79, 83] on div "[PERSON_NAME] Upgraded Chapter Chapter 13 Status Lead District [GEOGRAPHIC_DATA…" at bounding box center [663, 103] width 1293 height 61
click at [187, 111] on div "[PERSON_NAME] Upgraded Chapter Chapter 13 Status Lead District [GEOGRAPHIC_DATA…" at bounding box center [663, 103] width 1293 height 61
drag, startPoint x: 164, startPoint y: 102, endPoint x: 18, endPoint y: 102, distance: 145.5
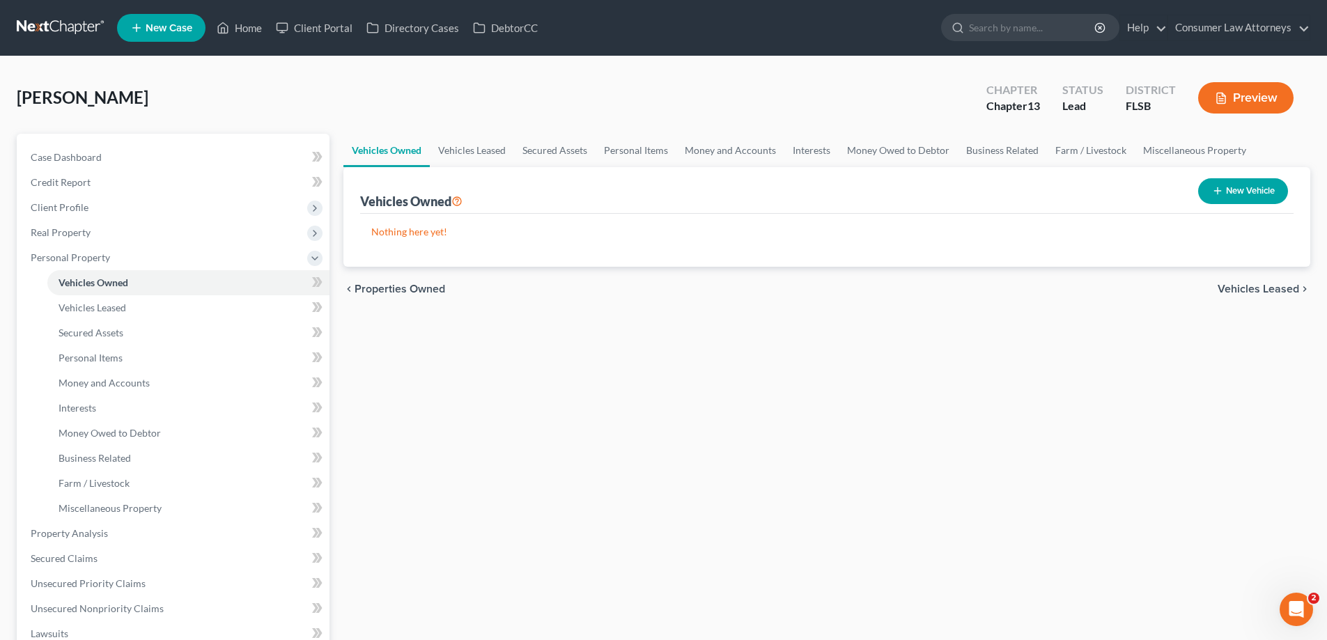
click at [18, 102] on div "[PERSON_NAME] Upgraded Chapter Chapter 13 Status Lead District [GEOGRAPHIC_DATA…" at bounding box center [663, 103] width 1293 height 61
click at [18, 102] on span "[PERSON_NAME]" at bounding box center [83, 97] width 132 height 20
click at [95, 128] on div "[PERSON_NAME] Upgraded Chapter Chapter 13 Status Lead District [GEOGRAPHIC_DATA…" at bounding box center [663, 103] width 1293 height 61
drag, startPoint x: 12, startPoint y: 97, endPoint x: 157, endPoint y: 109, distance: 146.0
click at [157, 109] on div "[PERSON_NAME] Upgraded Chapter Chapter 13 Status Lead District FLSB Preview Pet…" at bounding box center [663, 523] width 1327 height 935
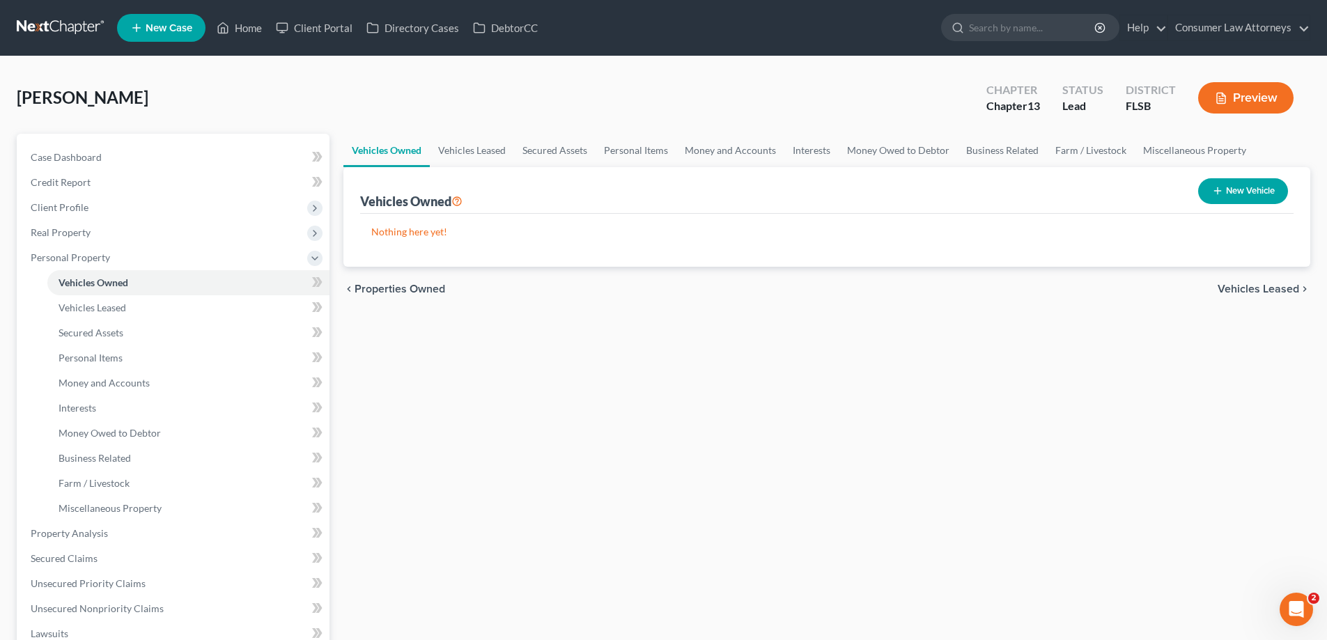
click at [157, 109] on div "[PERSON_NAME] Upgraded Chapter Chapter 13 Status Lead District [GEOGRAPHIC_DATA…" at bounding box center [663, 103] width 1293 height 61
drag, startPoint x: 156, startPoint y: 100, endPoint x: 19, endPoint y: 97, distance: 137.2
click at [19, 97] on div "[PERSON_NAME] Upgraded Chapter Chapter 13 Status Lead District [GEOGRAPHIC_DATA…" at bounding box center [663, 103] width 1293 height 61
click at [19, 97] on span "[PERSON_NAME]" at bounding box center [83, 97] width 132 height 20
drag, startPoint x: 19, startPoint y: 98, endPoint x: 146, endPoint y: 102, distance: 126.8
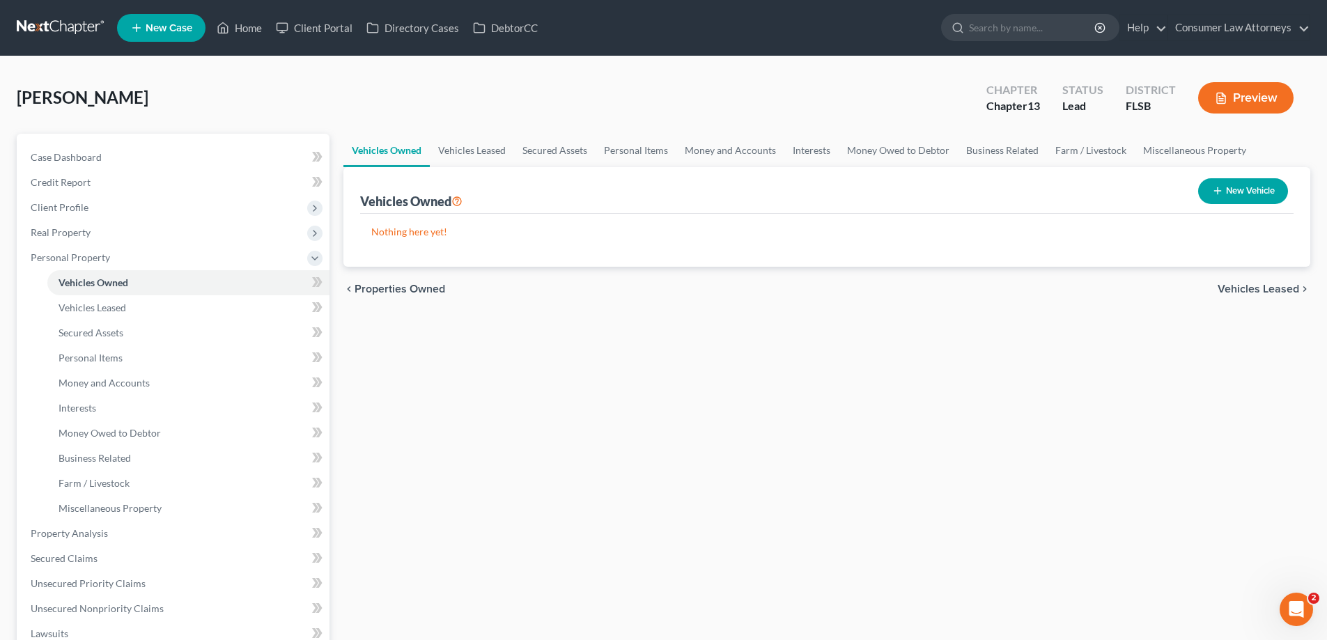
click at [146, 102] on span "[PERSON_NAME]" at bounding box center [83, 97] width 132 height 20
click at [151, 101] on div "[PERSON_NAME] Upgraded Chapter Chapter 13 Status Lead District [GEOGRAPHIC_DATA…" at bounding box center [663, 103] width 1293 height 61
drag, startPoint x: 159, startPoint y: 102, endPoint x: 13, endPoint y: 102, distance: 146.9
click at [13, 102] on div "[PERSON_NAME] Upgraded Chapter Chapter 13 Status Lead District FLSB Preview Pet…" at bounding box center [663, 523] width 1327 height 935
click at [81, 75] on div "[PERSON_NAME] Upgraded Chapter Chapter 13 Status Lead District [GEOGRAPHIC_DATA…" at bounding box center [663, 103] width 1293 height 61
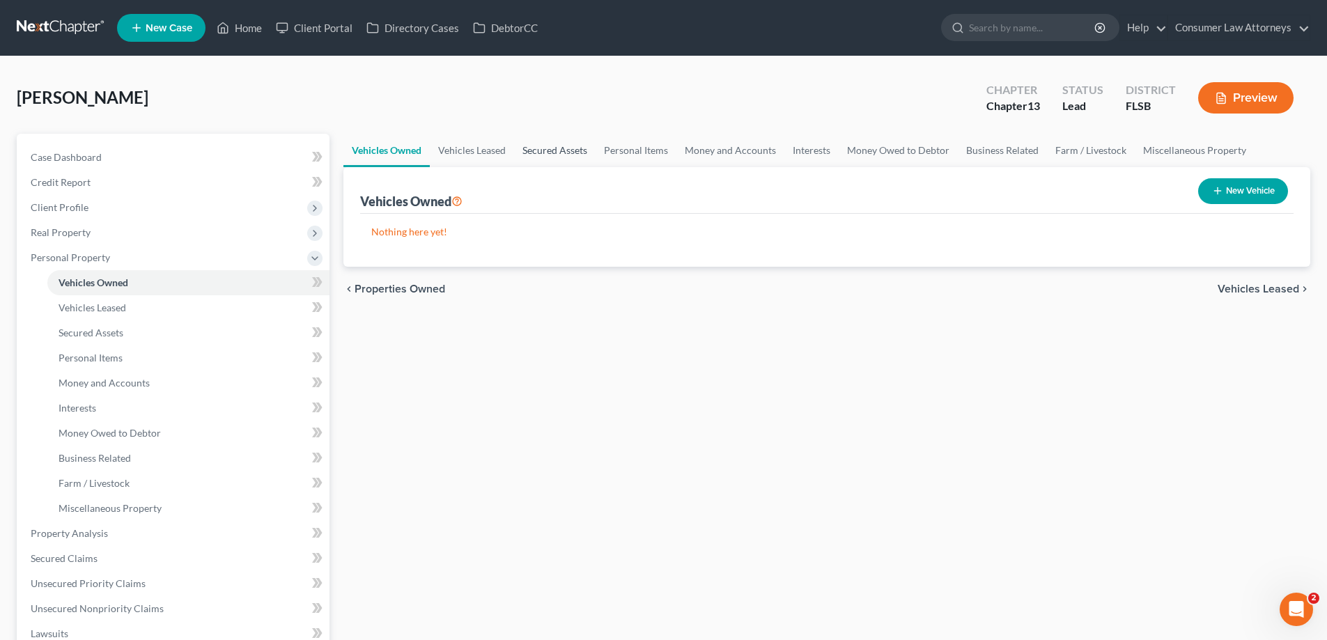
click at [569, 159] on link "Secured Assets" at bounding box center [554, 150] width 81 height 33
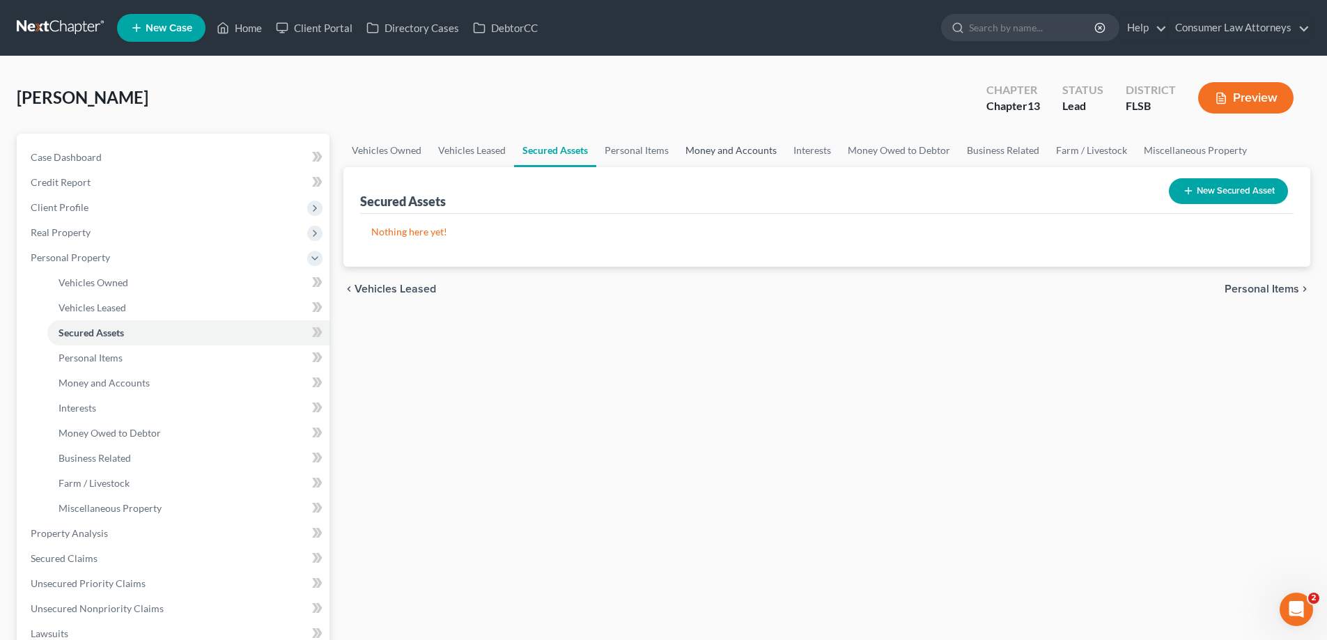
click at [734, 148] on link "Money and Accounts" at bounding box center [731, 150] width 108 height 33
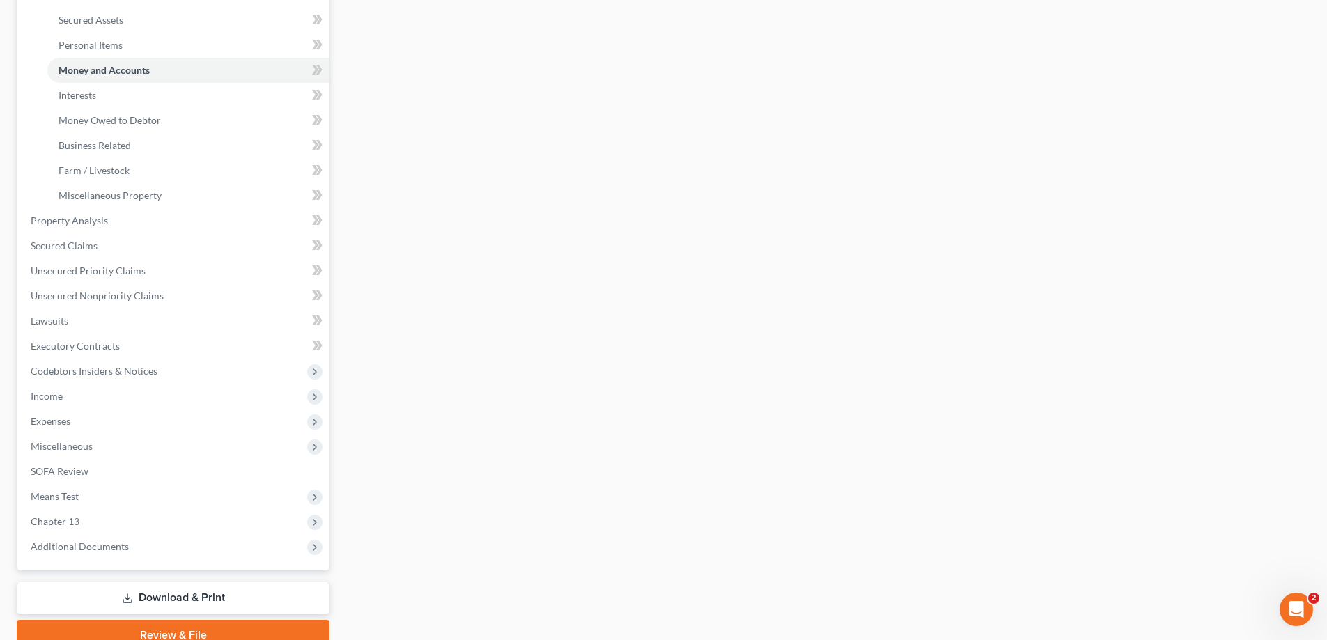
scroll to position [376, 0]
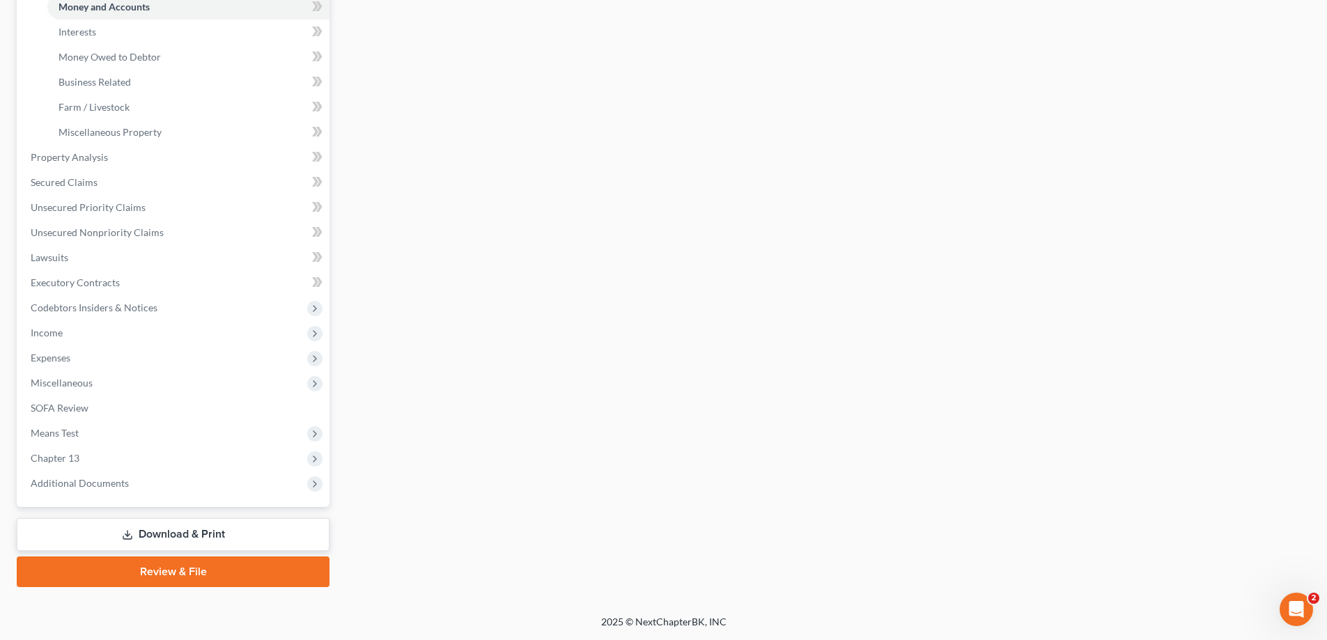
click at [189, 530] on link "Download & Print" at bounding box center [173, 534] width 313 height 33
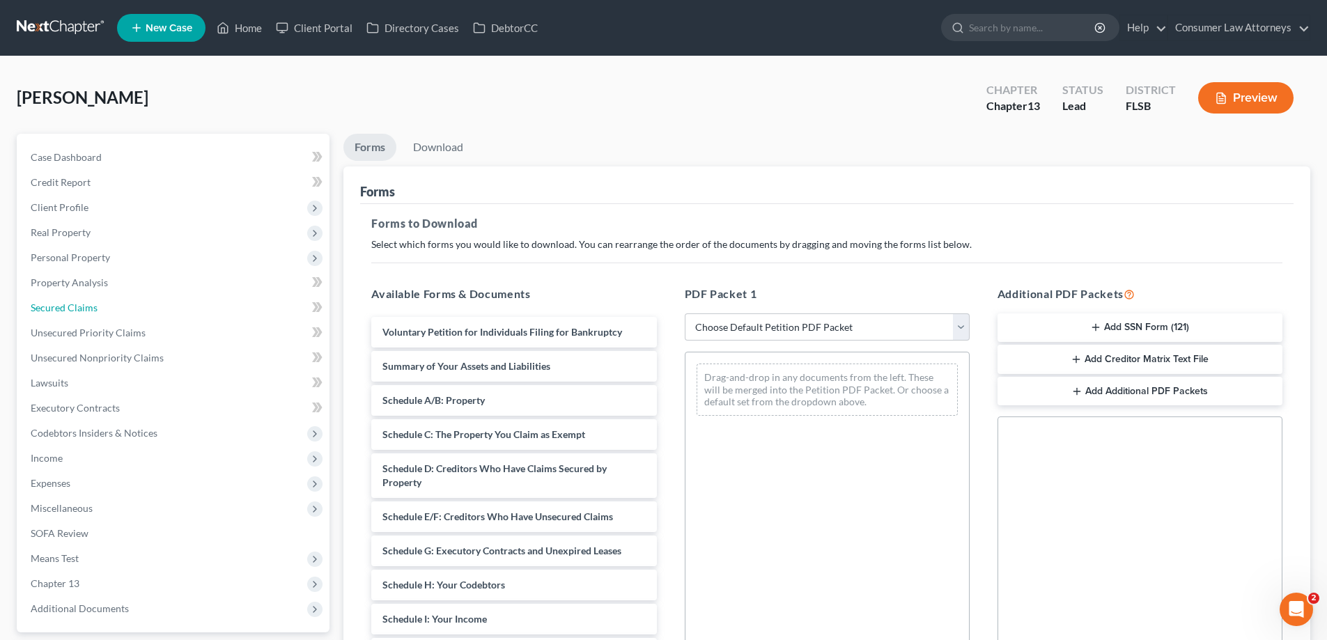
drag, startPoint x: 63, startPoint y: 311, endPoint x: 1079, endPoint y: 439, distance: 1024.1
click at [63, 311] on span "Secured Claims" at bounding box center [64, 308] width 67 height 12
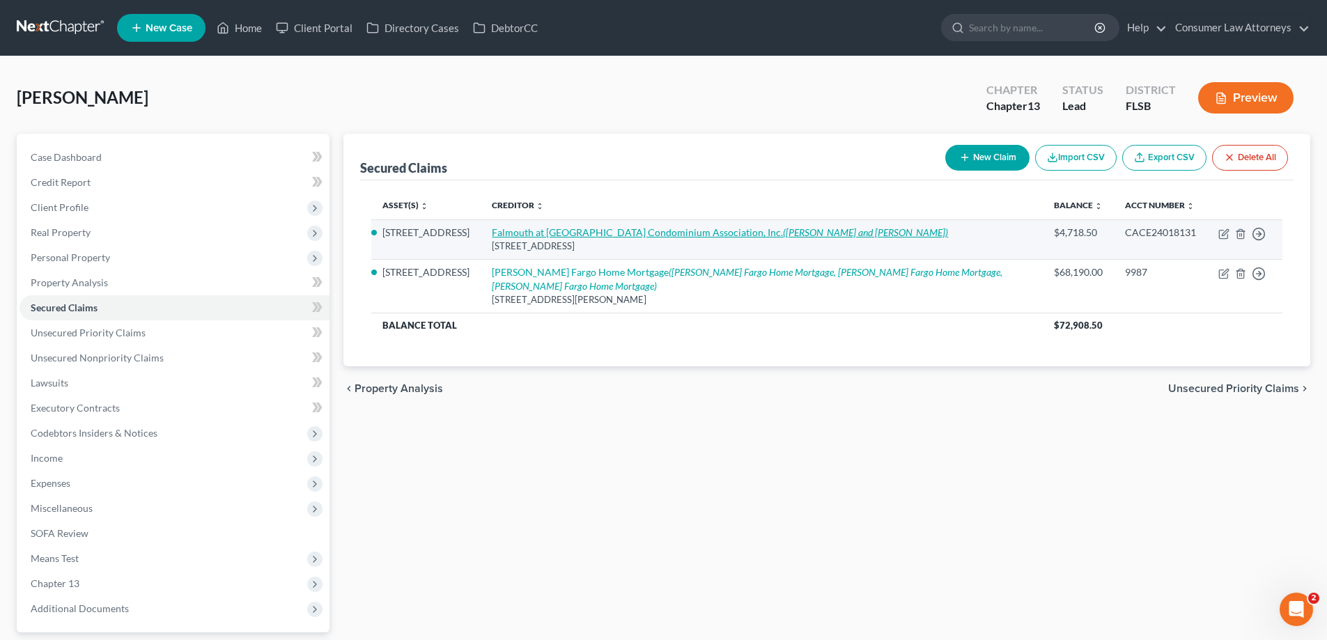
drag, startPoint x: 780, startPoint y: 218, endPoint x: 776, endPoint y: 232, distance: 14.4
click at [780, 218] on th "Creditor expand_more expand_less unfold_more" at bounding box center [761, 206] width 562 height 28
click at [776, 232] on link "Falmouth at [GEOGRAPHIC_DATA] Condominium Association, Inc. ([PERSON_NAME] and …" at bounding box center [720, 232] width 456 height 12
select select "9"
select select "2"
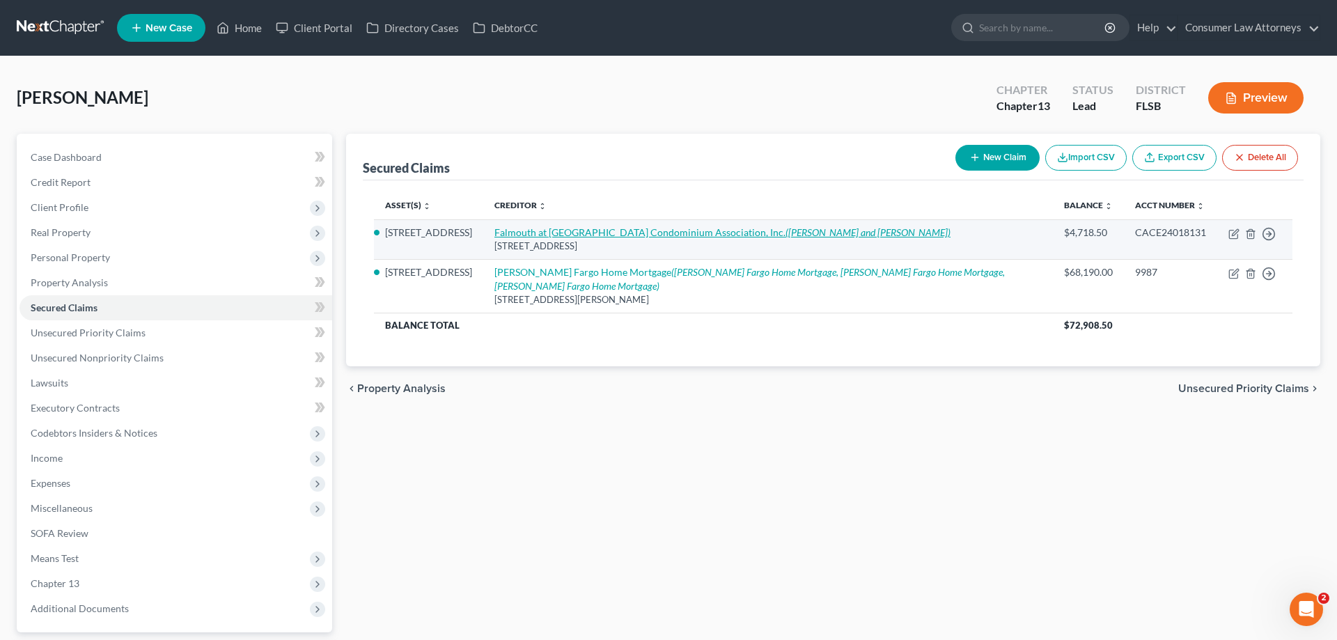
select select "2"
select select "0"
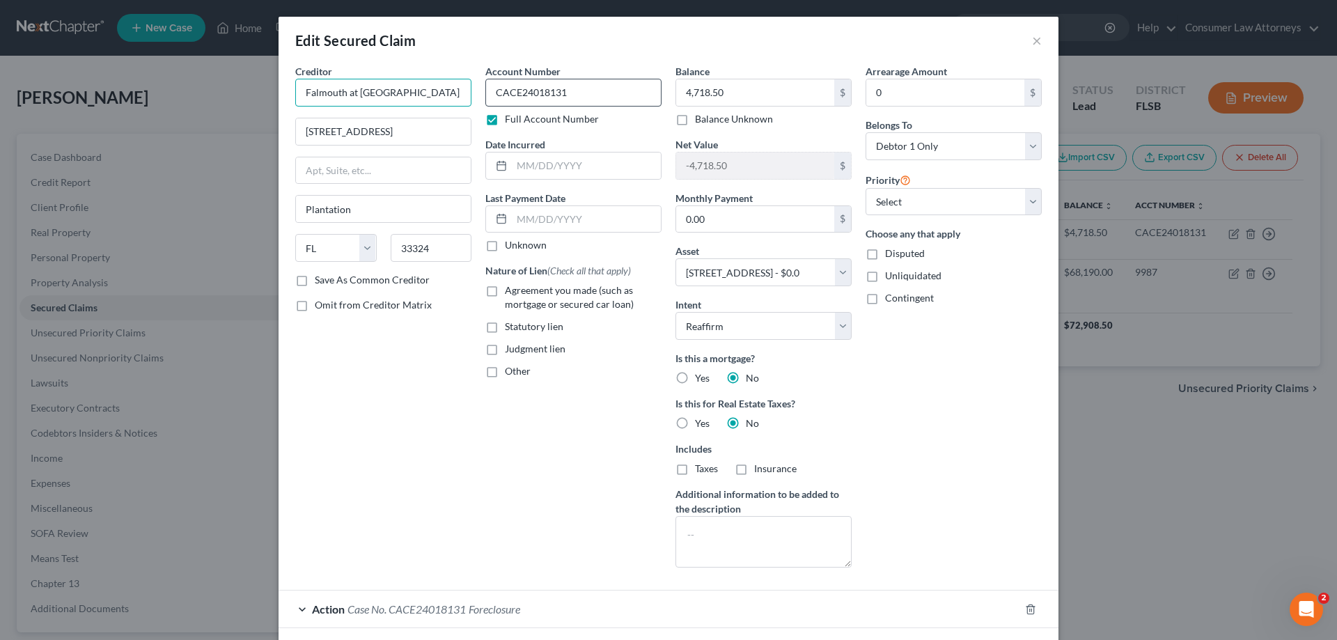
scroll to position [0, 97]
drag, startPoint x: 302, startPoint y: 91, endPoint x: 514, endPoint y: 99, distance: 212.6
click at [514, 99] on div "Creditor * Falmouth at [GEOGRAPHIC_DATA] Condominium Association, Inc. [STREET_…" at bounding box center [668, 321] width 760 height 515
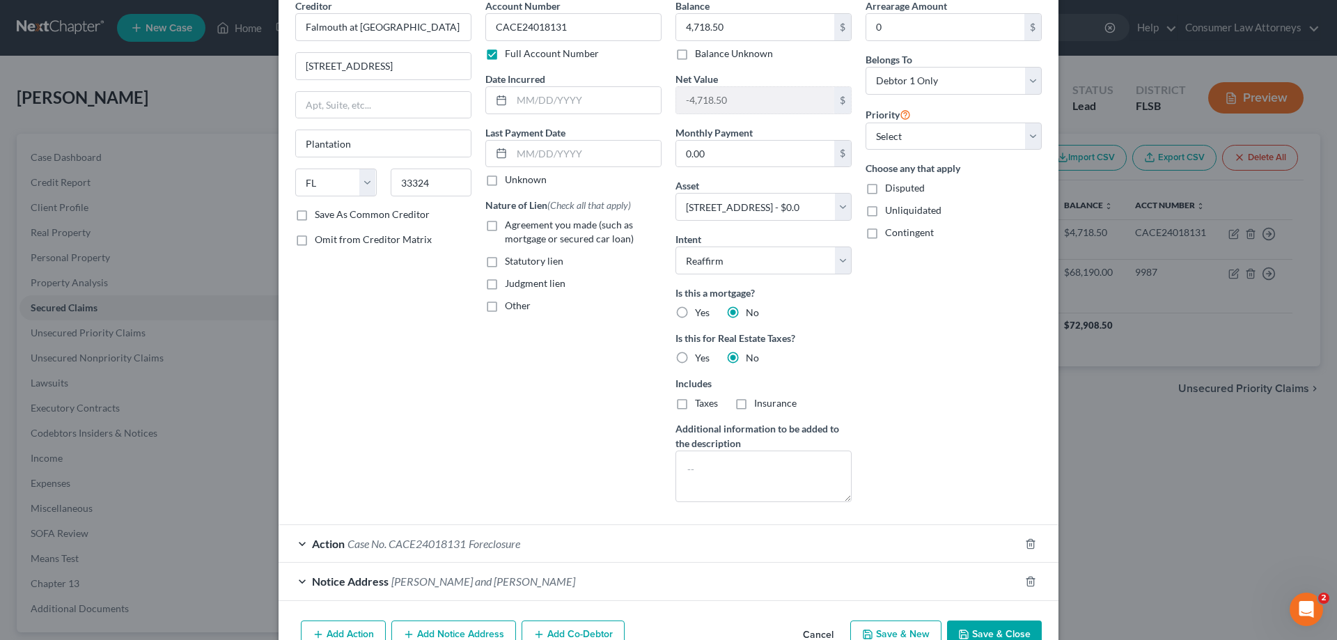
scroll to position [143, 0]
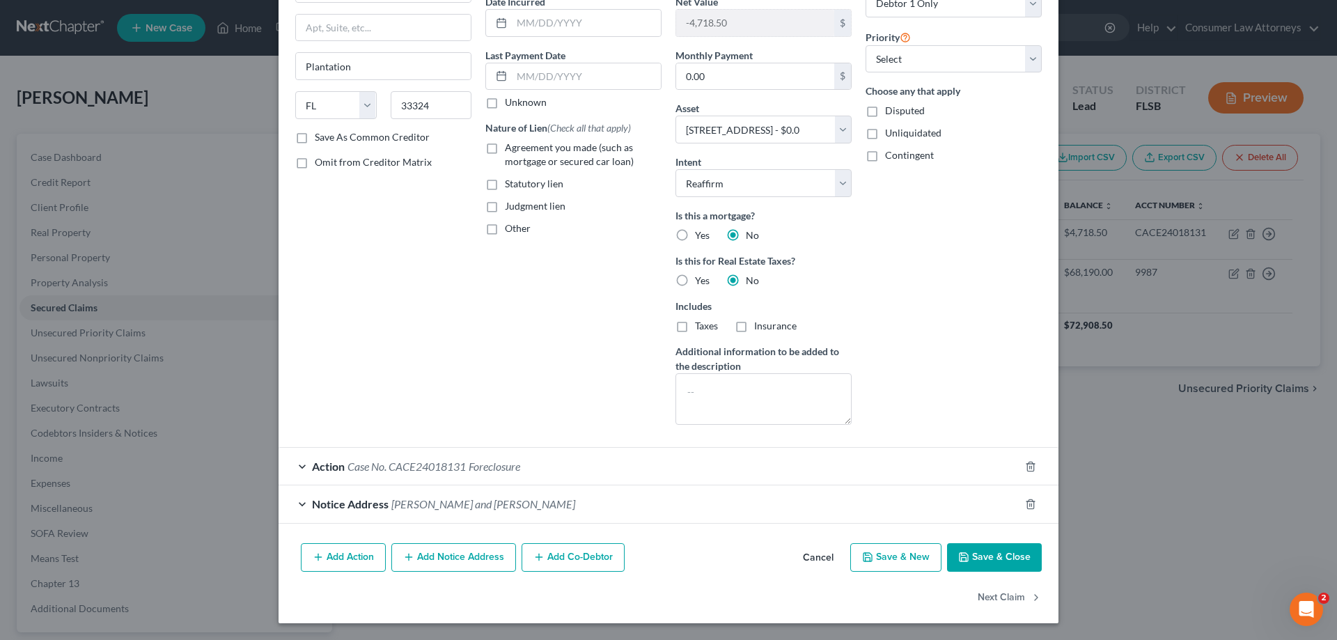
click at [459, 563] on button "Add Notice Address" at bounding box center [453, 557] width 125 height 29
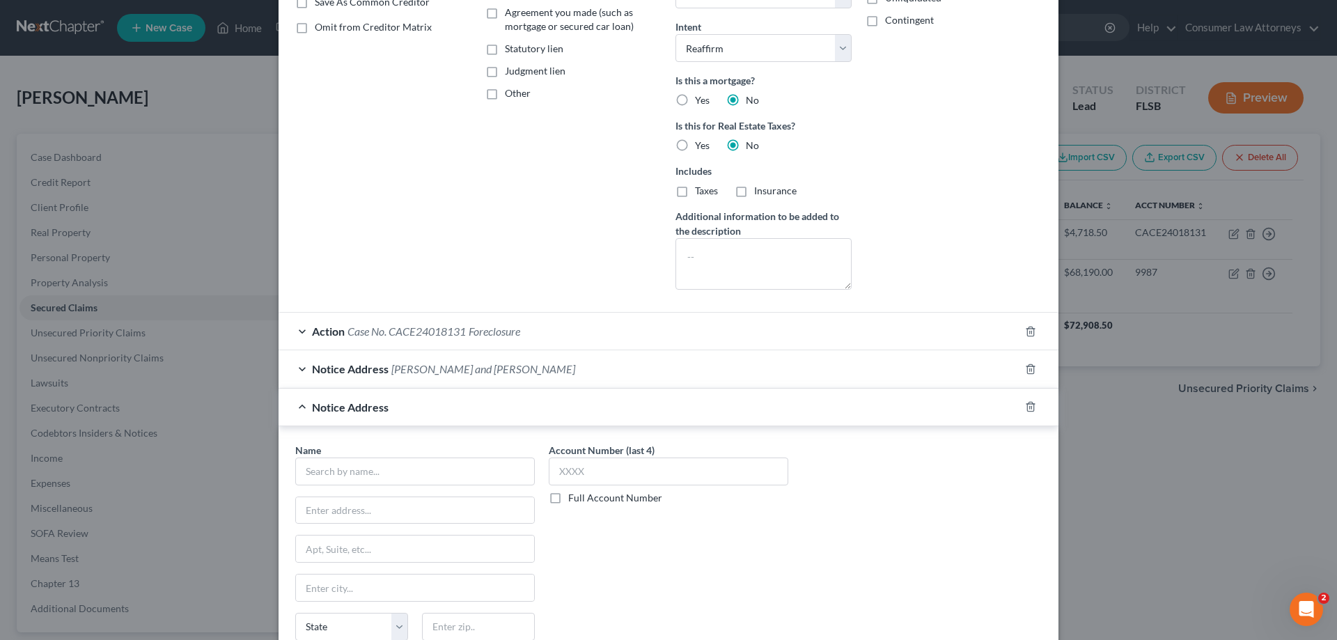
scroll to position [282, 0]
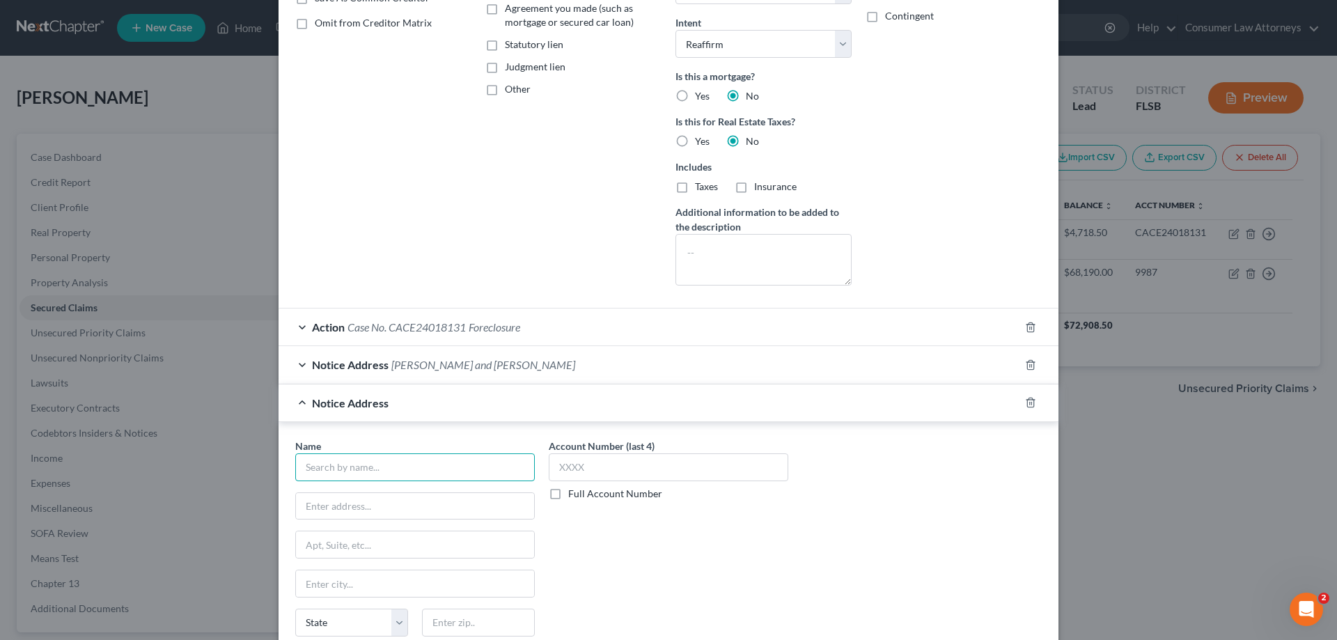
click at [480, 455] on input "text" at bounding box center [415, 467] width 240 height 28
paste input "Falmouth at [GEOGRAPHIC_DATA] Condominium Association, Inc."
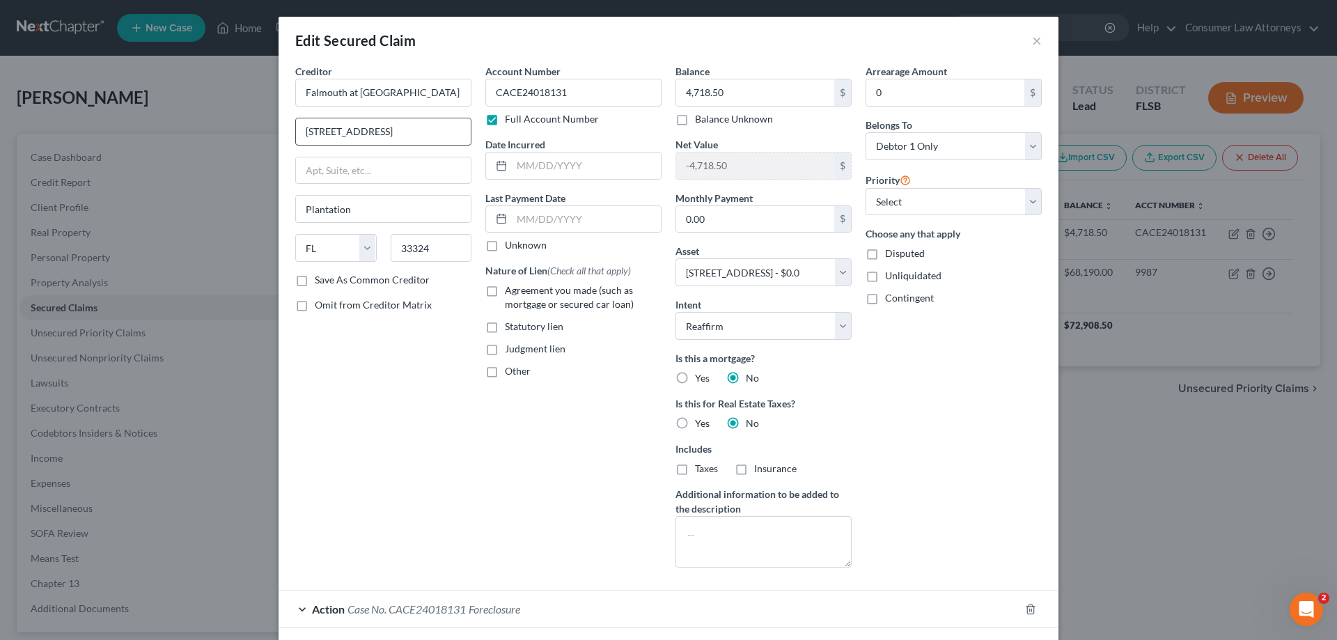
type input "Falmouth at [GEOGRAPHIC_DATA] Condominium Association, Inc."
drag, startPoint x: 341, startPoint y: 135, endPoint x: 391, endPoint y: 133, distance: 50.2
click at [342, 135] on input "[STREET_ADDRESS]" at bounding box center [383, 131] width 175 height 26
drag, startPoint x: 409, startPoint y: 133, endPoint x: 338, endPoint y: 134, distance: 70.3
click at [279, 136] on div "Creditor * Falmouth at [GEOGRAPHIC_DATA] Condominium Association, Inc. [STREET_…" at bounding box center [669, 522] width 780 height 916
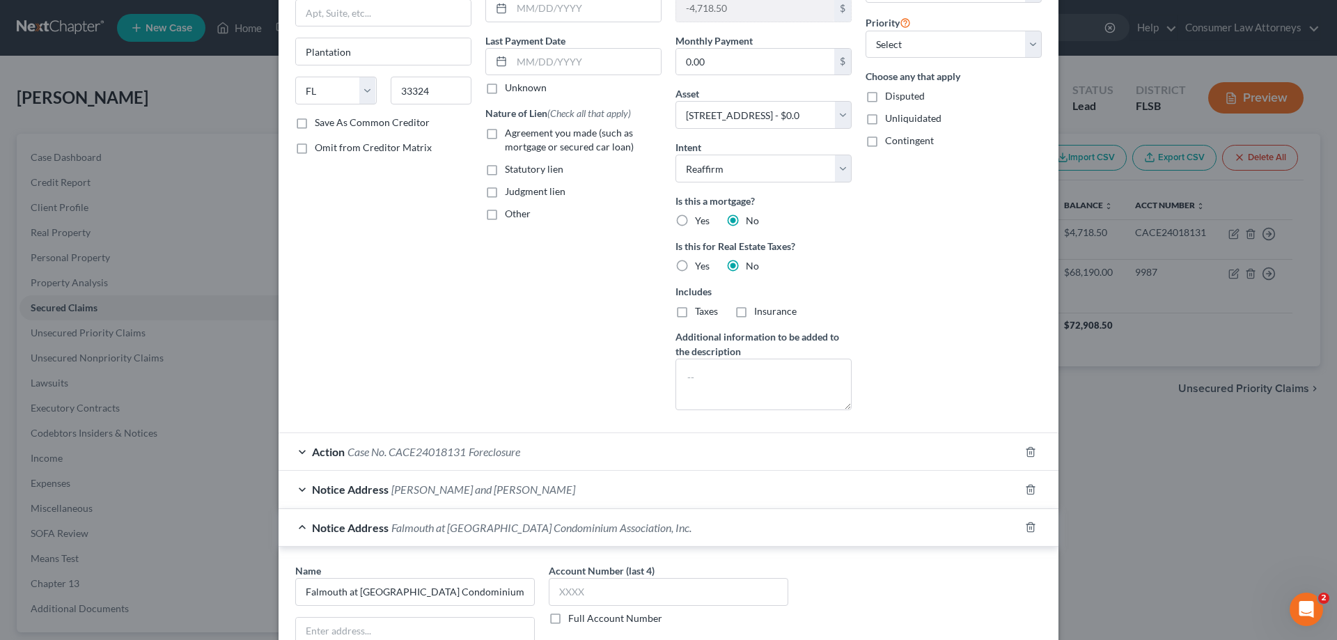
scroll to position [279, 0]
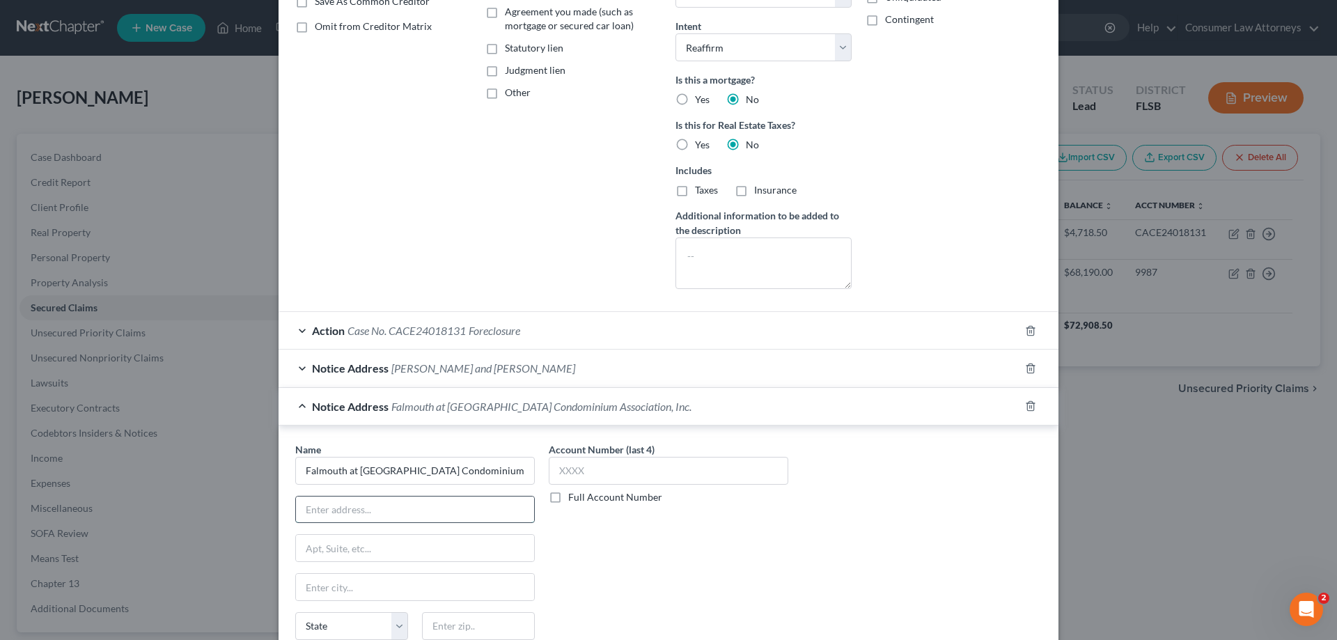
click at [386, 507] on input "text" at bounding box center [415, 510] width 238 height 26
paste input "[STREET_ADDRESS]"
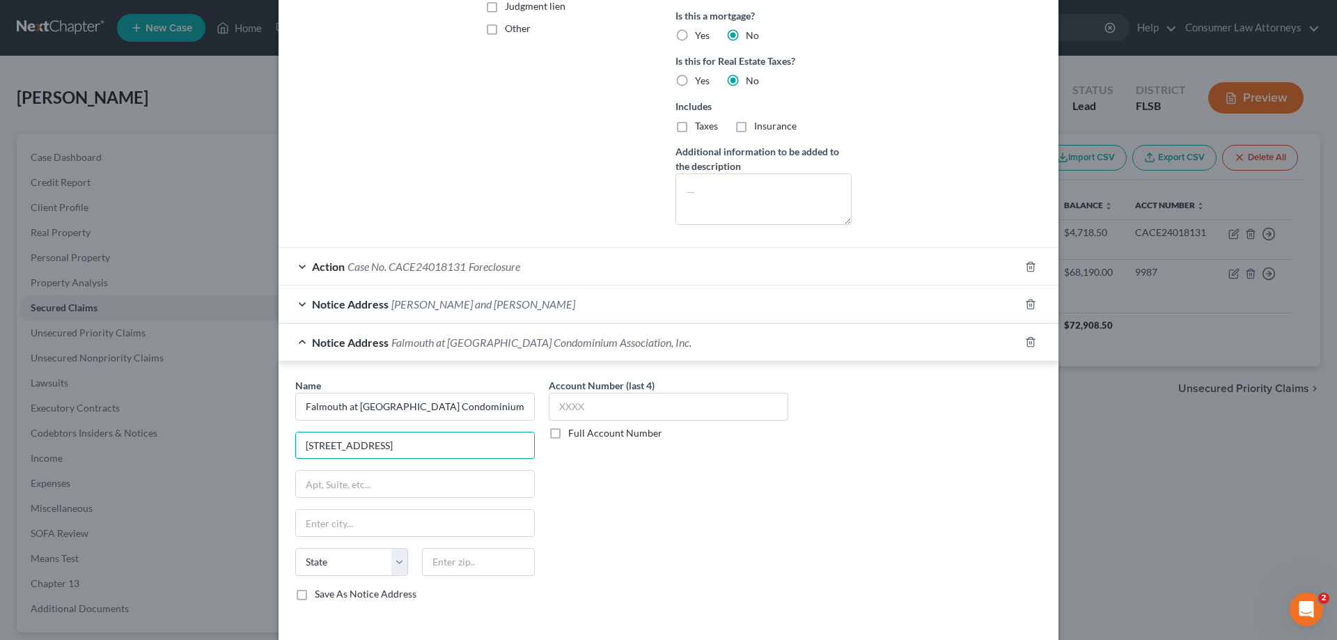
scroll to position [348, 0]
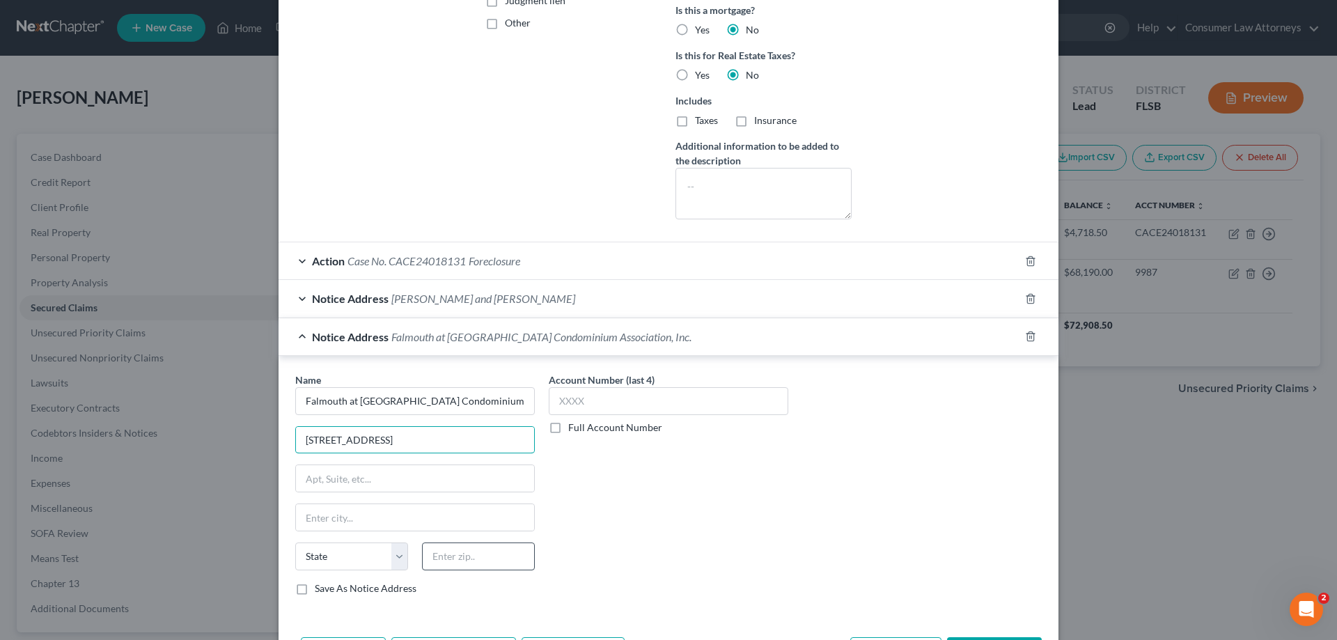
type input "[STREET_ADDRESS]"
click at [477, 552] on input "text" at bounding box center [478, 556] width 113 height 28
type input "33324"
type input "[GEOGRAPHIC_DATA]"
select select "9"
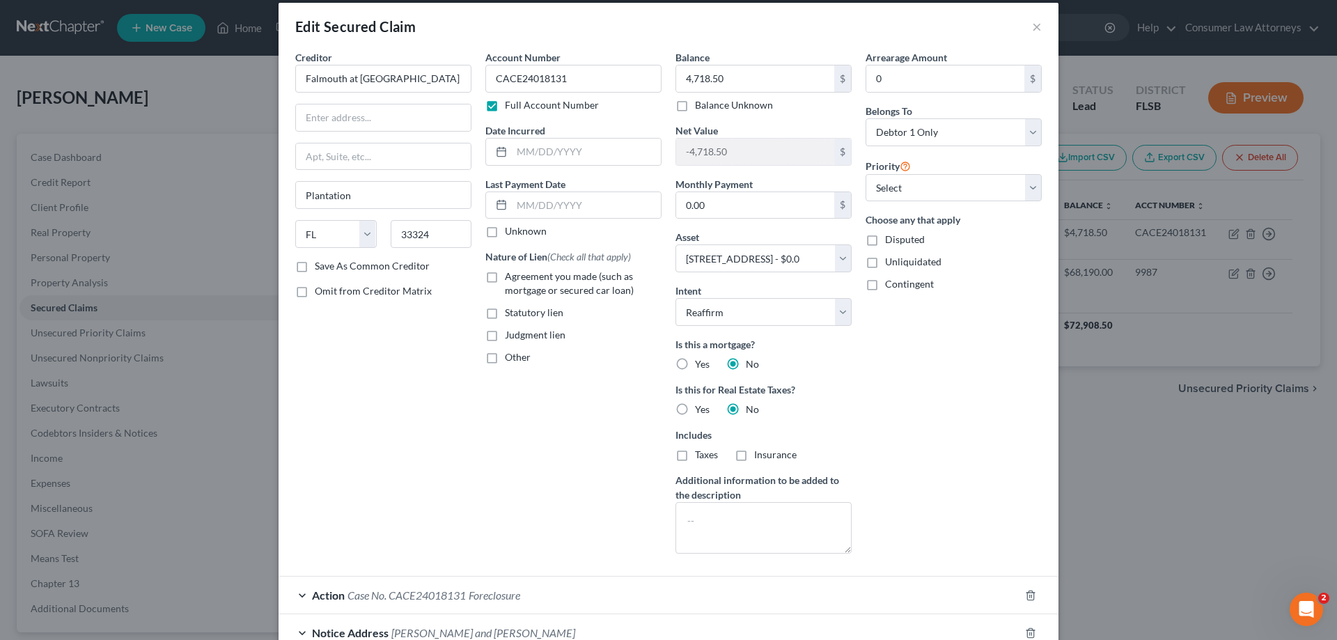
scroll to position [0, 0]
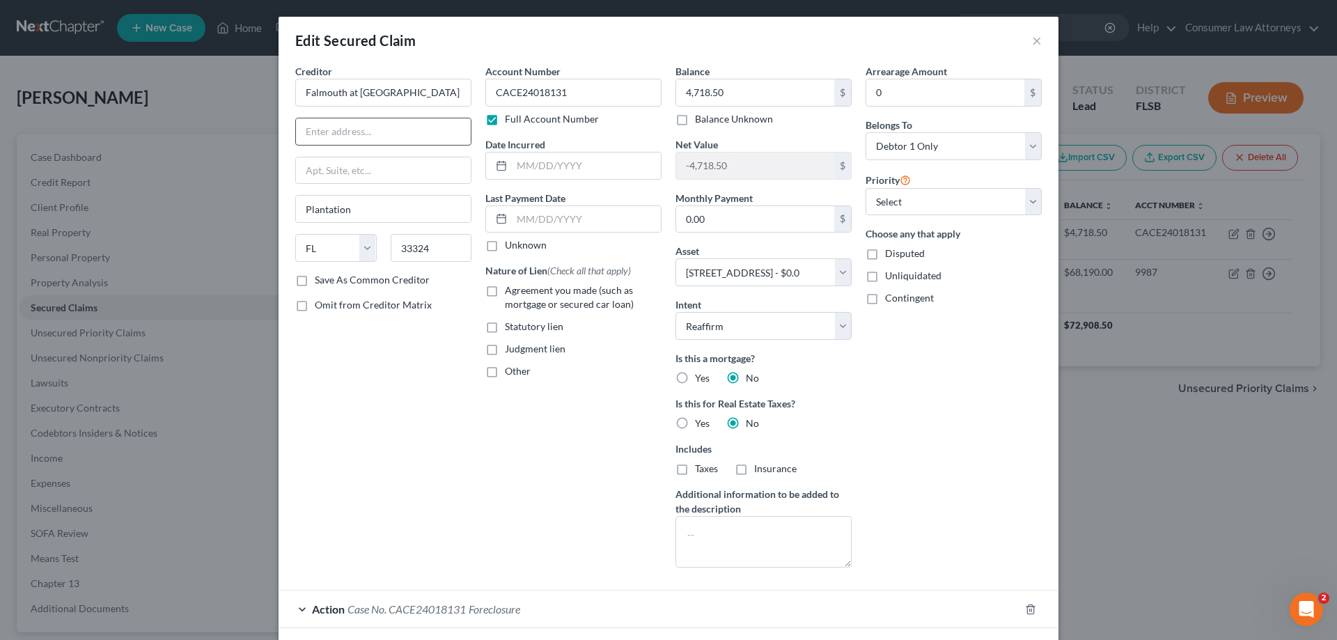
click at [356, 123] on input "text" at bounding box center [383, 131] width 175 height 26
paste input "13460 SW 10 ST"
click at [359, 134] on input "13460 SW 10 St" at bounding box center [383, 131] width 175 height 26
click at [403, 132] on input "[STREET_ADDRESS]" at bounding box center [383, 131] width 175 height 26
type input "[STREET_ADDRESS]"
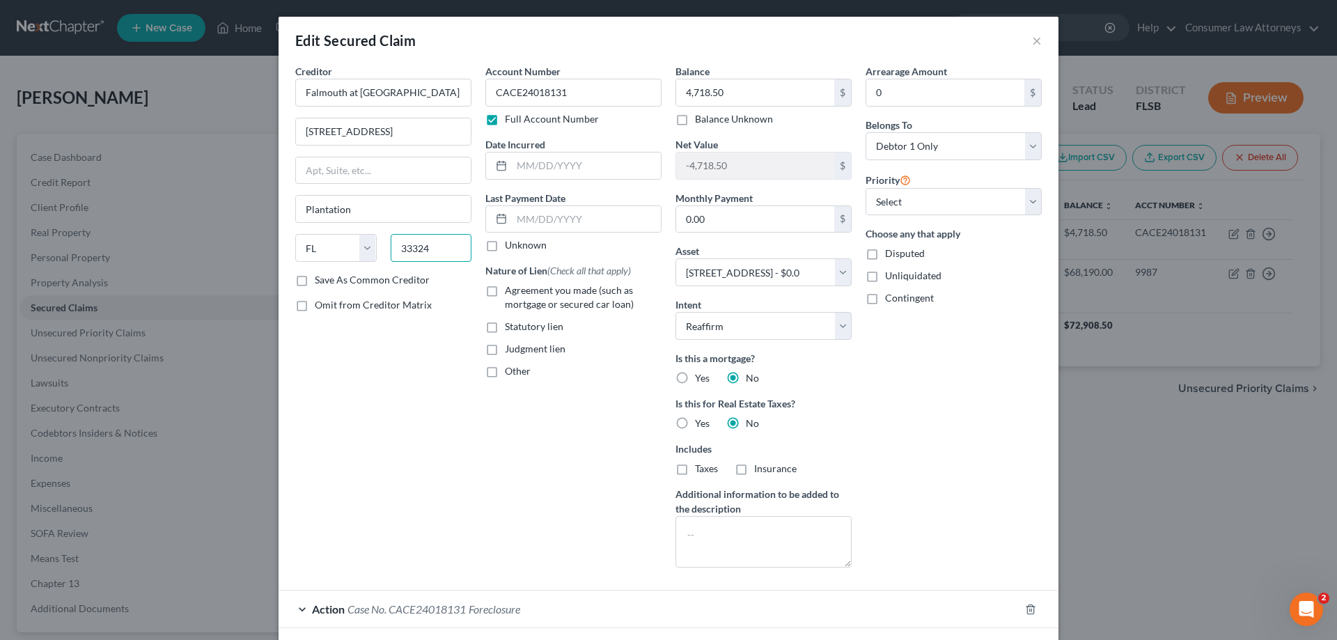
drag, startPoint x: 435, startPoint y: 253, endPoint x: 309, endPoint y: 281, distance: 128.4
click at [350, 273] on div "Creditor * Falmouth at [GEOGRAPHIC_DATA] Condominium Association, Inc. [STREET_…" at bounding box center [383, 175] width 176 height 223
type input "33027"
type input "Hollywood"
click at [315, 282] on label "Save As Common Creditor" at bounding box center [372, 280] width 115 height 14
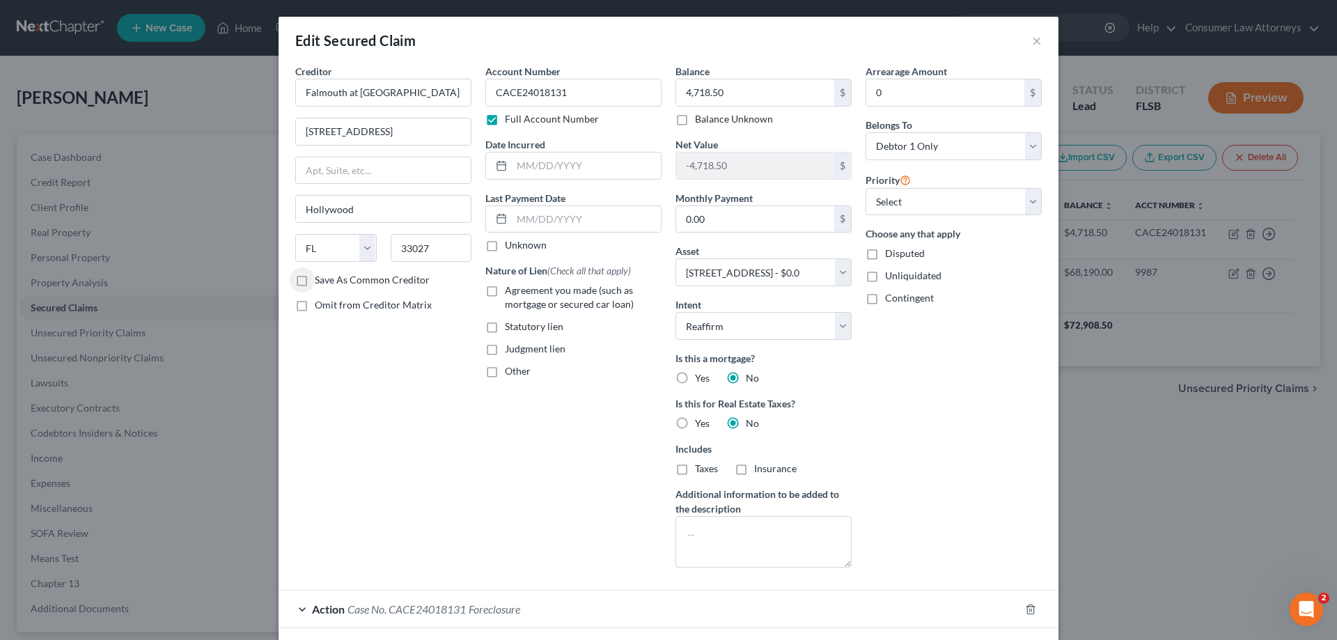
click at [320, 282] on input "Save As Common Creditor" at bounding box center [324, 277] width 9 height 9
checkbox input "true"
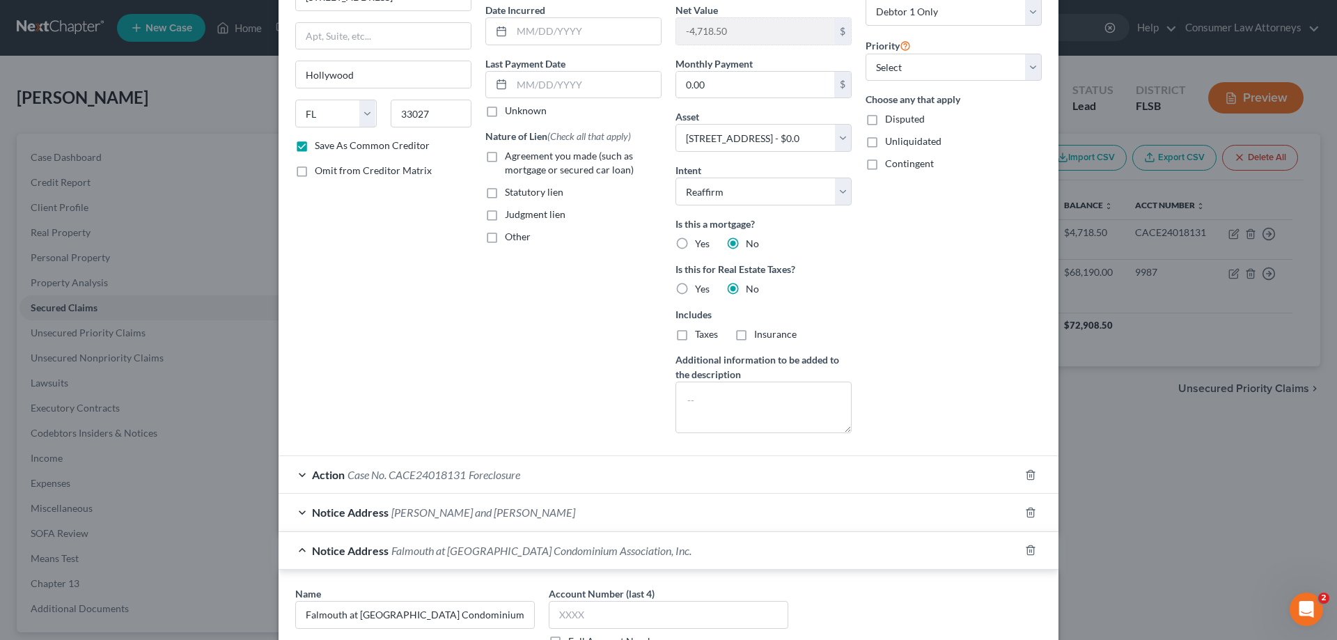
scroll to position [279, 0]
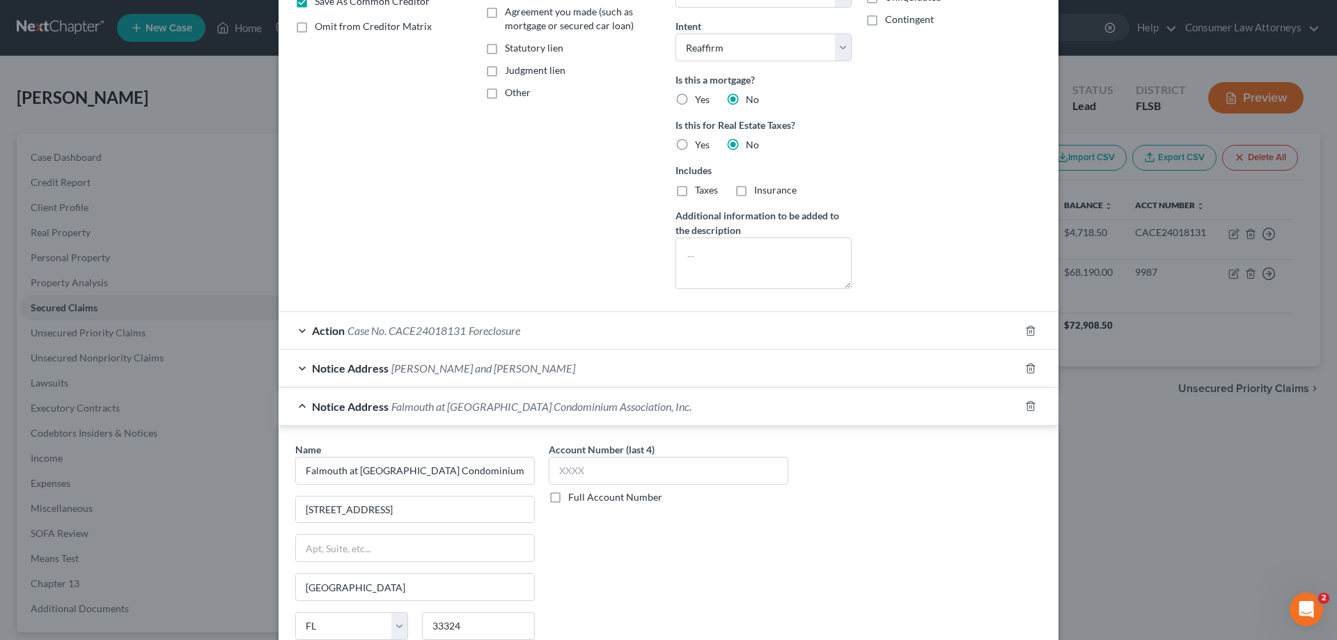
click at [490, 374] on div "Notice Address [PERSON_NAME] and [PERSON_NAME]" at bounding box center [649, 368] width 741 height 37
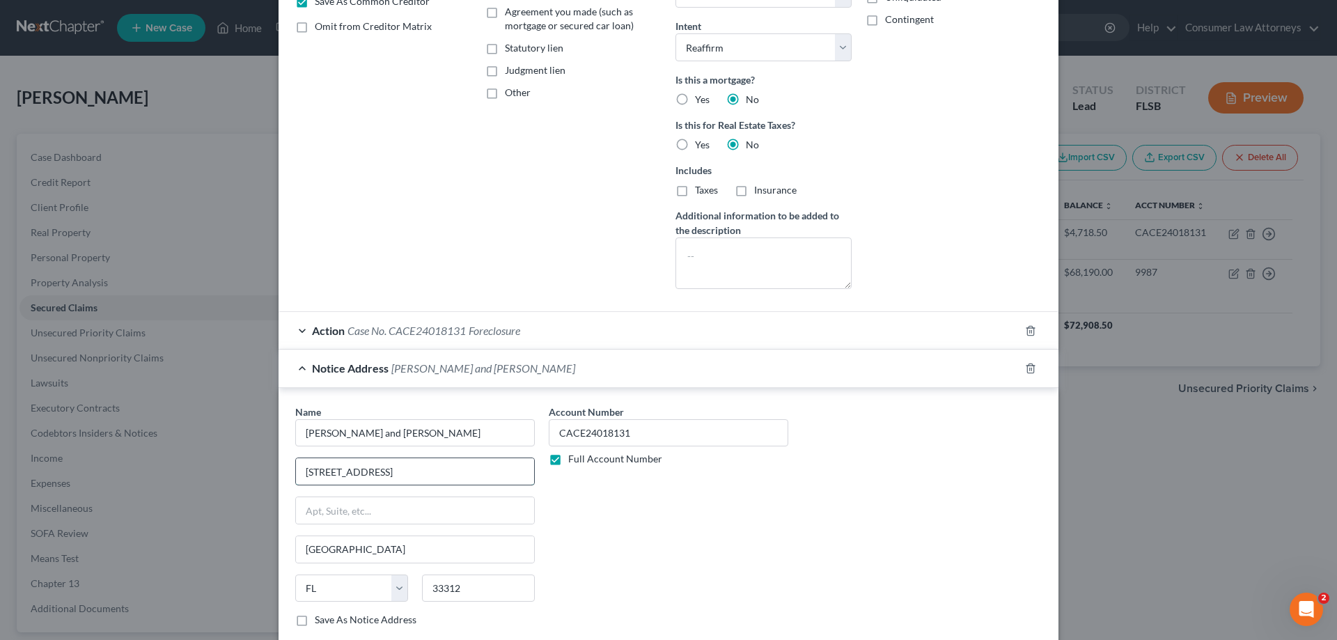
click at [380, 473] on input "[STREET_ADDRESS]" at bounding box center [415, 471] width 238 height 26
type input "[STREET_ADDRESS]"
drag, startPoint x: 390, startPoint y: 432, endPoint x: 295, endPoint y: 433, distance: 94.7
click at [295, 433] on input "[PERSON_NAME] and [PERSON_NAME]" at bounding box center [415, 433] width 240 height 28
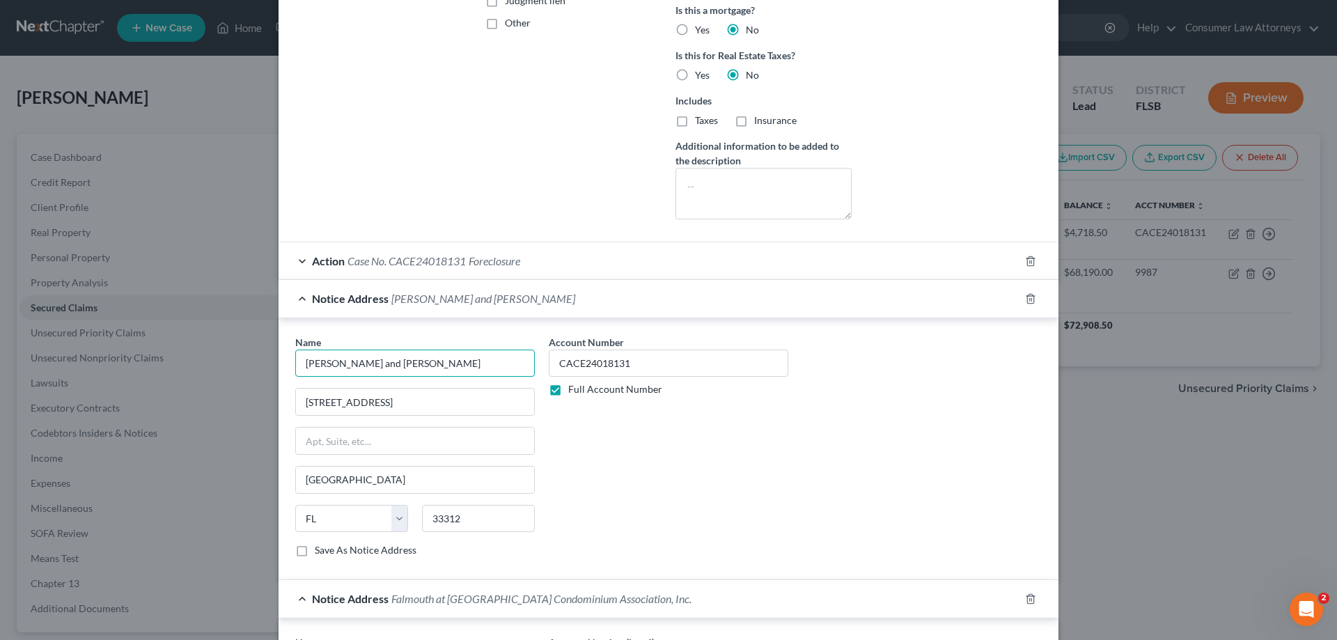
scroll to position [696, 0]
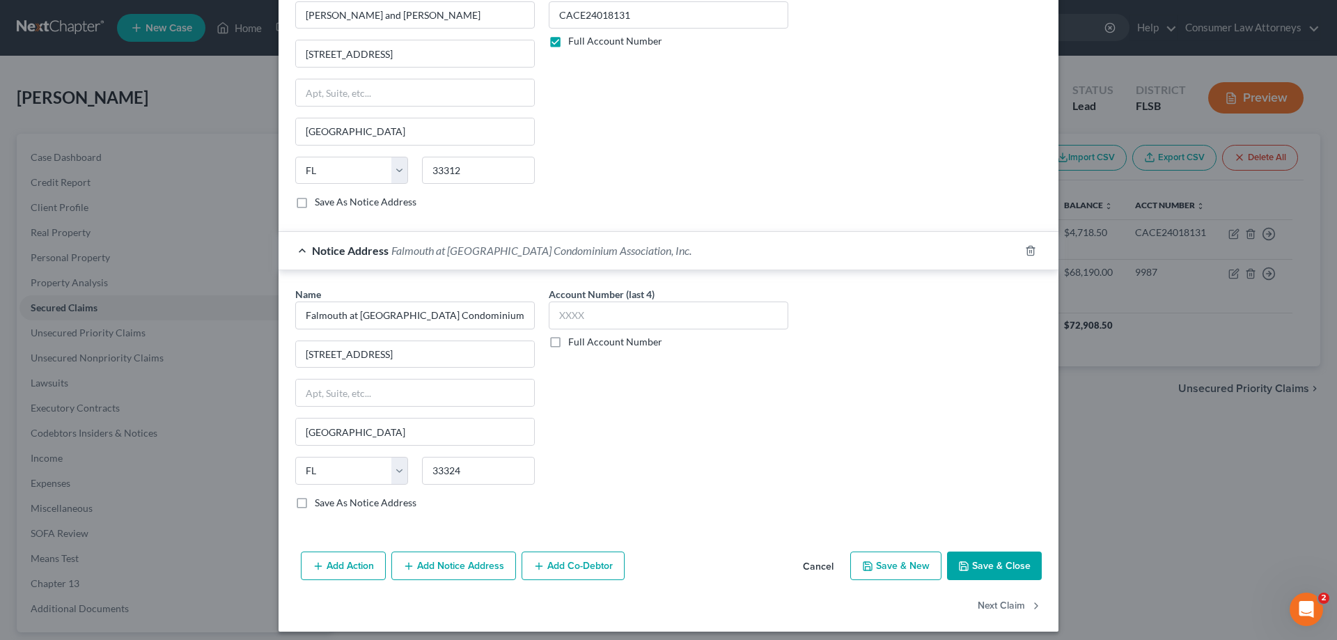
click at [453, 565] on button "Add Notice Address" at bounding box center [453, 566] width 125 height 29
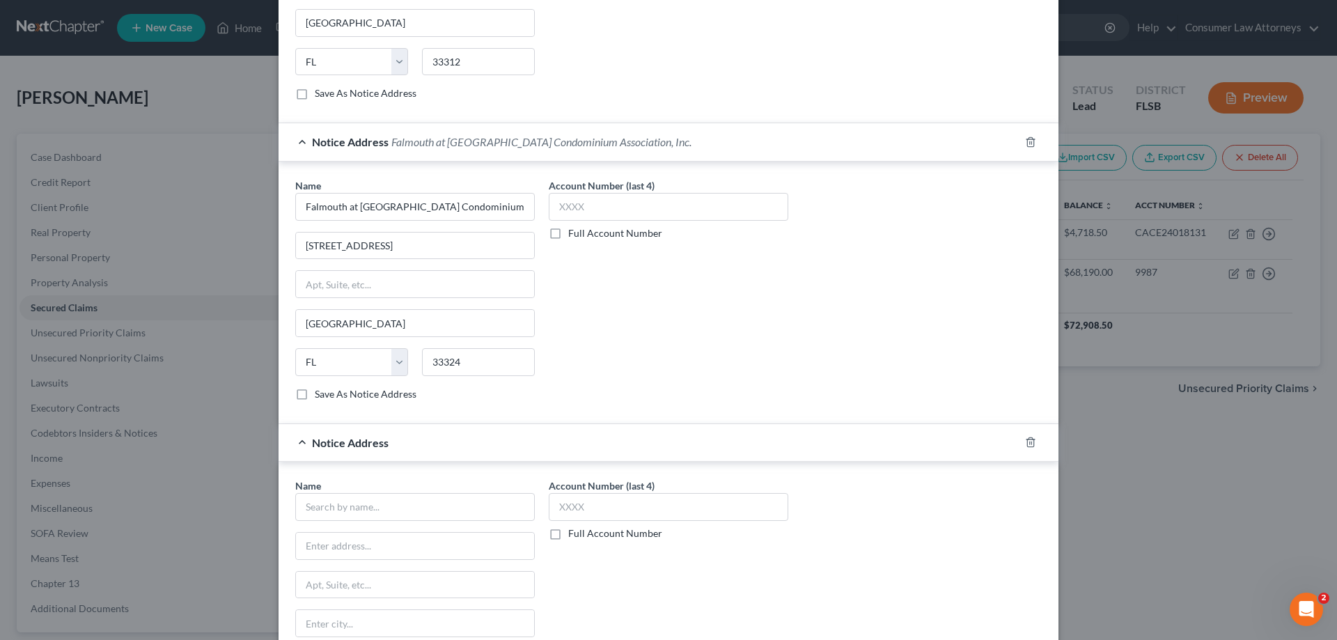
scroll to position [836, 0]
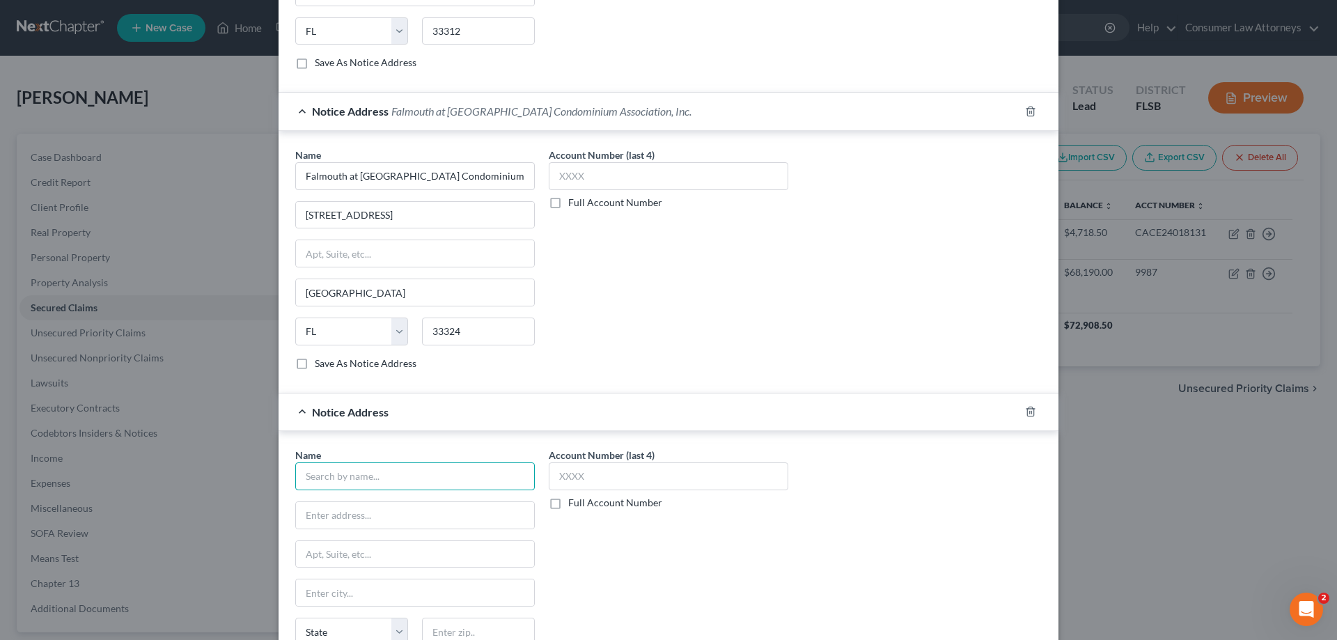
click at [416, 483] on input "text" at bounding box center [415, 476] width 240 height 28
paste input "13460 SW 10 ST"
drag, startPoint x: 299, startPoint y: 180, endPoint x: 620, endPoint y: 189, distance: 320.5
click at [620, 189] on div "Name * Falmouth at [GEOGRAPHIC_DATA] Condominium Association, Inc. [STREET_ADDR…" at bounding box center [668, 265] width 760 height 234
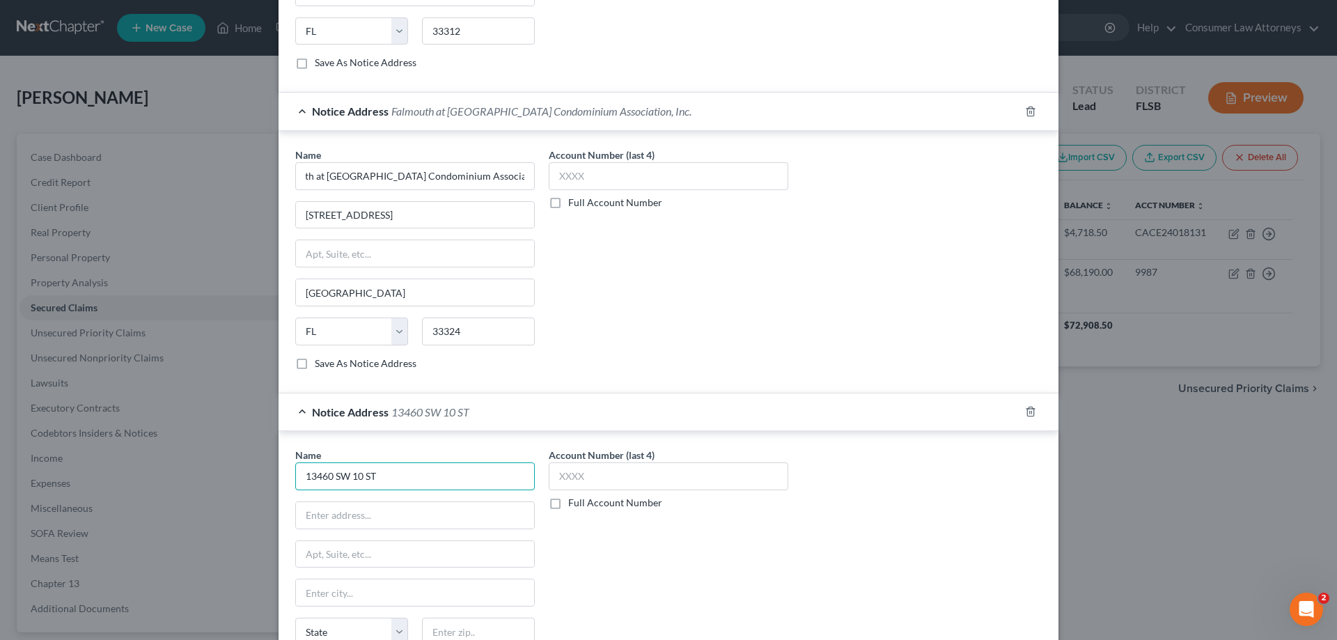
scroll to position [0, 0]
drag, startPoint x: 344, startPoint y: 478, endPoint x: 274, endPoint y: 482, distance: 69.8
click at [279, 480] on div "Name * [GEOGRAPHIC_DATA] [US_STATE] AK AR AZ CA CO [GEOGRAPHIC_DATA] DE DC [GEO…" at bounding box center [669, 562] width 780 height 262
paste input "Falmouth at [GEOGRAPHIC_DATA] Condominium Association, Inc."
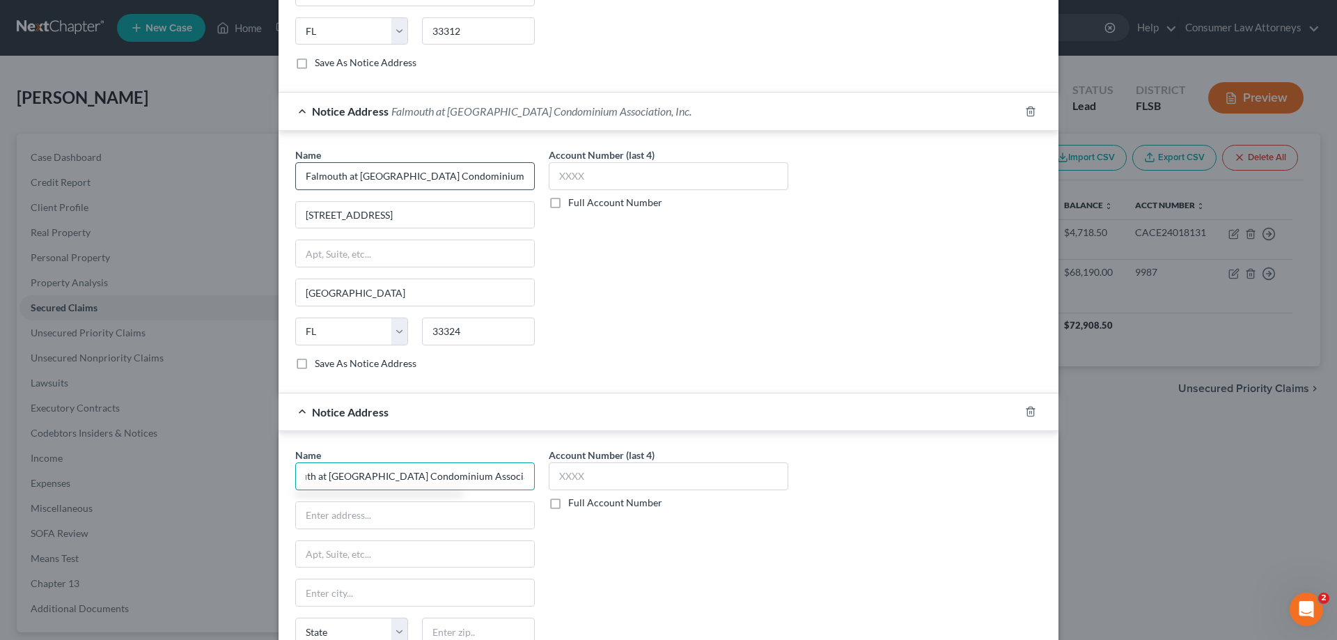
type input "Falmouth at [GEOGRAPHIC_DATA] Condominium Association, Inc"
click at [512, 180] on input "Falmouth at [GEOGRAPHIC_DATA] Condominium Association, Inc." at bounding box center [415, 176] width 240 height 28
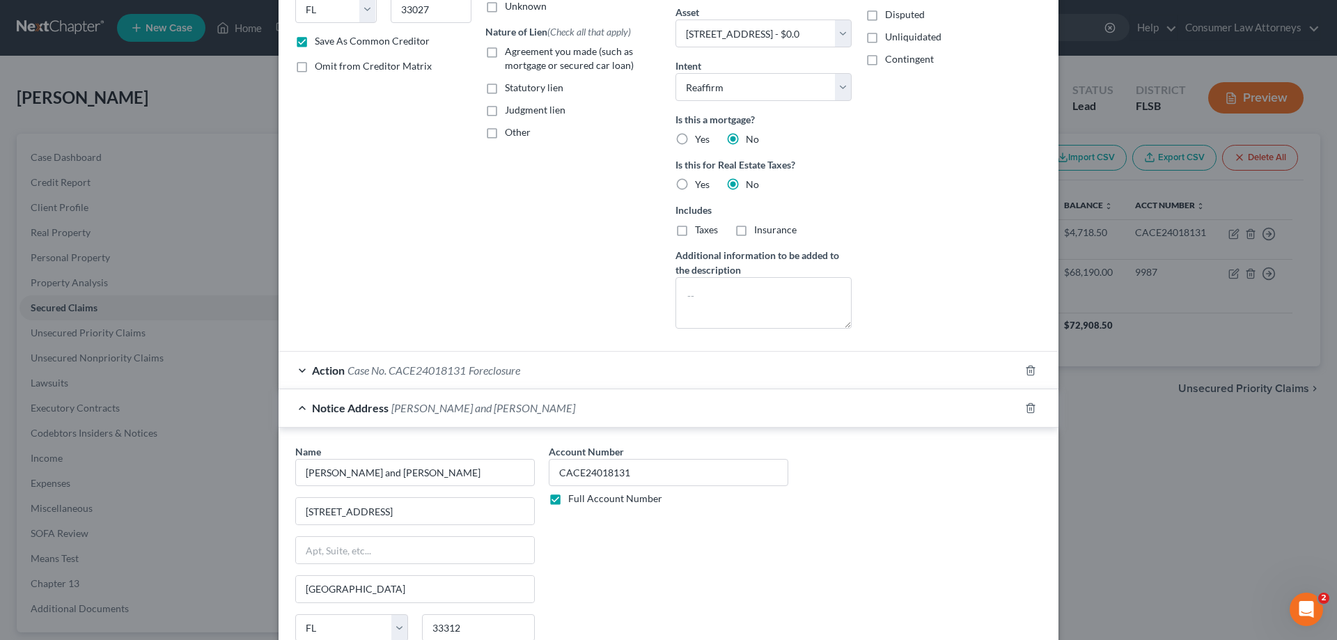
scroll to position [0, 0]
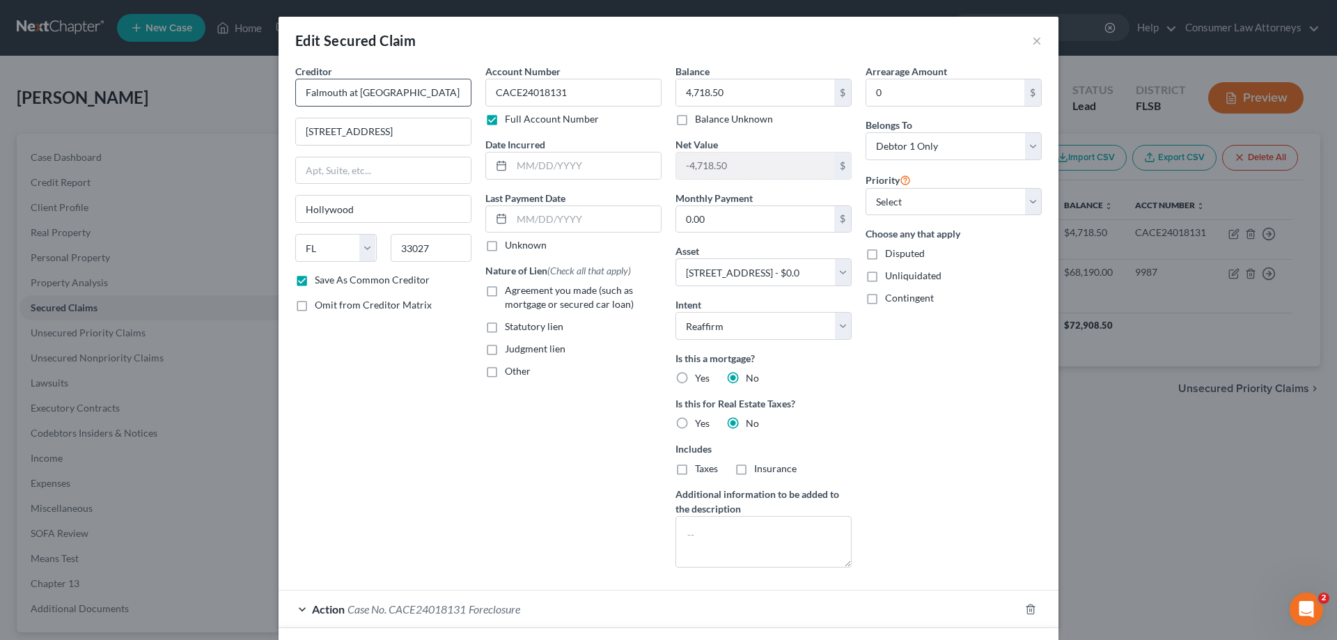
type input "Falmouth at [GEOGRAPHIC_DATA] Condominium Association, Inc"
click at [437, 93] on input "Falmouth at [GEOGRAPHIC_DATA] Condominium Association, Inc." at bounding box center [383, 93] width 176 height 28
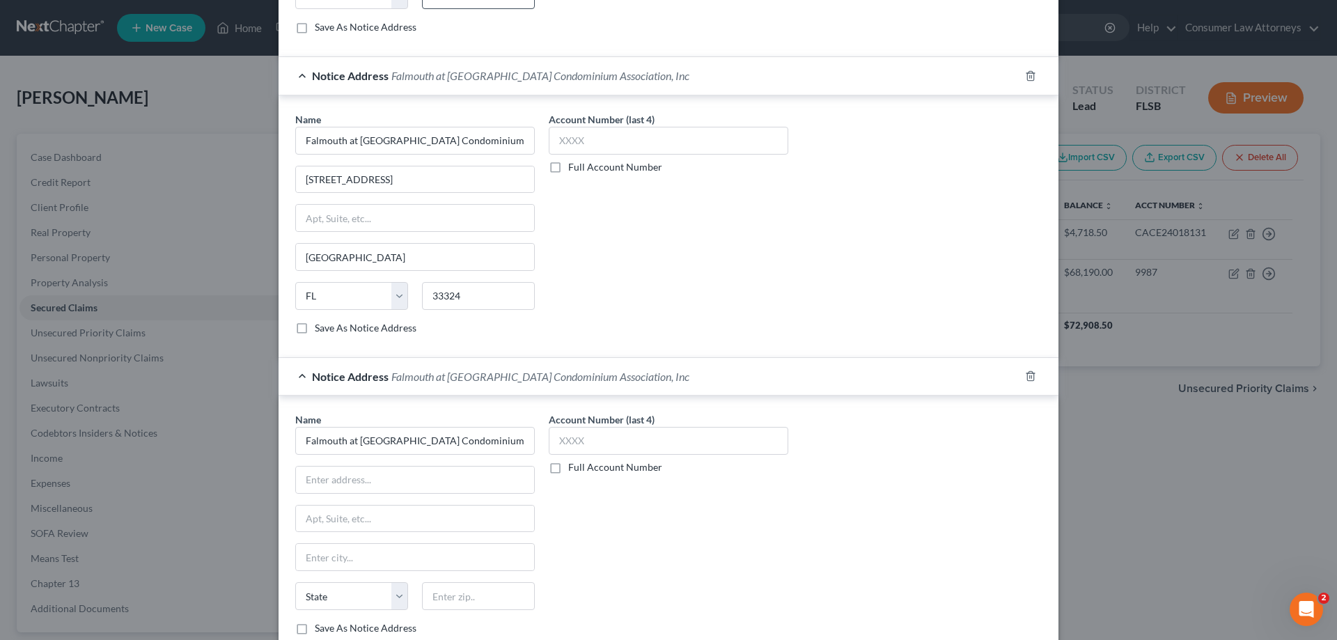
scroll to position [975, 0]
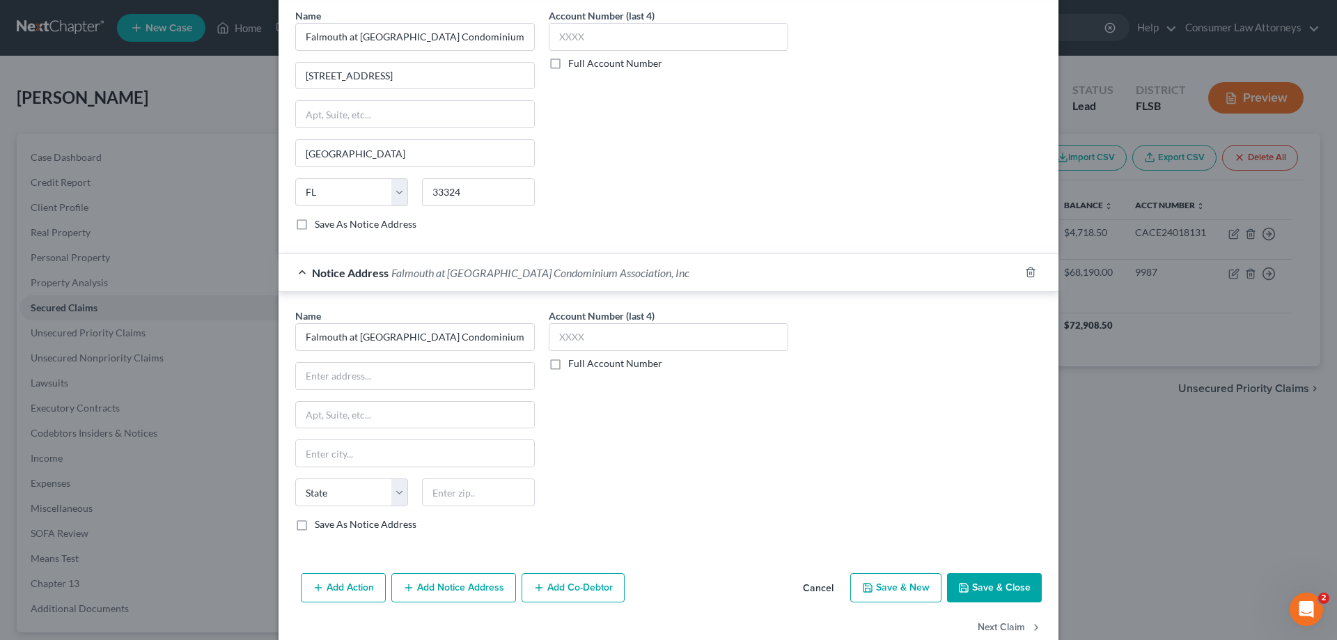
type input "Falmouth at [GEOGRAPHIC_DATA] Condominium Association, Inc"
click at [1027, 276] on icon "button" at bounding box center [1030, 272] width 11 height 11
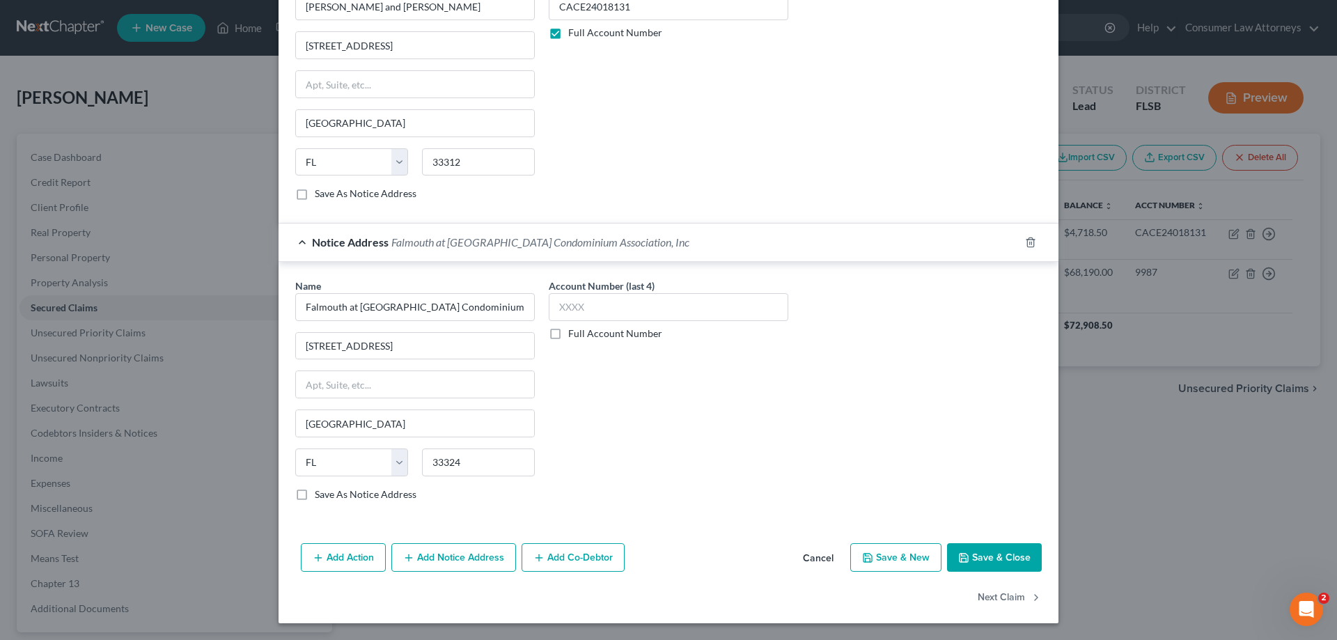
scroll to position [705, 0]
drag, startPoint x: 645, startPoint y: 17, endPoint x: 559, endPoint y: 8, distance: 86.2
click at [531, 19] on div "Name * [PERSON_NAME] and [PERSON_NAME] [STREET_ADDRESS] Fort Lauderdale State […" at bounding box center [668, 95] width 760 height 234
click at [568, 333] on label "Full Account Number" at bounding box center [615, 334] width 94 height 14
click at [574, 333] on input "Full Account Number" at bounding box center [578, 331] width 9 height 9
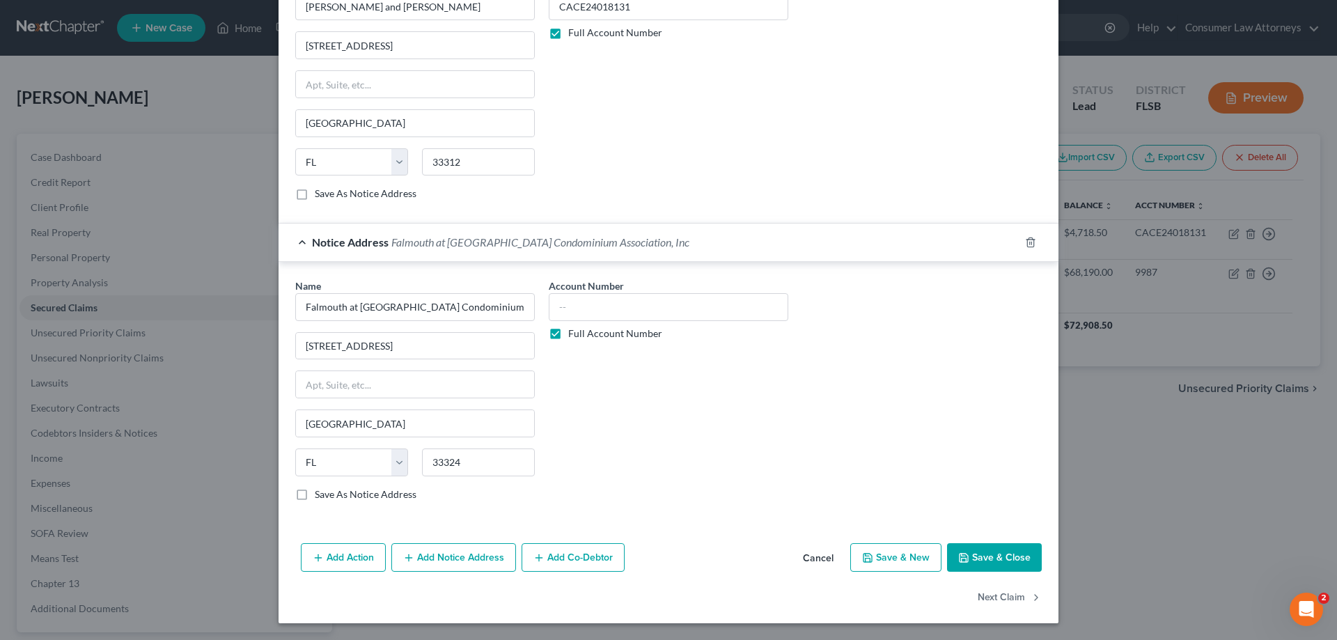
click at [582, 315] on input "text" at bounding box center [669, 307] width 240 height 28
type input "CACE24018131"
click at [971, 563] on button "Save & Close" at bounding box center [994, 557] width 95 height 29
checkbox input "false"
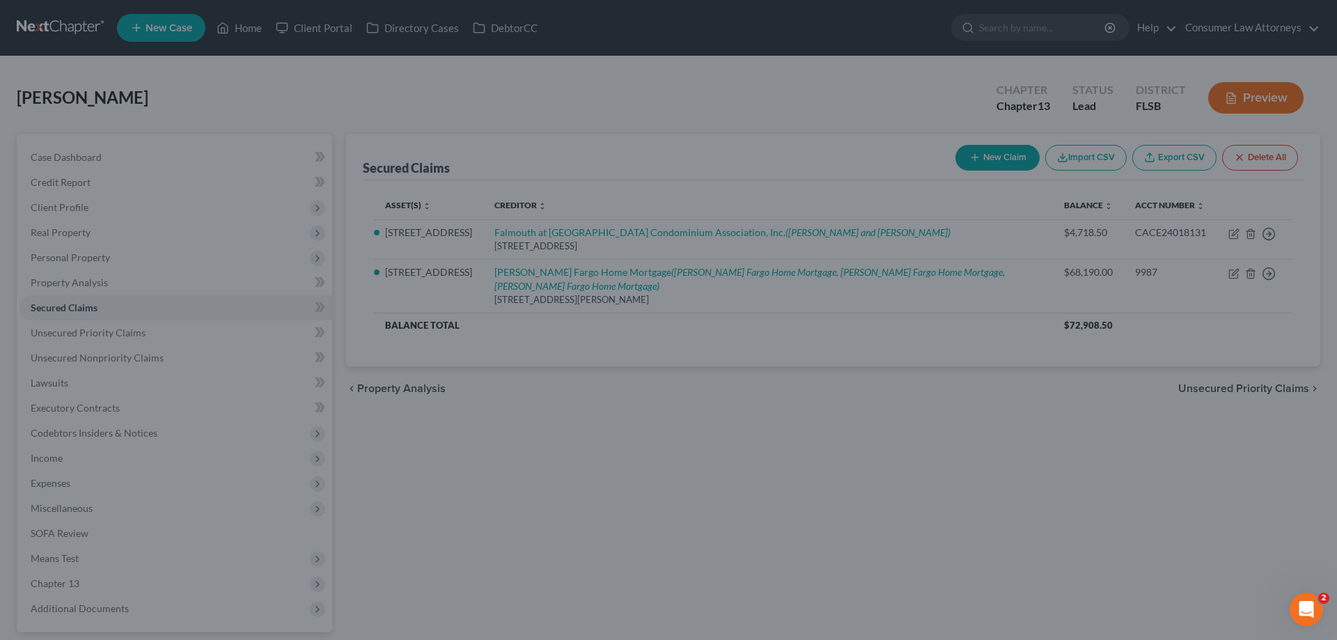
select select "2"
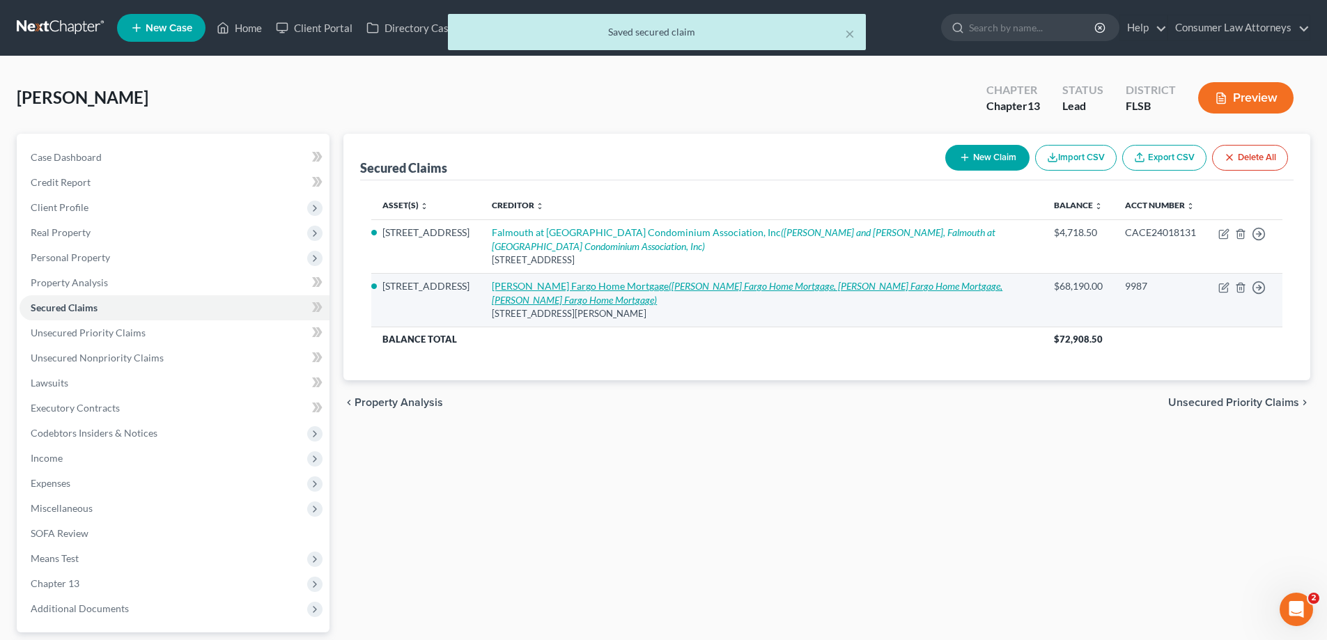
click at [541, 291] on link "[PERSON_NAME] Fargo Home Mortgage ([PERSON_NAME] Fargo Home Mortgage, [PERSON_N…" at bounding box center [747, 293] width 510 height 26
select select "4"
select select "2"
select select "0"
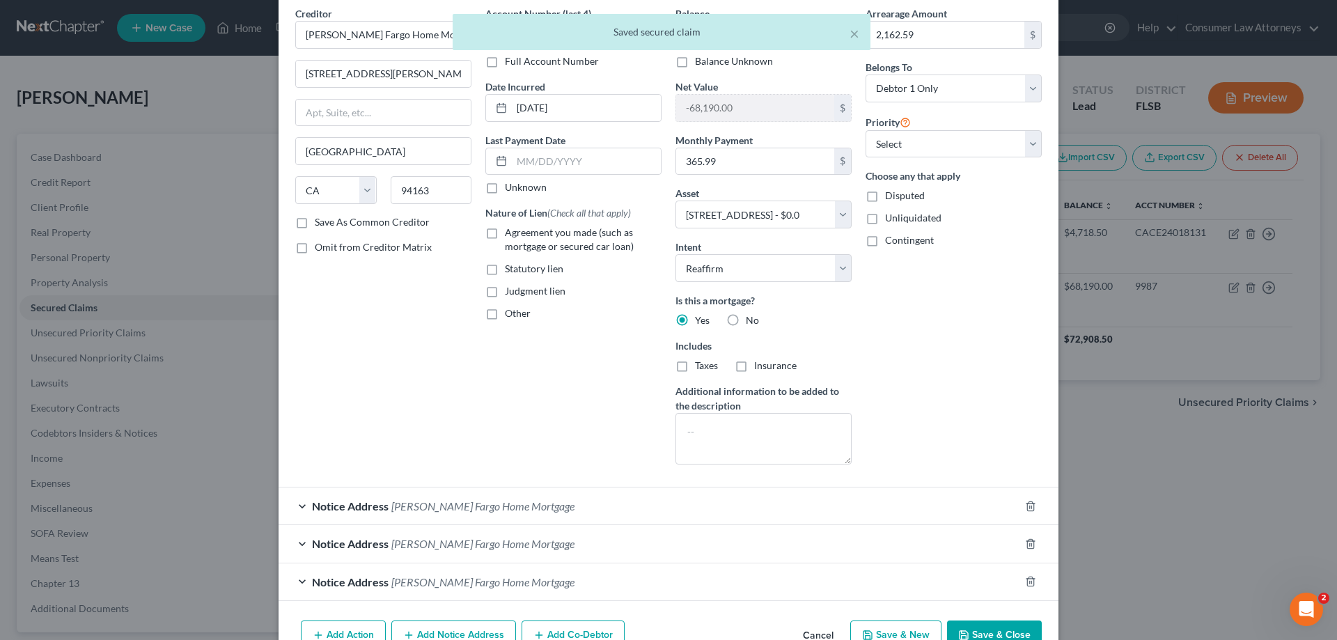
scroll to position [135, 0]
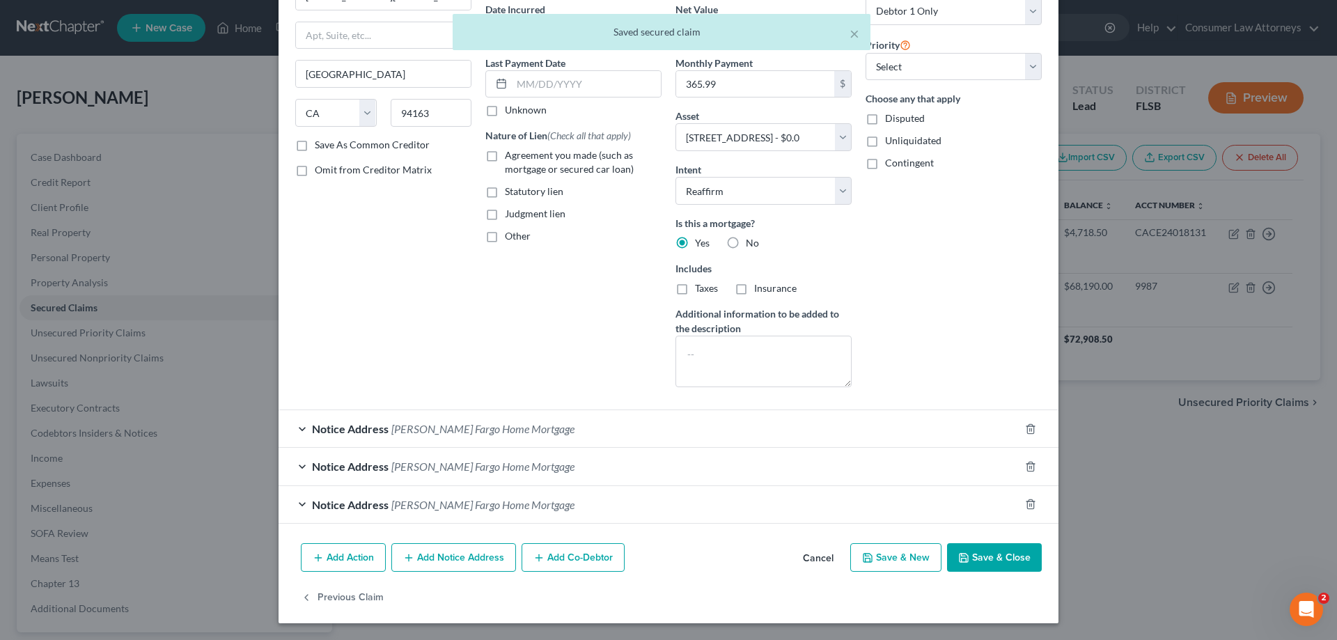
click at [977, 564] on button "Save & Close" at bounding box center [994, 557] width 95 height 29
select select
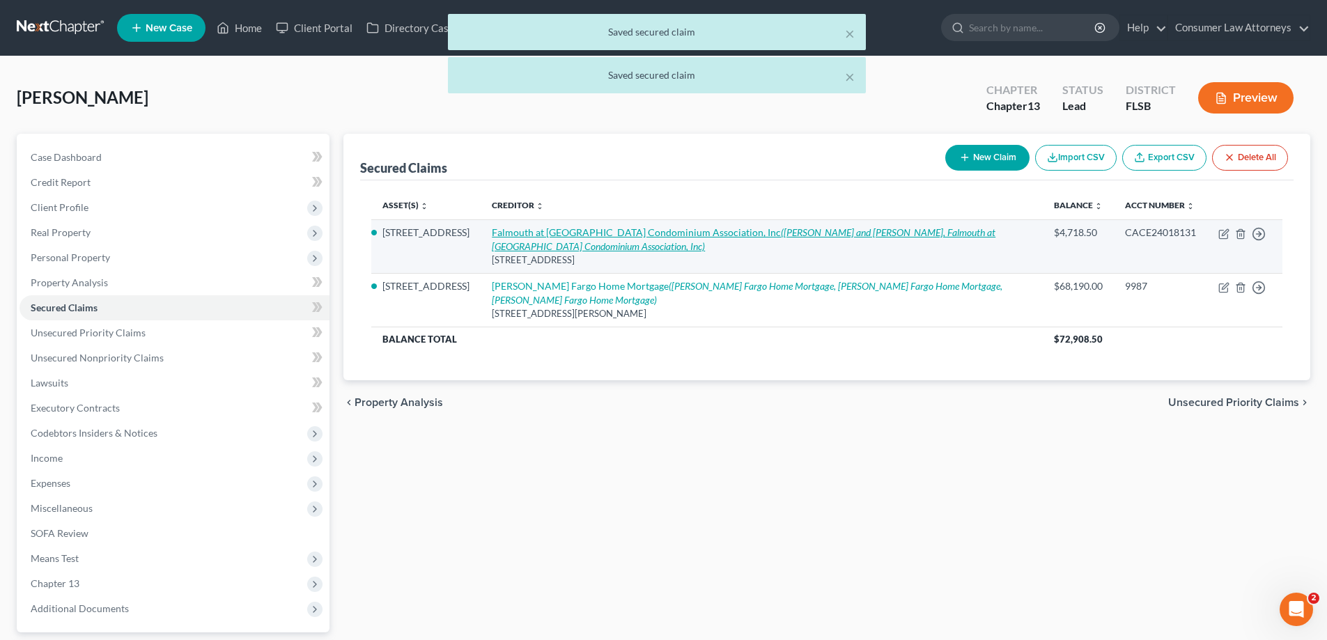
click at [649, 230] on link "Falmouth at [GEOGRAPHIC_DATA] Condominium Association, Inc ([PERSON_NAME] and […" at bounding box center [743, 239] width 503 height 26
select select "9"
select select "2"
select select "0"
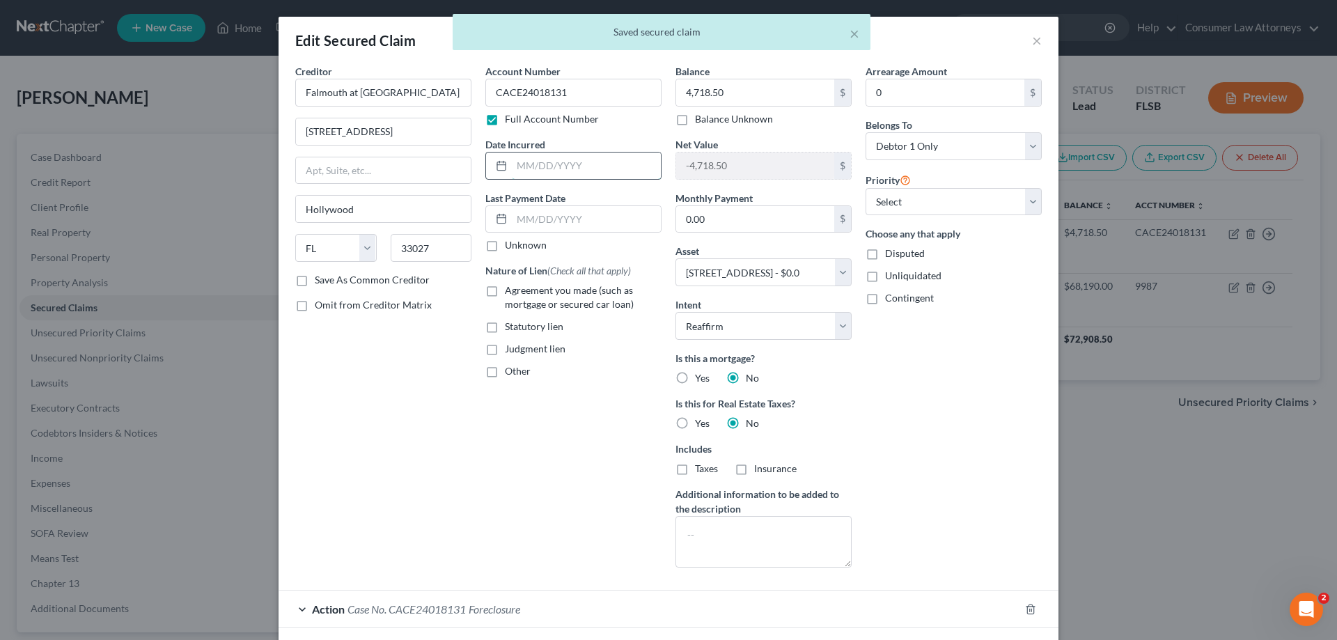
click at [513, 169] on input "text" at bounding box center [586, 166] width 149 height 26
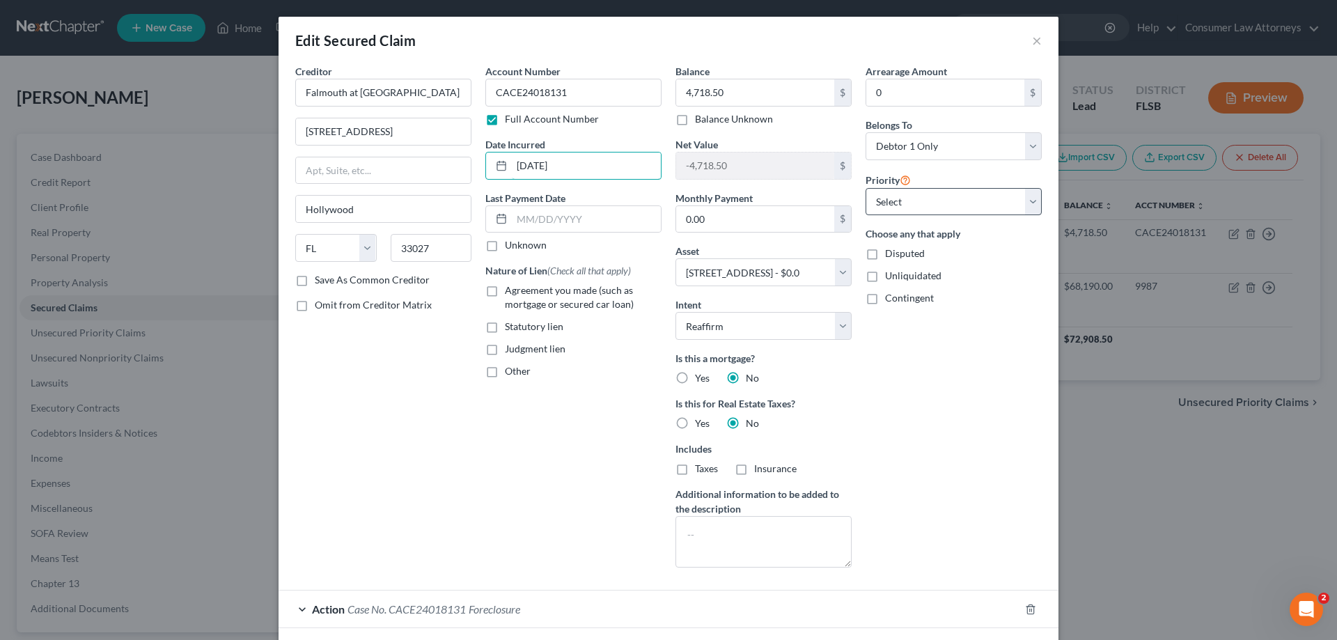
type input "[DATE]"
drag, startPoint x: 924, startPoint y: 206, endPoint x: 900, endPoint y: 213, distance: 24.7
click at [924, 206] on select "Select 1st 2nd 3rd 4th 5th 6th 7th 8th 9th 10th 11th 12th 13th 14th 15th 16th 1…" at bounding box center [954, 202] width 176 height 28
select select "1"
click at [866, 188] on select "Select 1st 2nd 3rd 4th 5th 6th 7th 8th 9th 10th 11th 12th 13th 14th 15th 16th 1…" at bounding box center [954, 202] width 176 height 28
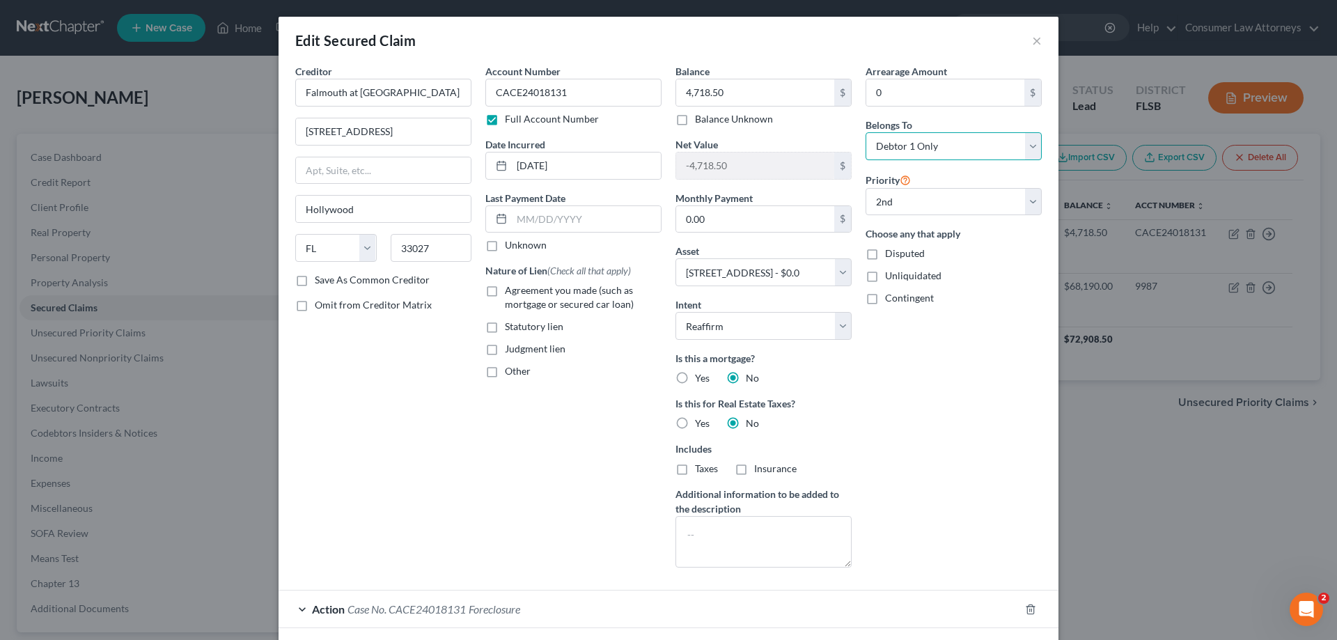
click at [964, 154] on select "Select Debtor 1 Only Debtor 2 Only Debtor 1 And Debtor 2 Only At Least One Of T…" at bounding box center [954, 146] width 176 height 28
select select "3"
click at [866, 132] on select "Select Debtor 1 Only Debtor 2 Only Debtor 1 And Debtor 2 Only At Least One Of T…" at bounding box center [954, 146] width 176 height 28
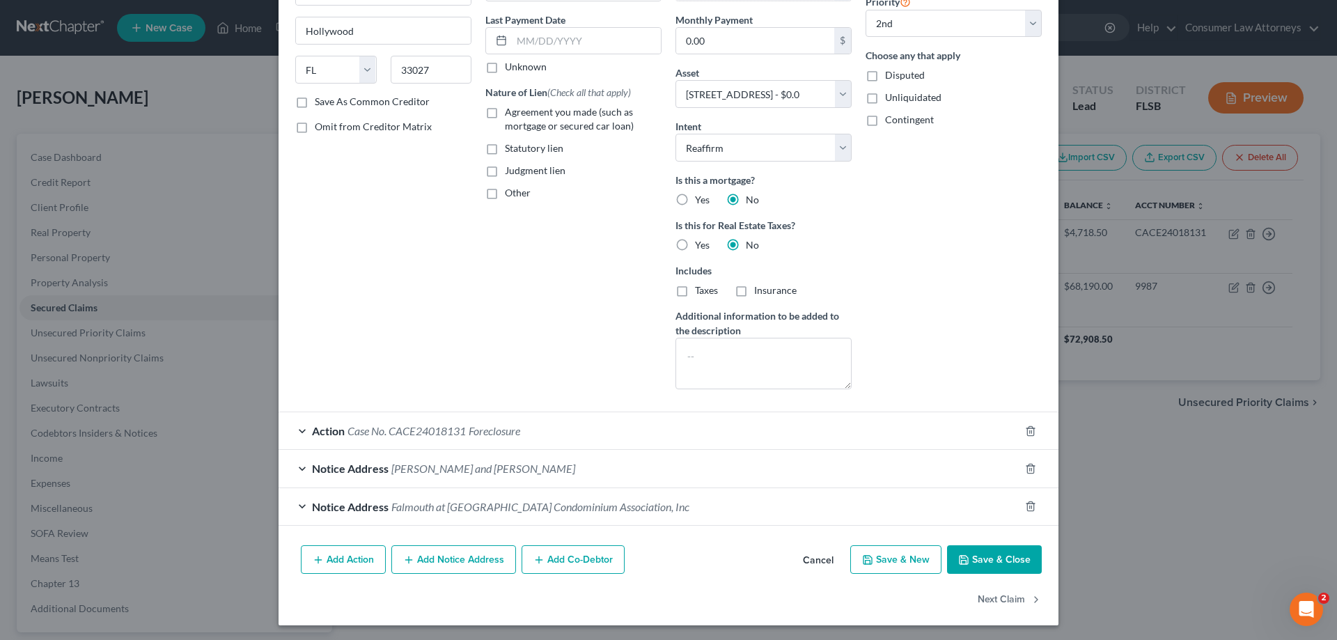
scroll to position [180, 0]
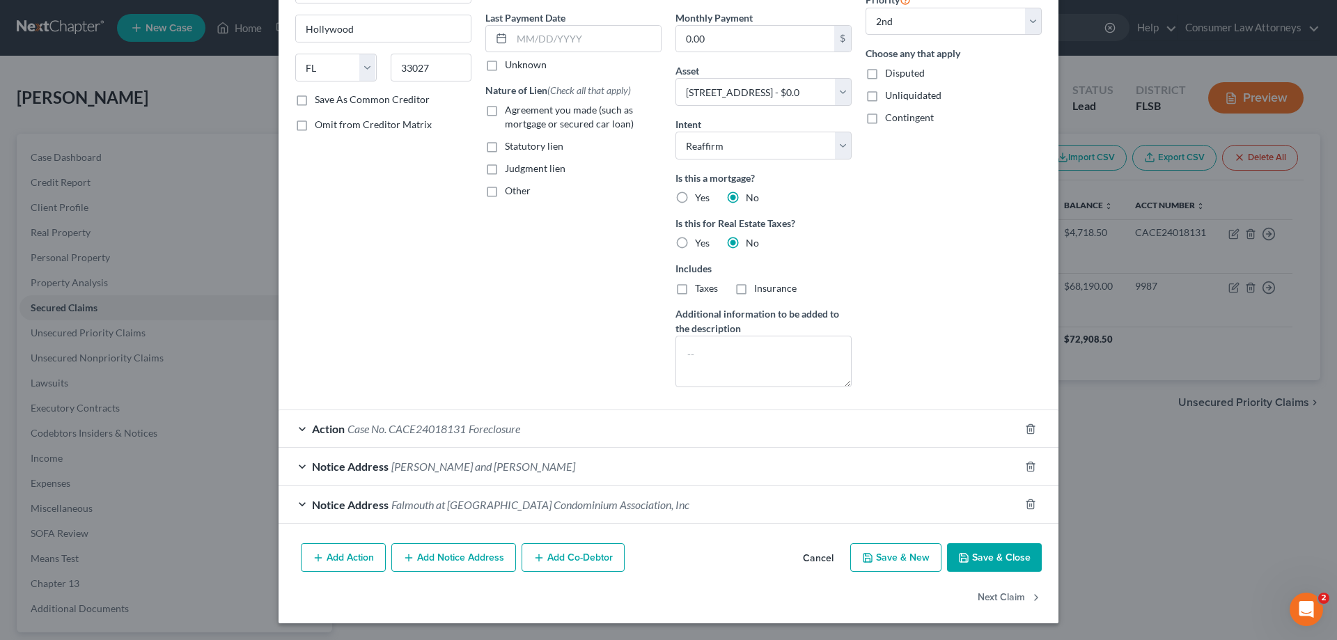
click at [981, 539] on div "Add Action Add Notice Address Add Co-Debtor Cancel Save & New Save & Close" at bounding box center [669, 561] width 780 height 46
drag, startPoint x: 982, startPoint y: 554, endPoint x: 733, endPoint y: 451, distance: 269.1
click at [983, 561] on button "Save & Close" at bounding box center [994, 557] width 95 height 29
select select
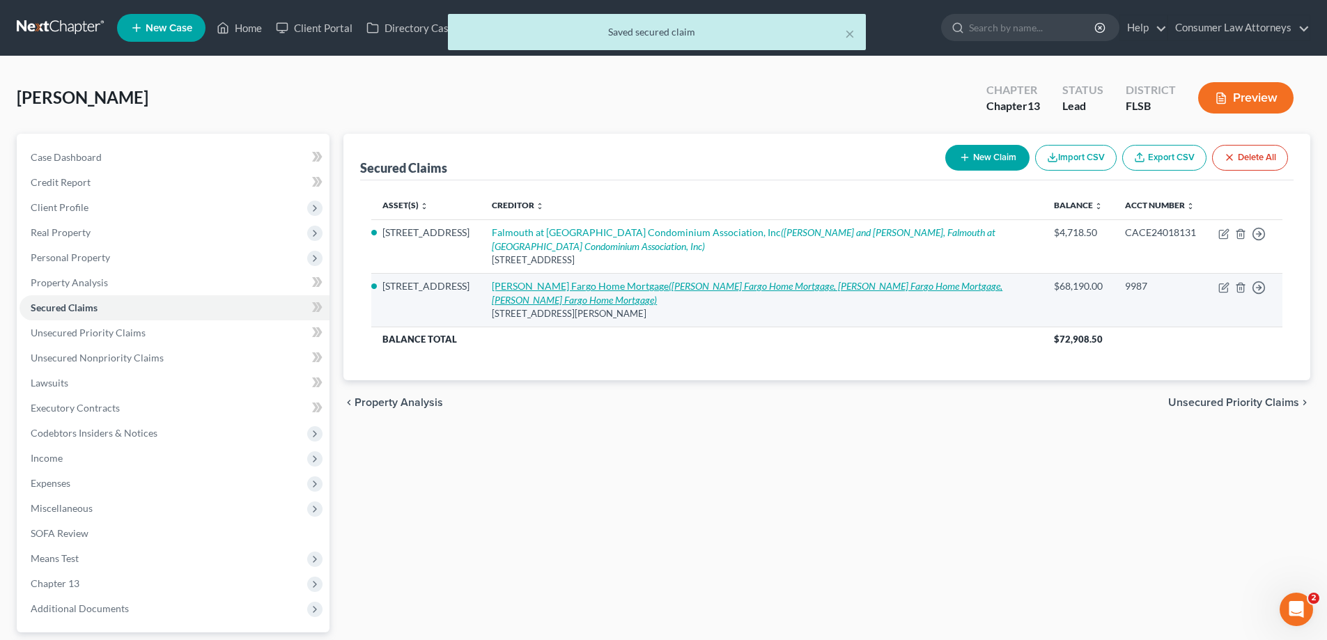
click at [667, 288] on icon "([PERSON_NAME] Fargo Home Mortgage, [PERSON_NAME] Fargo Home Mortgage, [PERSON_…" at bounding box center [747, 293] width 510 height 26
select select "4"
select select "2"
select select "0"
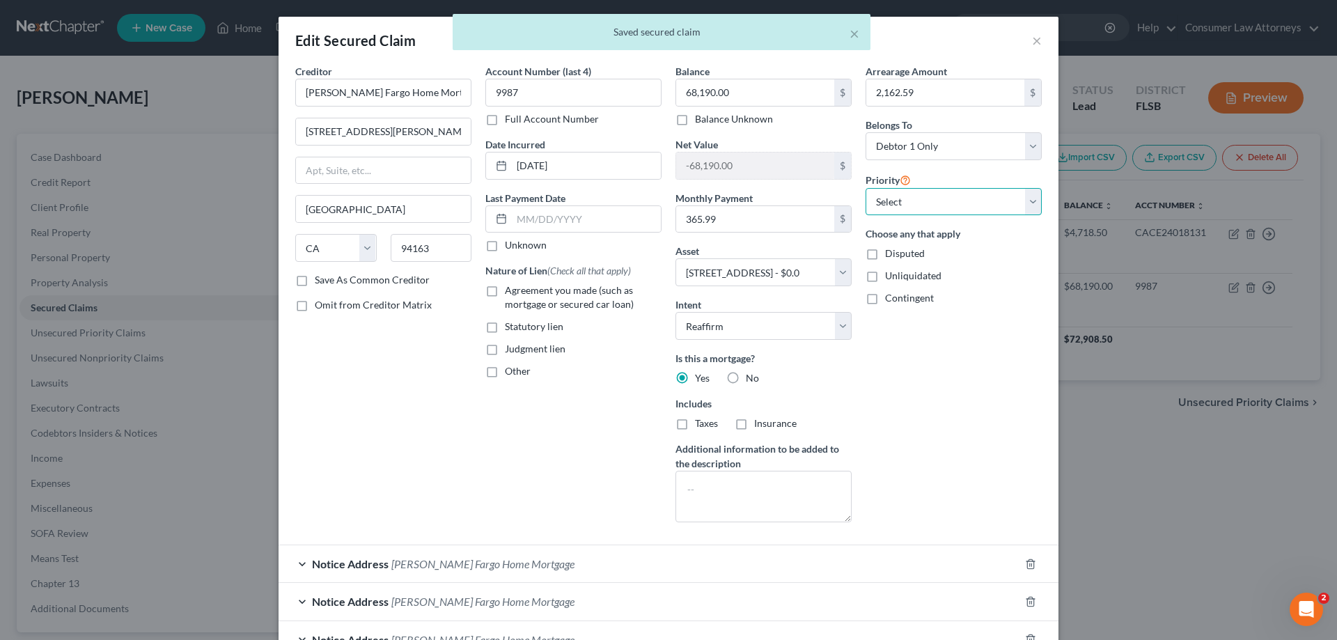
click at [902, 192] on select "Select 1st 3rd 4th 5th 6th 7th 8th 9th 10th 11th 12th 13th 14th 15th 16th 17th …" at bounding box center [954, 202] width 176 height 28
select select "0"
click at [866, 188] on select "Select 1st 3rd 4th 5th 6th 7th 8th 9th 10th 11th 12th 13th 14th 15th 16th 17th …" at bounding box center [954, 202] width 176 height 28
drag, startPoint x: 891, startPoint y: 150, endPoint x: 913, endPoint y: 159, distance: 24.3
click at [891, 150] on select "Select Debtor 1 Only Debtor 2 Only Debtor 1 And Debtor 2 Only At Least One Of T…" at bounding box center [954, 146] width 176 height 28
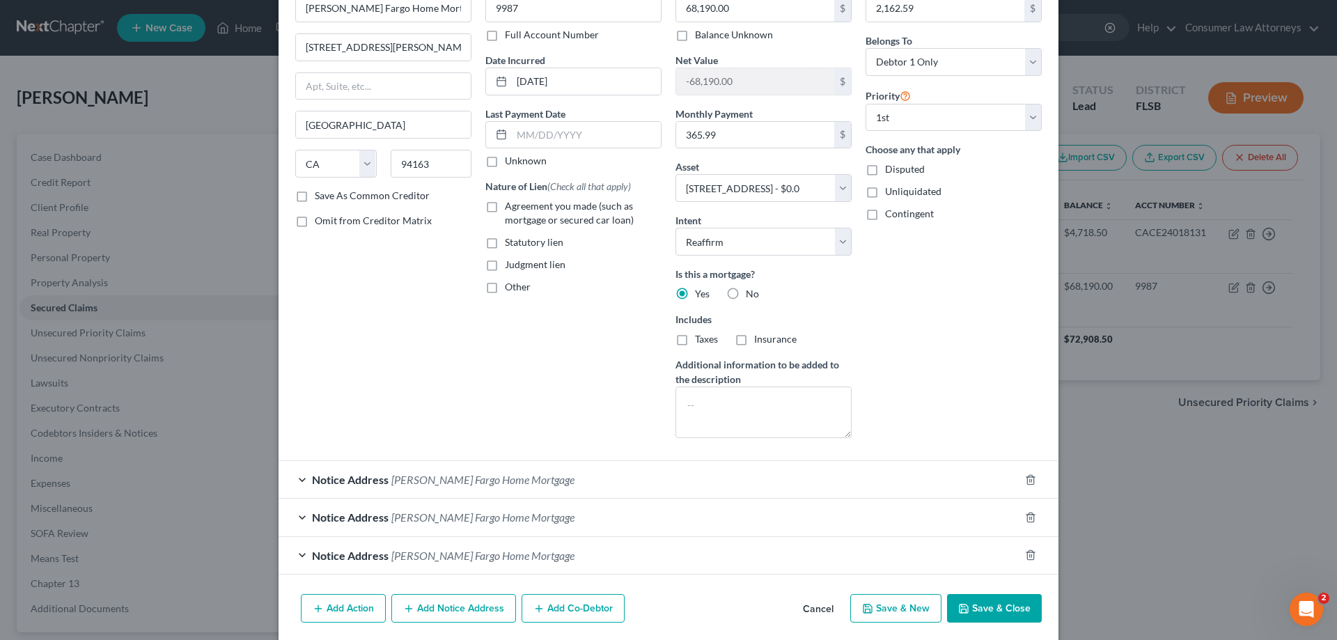
scroll to position [135, 0]
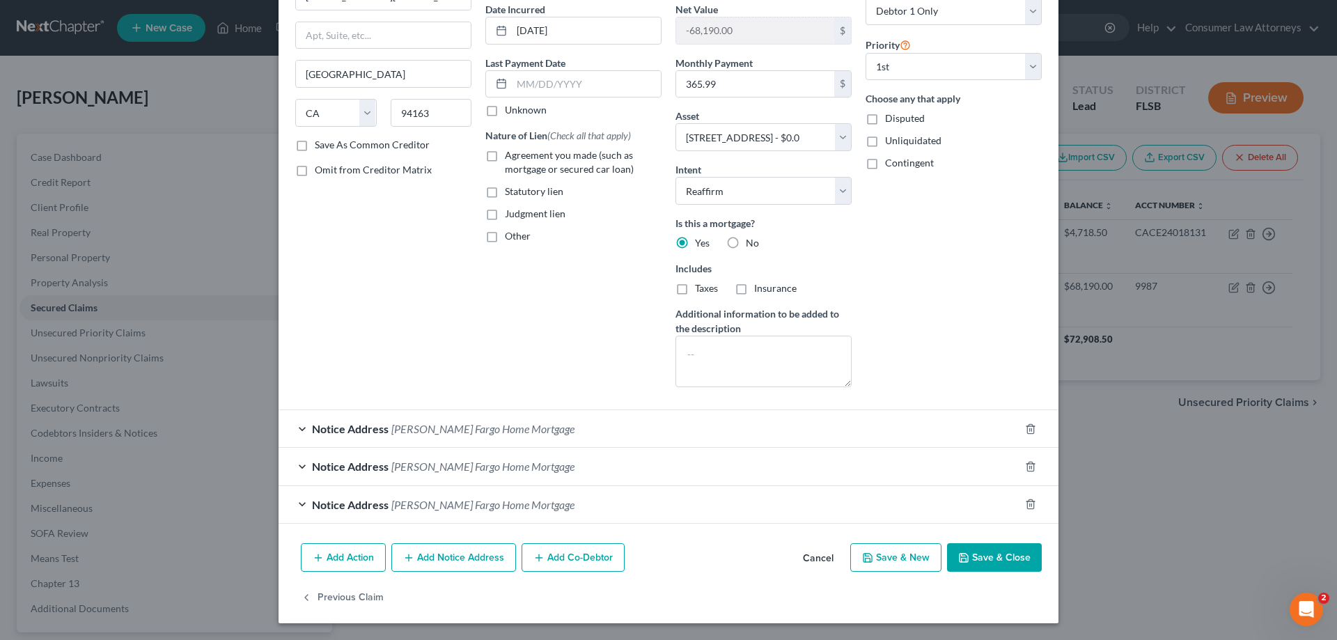
drag, startPoint x: 983, startPoint y: 562, endPoint x: 598, endPoint y: 201, distance: 527.1
click at [983, 562] on button "Save & Close" at bounding box center [994, 557] width 95 height 29
select select
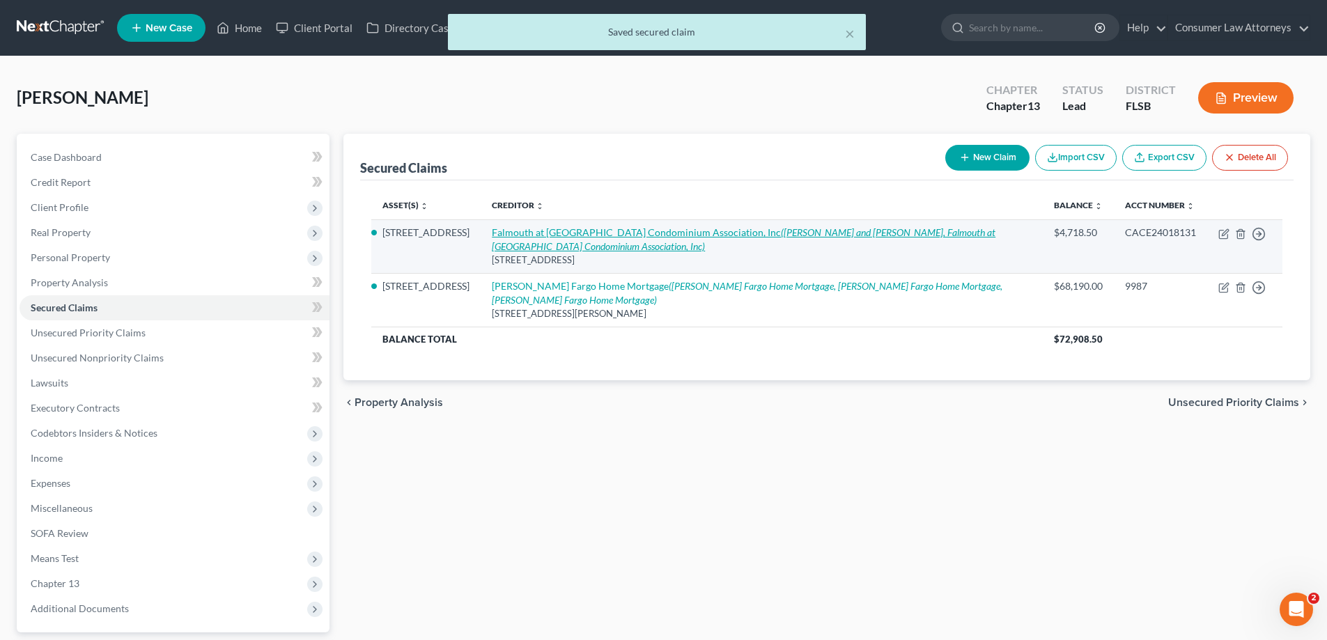
click at [598, 230] on link "Falmouth at [GEOGRAPHIC_DATA] Condominium Association, Inc ([PERSON_NAME] and […" at bounding box center [743, 239] width 503 height 26
select select "9"
select select "2"
select select "3"
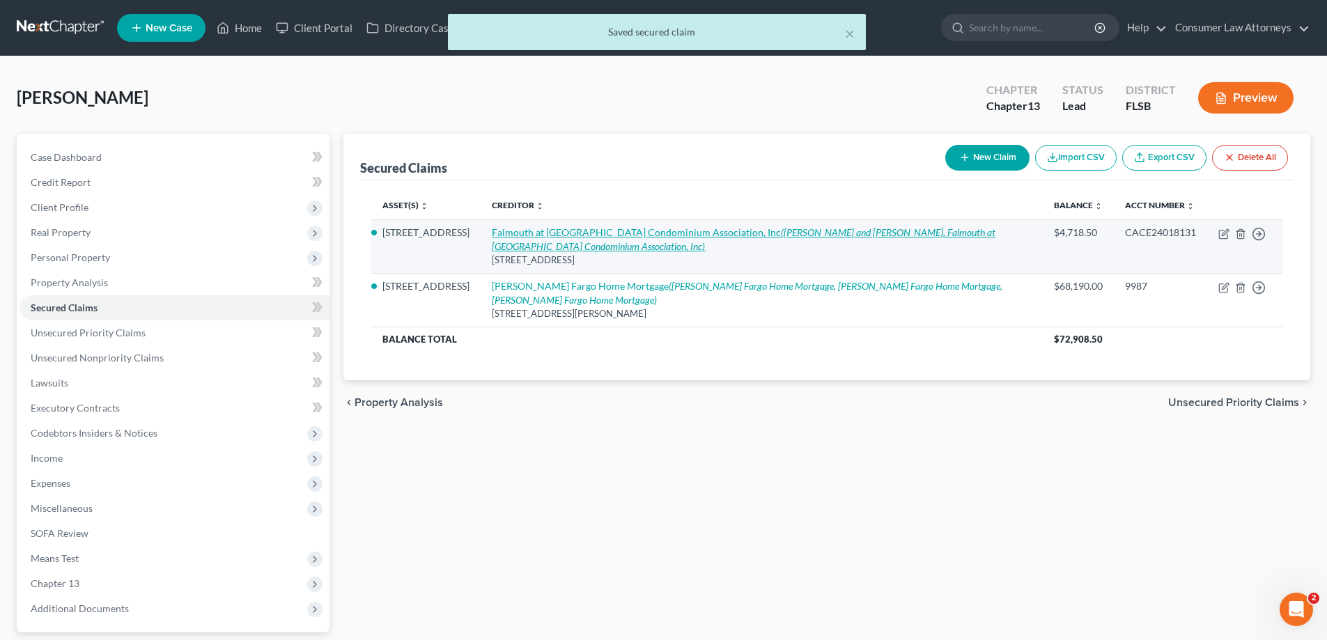
select select "0"
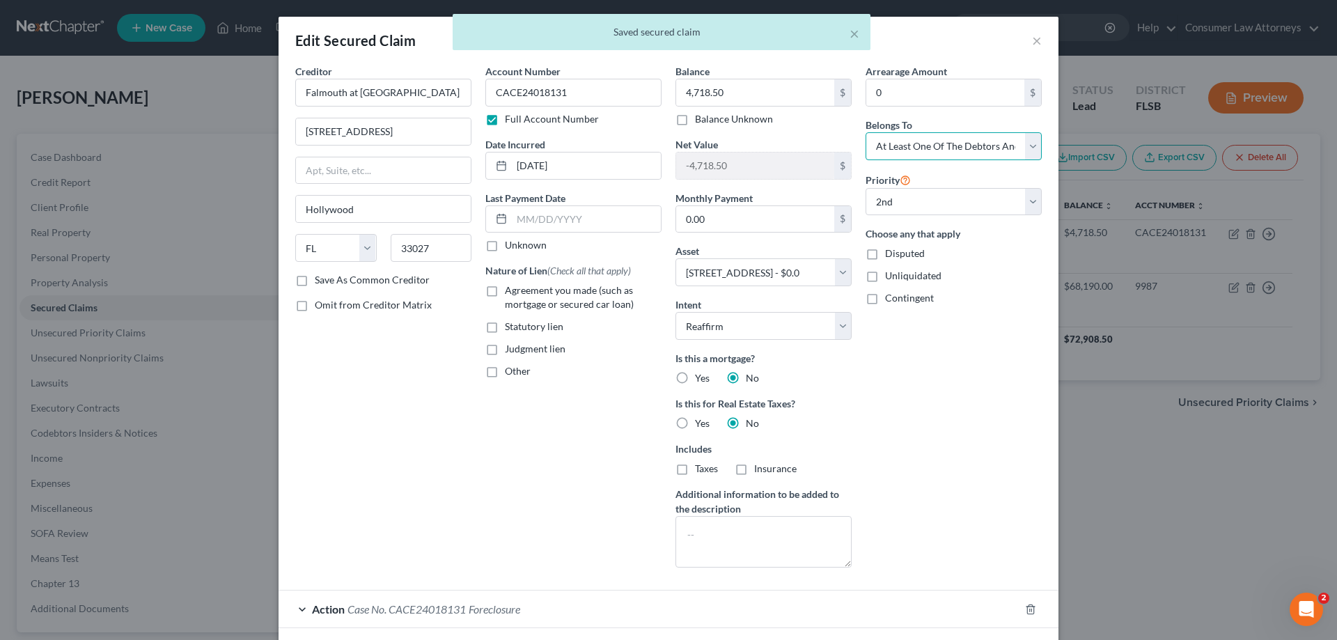
click at [957, 154] on select "Select Debtor 1 Only Debtor 2 Only Debtor 1 And Debtor 2 Only At Least One Of T…" at bounding box center [954, 146] width 176 height 28
select select "0"
click at [866, 132] on select "Select Debtor 1 Only Debtor 2 Only Debtor 1 And Debtor 2 Only At Least One Of T…" at bounding box center [954, 146] width 176 height 28
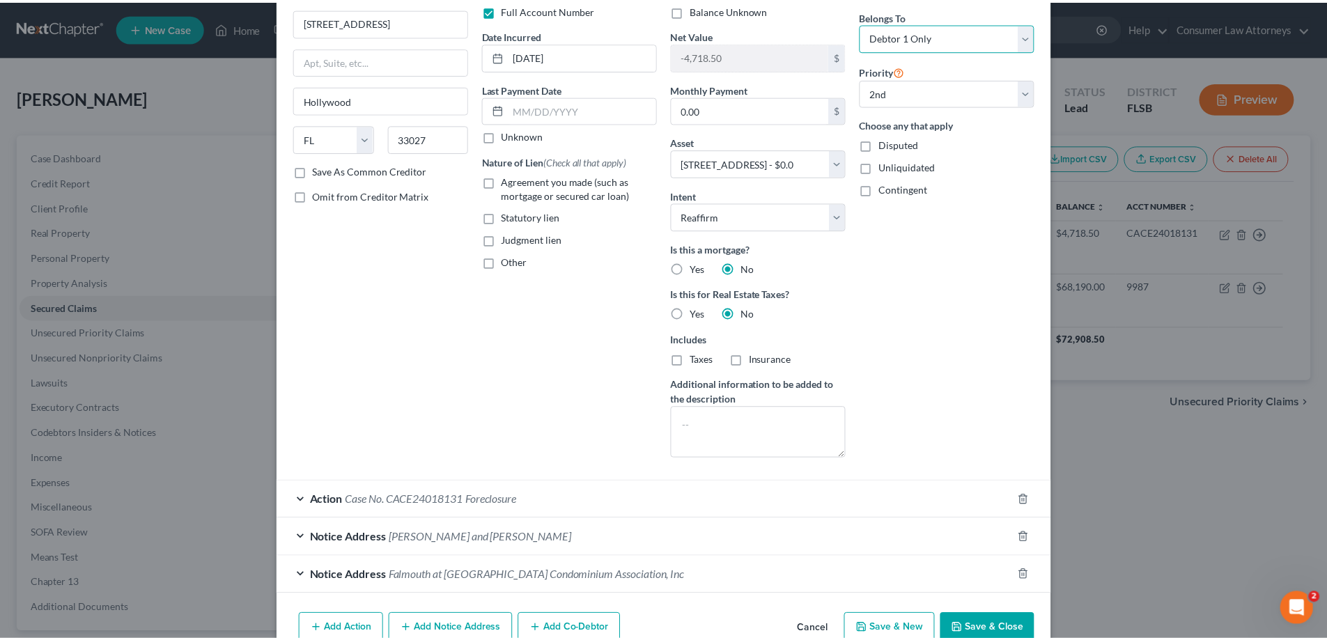
scroll to position [180, 0]
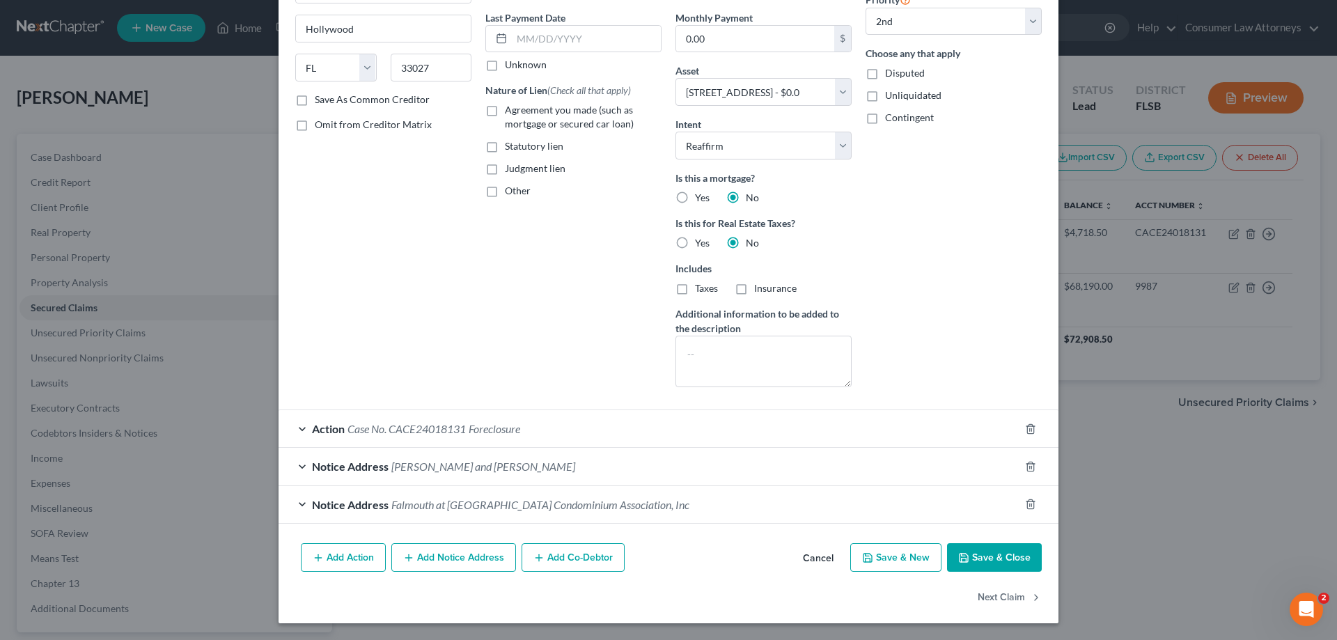
click at [1008, 568] on button "Save & Close" at bounding box center [994, 557] width 95 height 29
select select
select select "1"
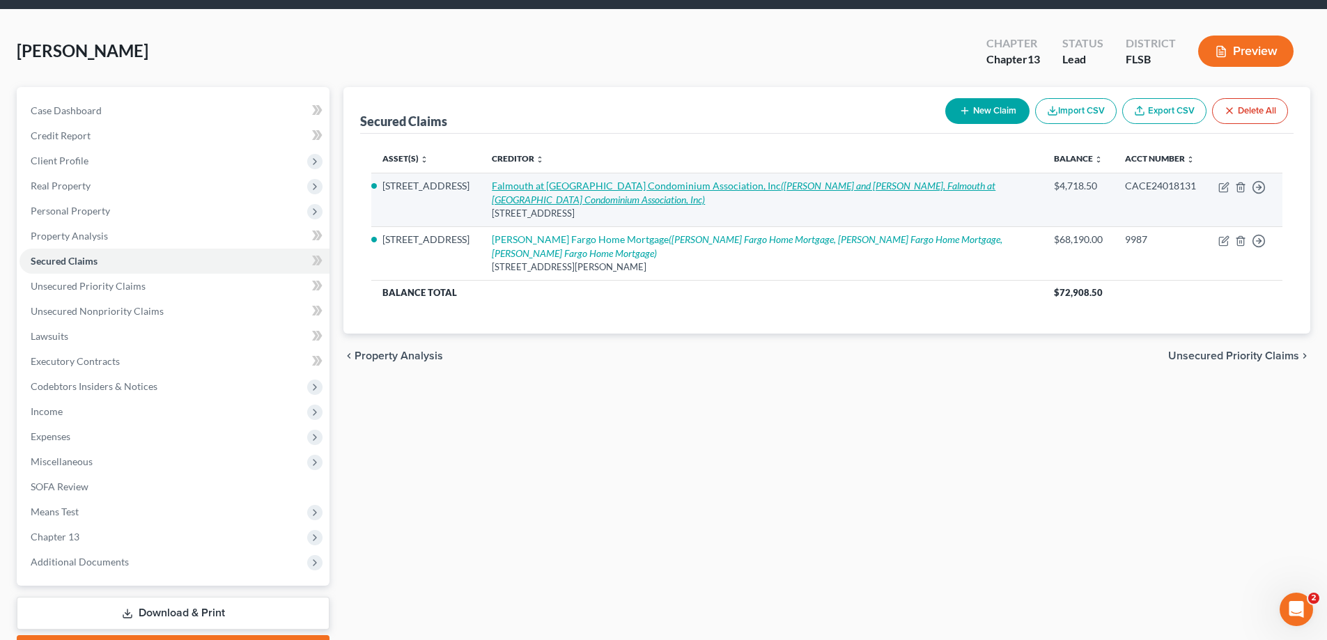
scroll to position [125, 0]
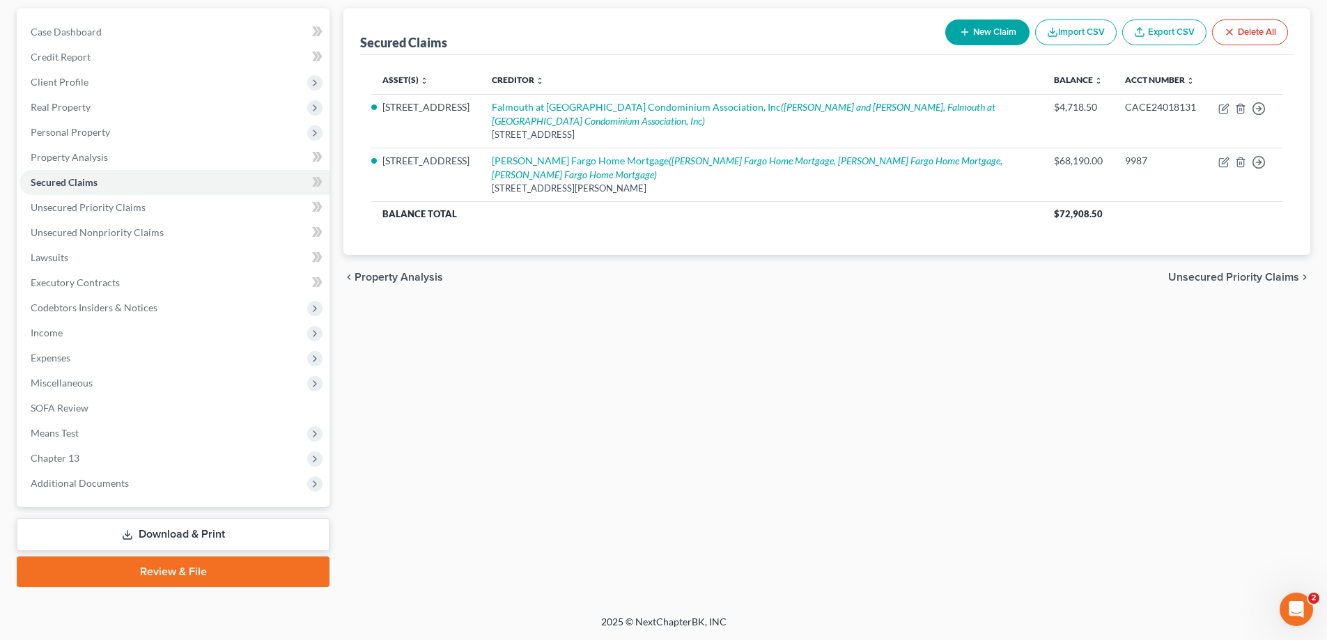
click at [210, 538] on link "Download & Print" at bounding box center [173, 534] width 313 height 33
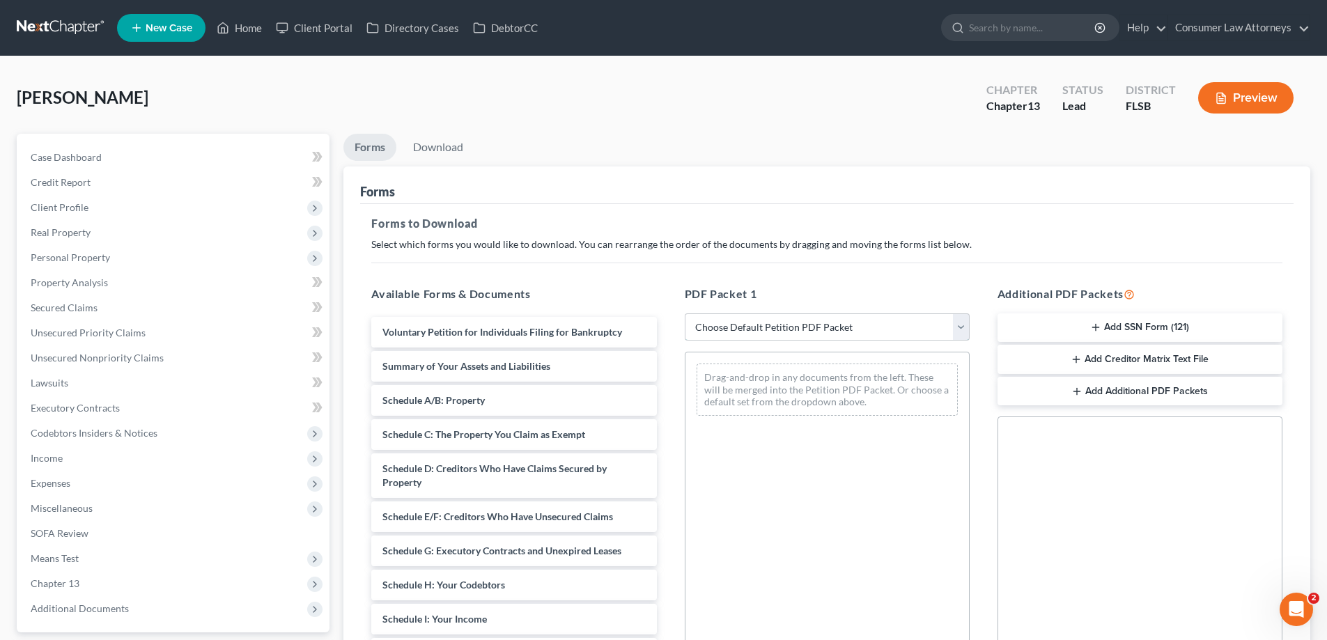
drag, startPoint x: 784, startPoint y: 331, endPoint x: 800, endPoint y: 311, distance: 25.8
click at [784, 331] on select "Choose Default Petition PDF Packet Complete Bankruptcy Petition (all forms and …" at bounding box center [827, 327] width 285 height 28
select select "0"
click at [685, 313] on select "Choose Default Petition PDF Packet Complete Bankruptcy Petition (all forms and …" at bounding box center [827, 327] width 285 height 28
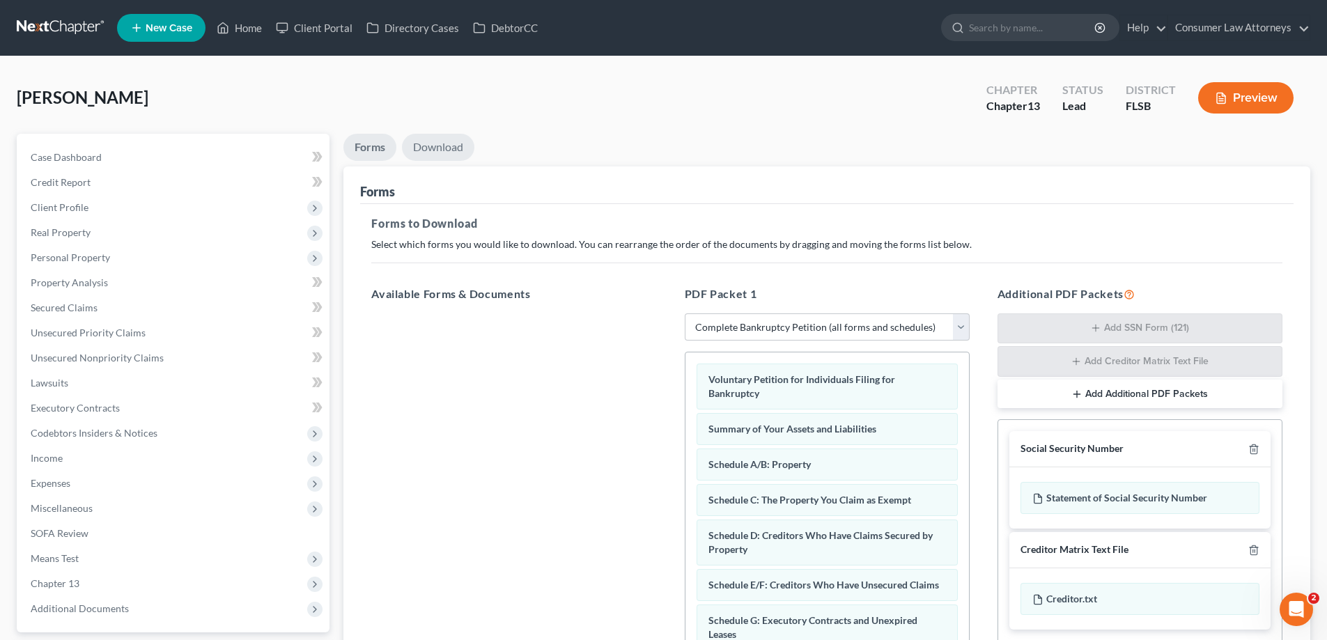
click at [464, 146] on link "Download" at bounding box center [438, 147] width 72 height 27
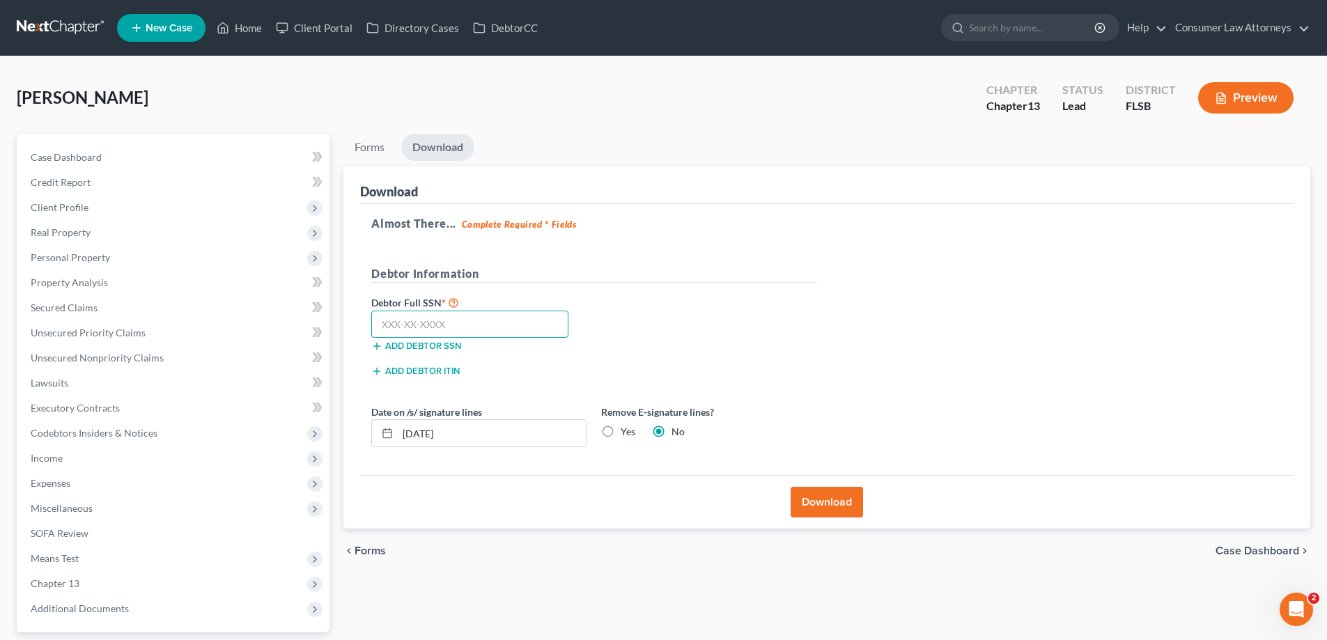
click at [538, 330] on input "text" at bounding box center [469, 325] width 197 height 28
type input "262-68-5908"
drag, startPoint x: 854, startPoint y: 507, endPoint x: 1335, endPoint y: 581, distance: 486.9
click at [854, 507] on button "Download" at bounding box center [826, 502] width 72 height 31
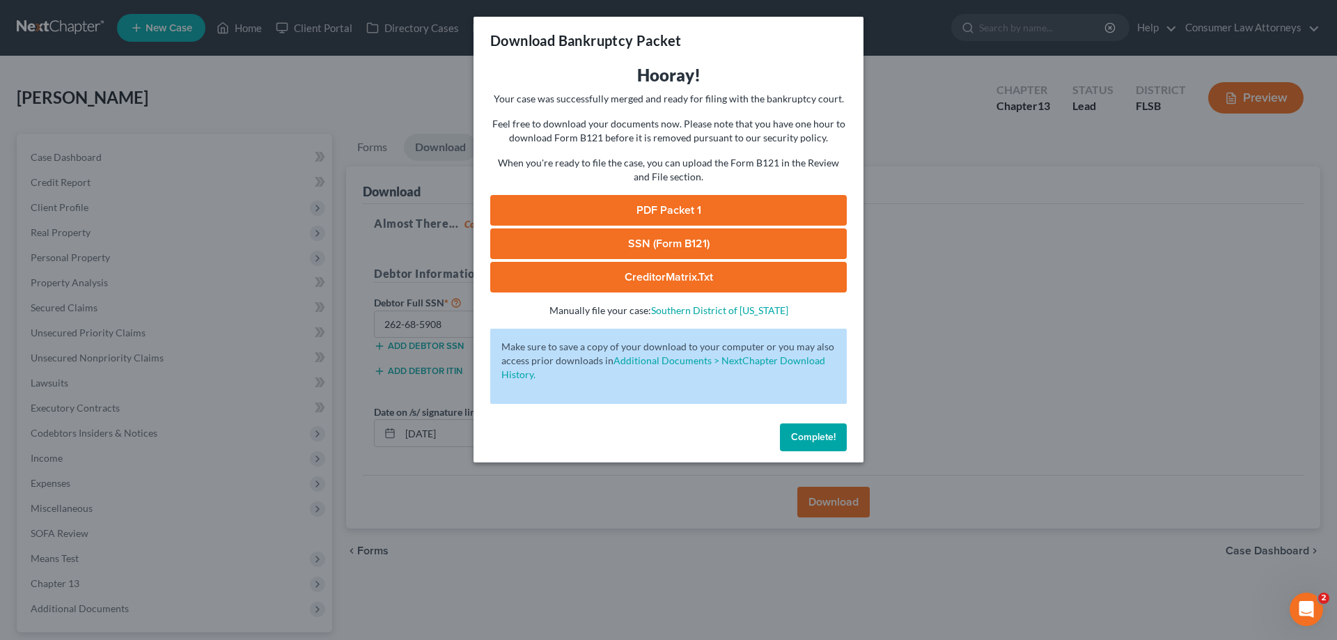
click at [682, 240] on link "SSN (Form B121)" at bounding box center [668, 243] width 357 height 31
click at [829, 437] on span "Complete!" at bounding box center [813, 437] width 45 height 12
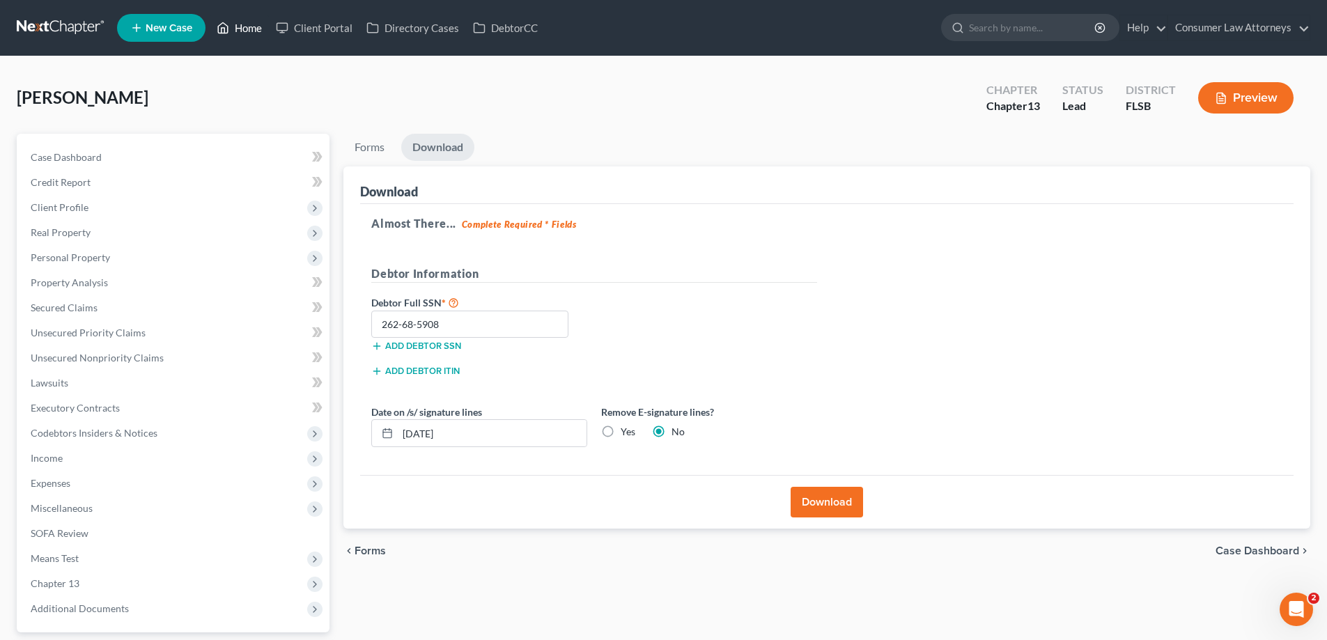
click at [242, 32] on link "Home" at bounding box center [239, 27] width 59 height 25
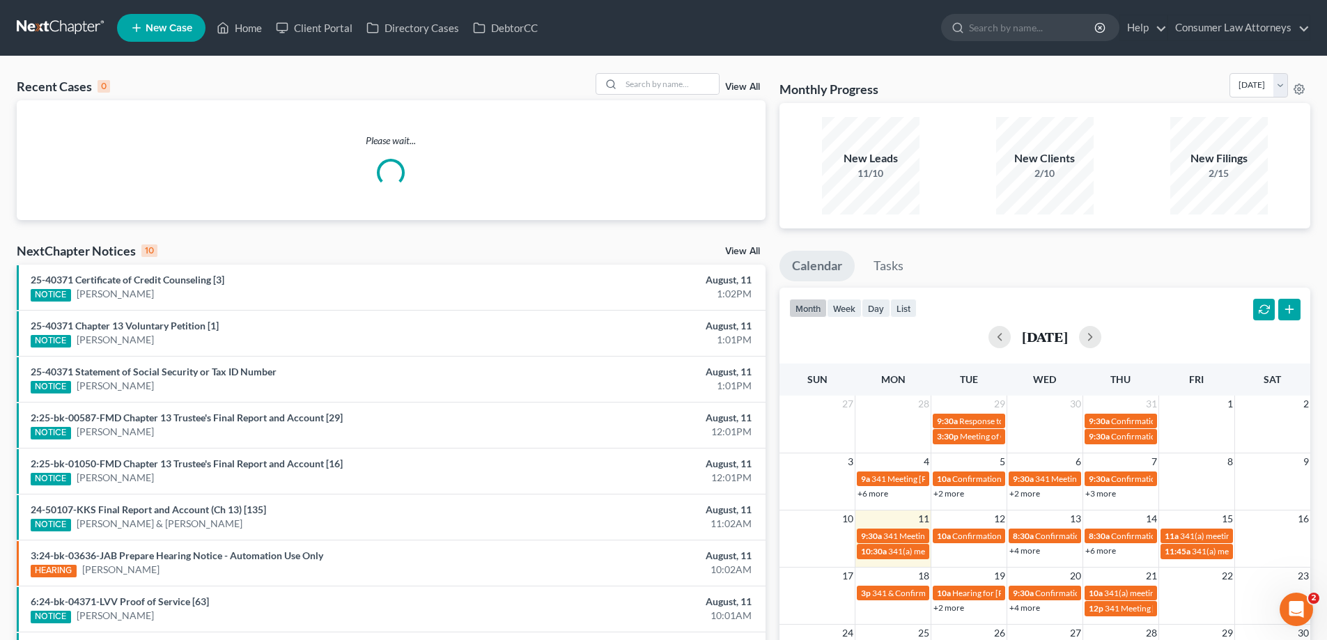
click at [702, 96] on div "Recent Cases 0 View All" at bounding box center [391, 86] width 749 height 27
click at [700, 91] on input "search" at bounding box center [669, 84] width 97 height 20
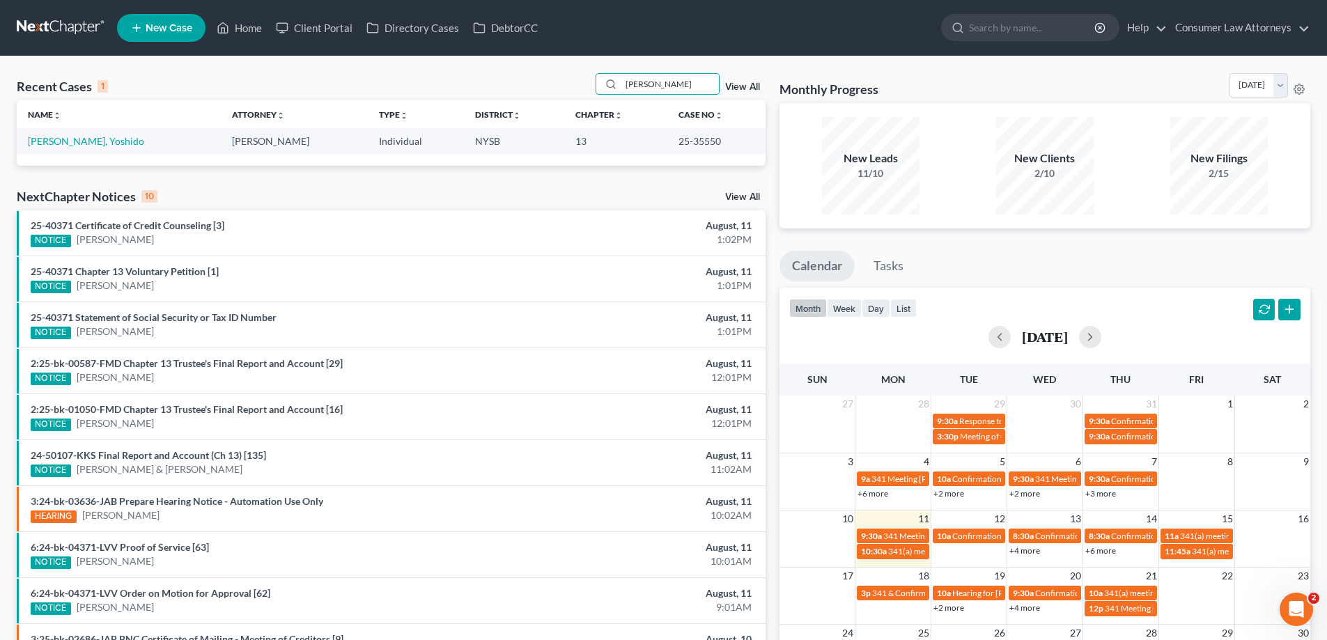
type input "[PERSON_NAME]"
drag, startPoint x: 703, startPoint y: 136, endPoint x: 653, endPoint y: 153, distance: 52.6
click at [667, 153] on td "25-35550" at bounding box center [716, 141] width 98 height 26
copy td "25-35550"
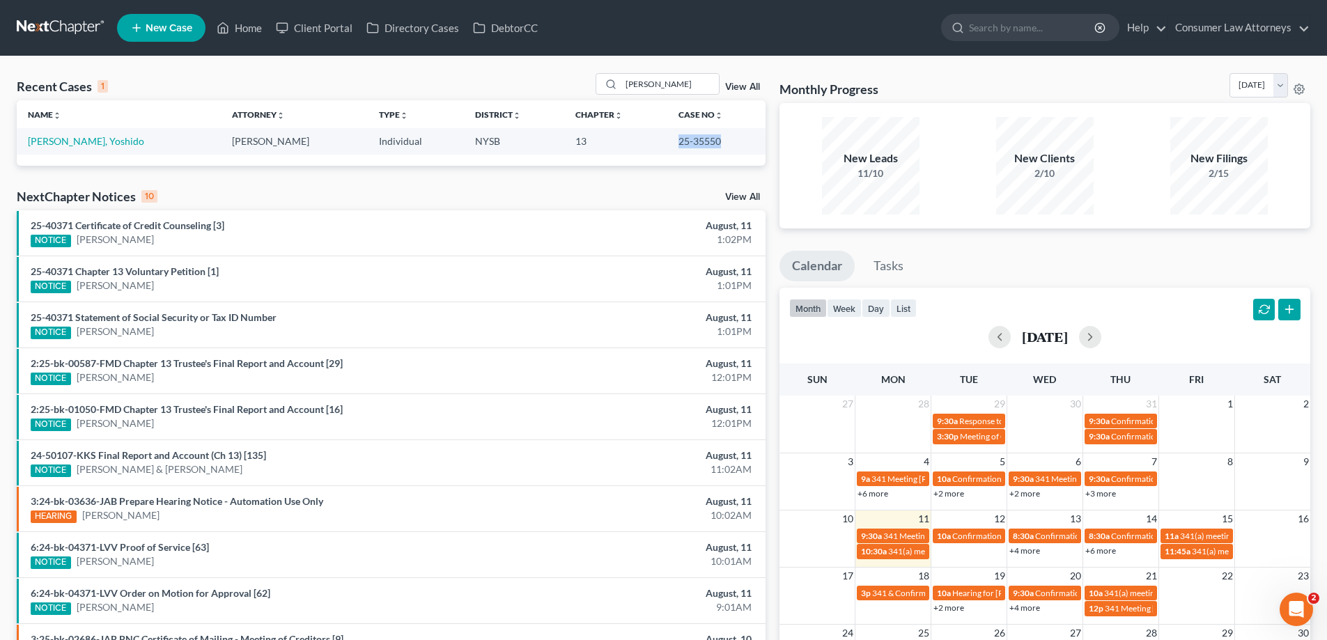
click at [437, 95] on div "Recent Cases 1 [PERSON_NAME] View All" at bounding box center [391, 86] width 749 height 27
drag, startPoint x: 672, startPoint y: 94, endPoint x: 664, endPoint y: 145, distance: 51.5
click at [591, 119] on div "Recent Cases 1 [PERSON_NAME] View All Name unfold_more expand_more expand_less …" at bounding box center [391, 119] width 749 height 93
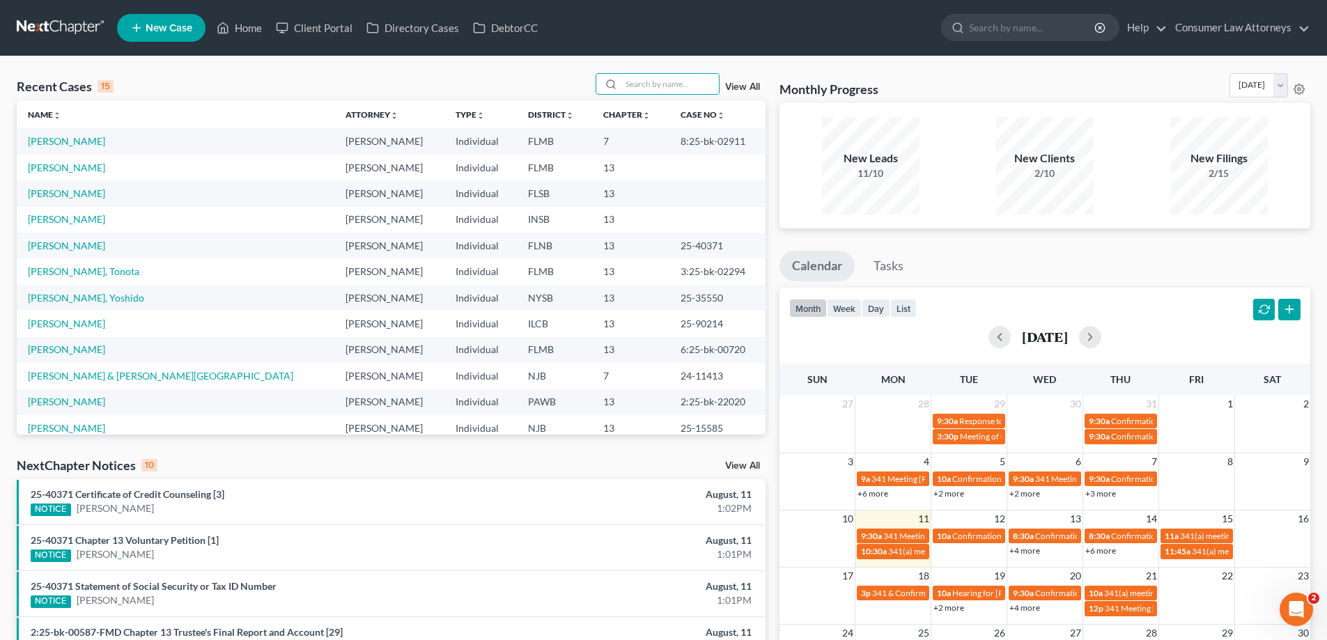
click at [352, 74] on div "Recent Cases 15 View All" at bounding box center [391, 86] width 749 height 27
click at [435, 79] on div "Recent Cases 15 View All" at bounding box center [391, 86] width 749 height 27
click at [402, 88] on div "Recent Cases 15 View All" at bounding box center [391, 86] width 749 height 27
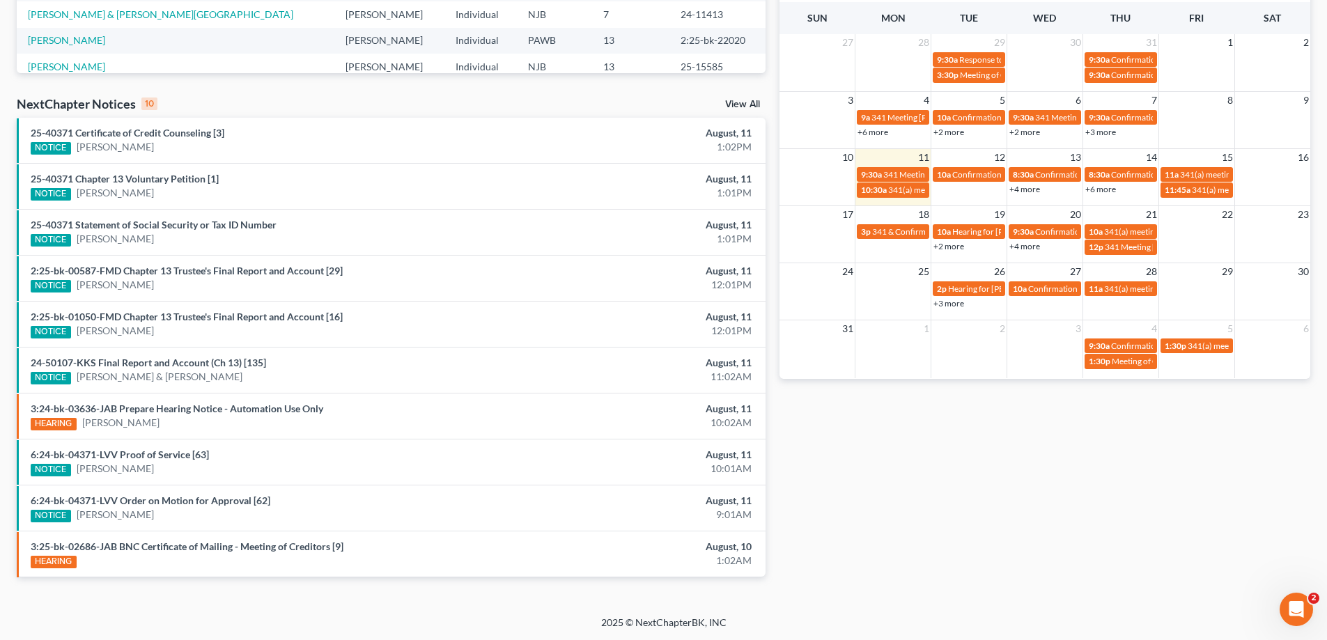
scroll to position [362, 0]
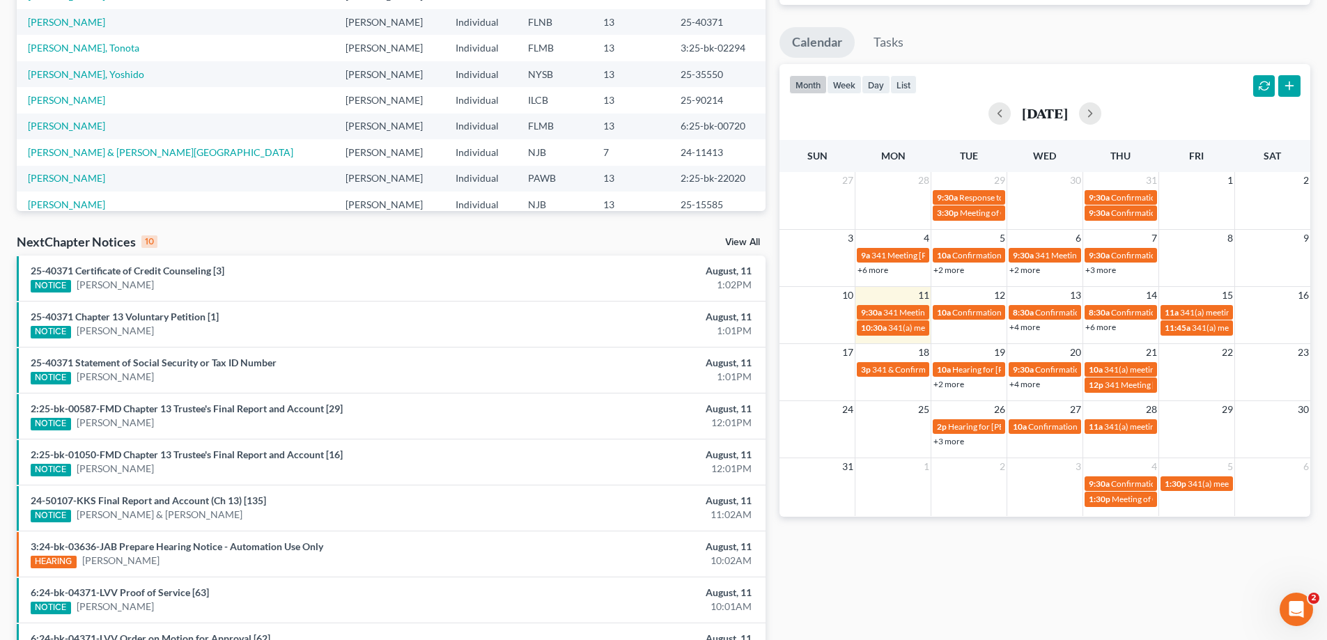
scroll to position [223, 0]
click at [745, 241] on link "View All" at bounding box center [742, 243] width 35 height 10
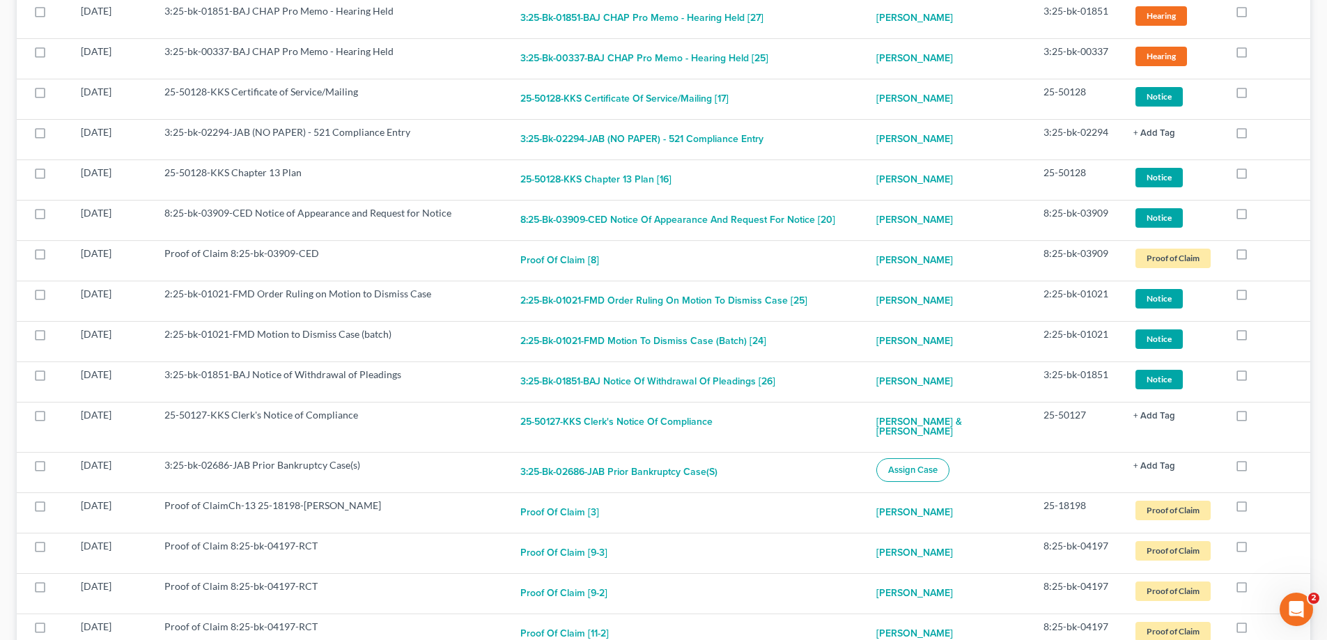
scroll to position [2187, 0]
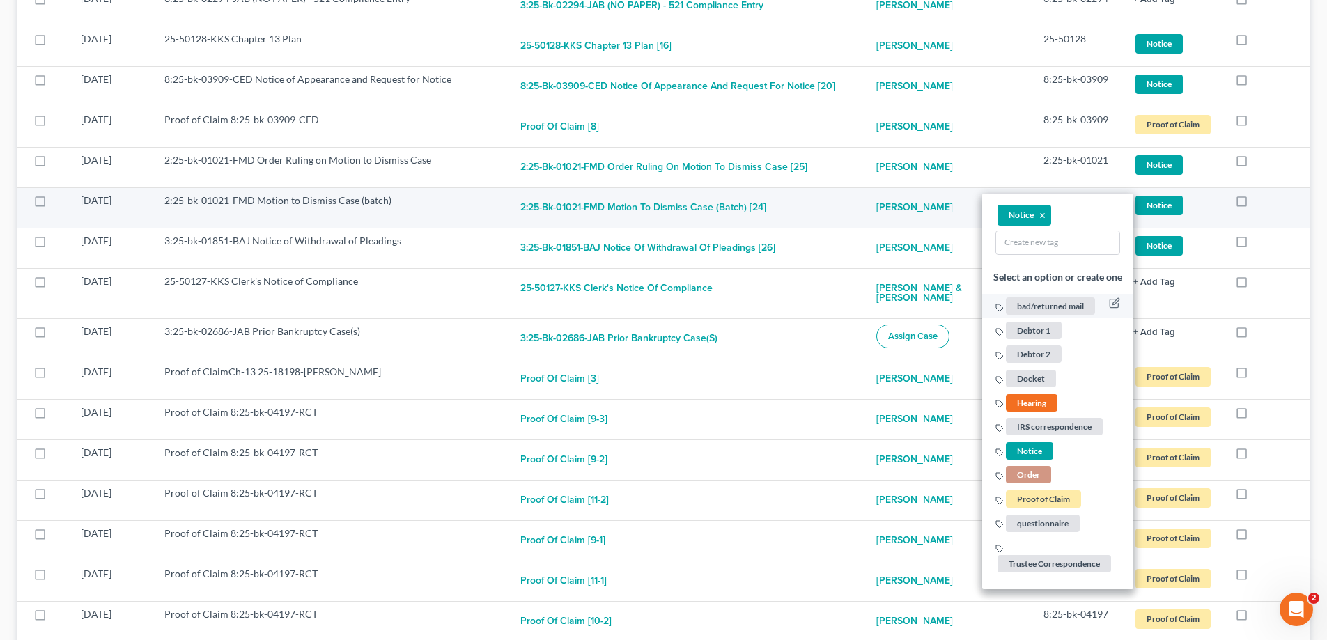
scroll to position [2257, 0]
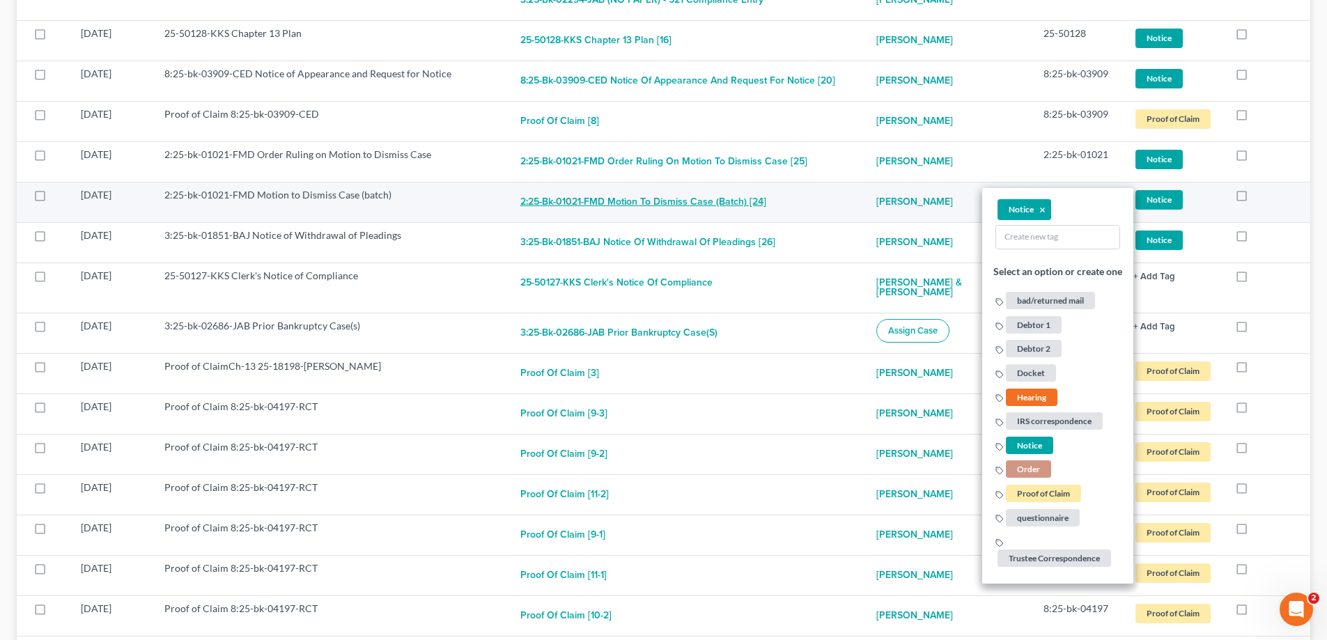
click at [721, 194] on button "2:25-bk-01021-FMD Motion to Dismiss Case (batch) [24]" at bounding box center [643, 202] width 246 height 28
checkbox input "true"
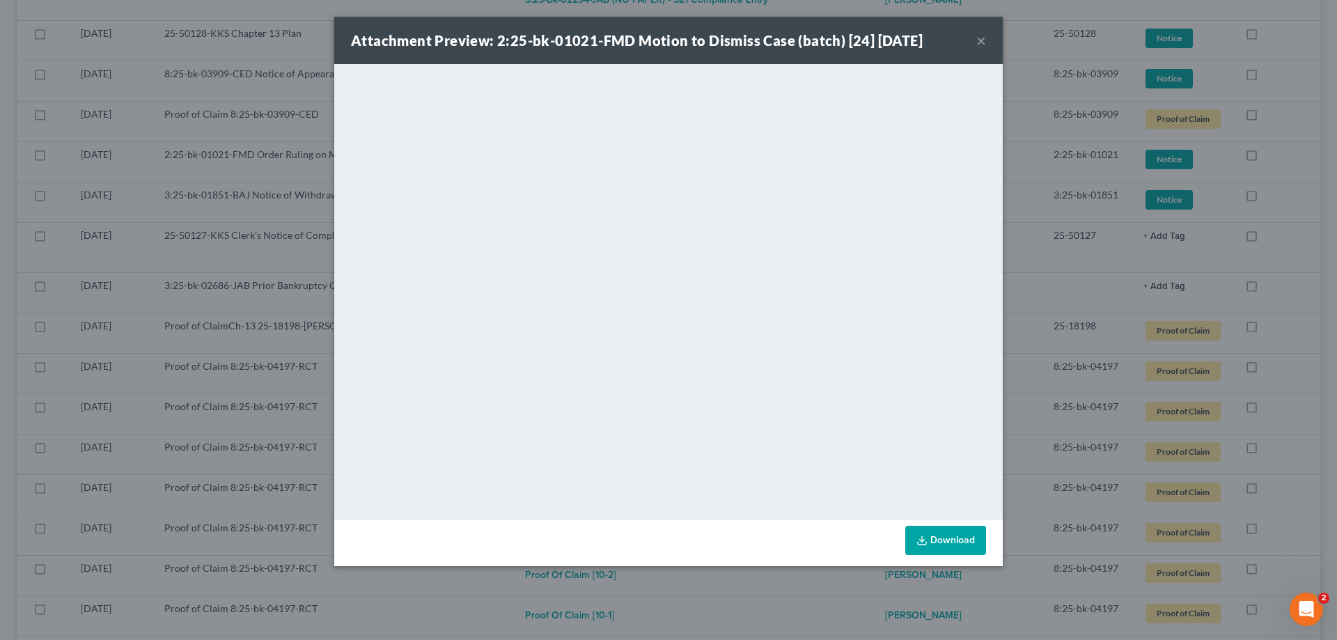
click at [983, 37] on button "×" at bounding box center [981, 40] width 10 height 17
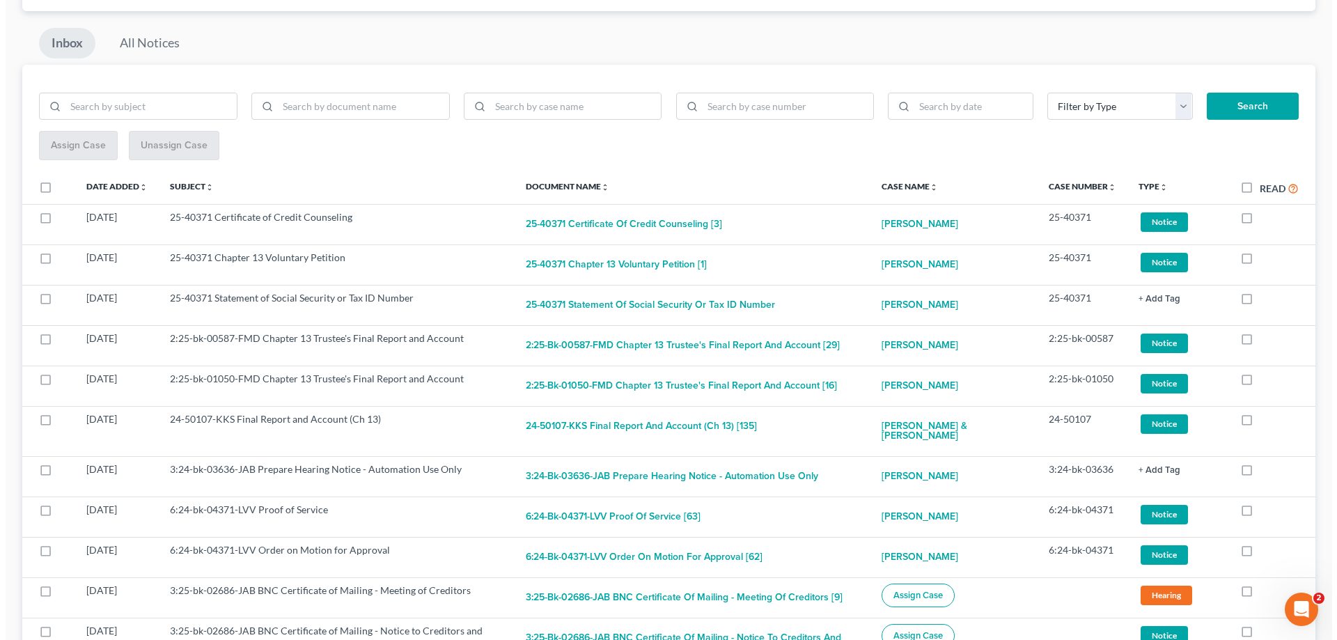
scroll to position [0, 0]
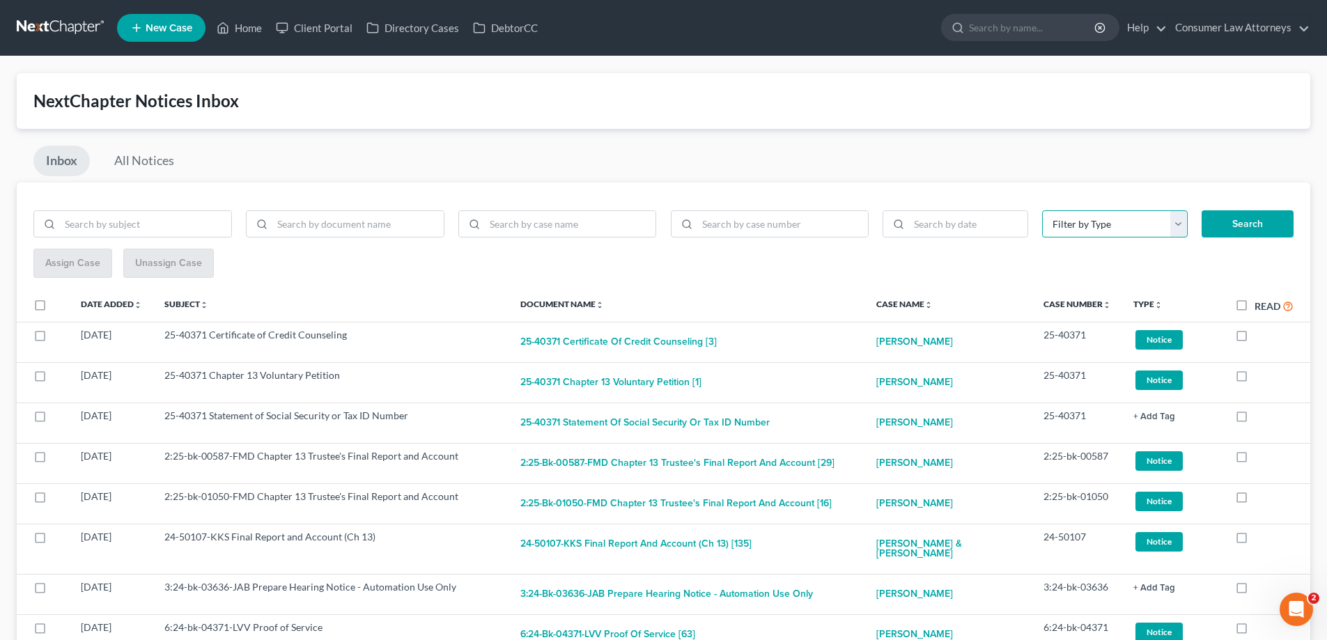
click at [1107, 234] on select "Filter by Type bad/returned mail Debtor 1 Debtor 2 Docket Hearing IRS correspon…" at bounding box center [1115, 224] width 146 height 28
click at [853, 174] on div "Inbox All Notices" at bounding box center [663, 164] width 1293 height 37
click at [840, 222] on input "search" at bounding box center [782, 224] width 171 height 26
type input "25-50107"
click at [1201, 210] on button "Search" at bounding box center [1247, 224] width 92 height 28
